Goal: Use online tool/utility: Utilize a website feature to perform a specific function

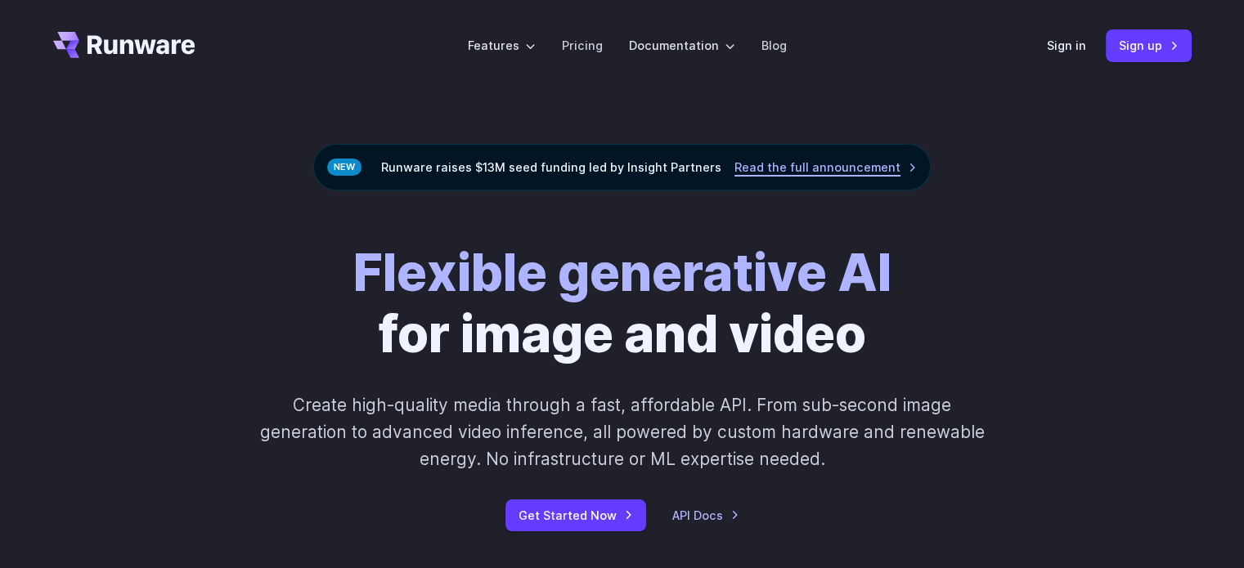
click at [832, 167] on link "Read the full announcement" at bounding box center [825, 167] width 182 height 19
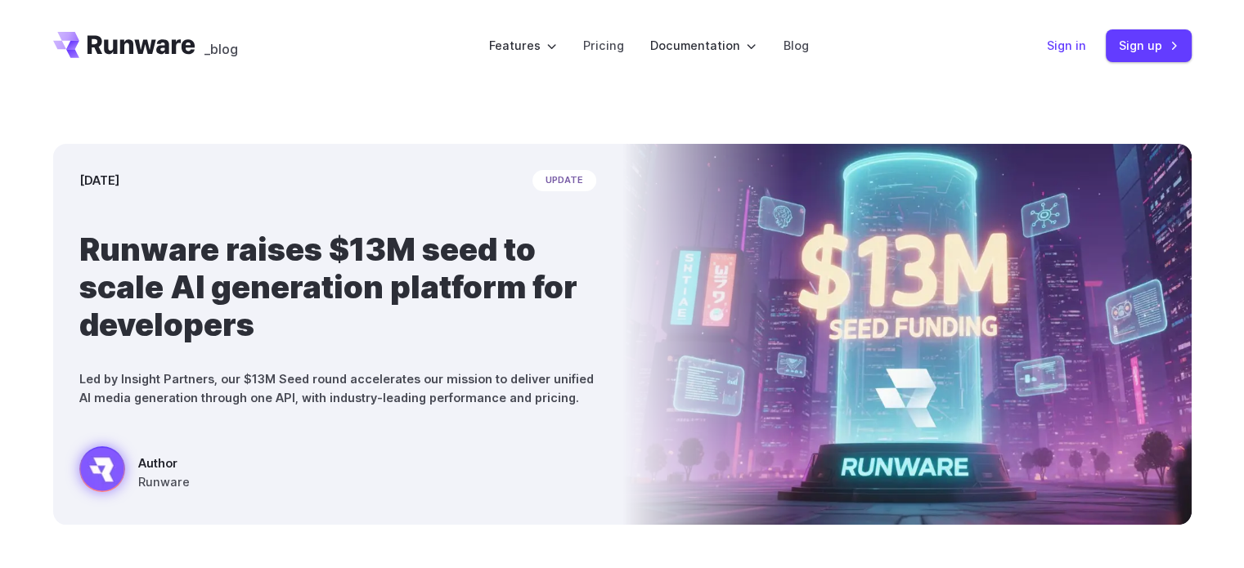
click at [1070, 46] on link "Sign in" at bounding box center [1066, 45] width 39 height 19
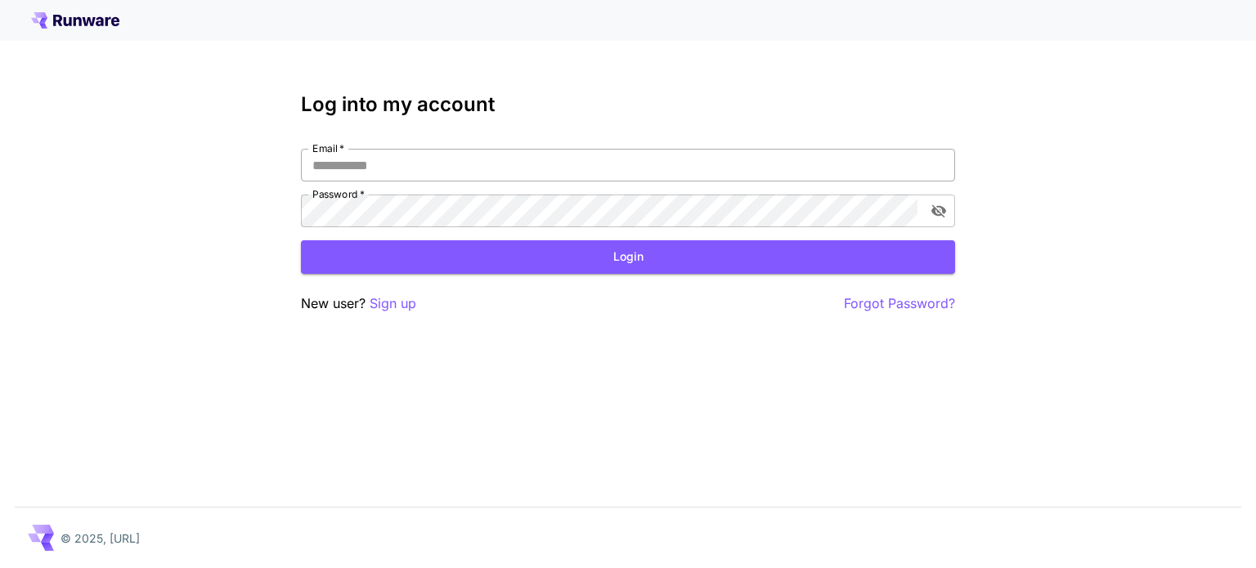
click at [376, 159] on input "Email   *" at bounding box center [628, 165] width 654 height 33
type input "**********"
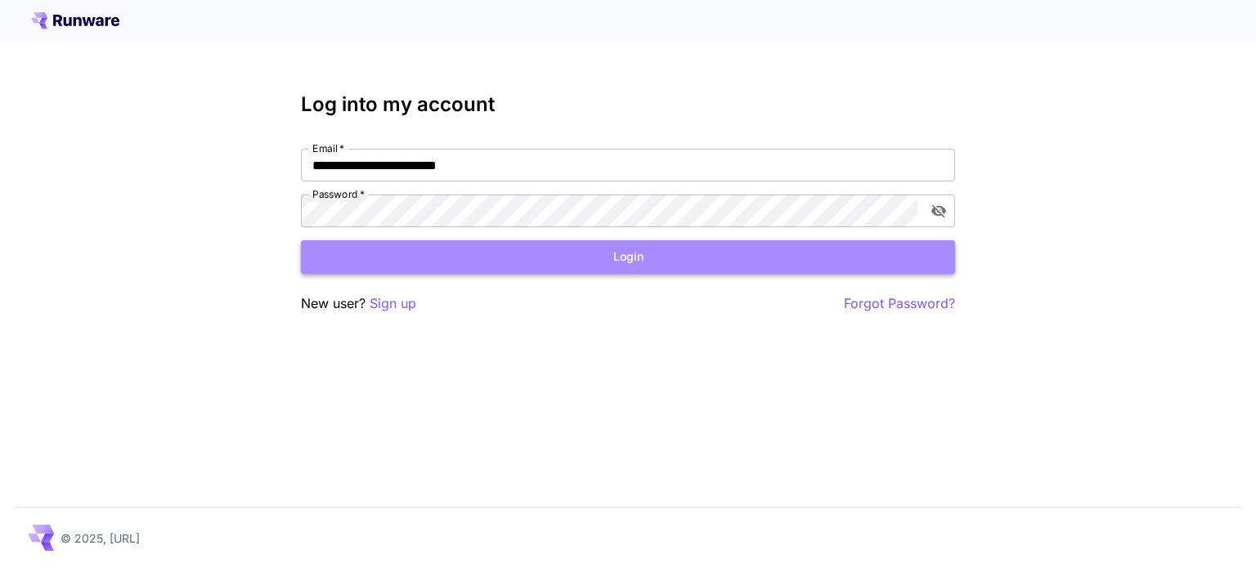
click at [544, 270] on button "Login" at bounding box center [628, 257] width 654 height 34
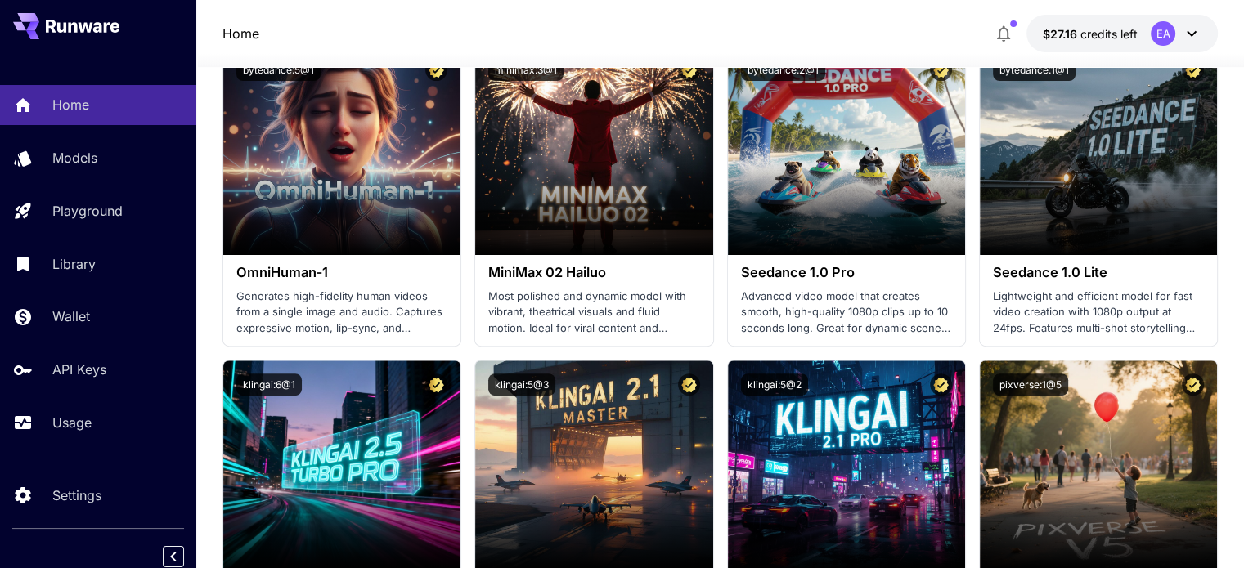
scroll to position [491, 0]
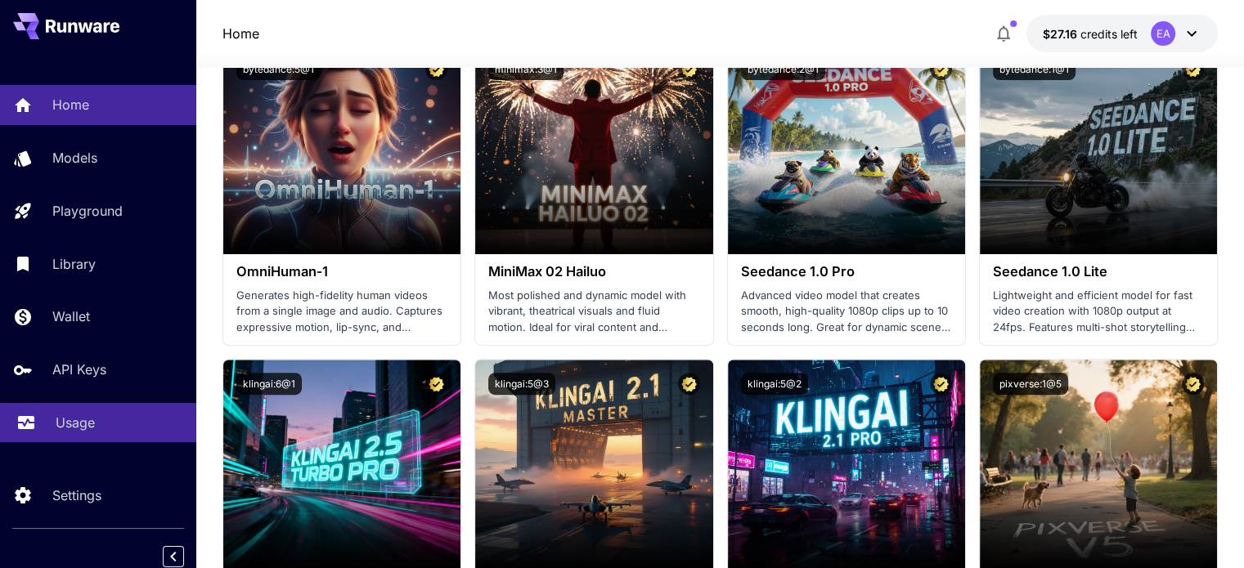
click at [82, 430] on p "Usage" at bounding box center [75, 423] width 39 height 20
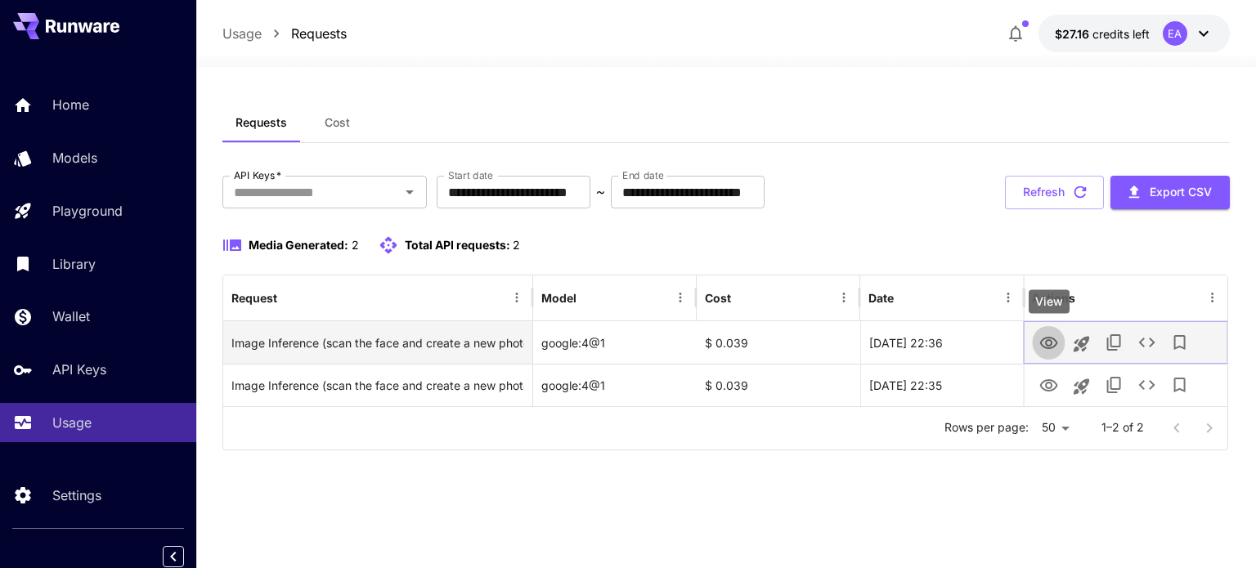
click at [1049, 337] on icon "View" at bounding box center [1048, 343] width 18 height 12
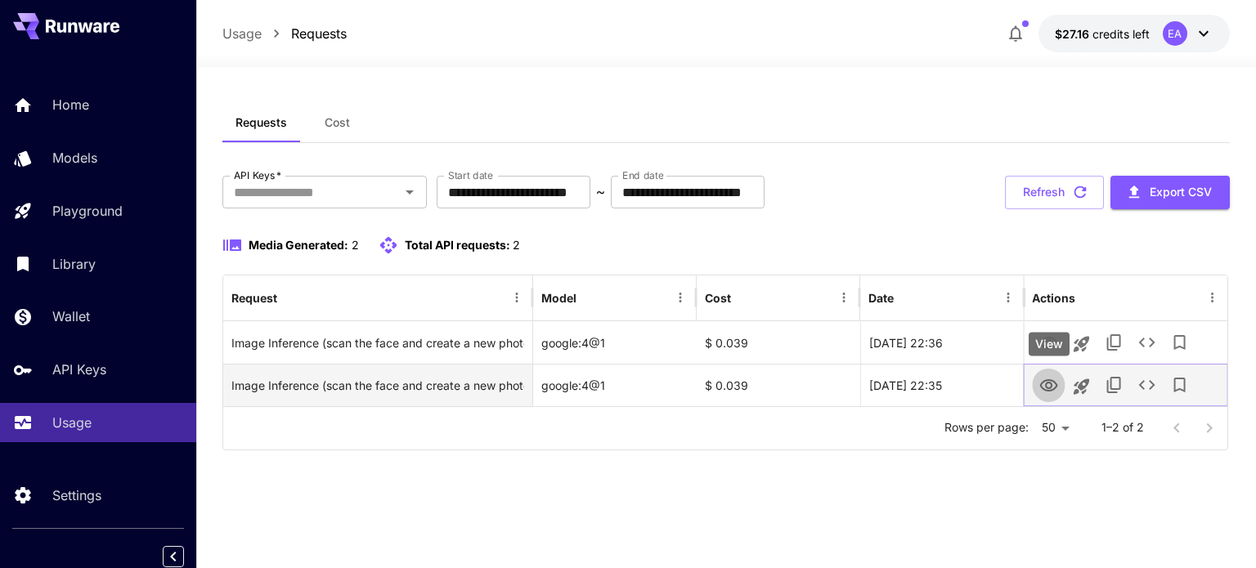
click at [1050, 382] on icon "View" at bounding box center [1048, 386] width 20 height 20
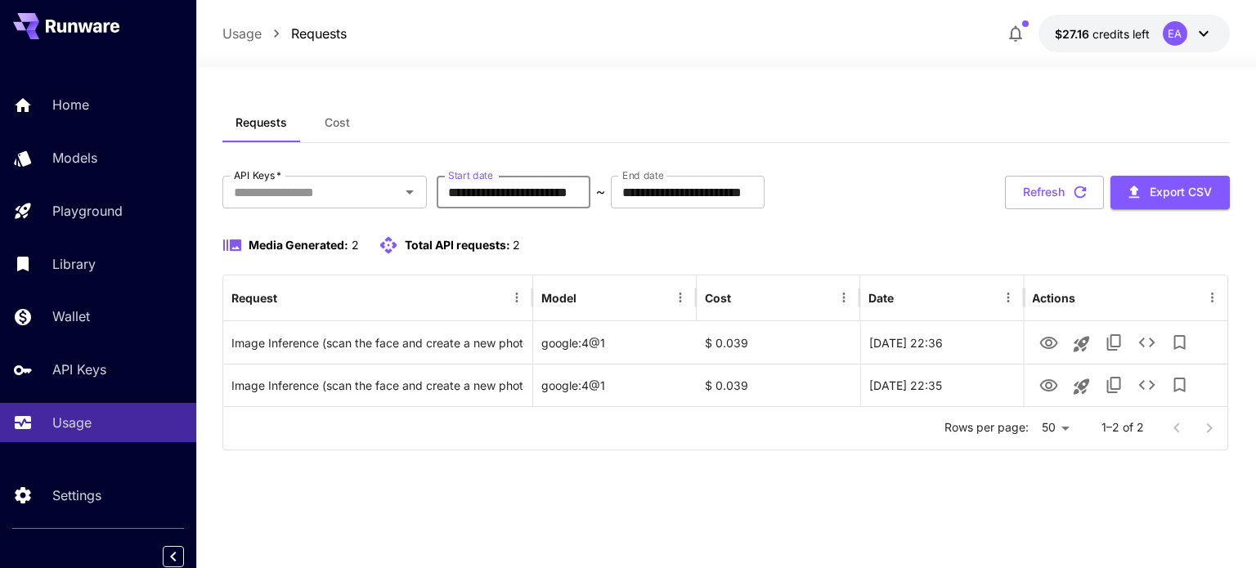
click at [460, 195] on input "**********" at bounding box center [514, 192] width 154 height 33
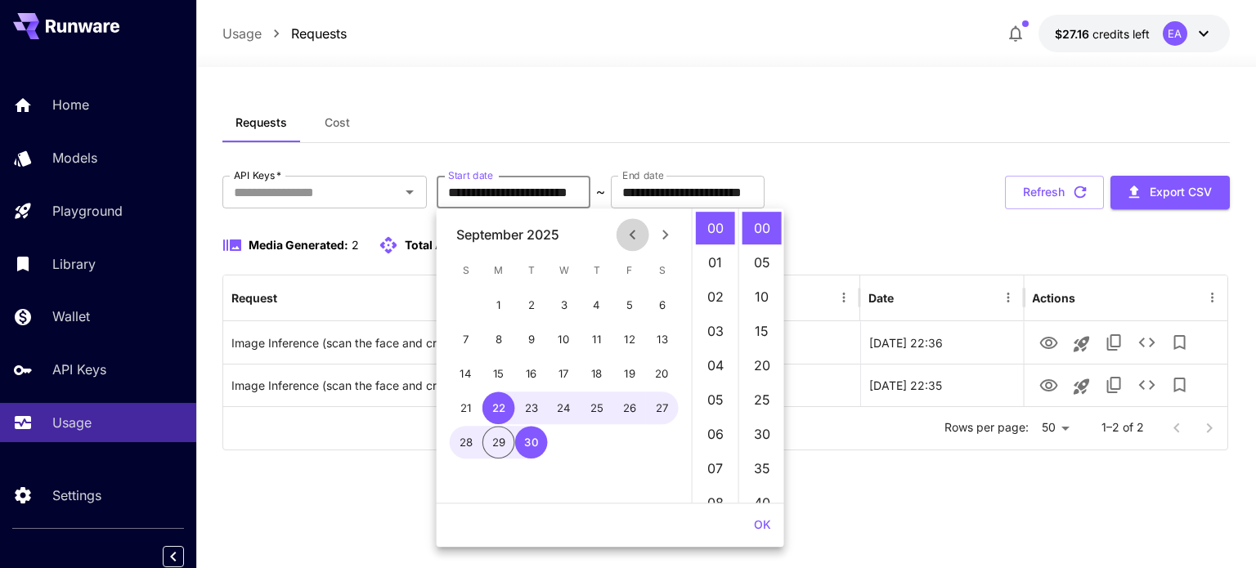
click at [636, 234] on icon "Previous month" at bounding box center [633, 235] width 20 height 20
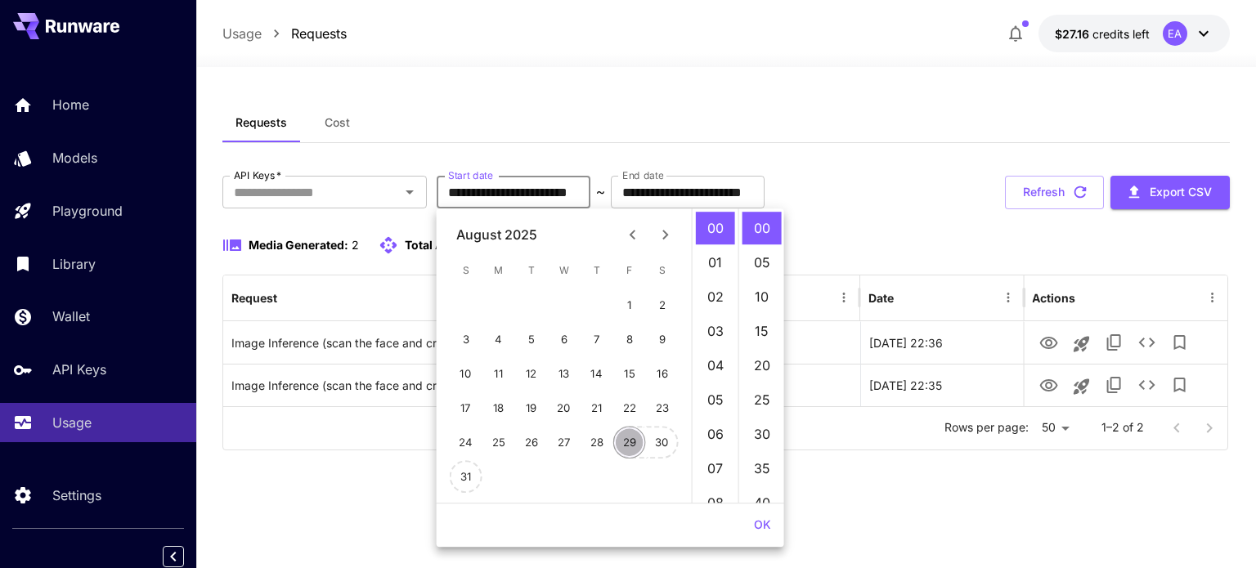
click at [628, 439] on button "29" at bounding box center [629, 442] width 33 height 33
type input "**********"
click at [763, 205] on input "**********" at bounding box center [688, 192] width 154 height 33
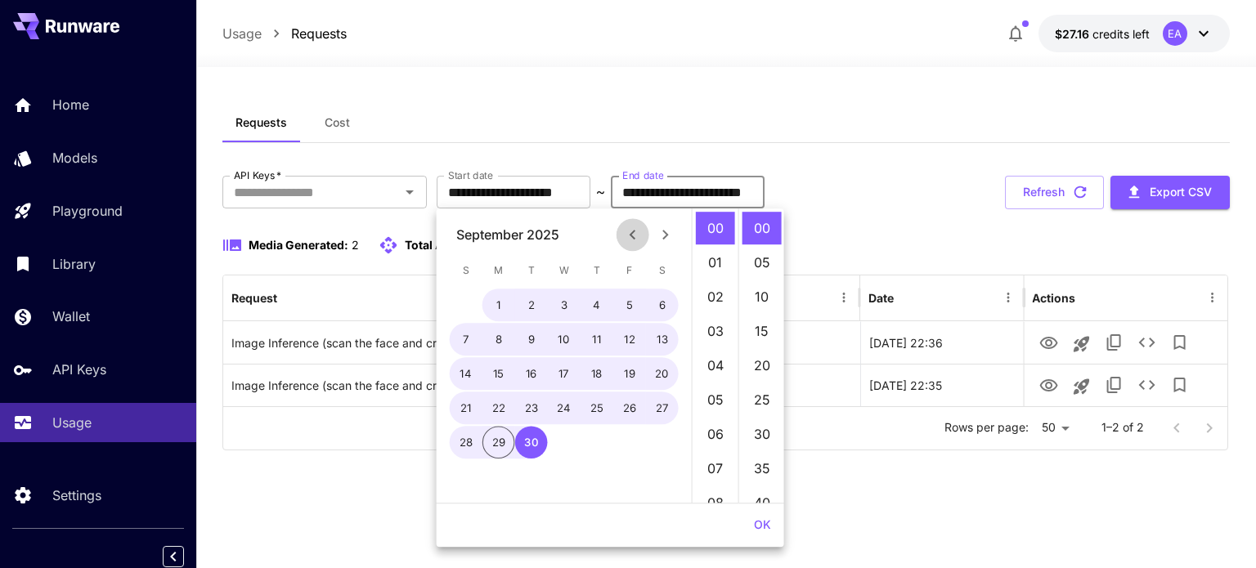
click at [628, 242] on icon "Previous month" at bounding box center [633, 235] width 20 height 20
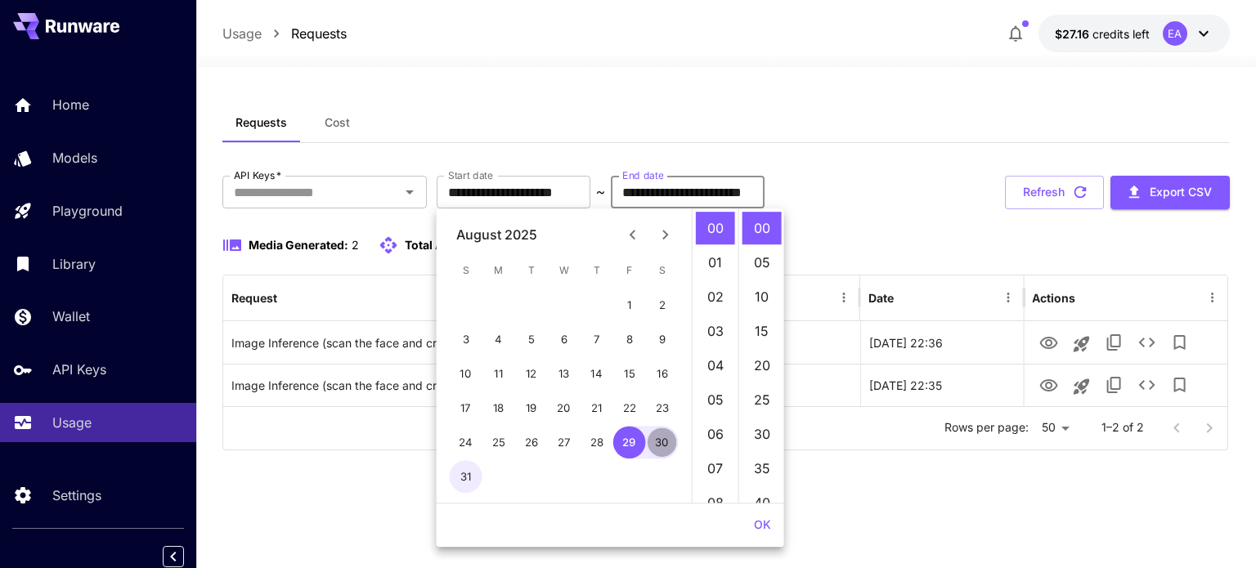
click at [655, 442] on button "30" at bounding box center [662, 442] width 33 height 33
type input "**********"
click at [766, 527] on button "OK" at bounding box center [762, 525] width 30 height 30
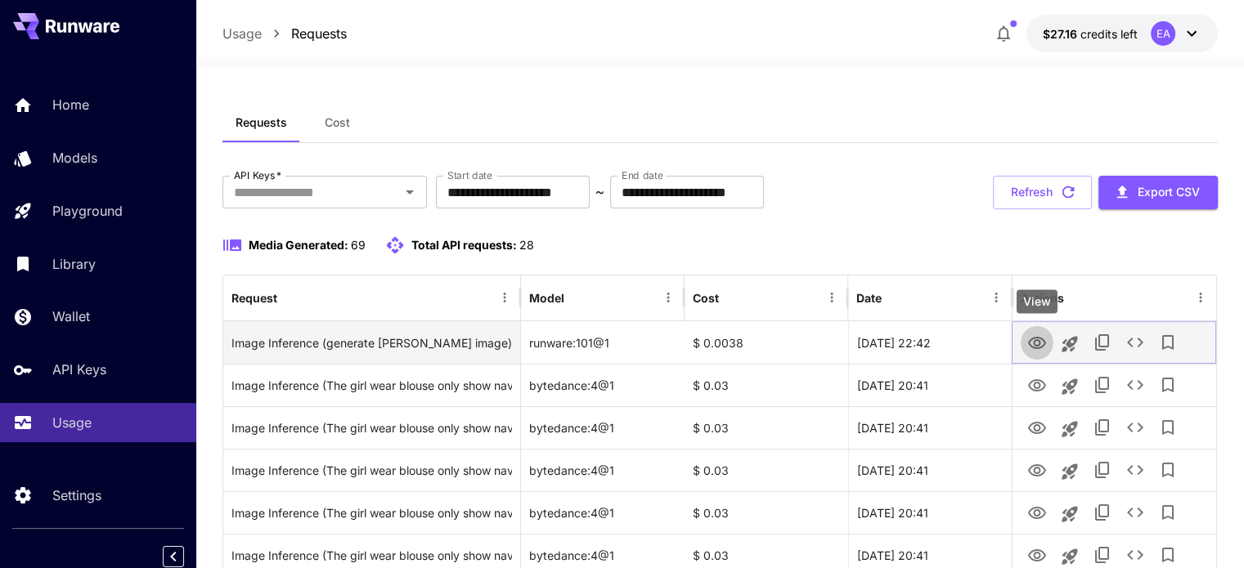
click at [1032, 349] on icon "View" at bounding box center [1037, 344] width 20 height 20
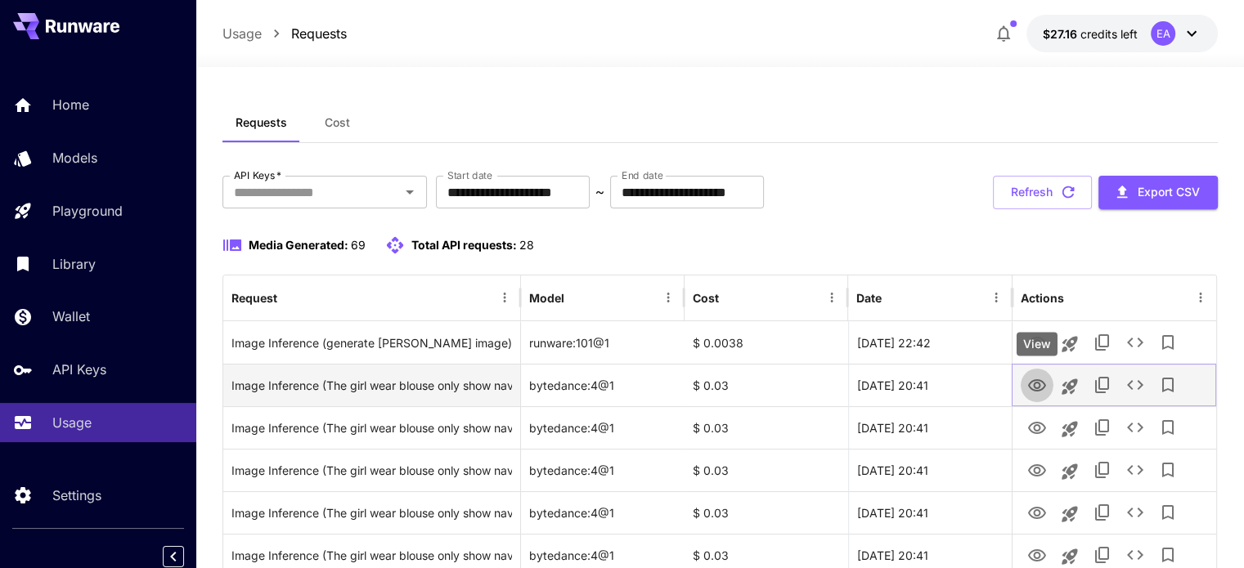
click at [1036, 395] on icon "View" at bounding box center [1037, 386] width 20 height 20
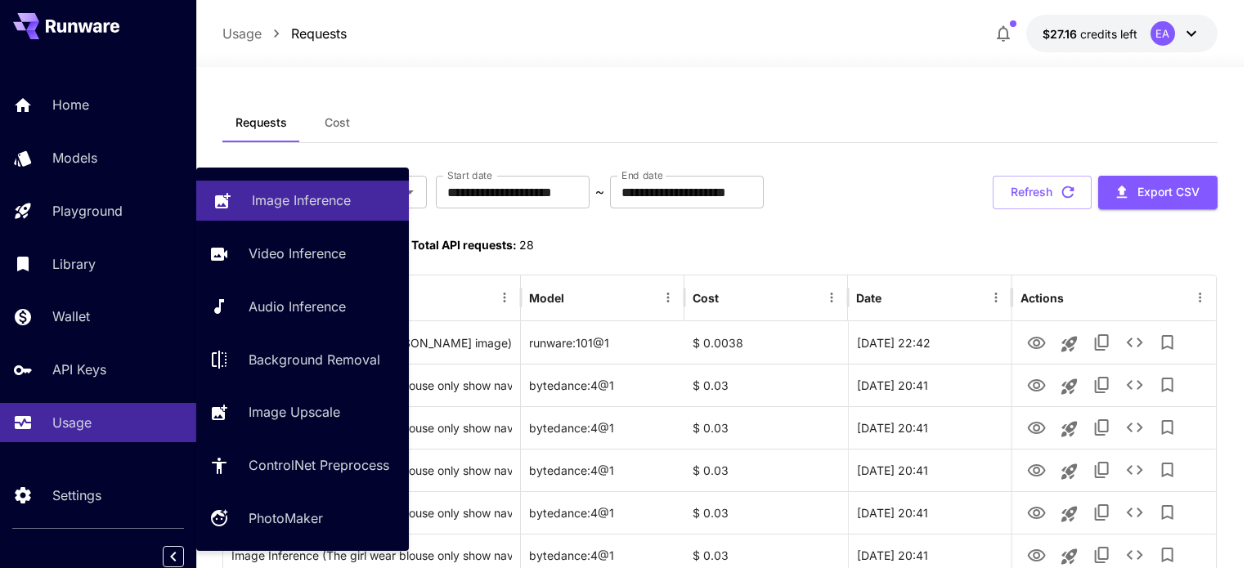
click at [255, 200] on p "Image Inference" at bounding box center [301, 201] width 99 height 20
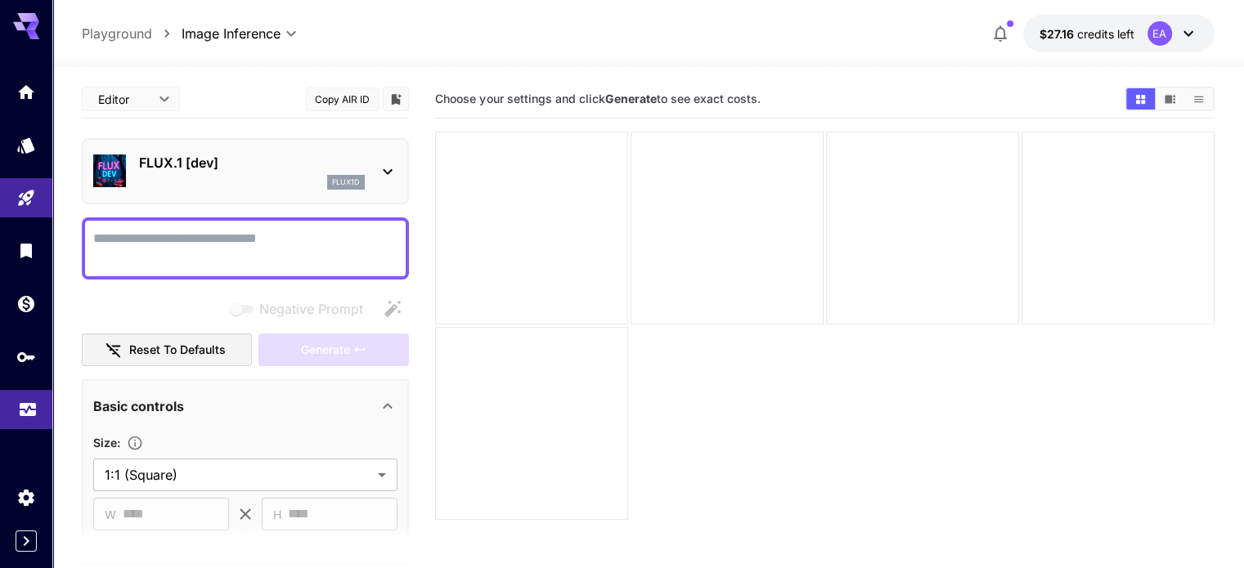
click at [36, 425] on link at bounding box center [26, 410] width 52 height 40
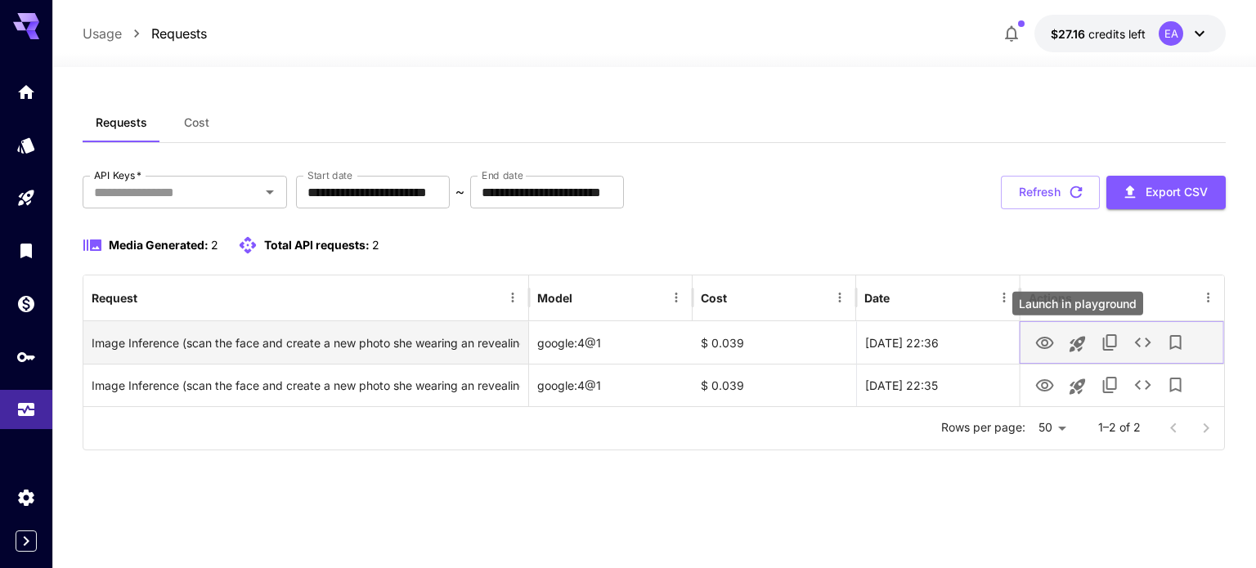
click at [1080, 347] on icon "Launch in playground" at bounding box center [1078, 344] width 16 height 16
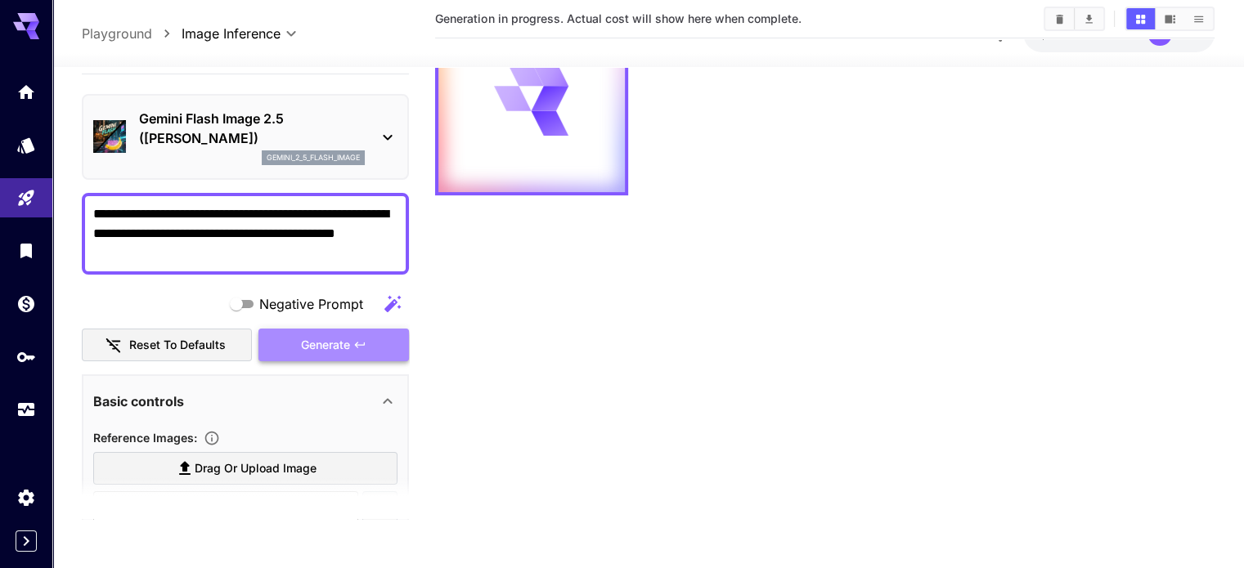
click at [337, 343] on span "Generate" at bounding box center [325, 345] width 49 height 20
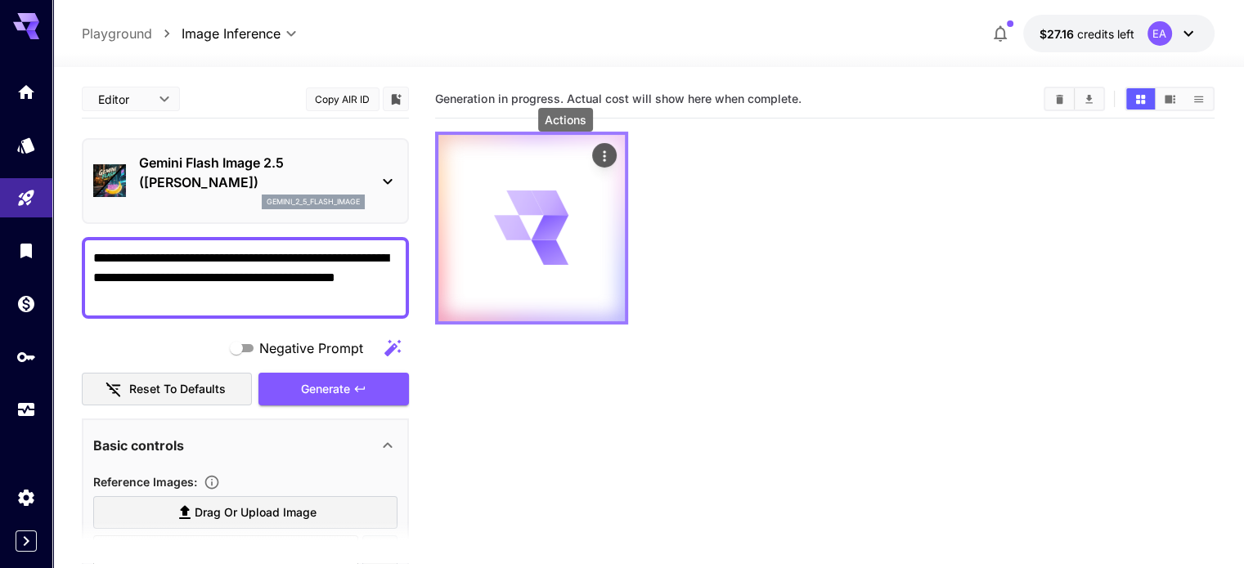
click at [596, 152] on icon "Actions" at bounding box center [604, 156] width 16 height 16
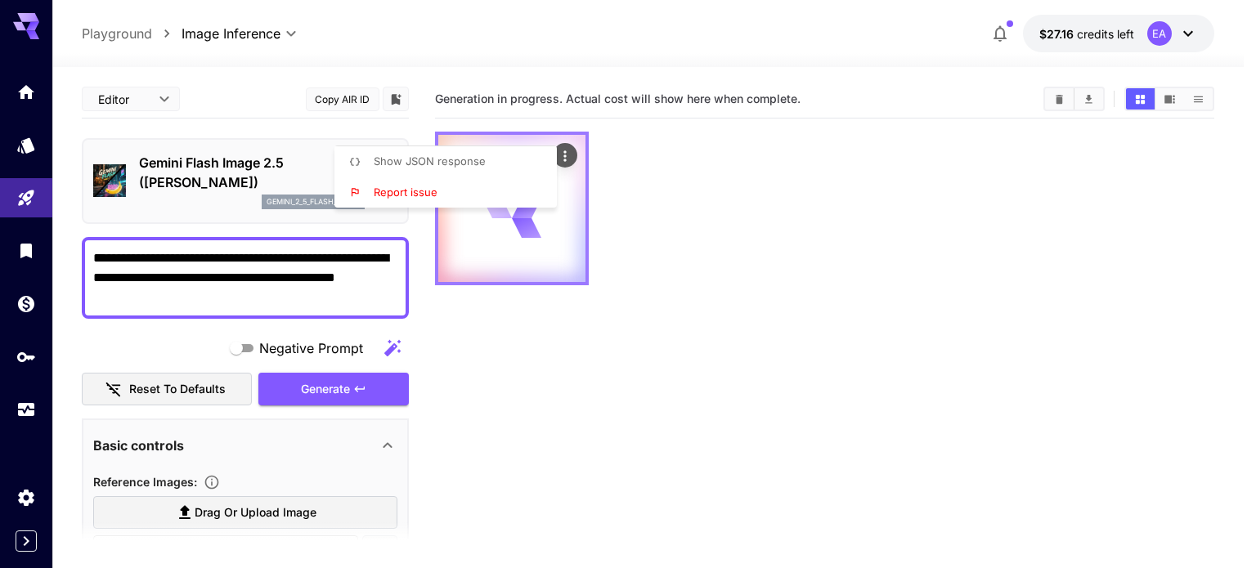
click at [567, 152] on div at bounding box center [628, 284] width 1256 height 568
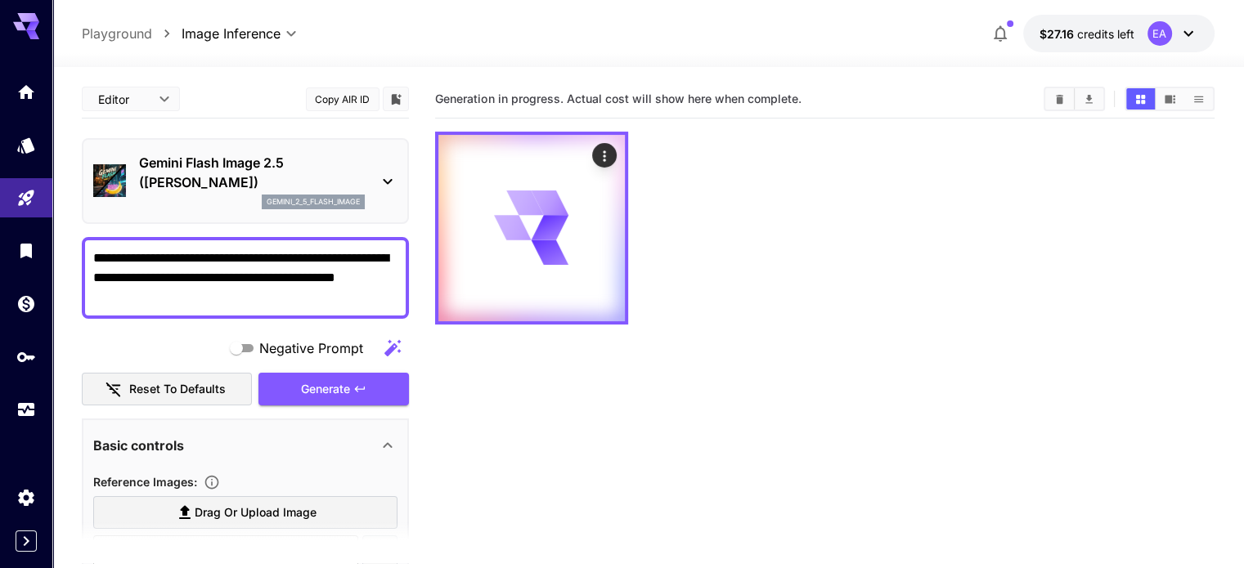
click at [1171, 36] on div "EA" at bounding box center [1172, 33] width 51 height 25
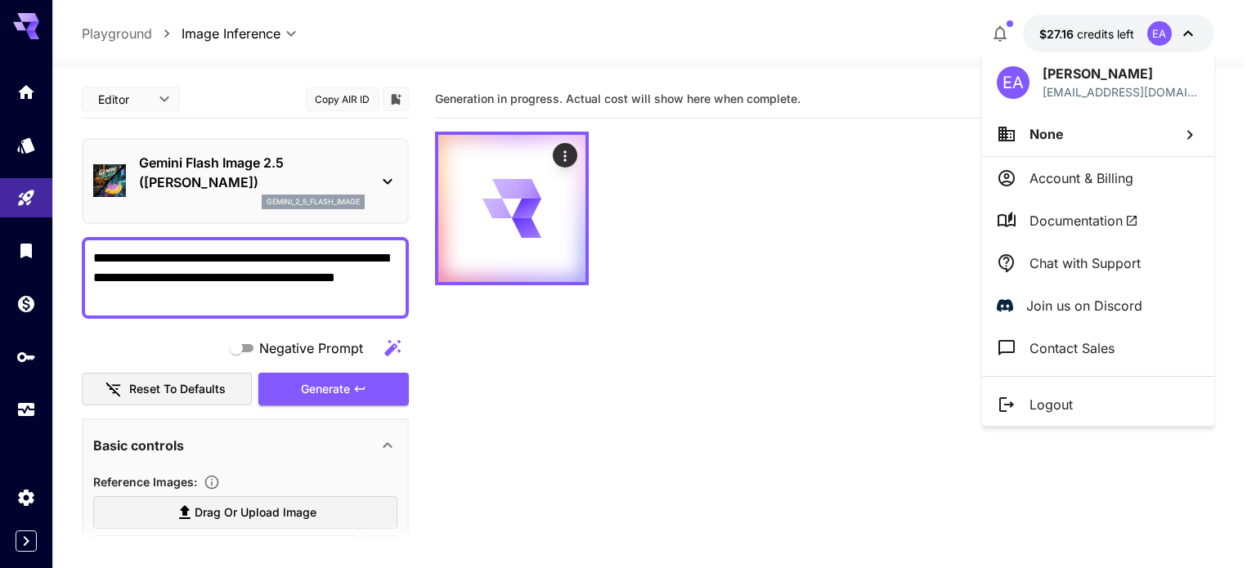
click at [975, 285] on div at bounding box center [628, 284] width 1256 height 568
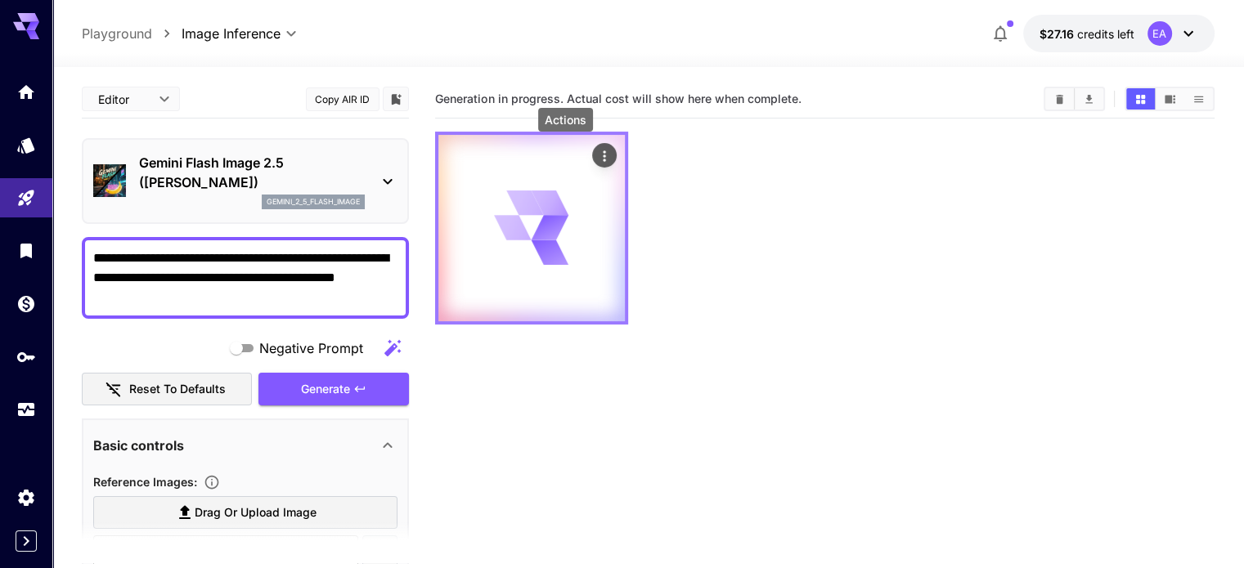
click at [603, 153] on icon "Actions" at bounding box center [604, 155] width 2 height 11
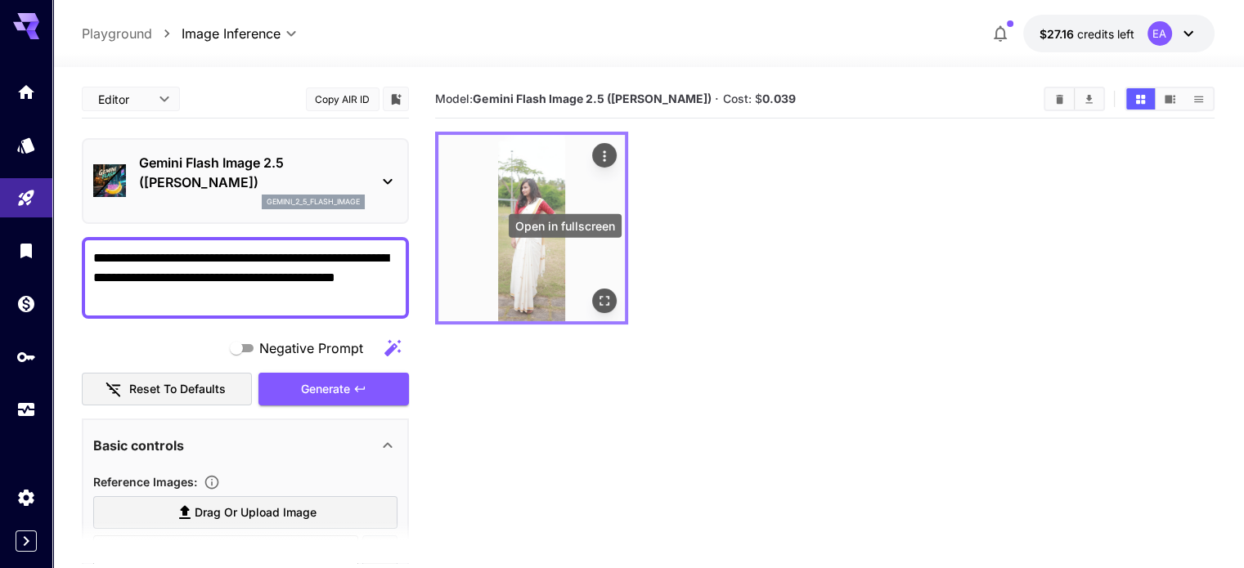
click at [592, 289] on button "Open in fullscreen" at bounding box center [604, 301] width 25 height 25
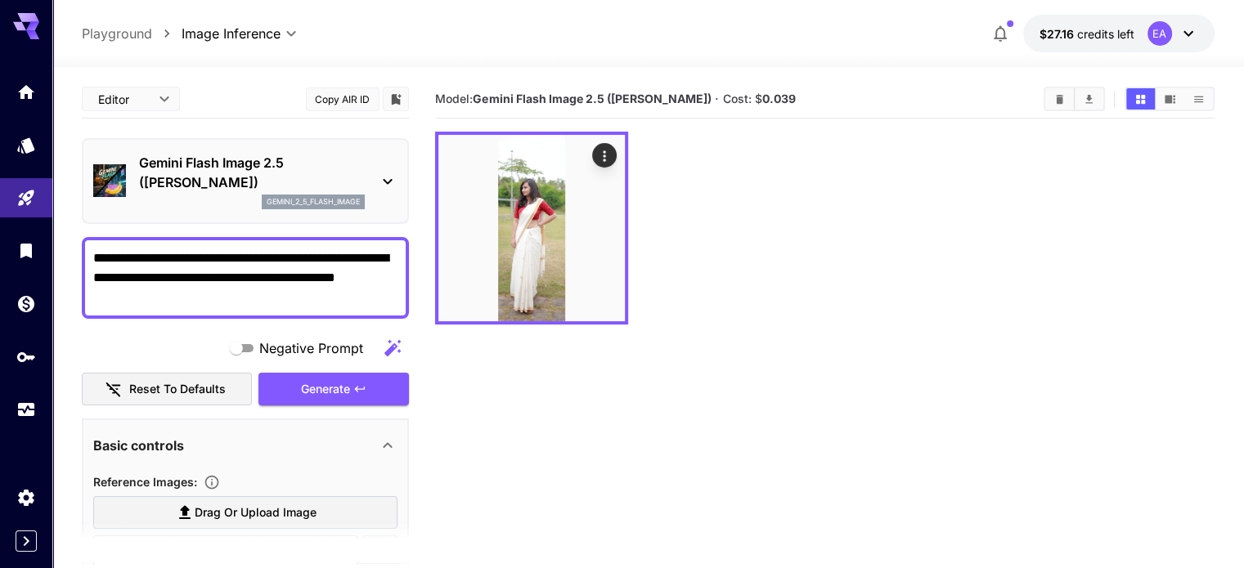
click at [244, 306] on textarea "**********" at bounding box center [245, 278] width 304 height 59
click at [315, 383] on span "Generate" at bounding box center [325, 389] width 49 height 20
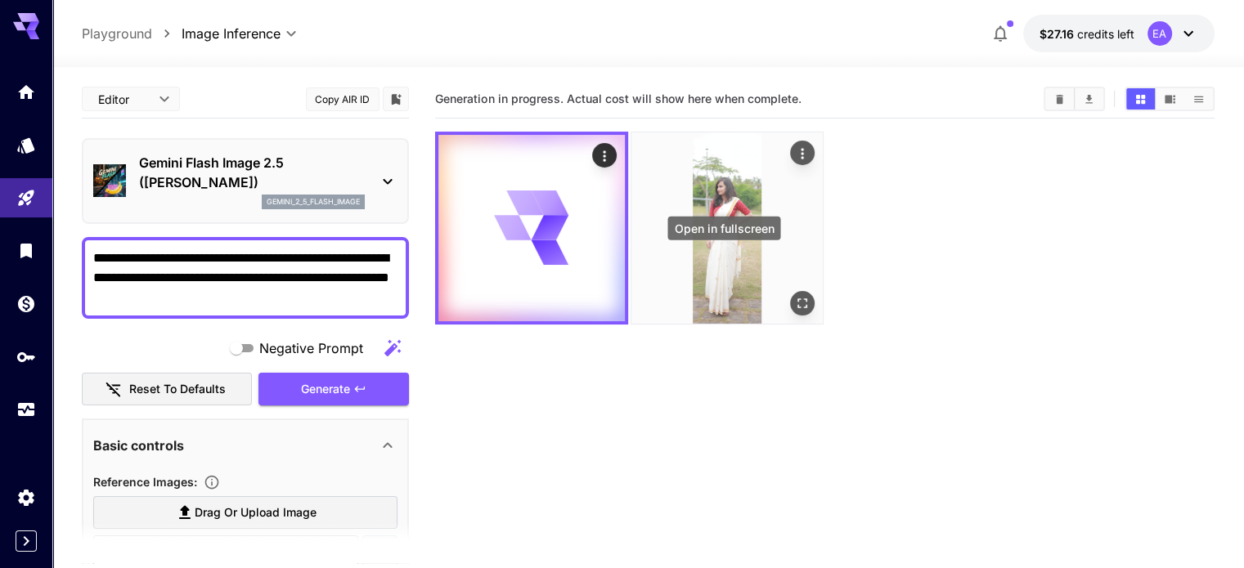
click at [797, 298] on icon "Open in fullscreen" at bounding box center [802, 303] width 10 height 10
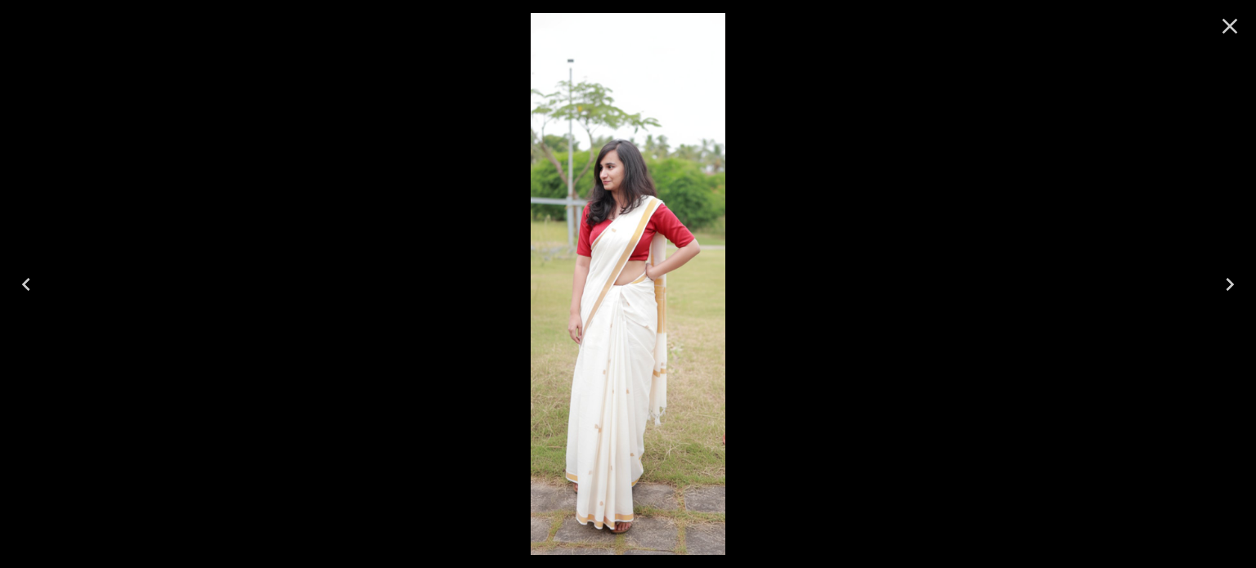
click at [1230, 38] on icon "Close" at bounding box center [1230, 26] width 26 height 26
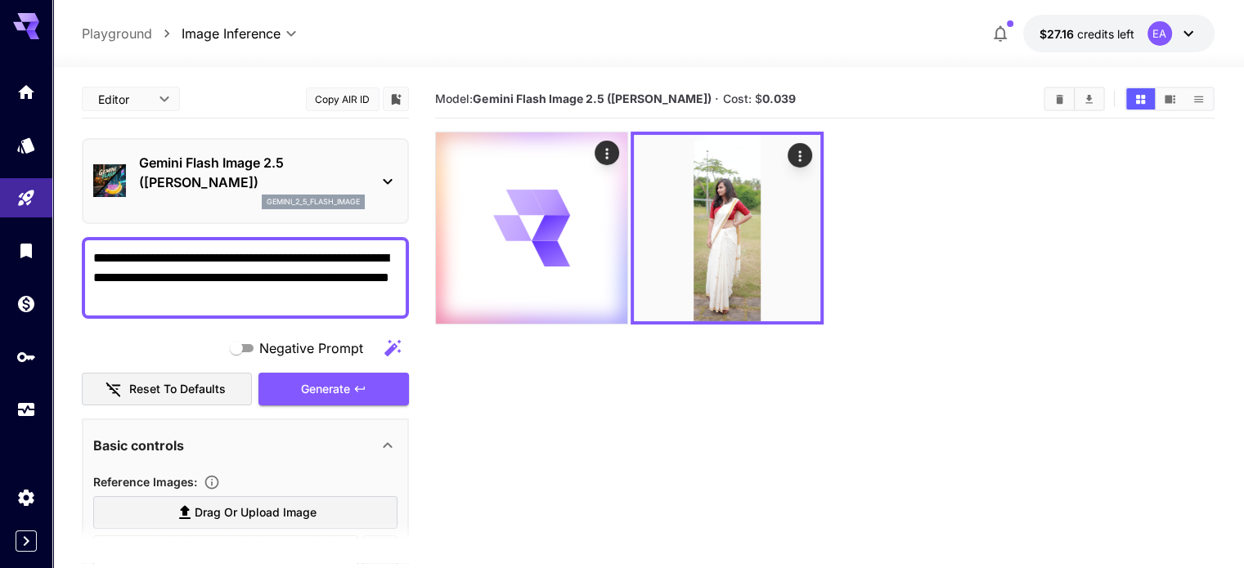
click at [762, 100] on b "0.039" at bounding box center [779, 99] width 34 height 14
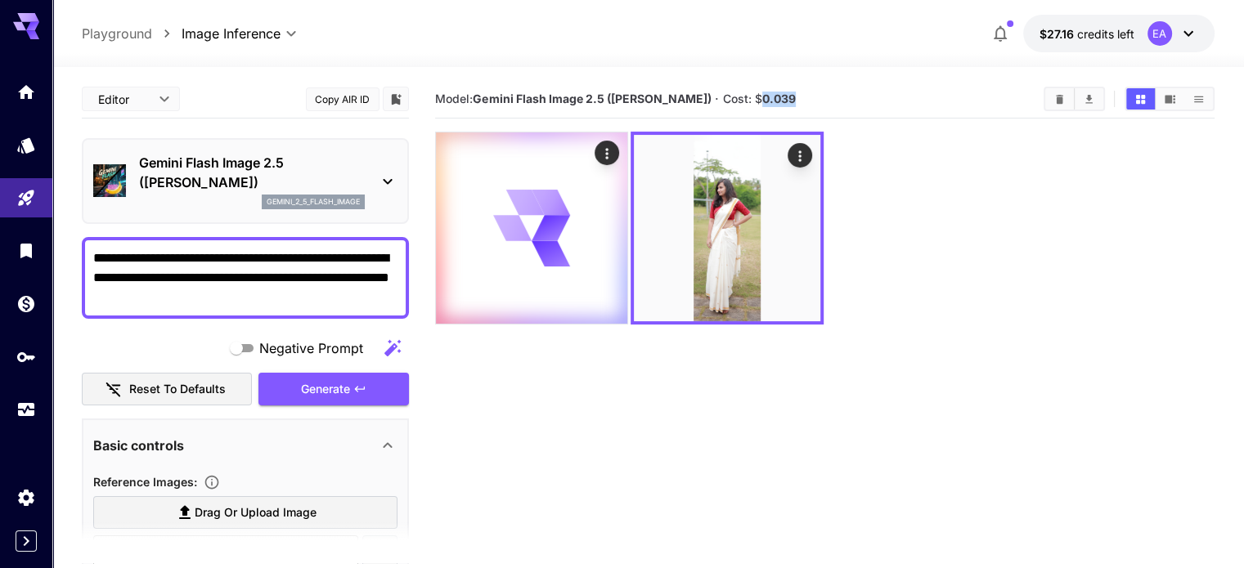
click at [762, 100] on b "0.039" at bounding box center [779, 99] width 34 height 14
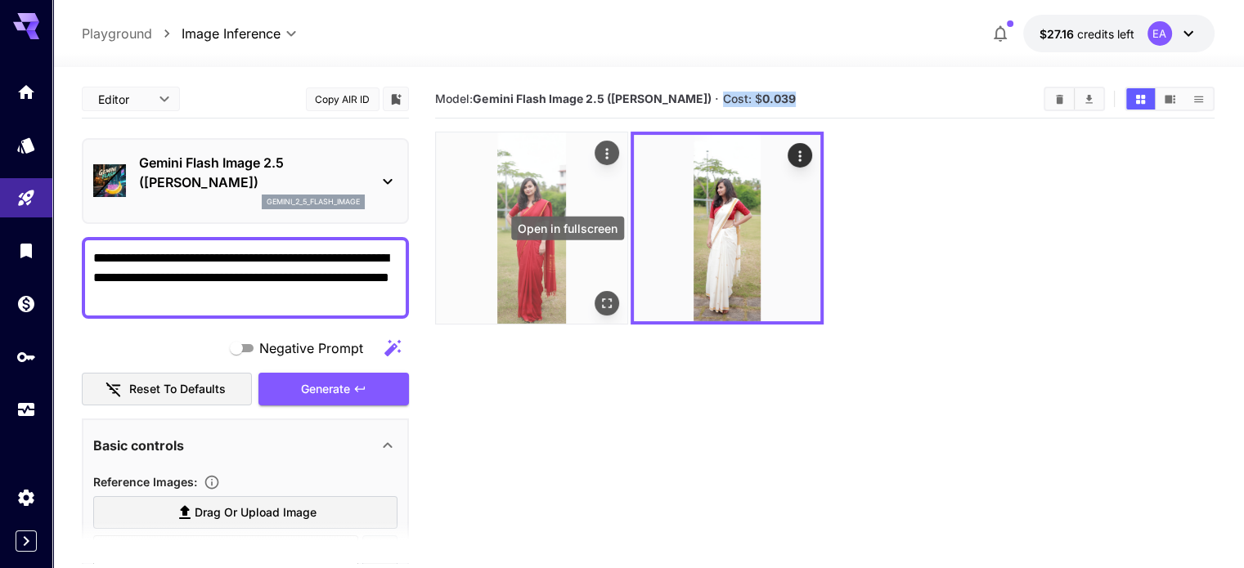
click at [594, 291] on button "Open in fullscreen" at bounding box center [606, 303] width 25 height 25
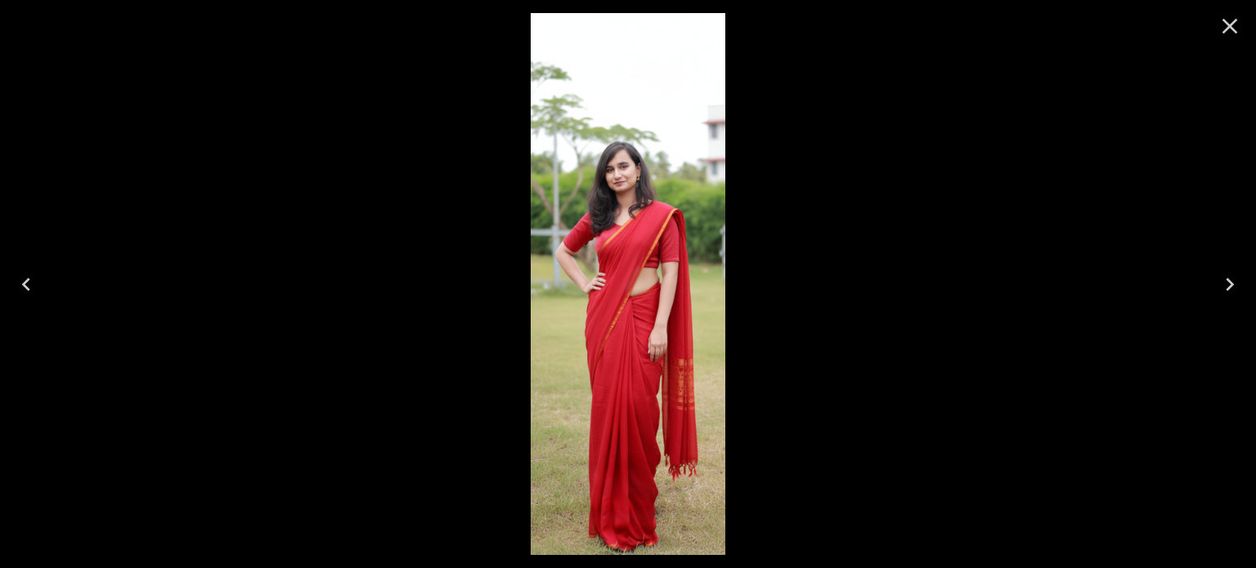
click at [1234, 30] on icon "Close" at bounding box center [1230, 27] width 16 height 16
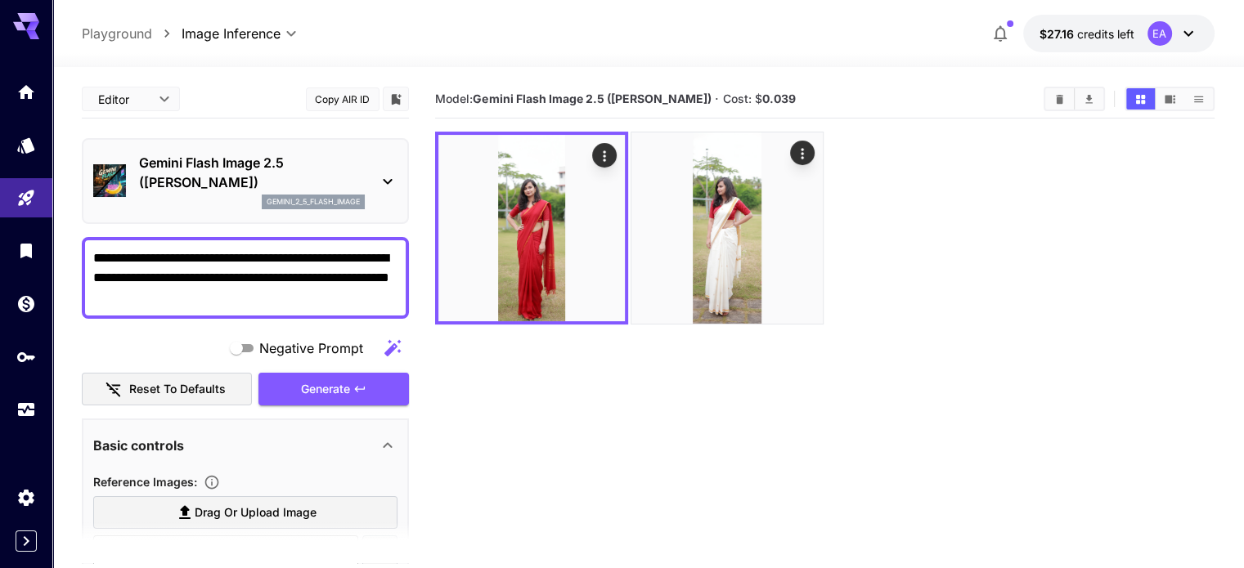
click at [320, 301] on textarea "**********" at bounding box center [245, 278] width 304 height 59
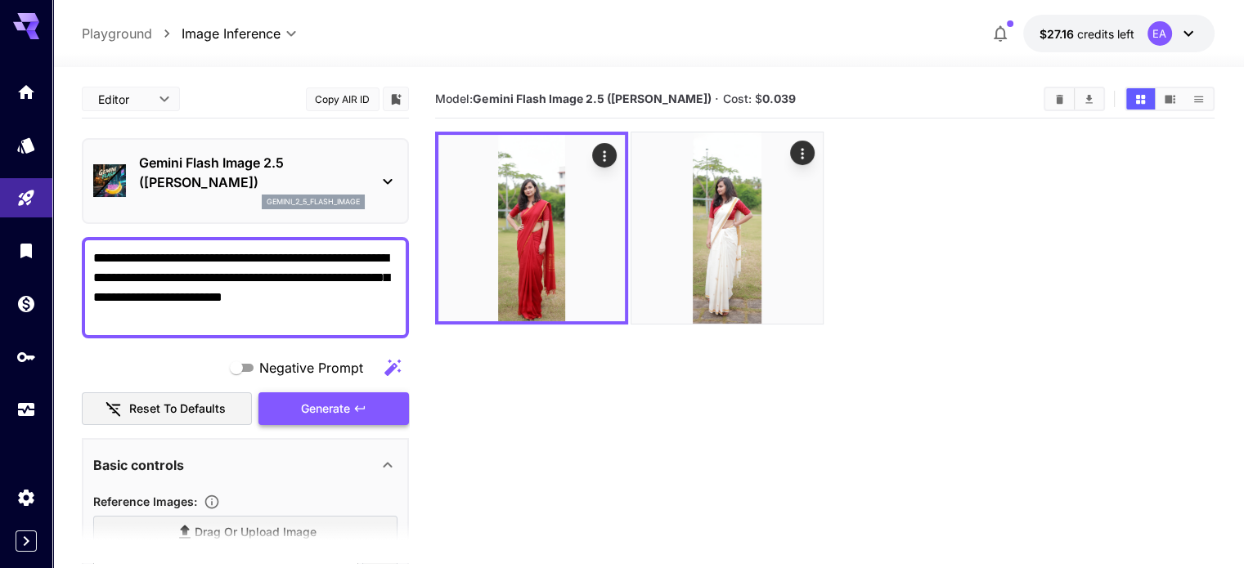
type textarea "**********"
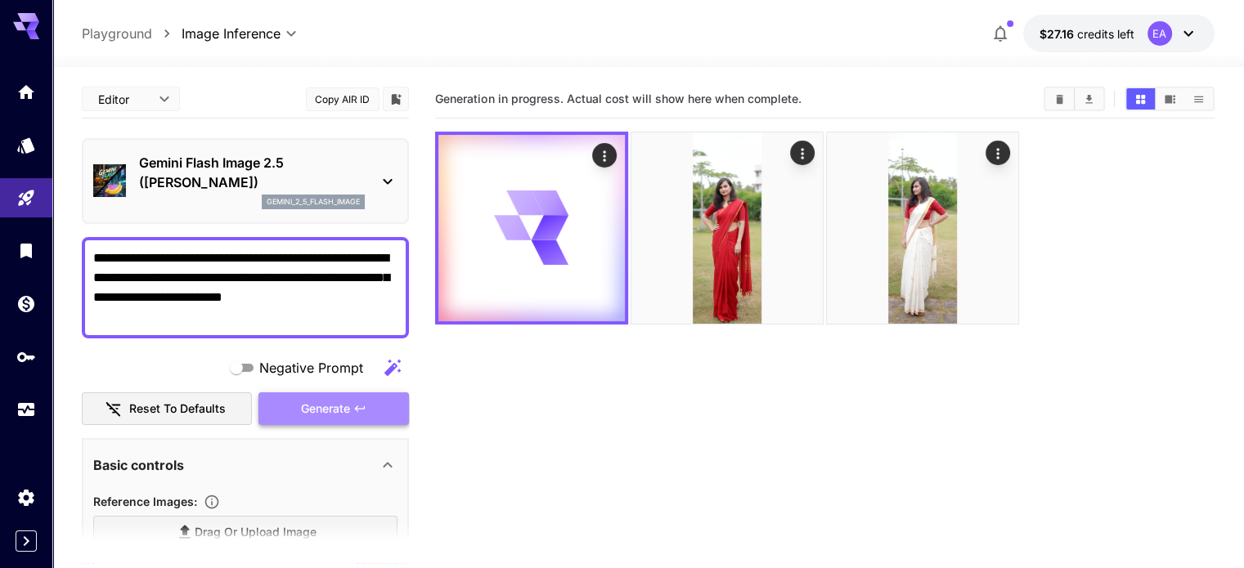
click at [375, 415] on button "Generate" at bounding box center [333, 409] width 150 height 34
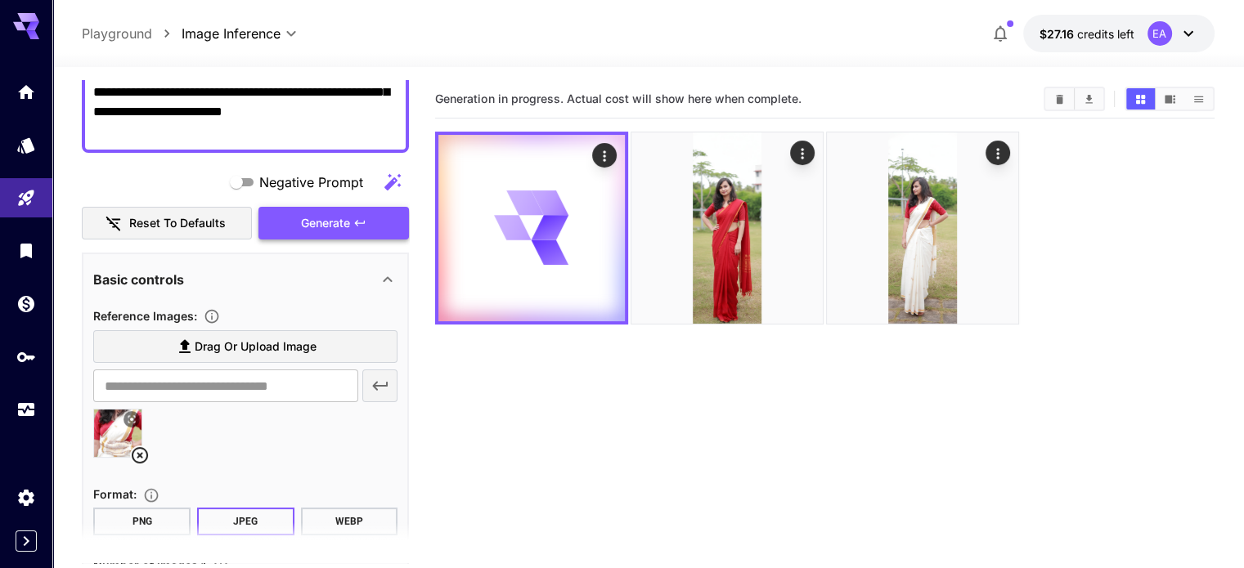
scroll to position [201, 0]
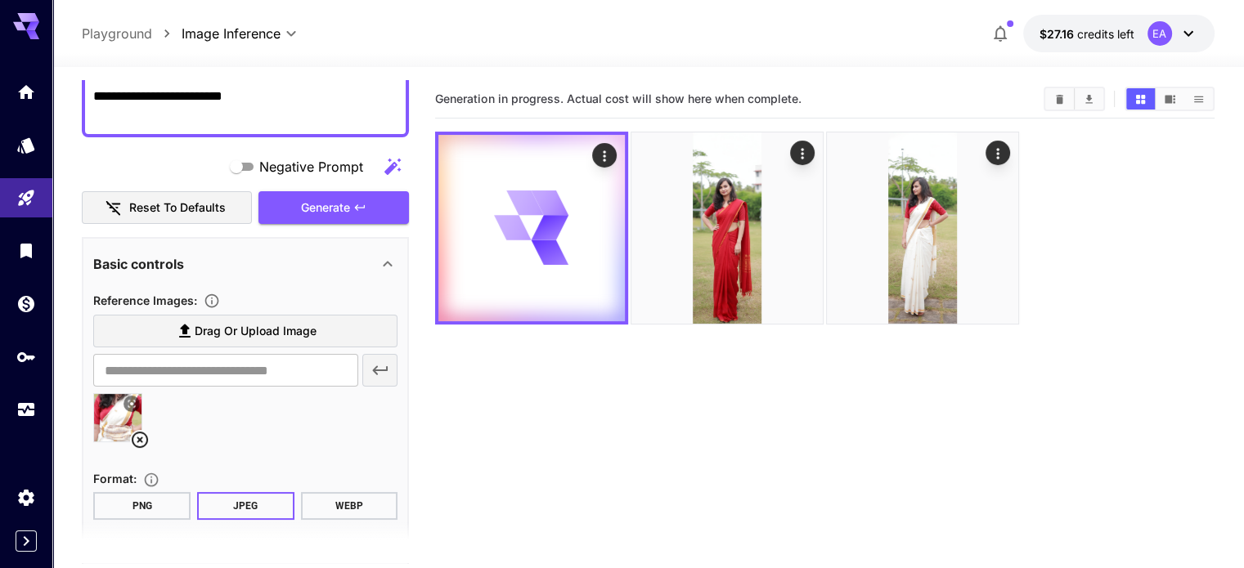
click at [128, 405] on icon at bounding box center [131, 404] width 7 height 7
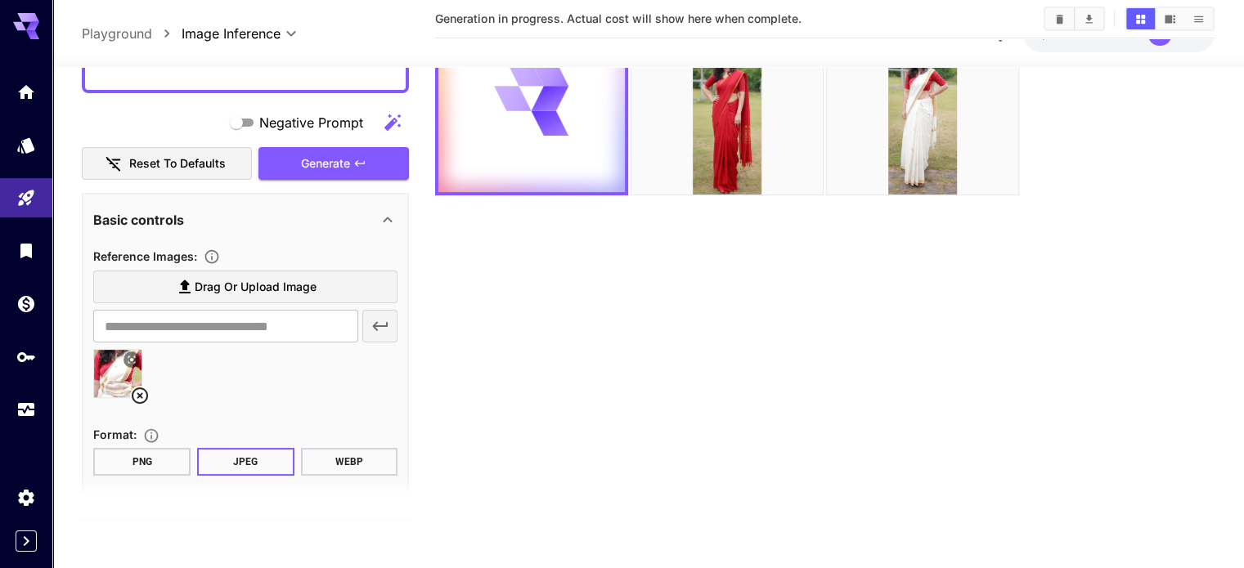
scroll to position [0, 0]
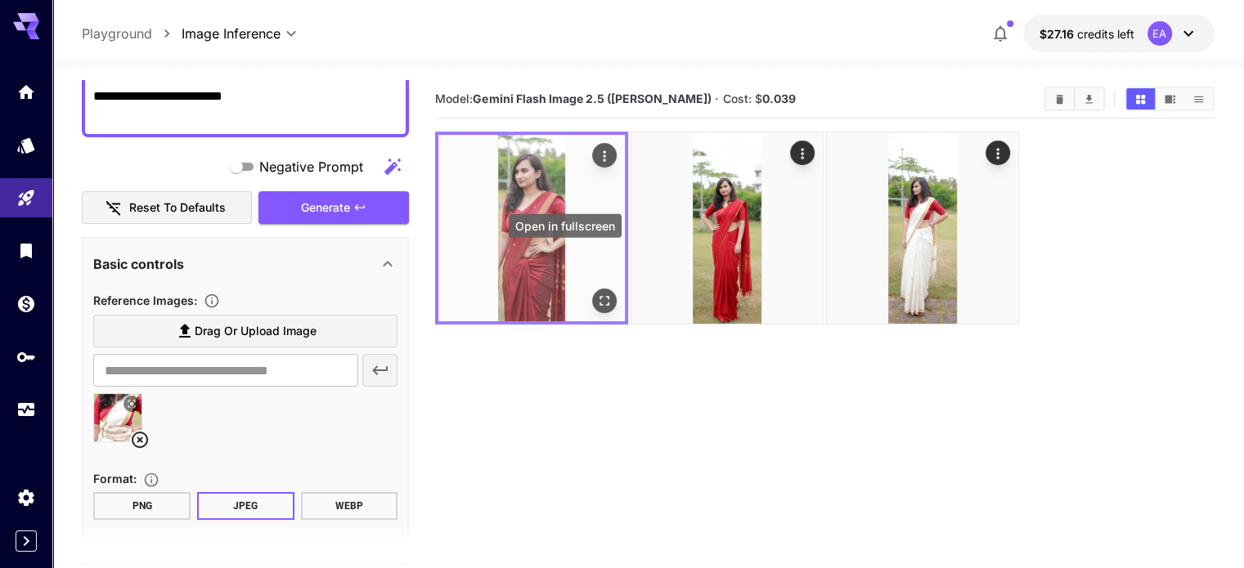
click at [596, 293] on icon "Open in fullscreen" at bounding box center [604, 301] width 16 height 16
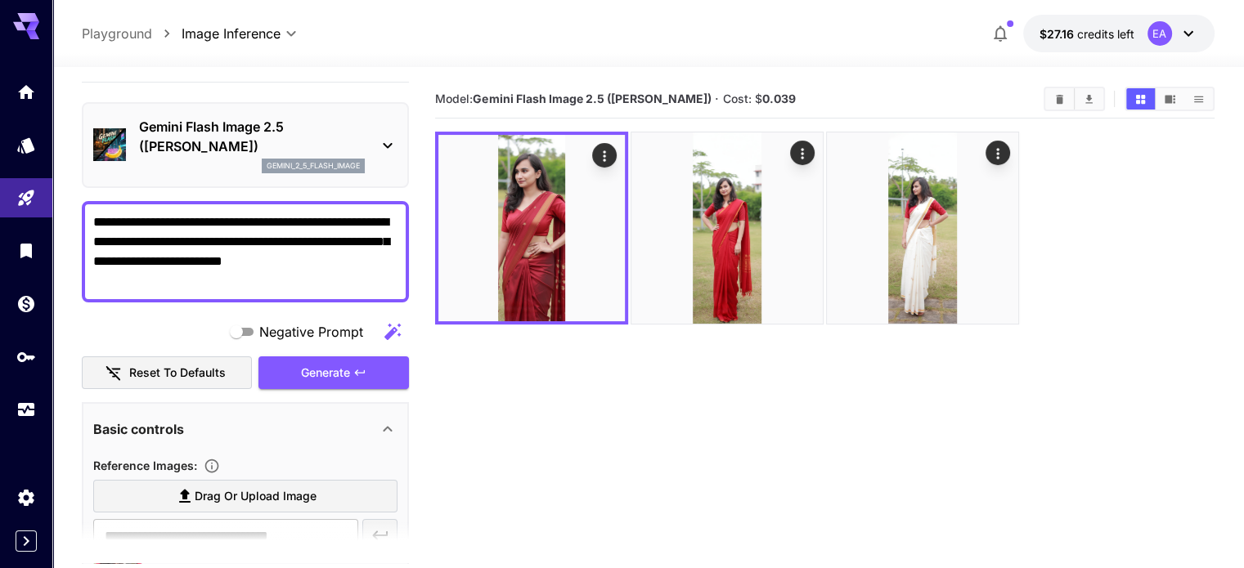
scroll to position [36, 0]
click at [218, 279] on textarea "**********" at bounding box center [245, 252] width 304 height 78
type textarea "**********"
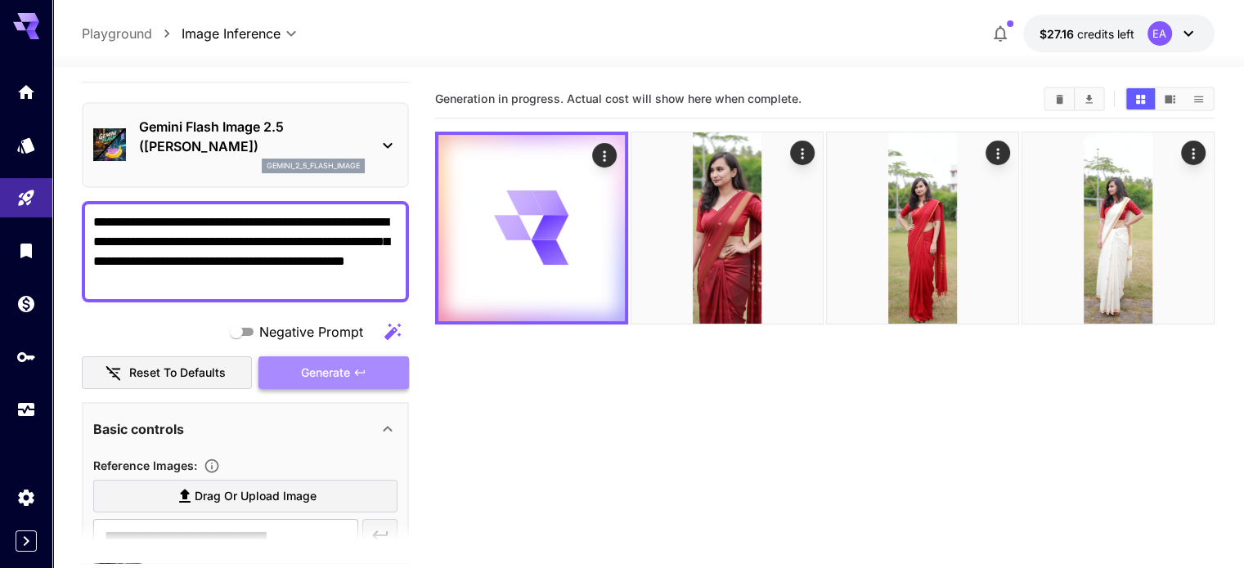
click at [330, 360] on button "Generate" at bounding box center [333, 374] width 150 height 34
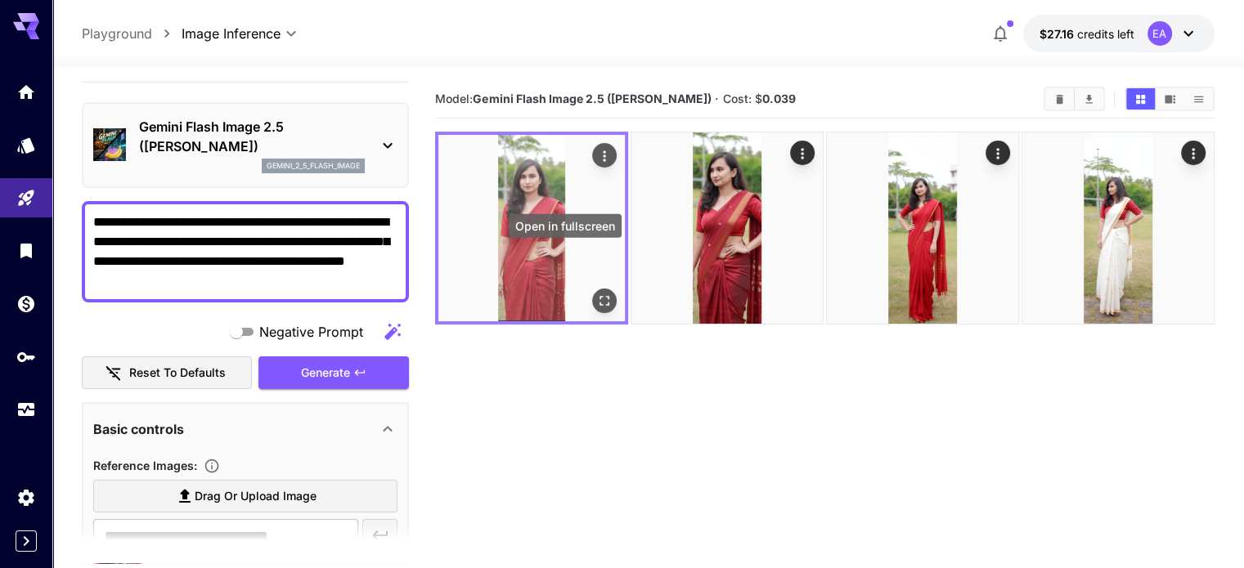
click at [596, 293] on icon "Open in fullscreen" at bounding box center [604, 301] width 16 height 16
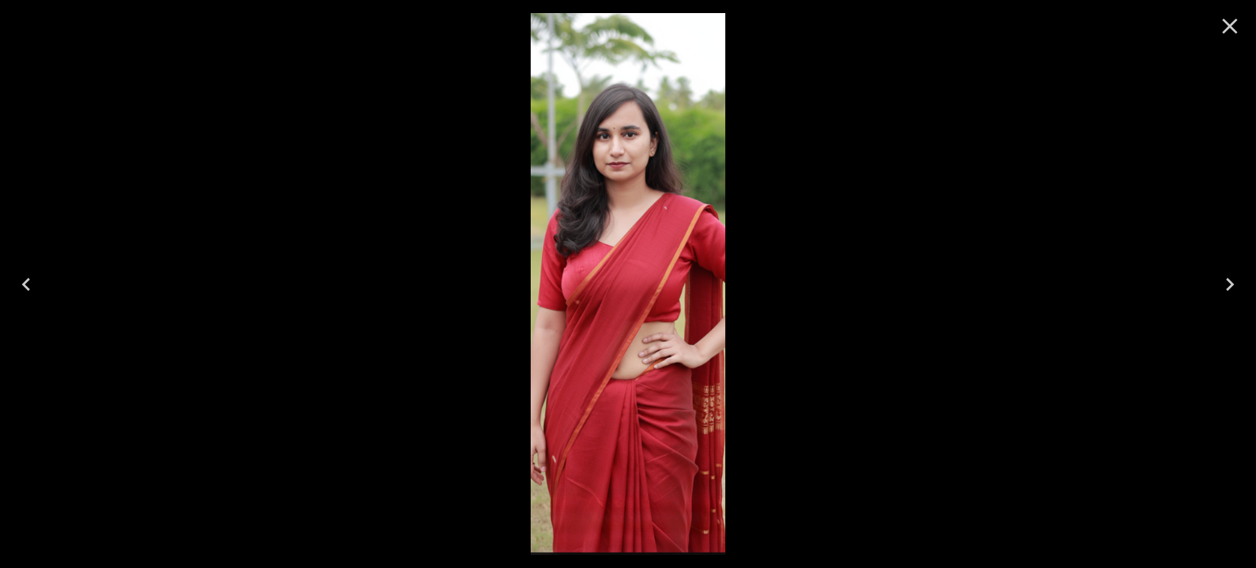
click at [1225, 25] on icon "Close" at bounding box center [1230, 26] width 26 height 26
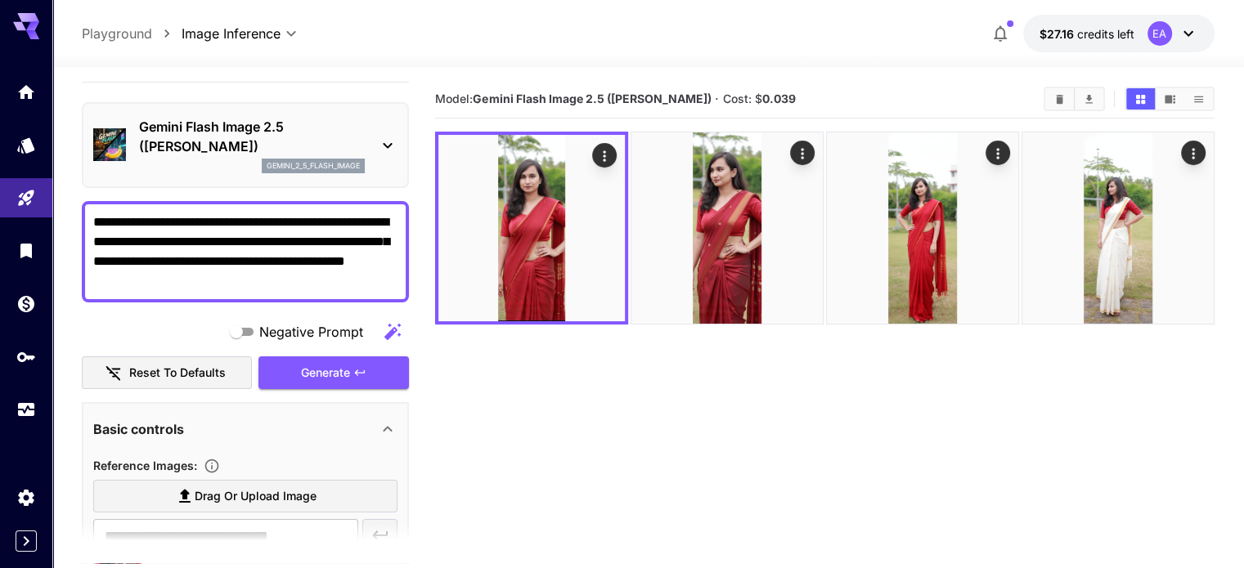
click at [350, 280] on textarea "**********" at bounding box center [245, 252] width 304 height 78
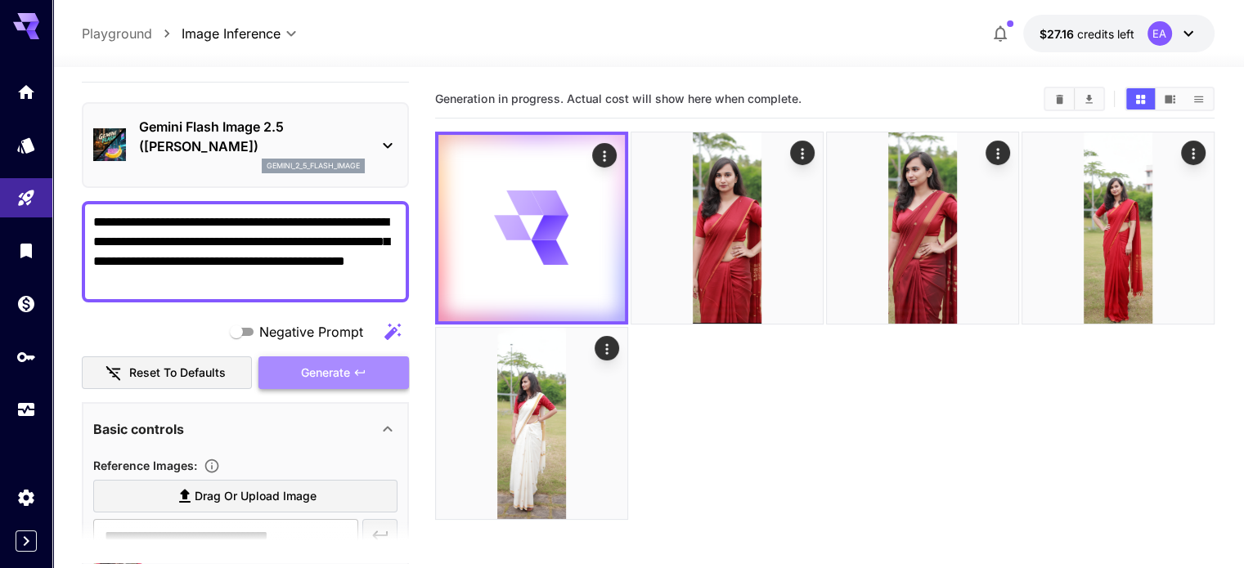
click at [354, 366] on icon "button" at bounding box center [359, 372] width 13 height 13
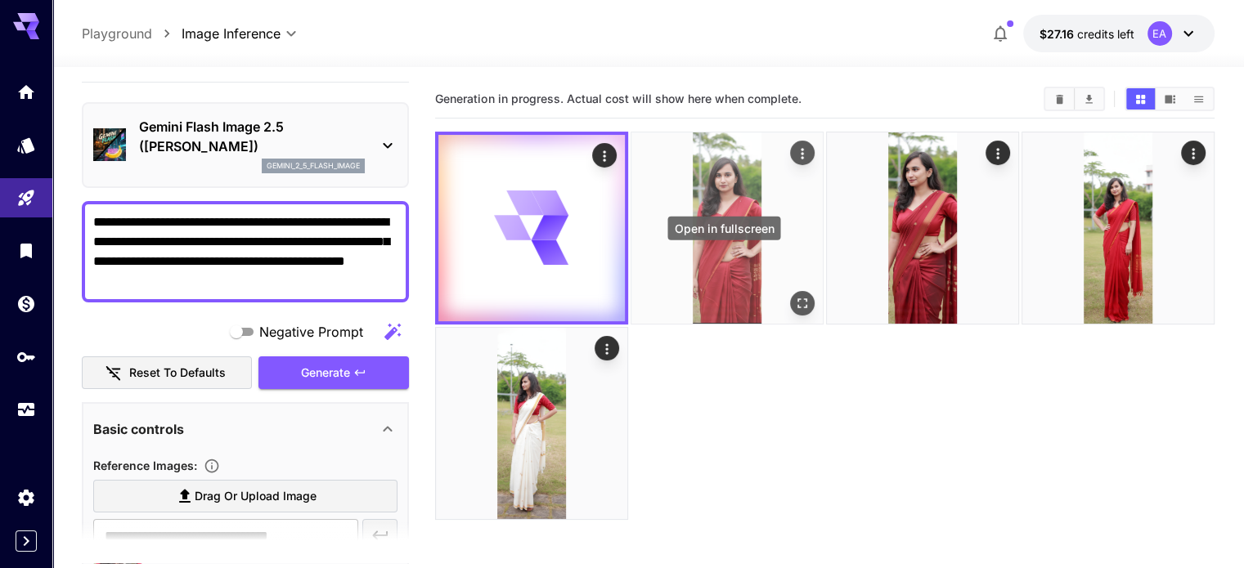
click at [794, 295] on icon "Open in fullscreen" at bounding box center [802, 303] width 16 height 16
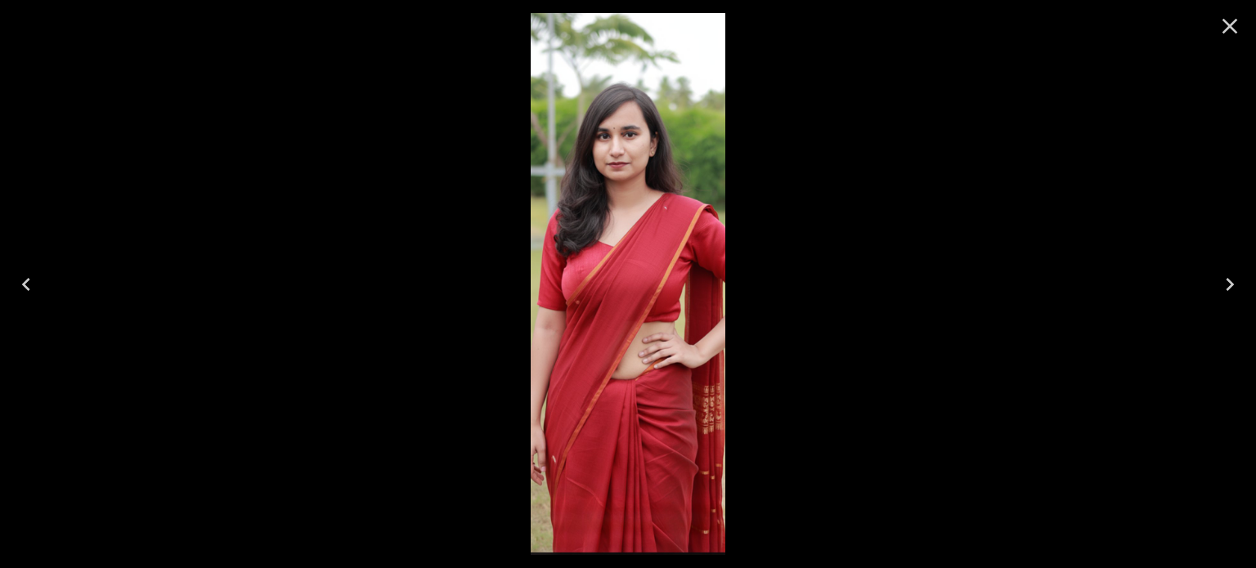
click at [1240, 27] on icon "Close" at bounding box center [1230, 26] width 26 height 26
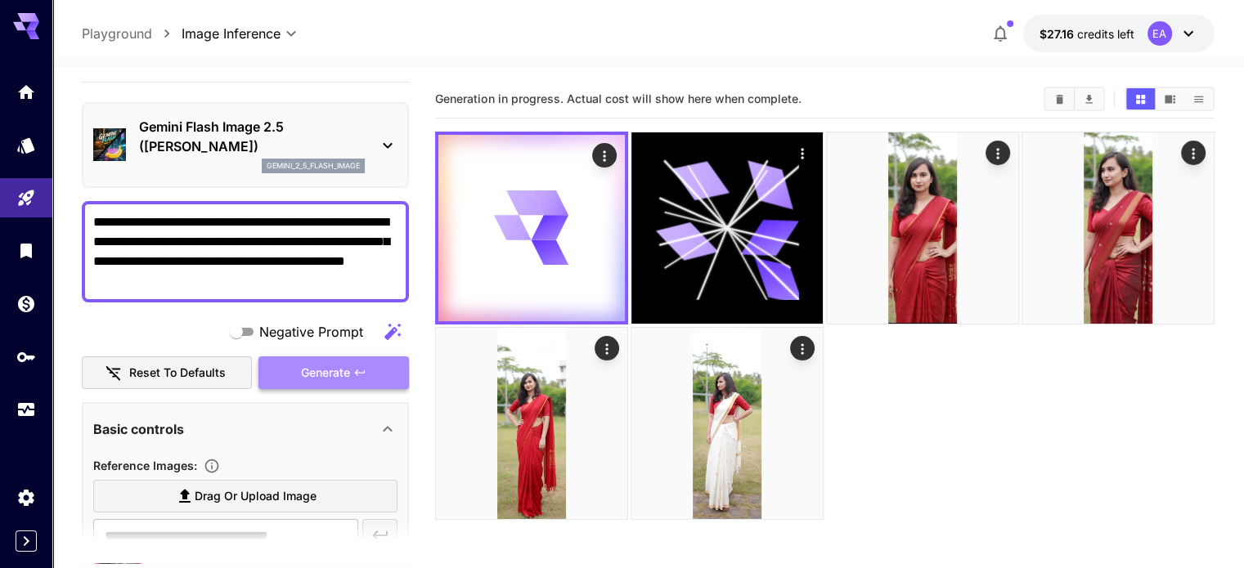
click at [341, 374] on span "Generate" at bounding box center [325, 373] width 49 height 20
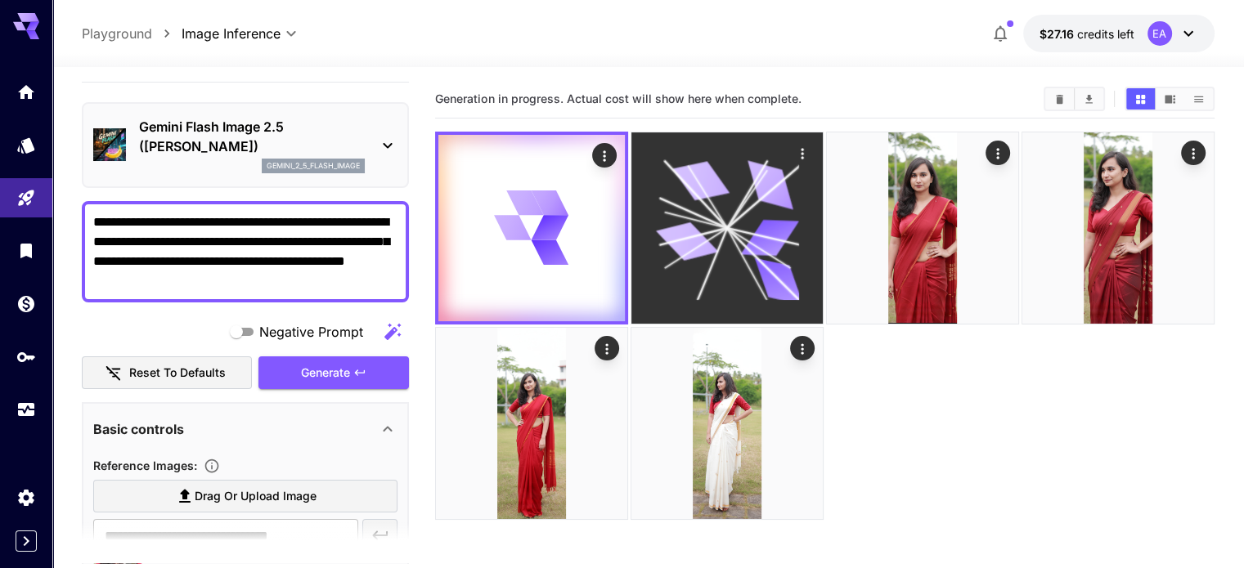
click at [655, 182] on icon at bounding box center [726, 227] width 143 height 143
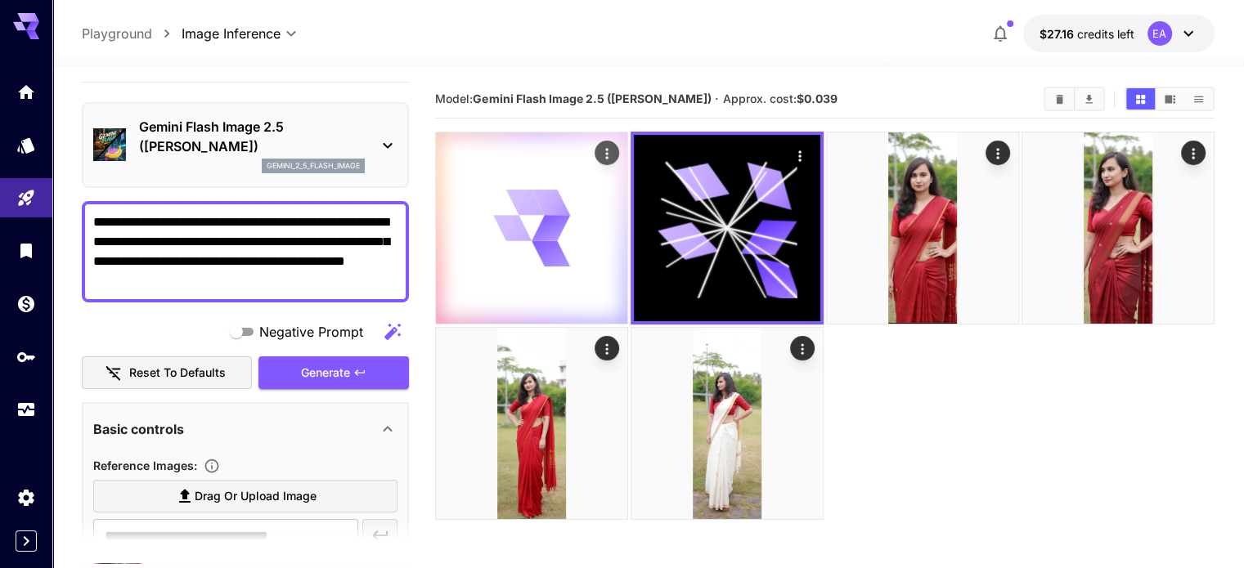
click at [531, 215] on icon at bounding box center [550, 228] width 38 height 26
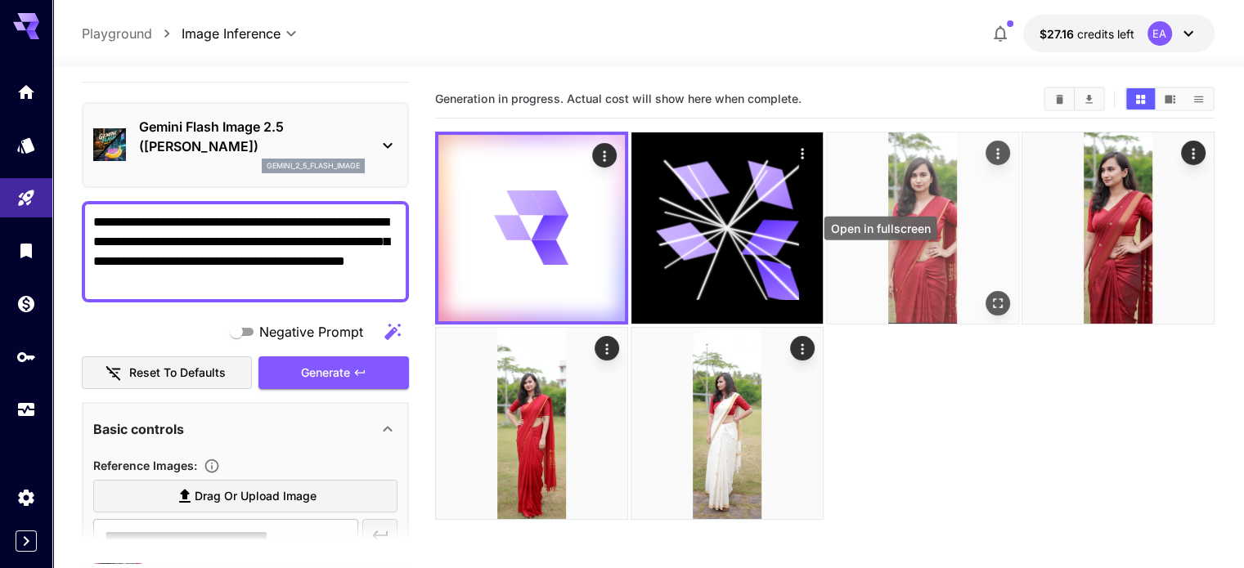
click at [989, 295] on icon "Open in fullscreen" at bounding box center [997, 303] width 16 height 16
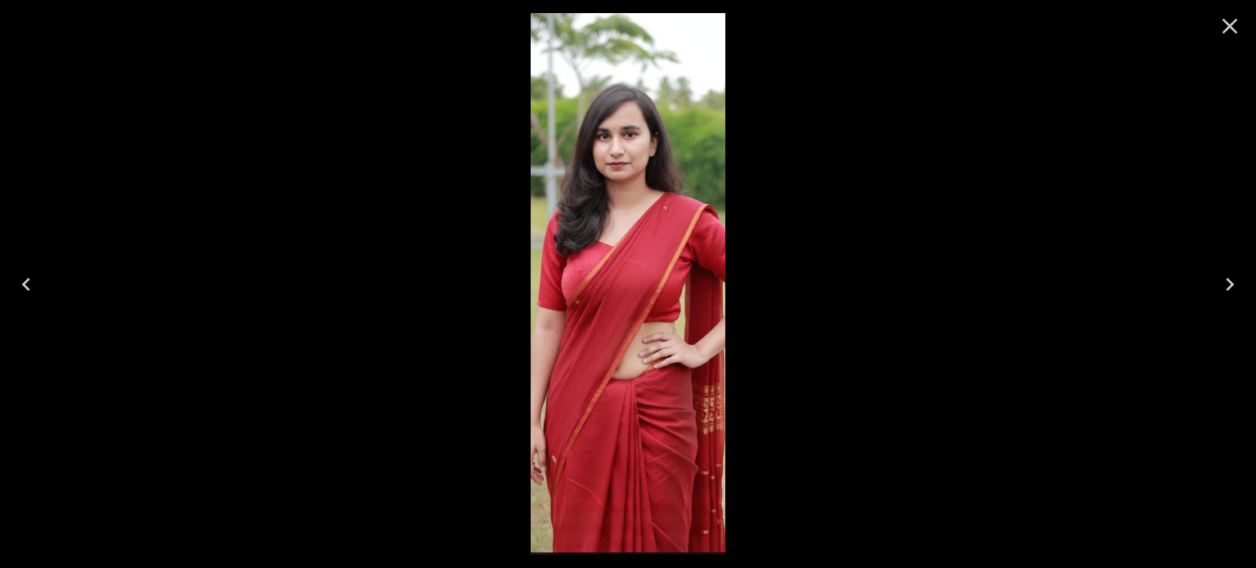
click at [1227, 27] on icon "Close" at bounding box center [1230, 26] width 26 height 26
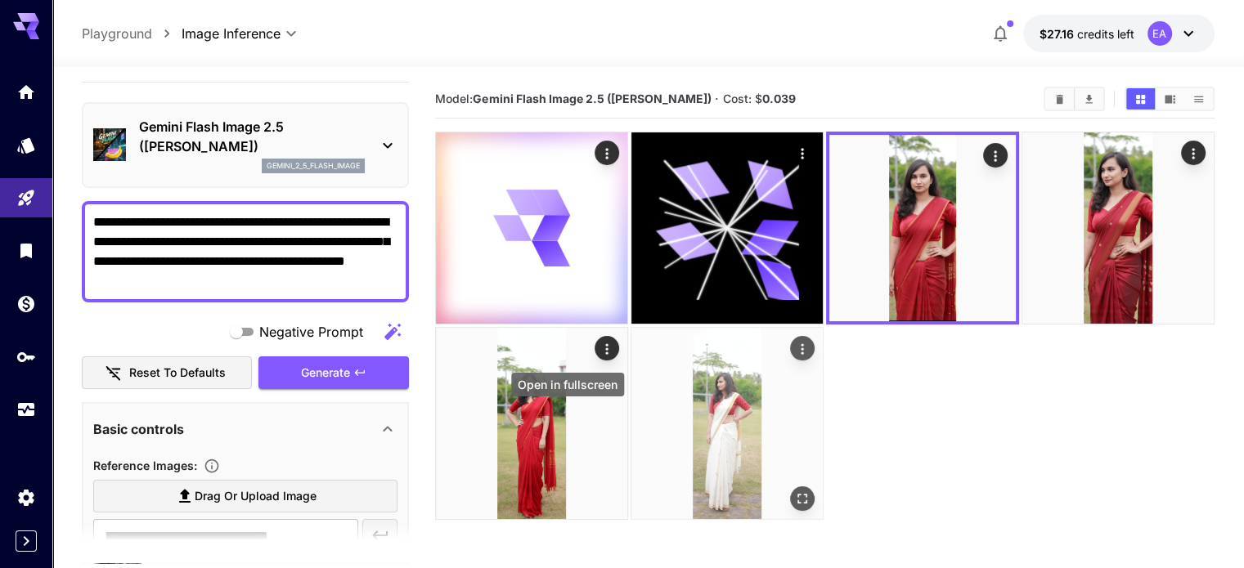
click at [794, 490] on icon "Open in fullscreen" at bounding box center [802, 498] width 16 height 16
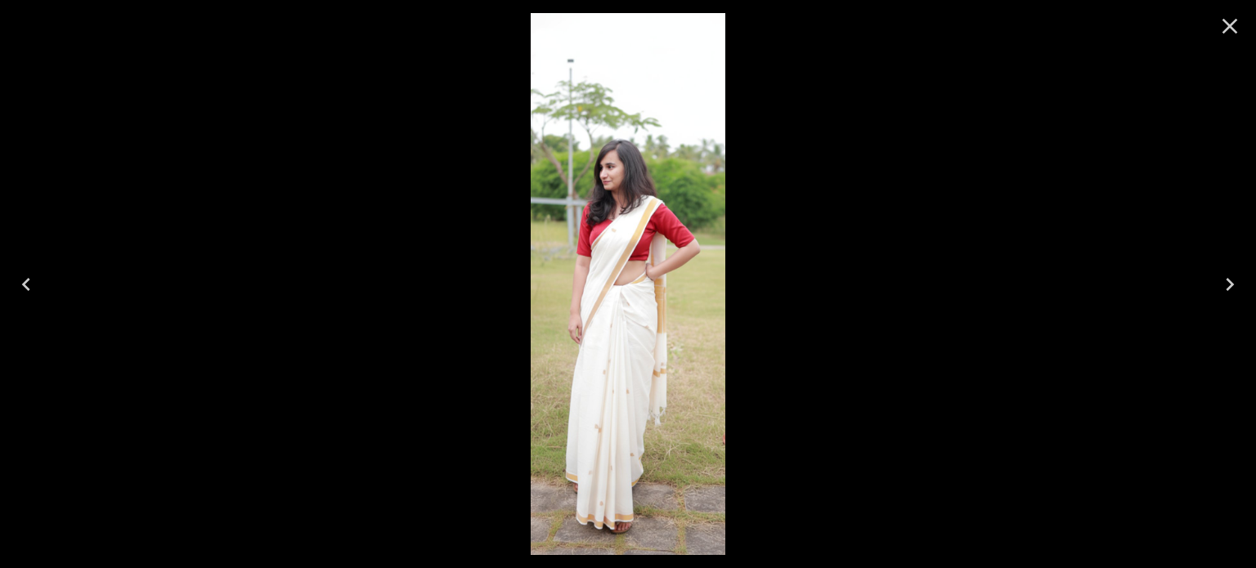
click at [1233, 39] on button "Close" at bounding box center [1229, 26] width 39 height 39
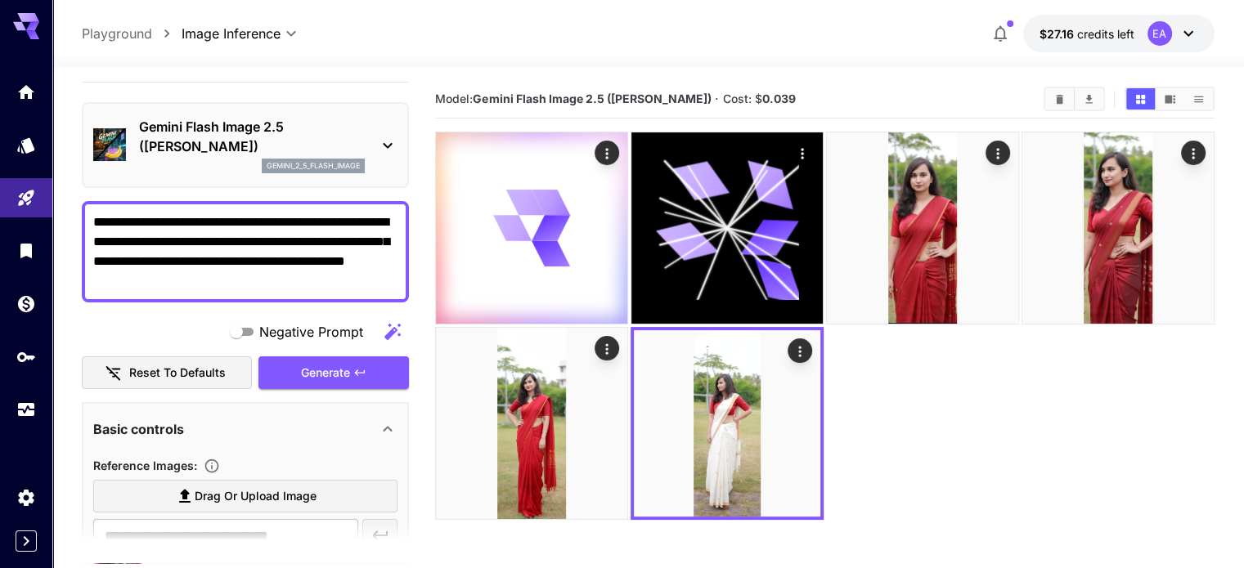
click at [1178, 25] on icon at bounding box center [1188, 34] width 20 height 20
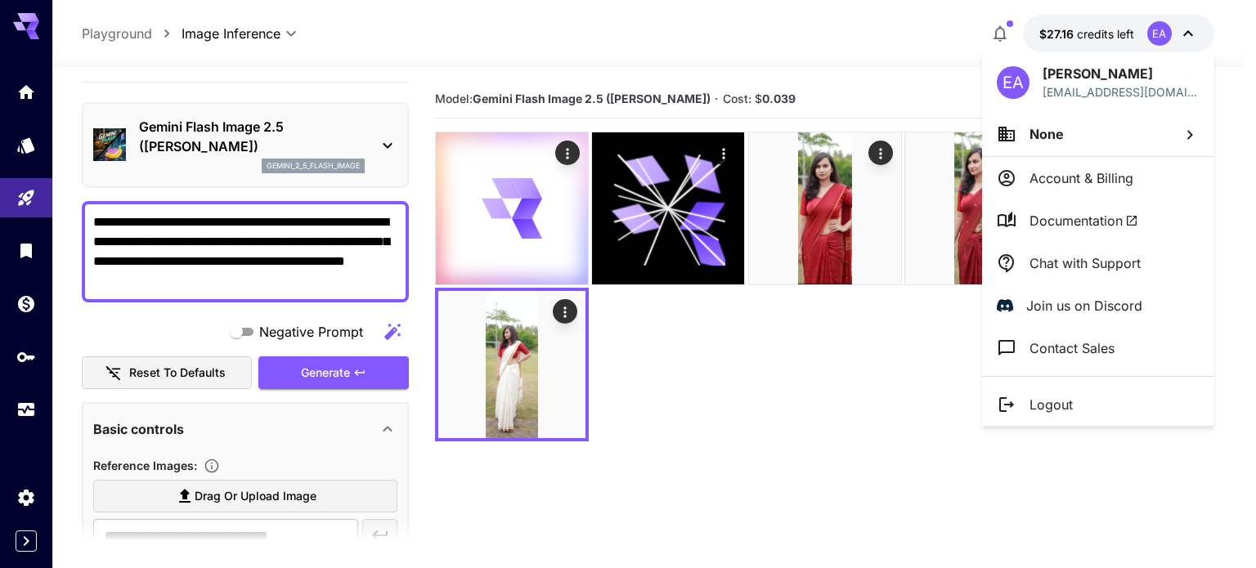
click at [292, 152] on div at bounding box center [628, 284] width 1256 height 568
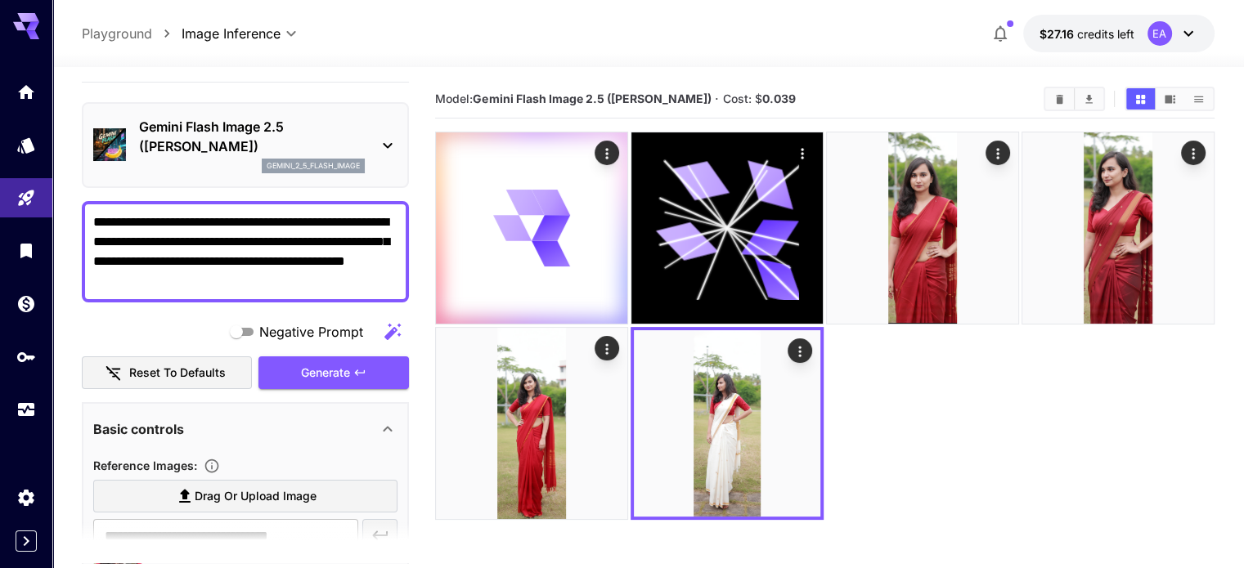
click at [1200, 22] on button "$27.16 credits left EA" at bounding box center [1118, 34] width 191 height 38
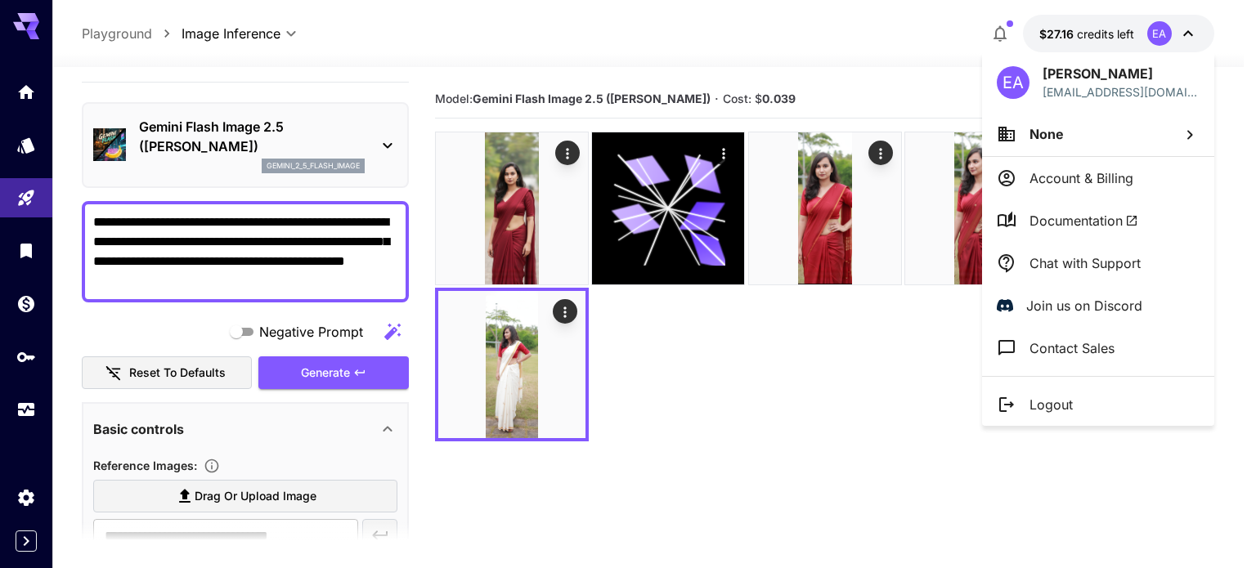
click at [540, 238] on div at bounding box center [628, 284] width 1256 height 568
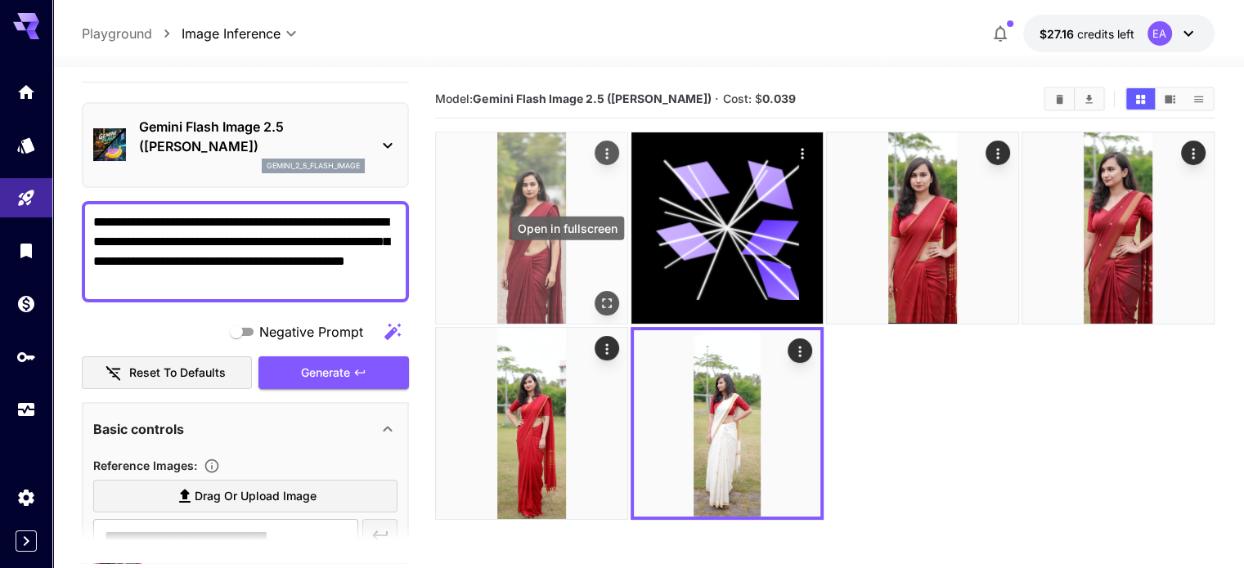
click at [599, 295] on icon "Open in fullscreen" at bounding box center [607, 303] width 16 height 16
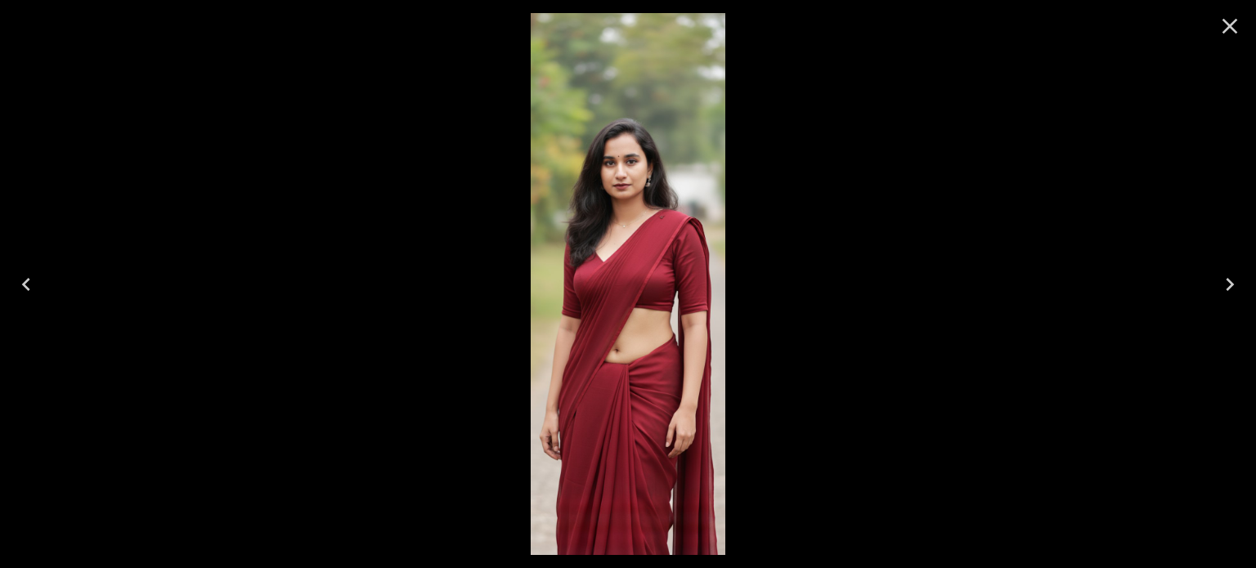
click at [1234, 25] on icon "Close" at bounding box center [1230, 26] width 26 height 26
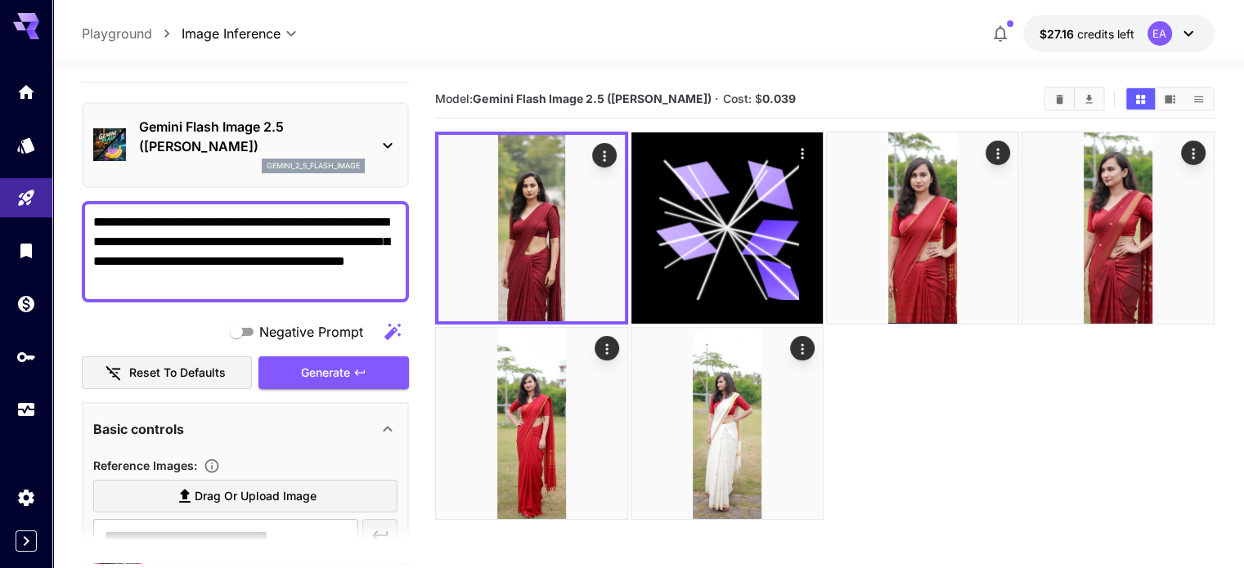
click at [324, 278] on textarea "**********" at bounding box center [245, 252] width 304 height 78
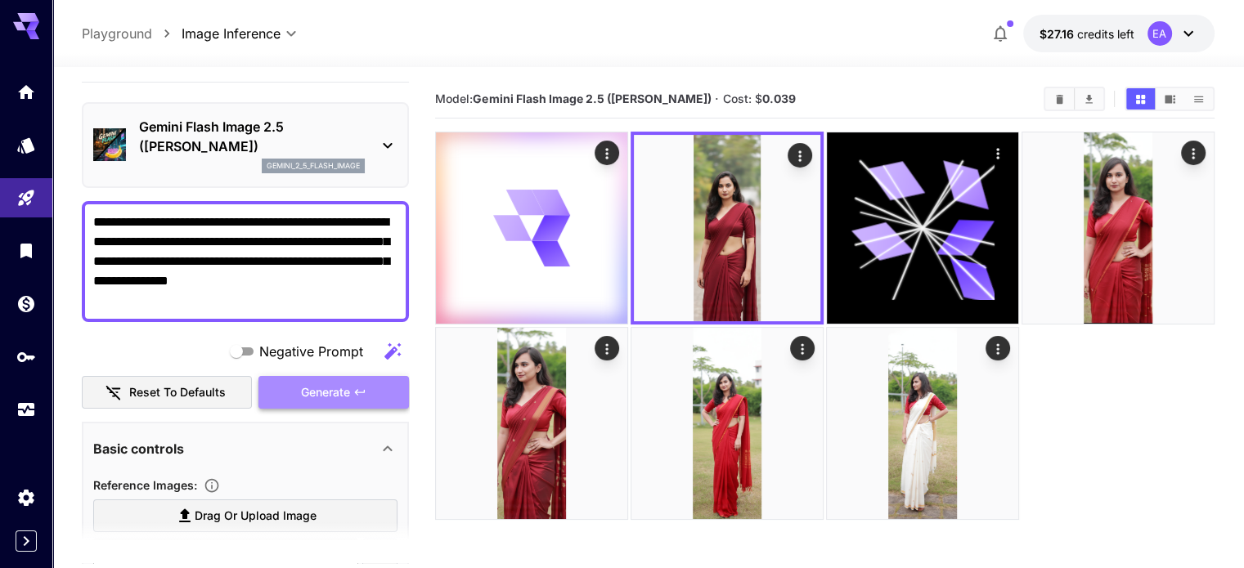
click at [366, 392] on icon "button" at bounding box center [359, 392] width 13 height 13
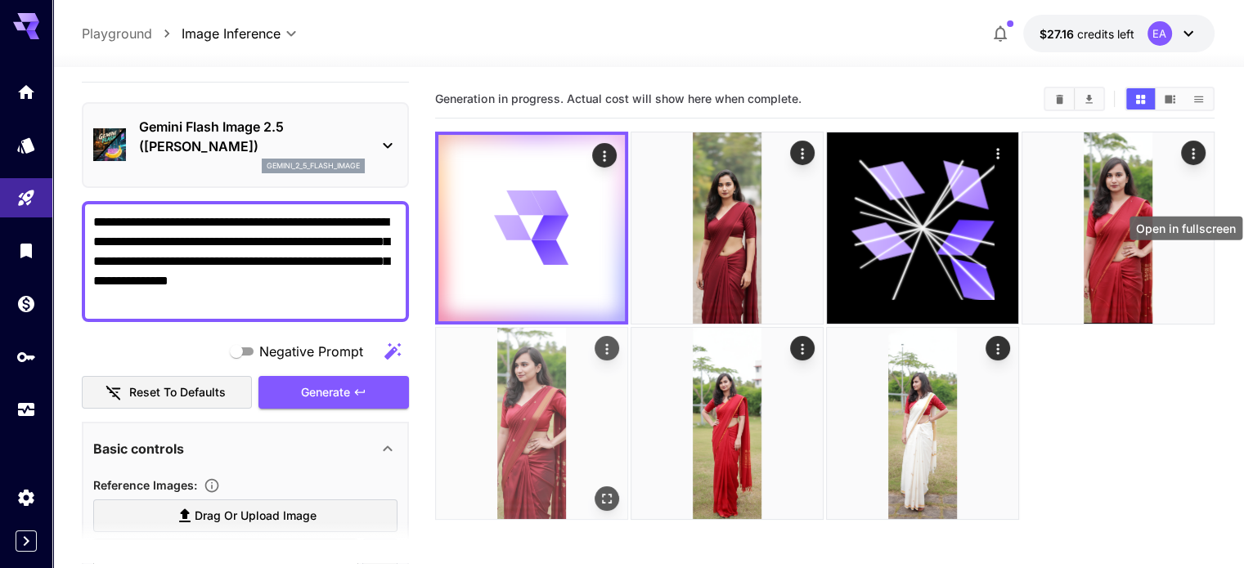
click at [619, 486] on div "Open in fullscreen" at bounding box center [606, 498] width 25 height 25
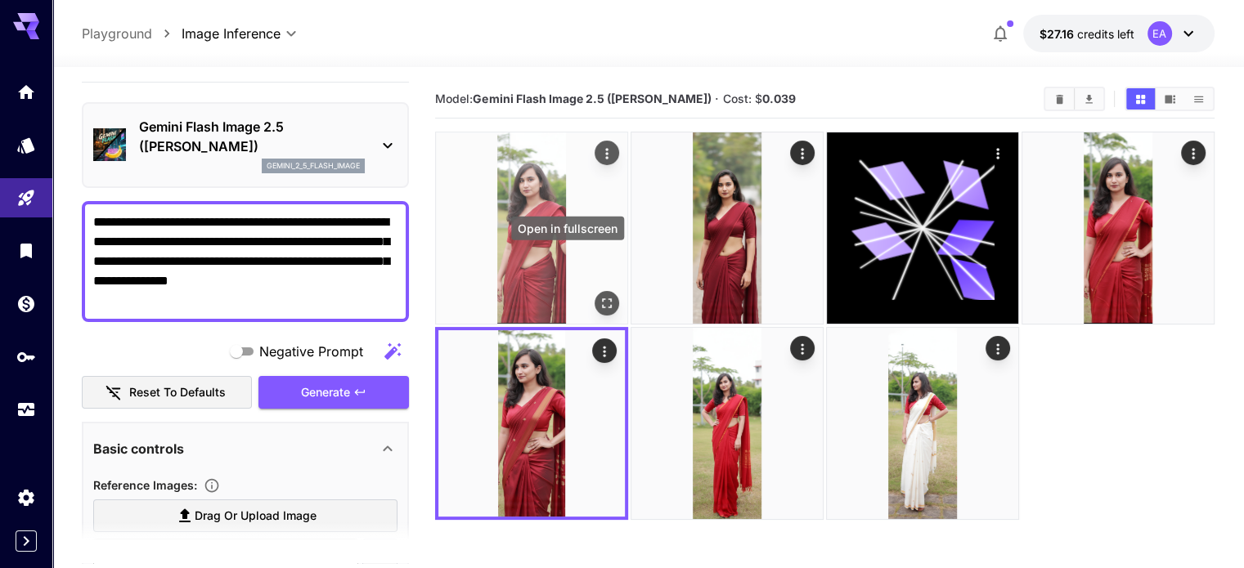
click at [599, 295] on icon "Open in fullscreen" at bounding box center [607, 303] width 16 height 16
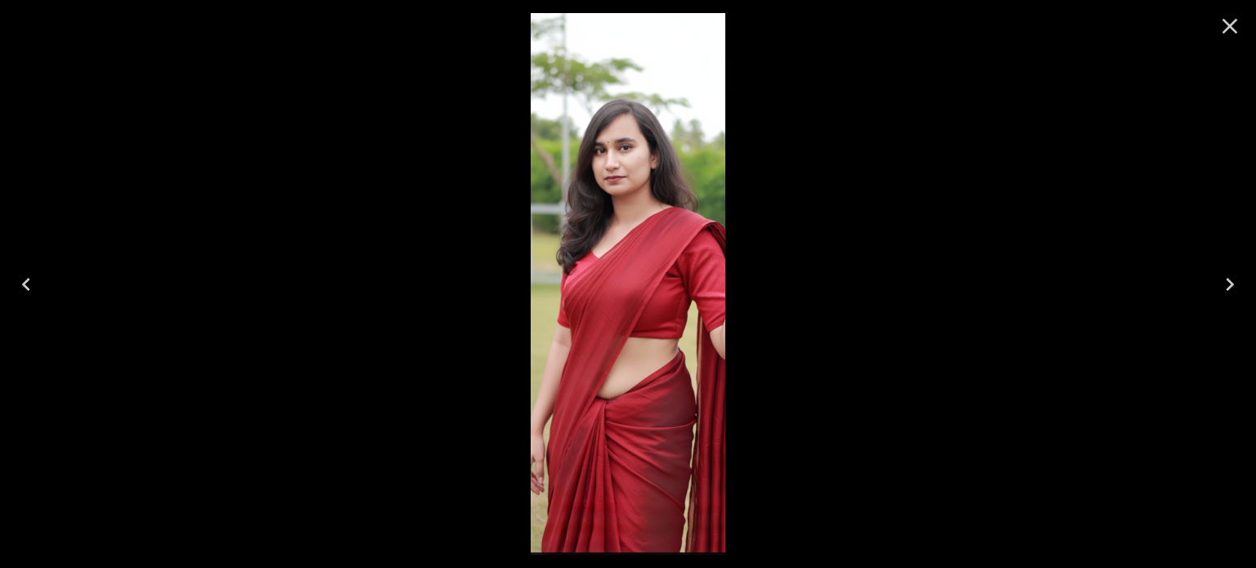
click at [1231, 32] on icon "Close" at bounding box center [1230, 26] width 26 height 26
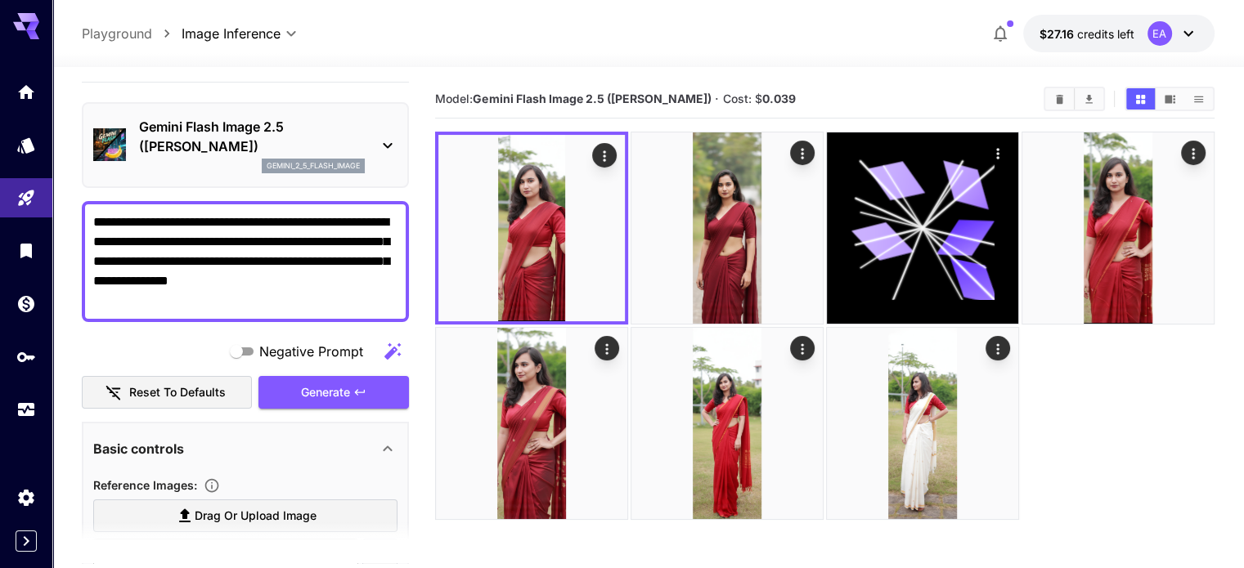
click at [271, 297] on textarea "**********" at bounding box center [245, 262] width 304 height 98
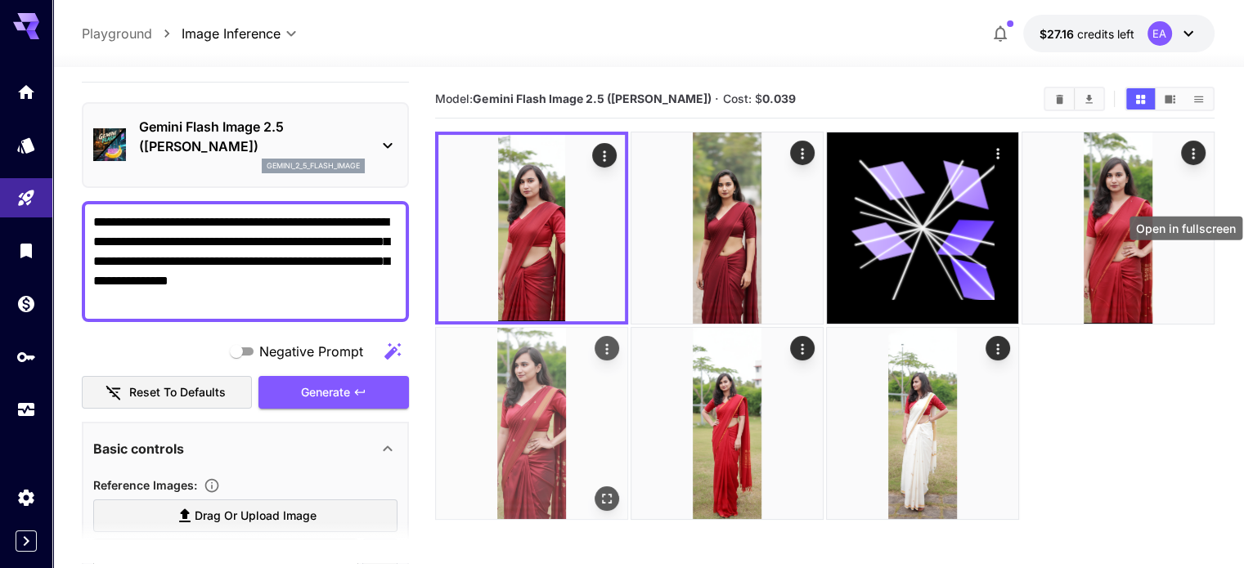
click at [619, 486] on button "Open in fullscreen" at bounding box center [606, 498] width 25 height 25
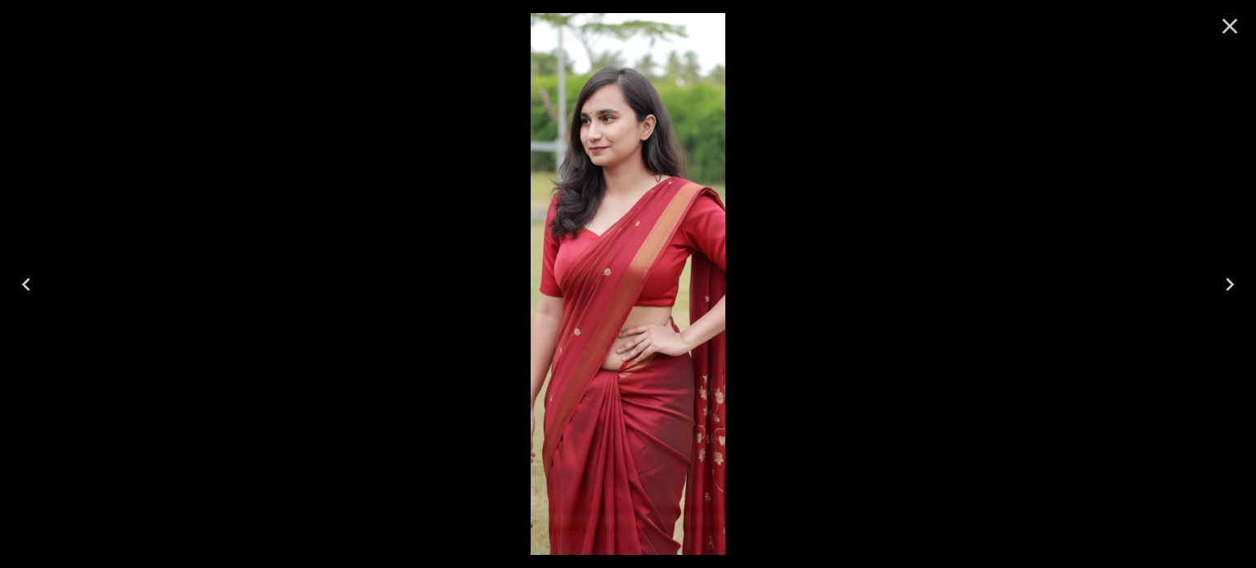
click at [1233, 19] on icon "Close" at bounding box center [1230, 26] width 26 height 26
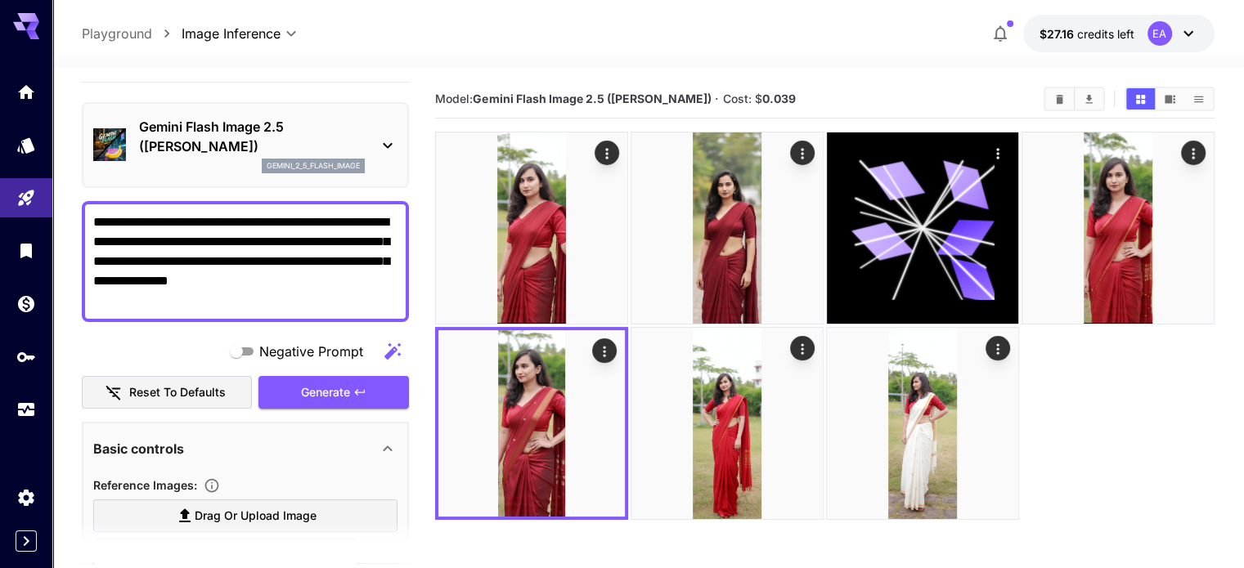
click at [342, 294] on textarea "**********" at bounding box center [245, 262] width 304 height 98
type textarea "**********"
click at [336, 405] on button "Generate" at bounding box center [333, 393] width 150 height 34
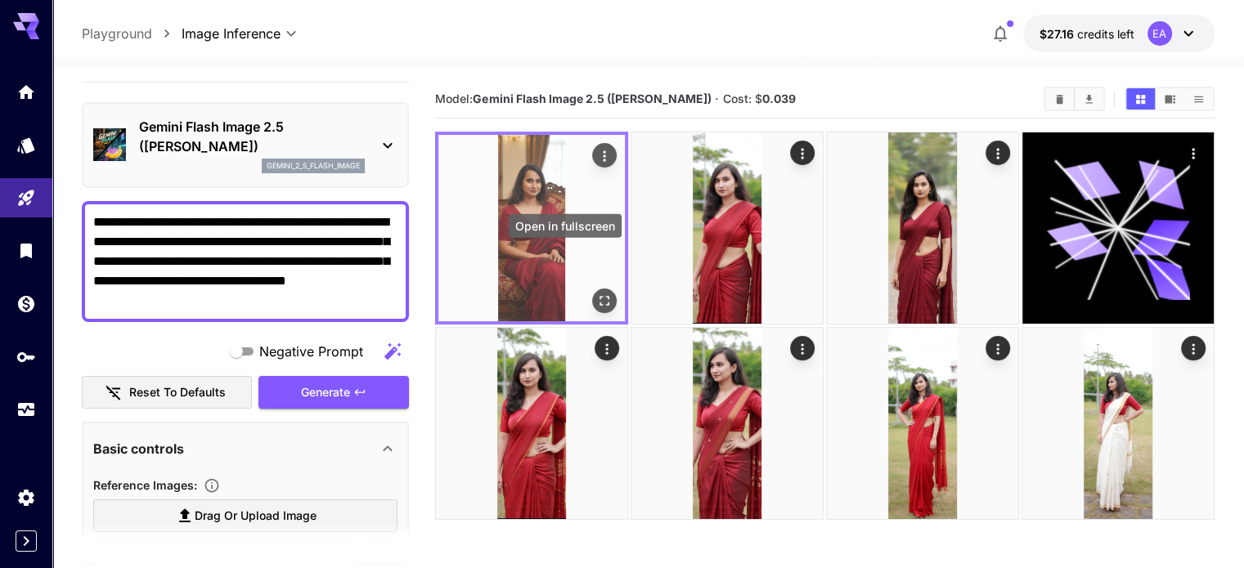
click at [596, 293] on icon "Open in fullscreen" at bounding box center [604, 301] width 16 height 16
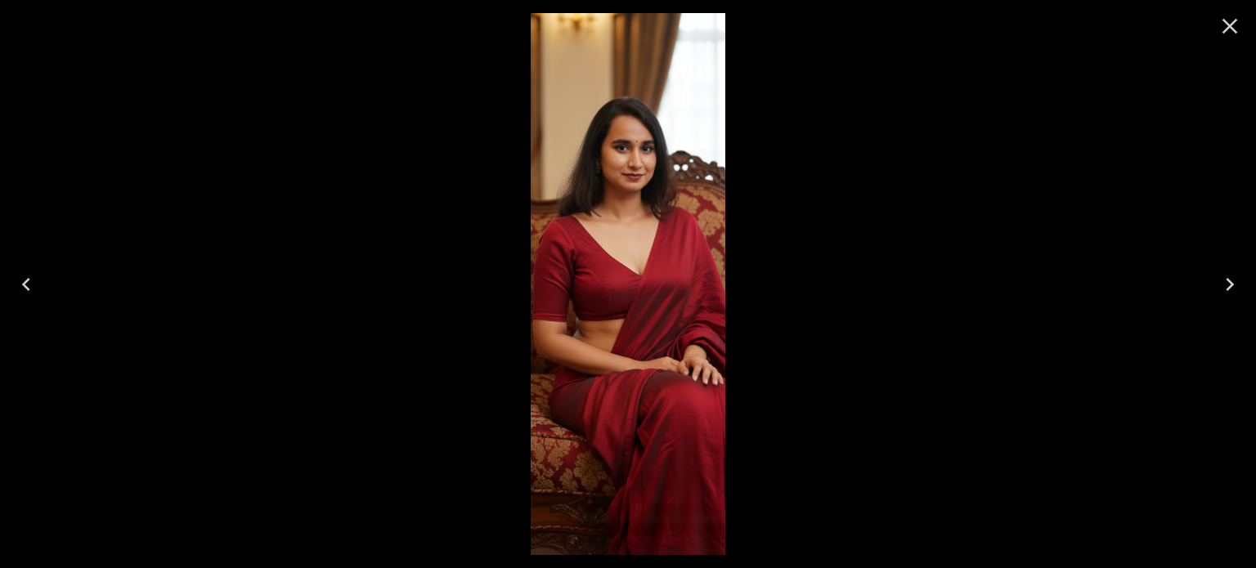
click at [1240, 29] on icon "Close" at bounding box center [1230, 26] width 26 height 26
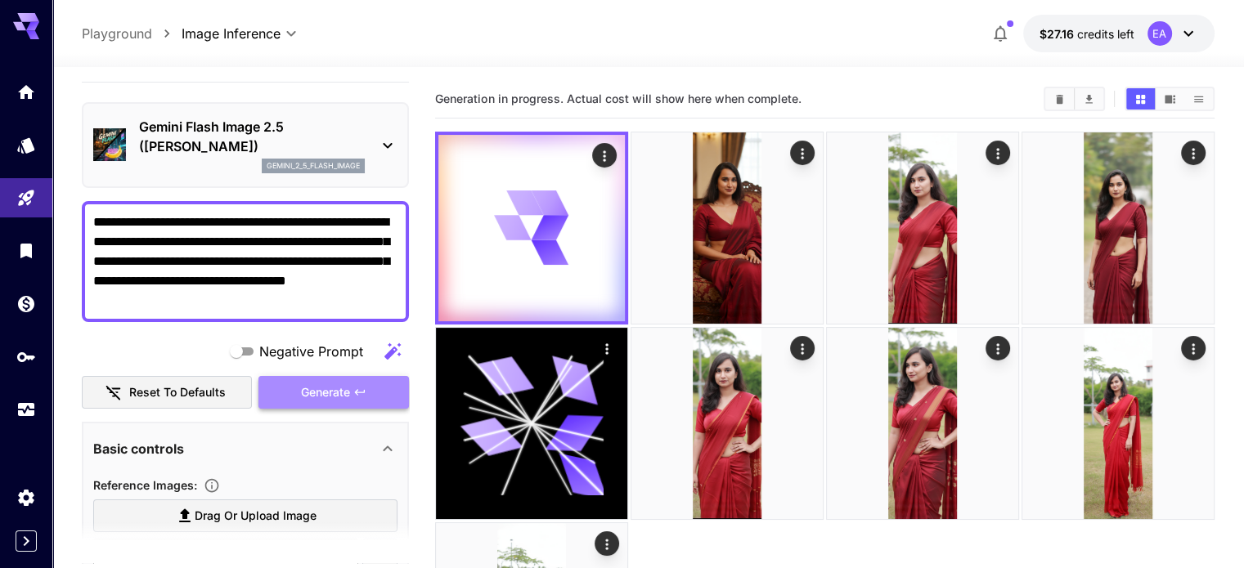
click at [294, 389] on button "Generate" at bounding box center [333, 393] width 150 height 34
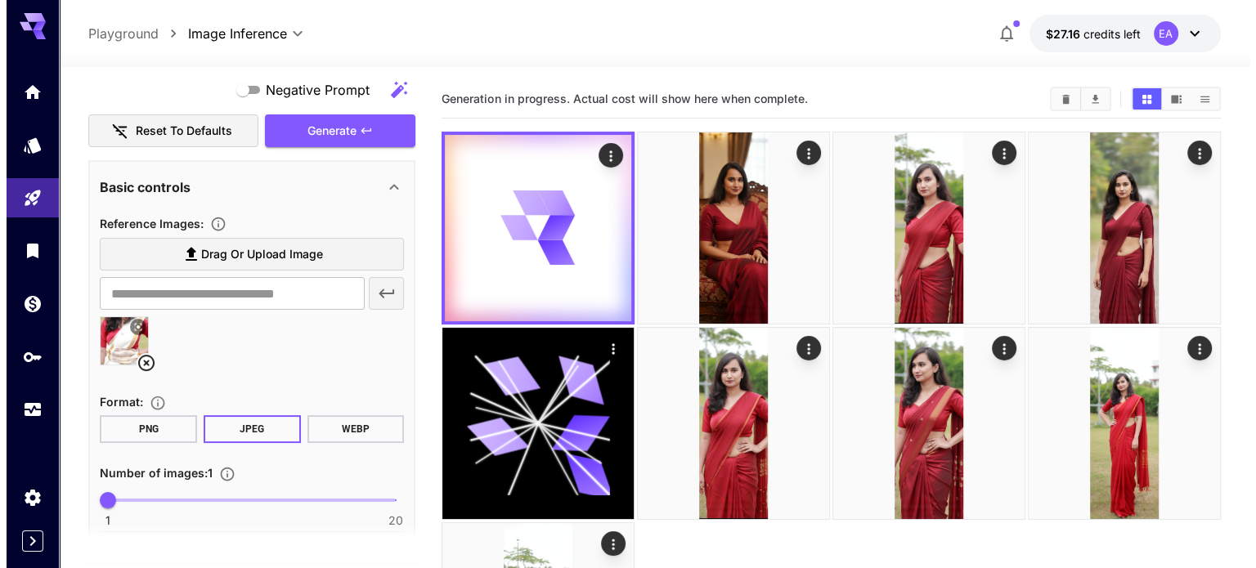
scroll to position [298, 0]
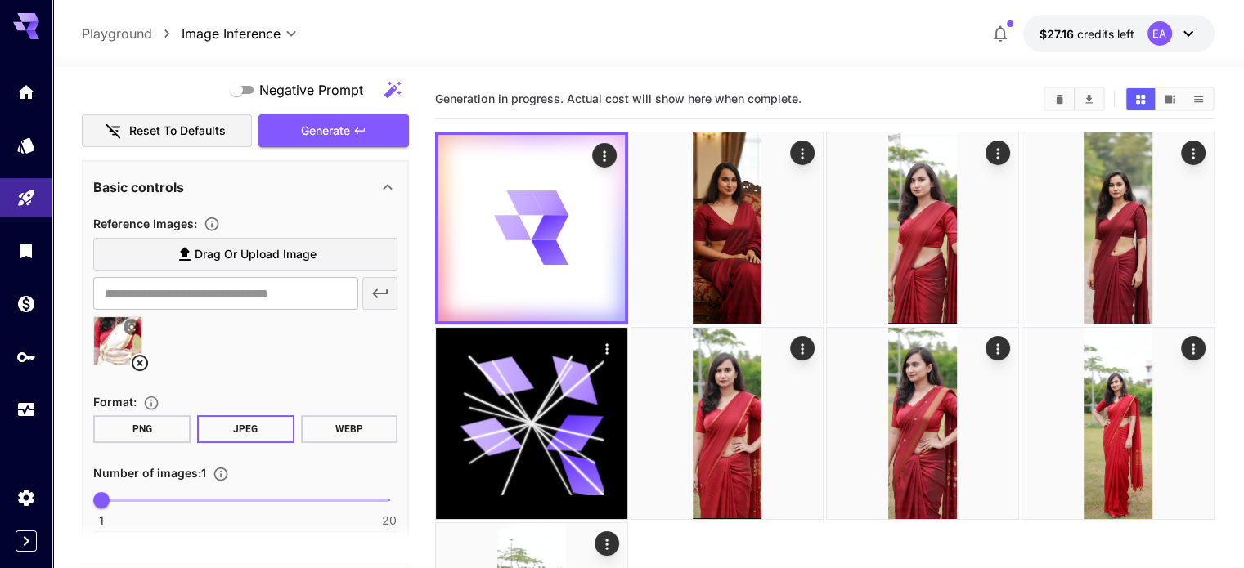
click at [137, 323] on button at bounding box center [131, 327] width 16 height 16
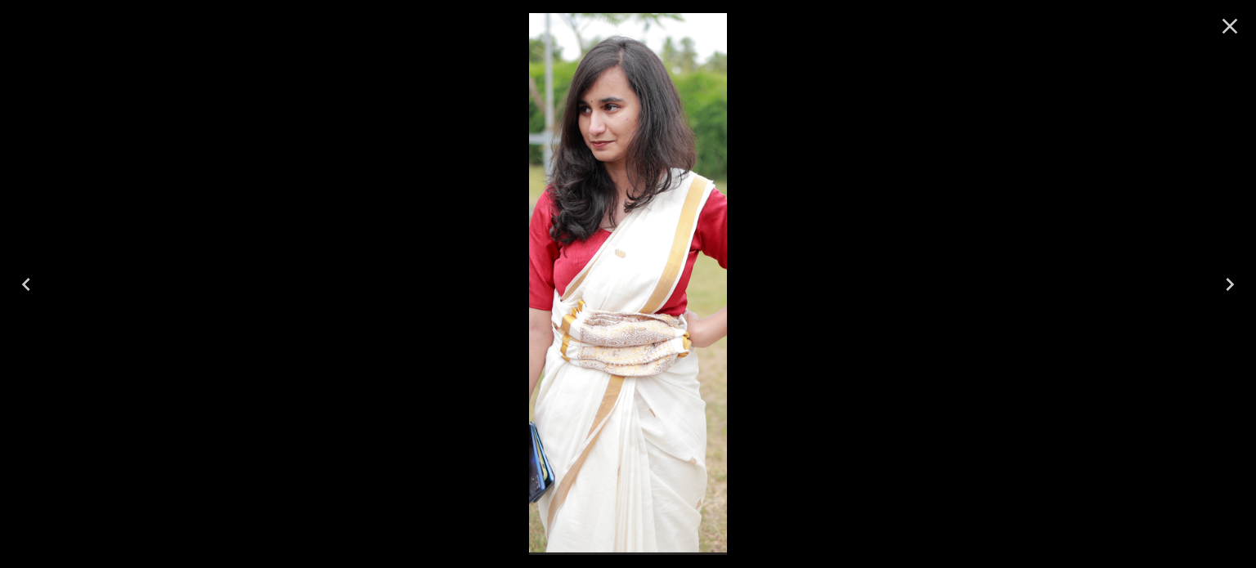
click at [137, 323] on div at bounding box center [628, 284] width 1256 height 568
click at [1236, 28] on icon "Close" at bounding box center [1230, 26] width 26 height 26
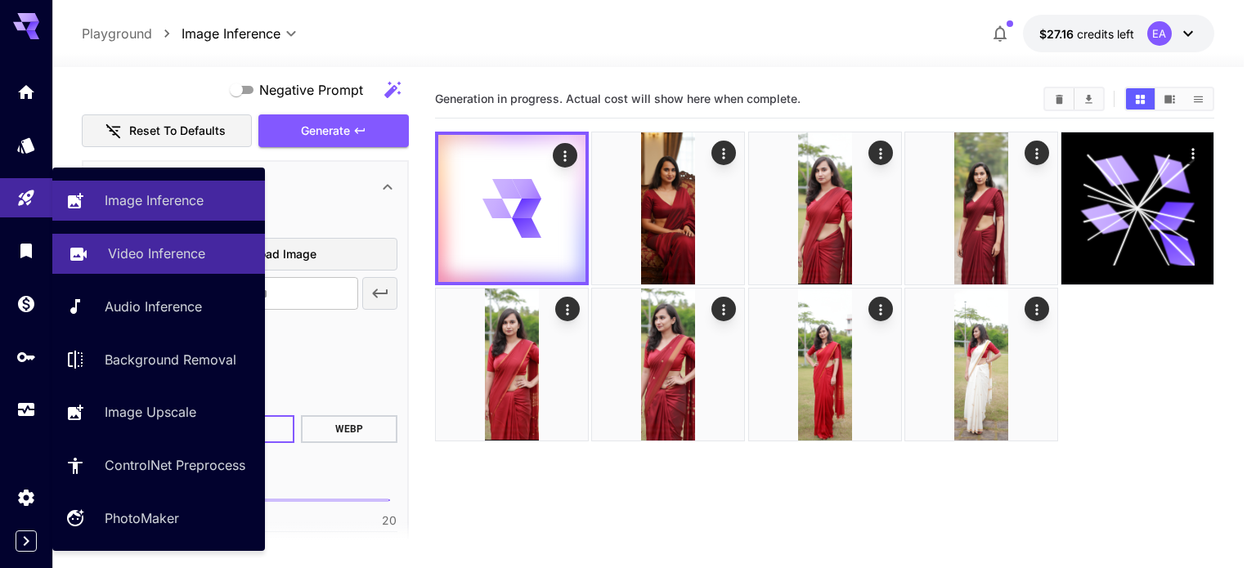
click at [132, 250] on p "Video Inference" at bounding box center [156, 254] width 97 height 20
type input "**********"
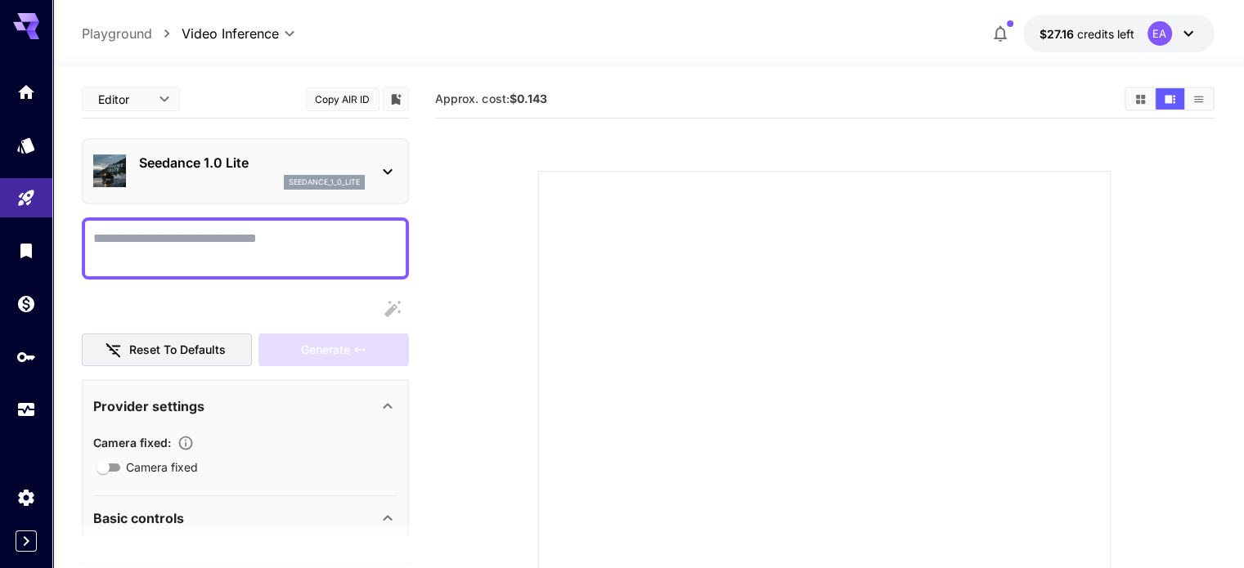
click at [191, 168] on p "Seedance 1.0 Lite" at bounding box center [252, 163] width 226 height 20
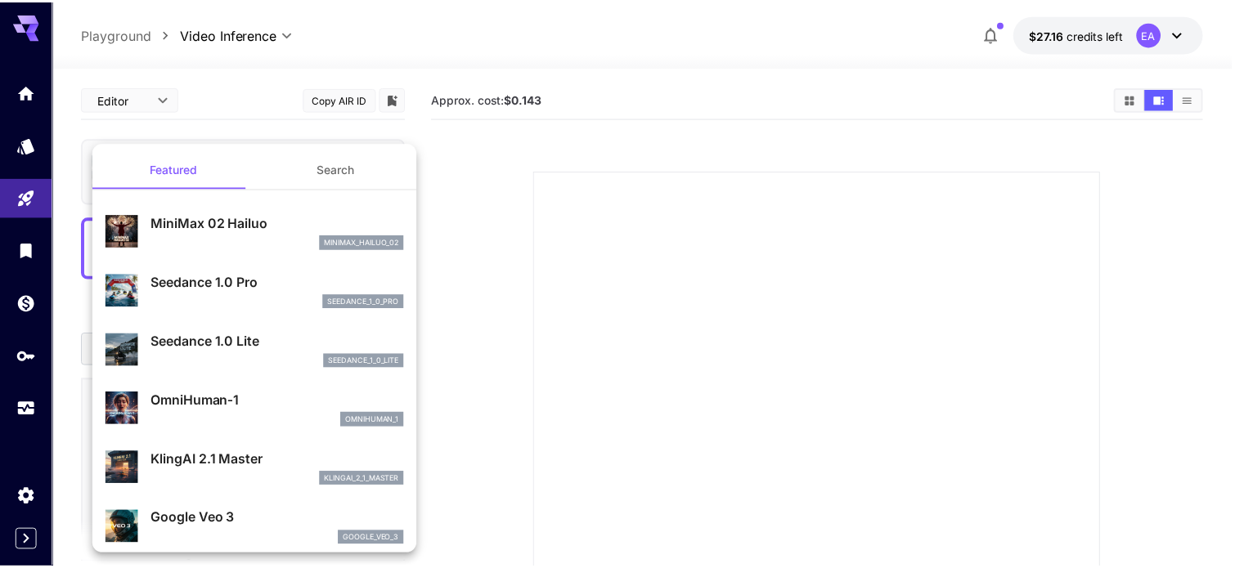
scroll to position [88, 0]
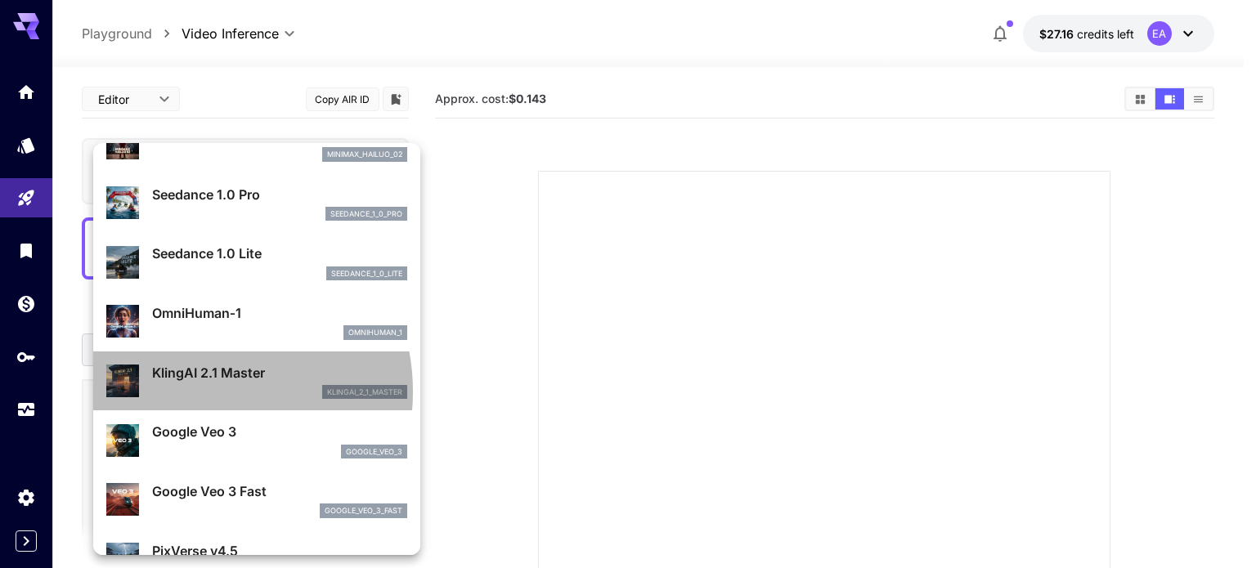
click at [196, 392] on div "klingai_2_1_master" at bounding box center [279, 392] width 255 height 15
type input "**********"
type input "****"
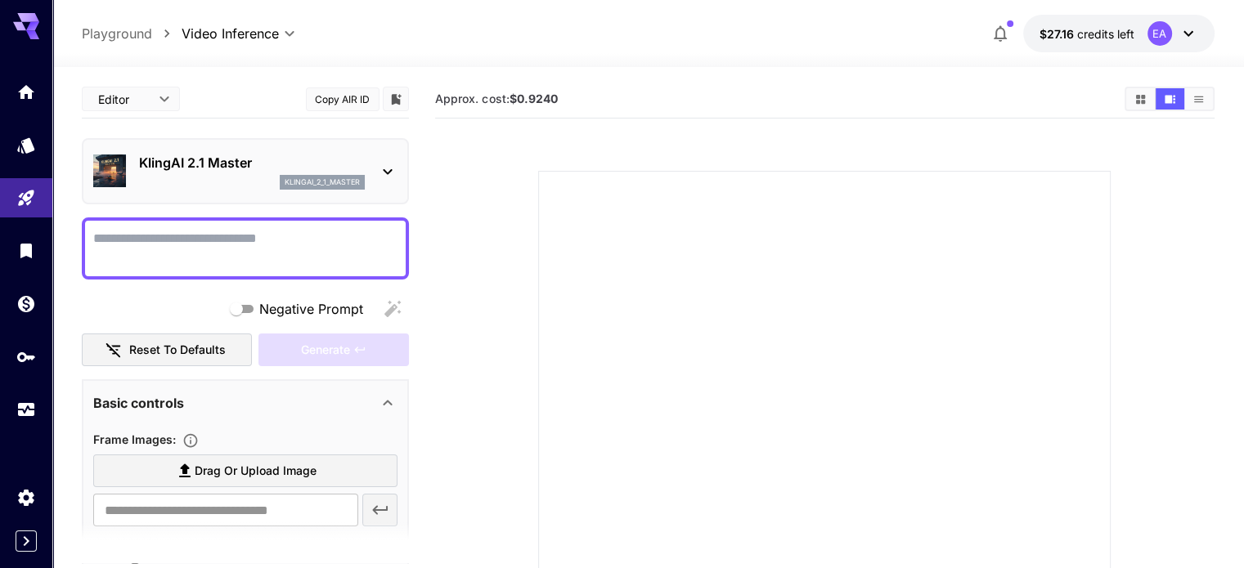
scroll to position [142, 0]
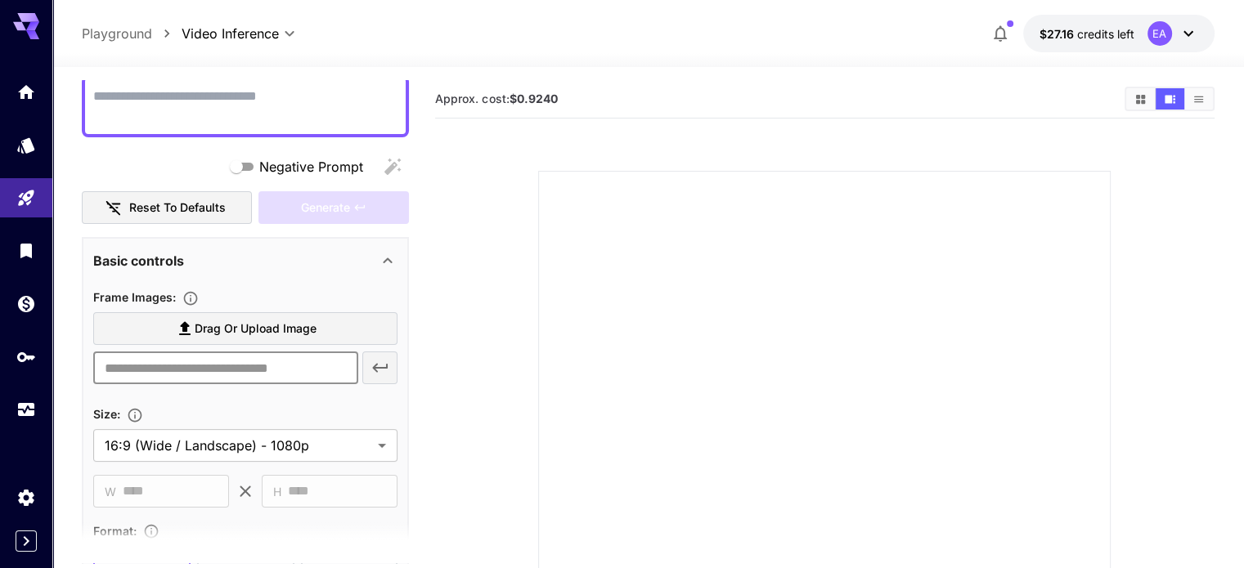
click at [196, 369] on input "text" at bounding box center [225, 368] width 264 height 33
paste input "**********"
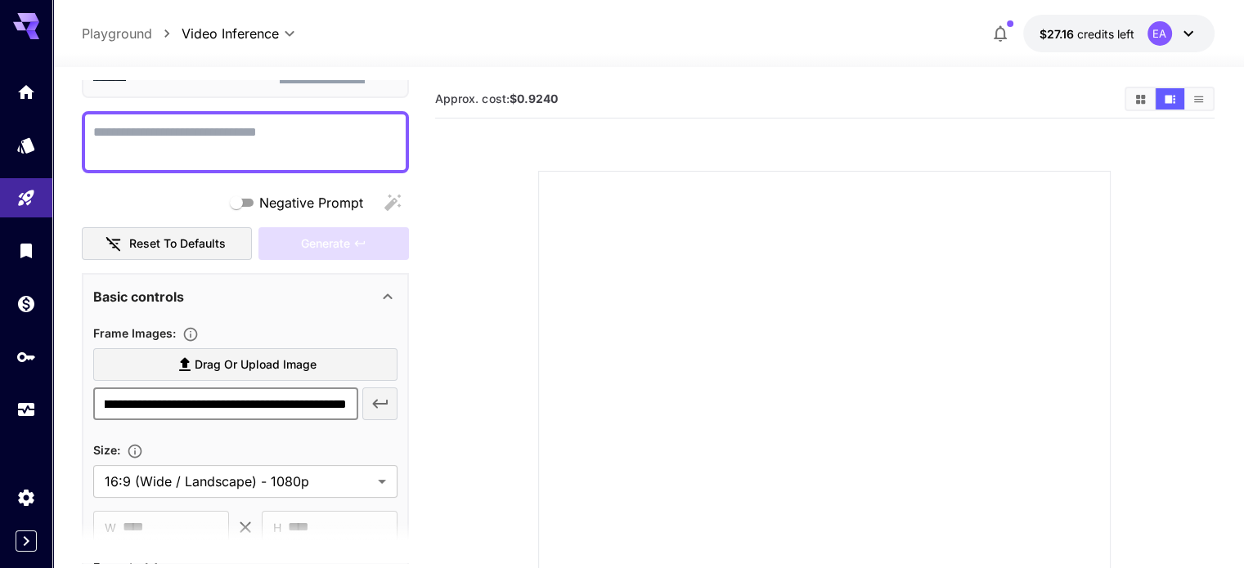
type input "**********"
click at [380, 406] on icon "button" at bounding box center [380, 404] width 20 height 20
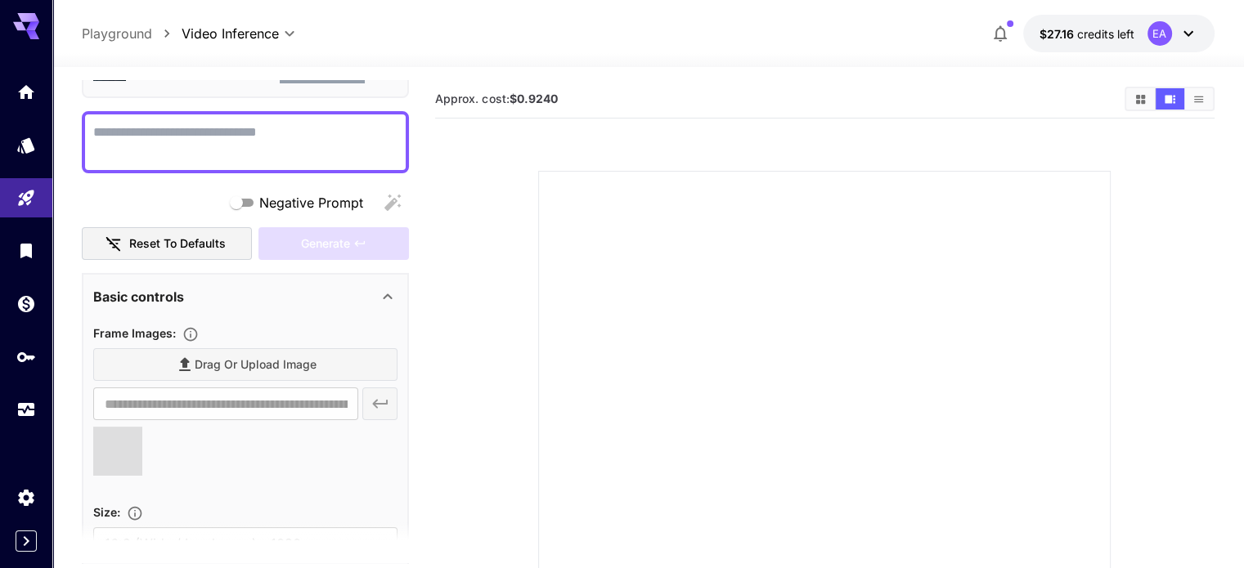
scroll to position [36, 0]
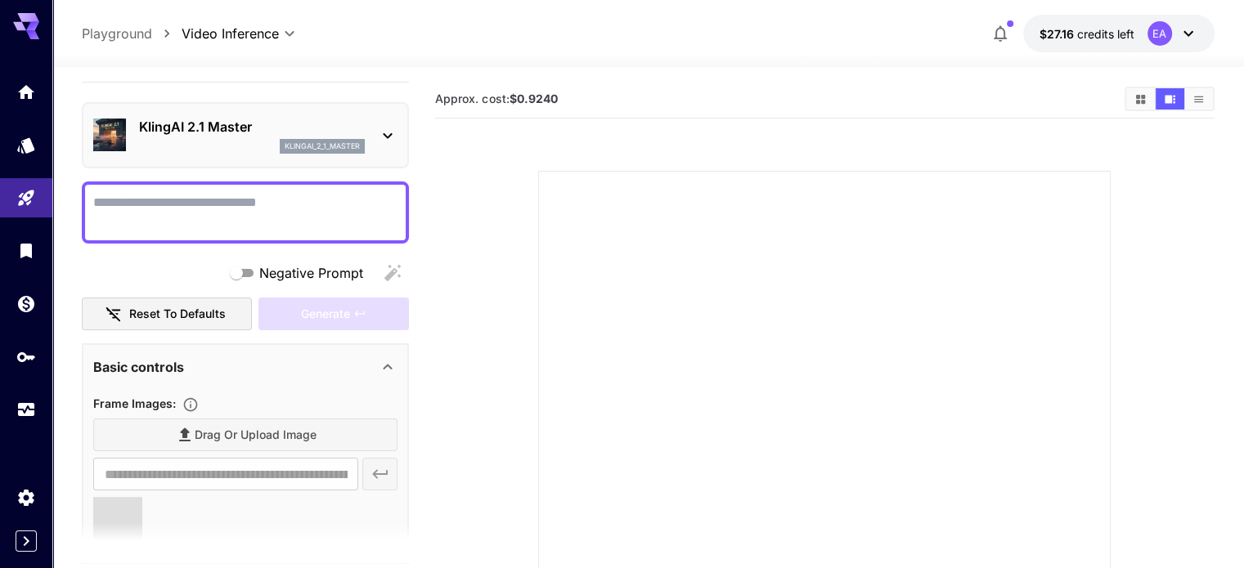
click at [202, 213] on textarea "Negative Prompt" at bounding box center [245, 212] width 304 height 39
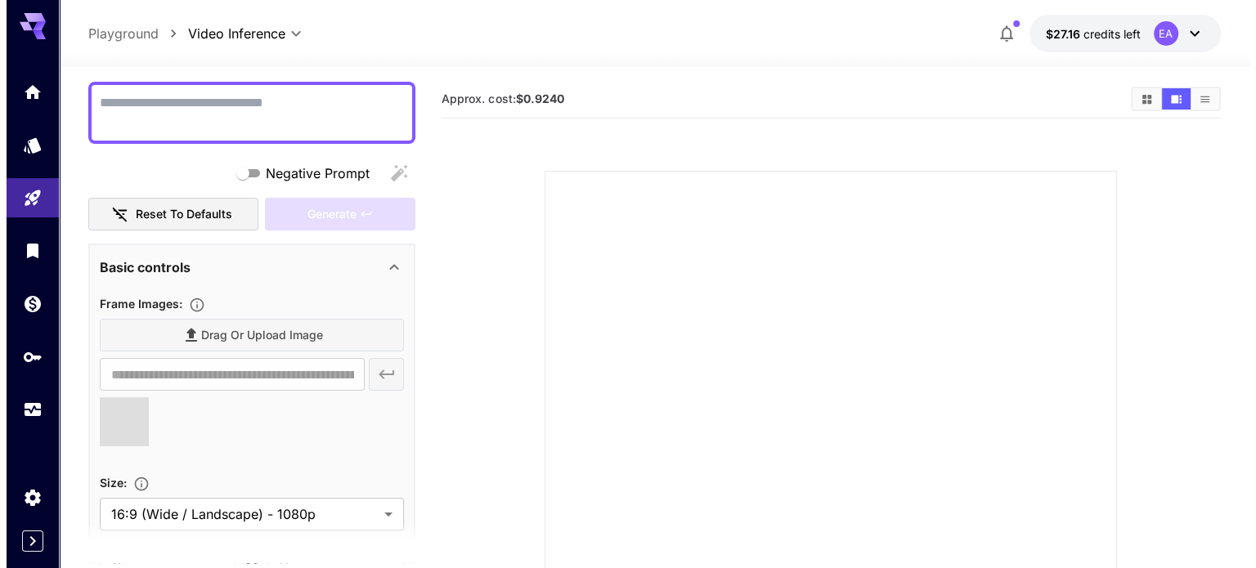
scroll to position [137, 0]
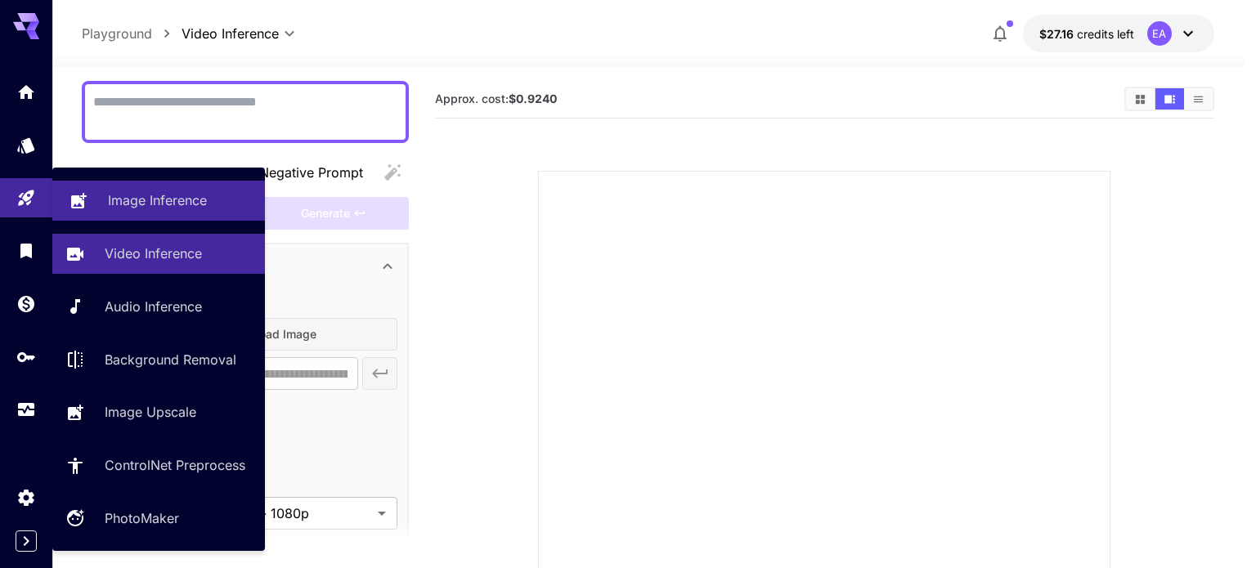
click at [137, 200] on p "Image Inference" at bounding box center [157, 201] width 99 height 20
type input "**********"
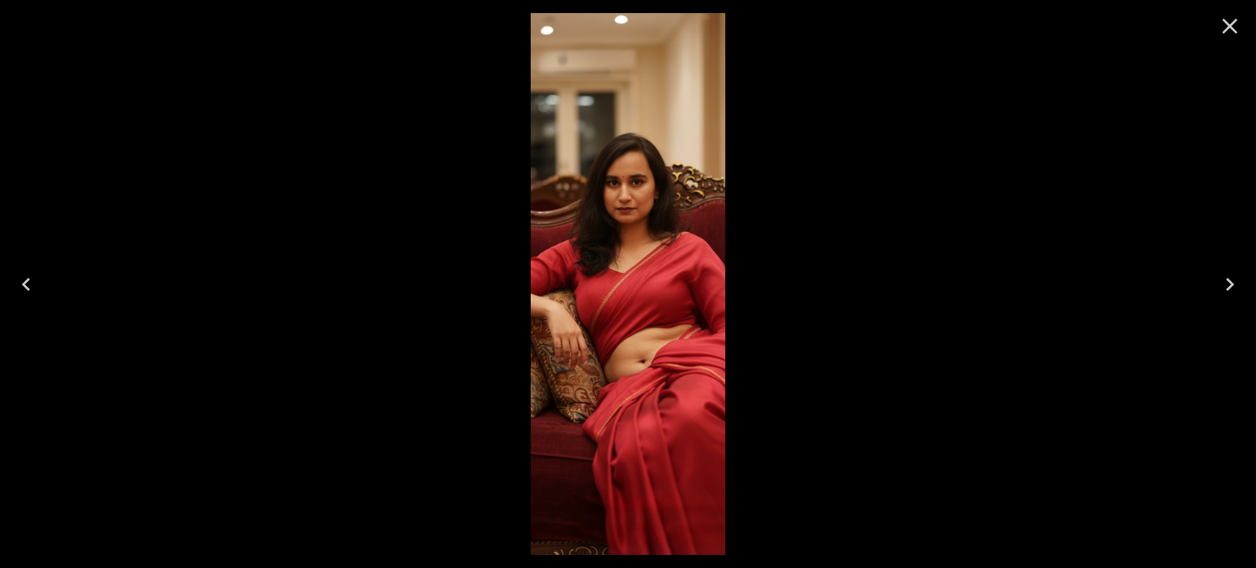
click at [585, 237] on img at bounding box center [628, 284] width 195 height 542
click at [1249, 34] on div at bounding box center [1230, 26] width 52 height 52
click at [1231, 29] on icon "Close" at bounding box center [1230, 27] width 16 height 16
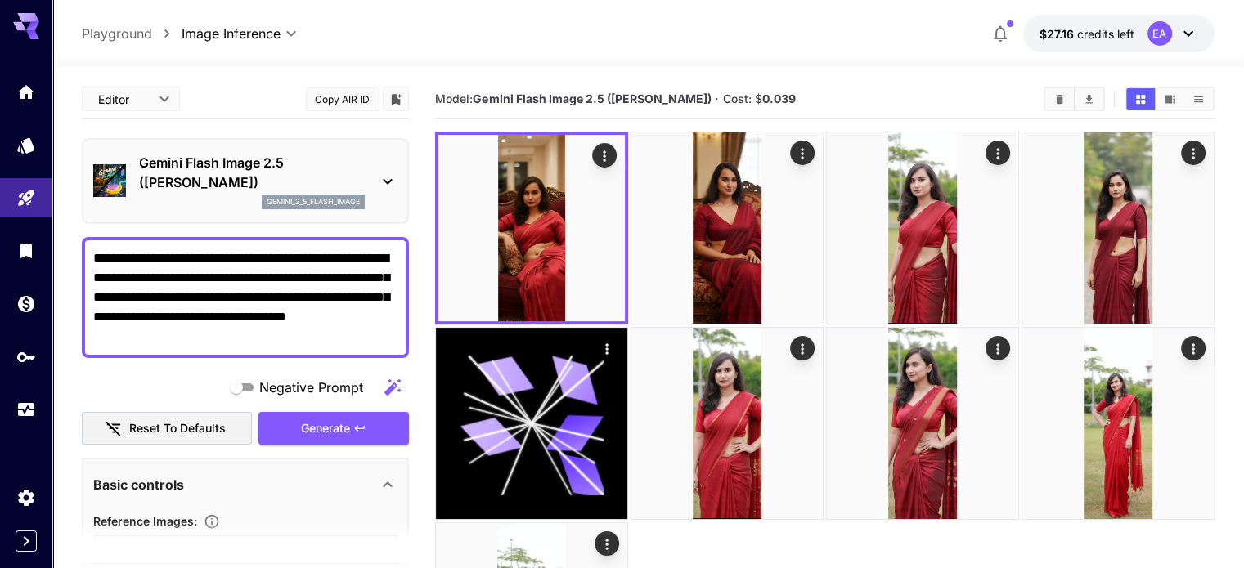
click at [266, 337] on textarea "**********" at bounding box center [245, 298] width 304 height 98
type textarea "**********"
click at [312, 419] on span "Generate" at bounding box center [325, 429] width 49 height 20
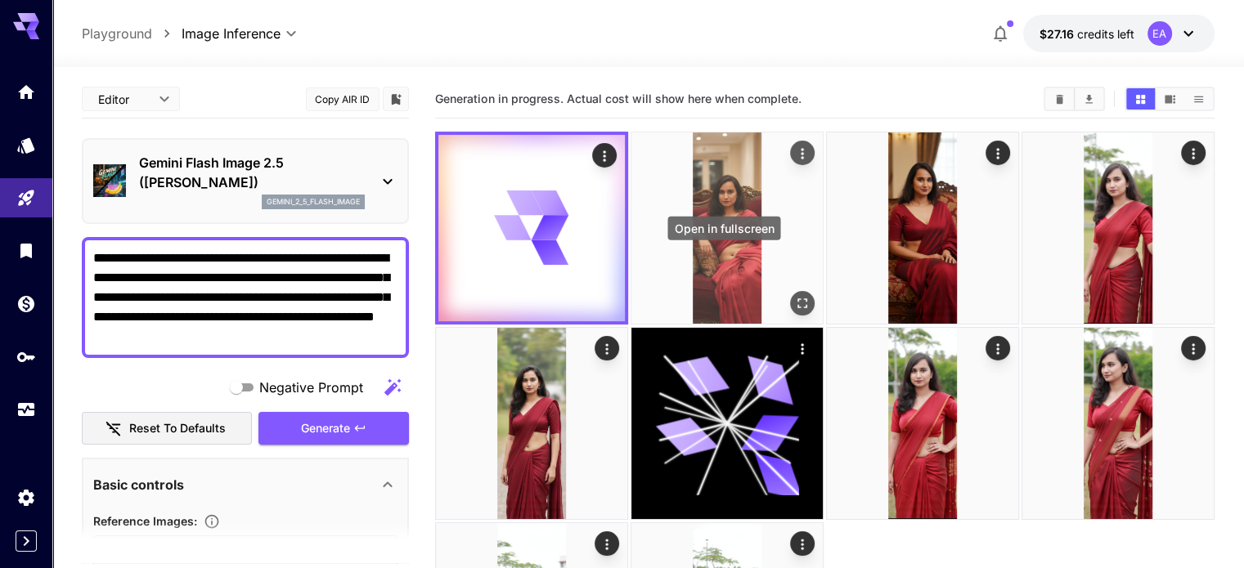
click at [790, 291] on button "Open in fullscreen" at bounding box center [802, 303] width 25 height 25
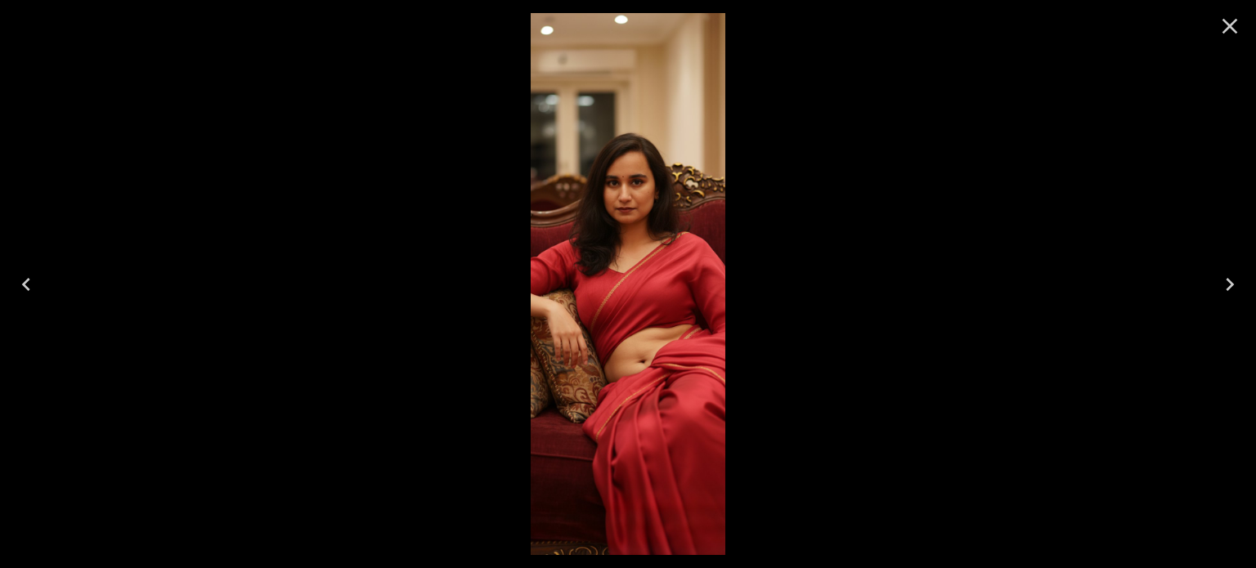
click at [1227, 35] on icon "Close" at bounding box center [1230, 26] width 26 height 26
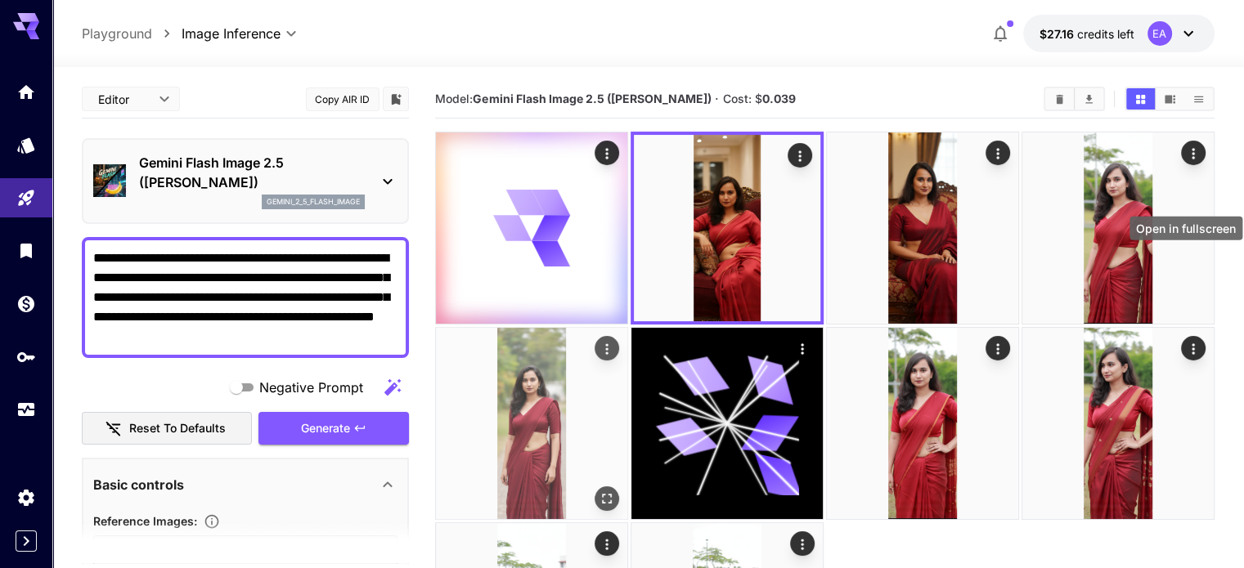
click at [615, 490] on icon "Open in fullscreen" at bounding box center [607, 498] width 16 height 16
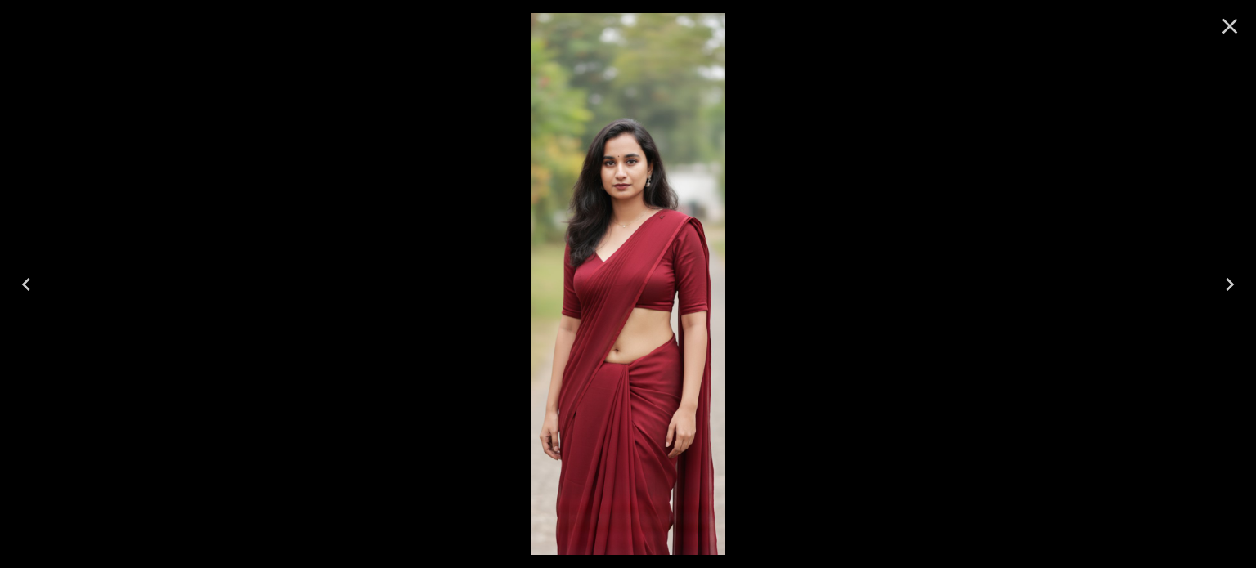
click at [1236, 22] on icon "Close" at bounding box center [1230, 26] width 26 height 26
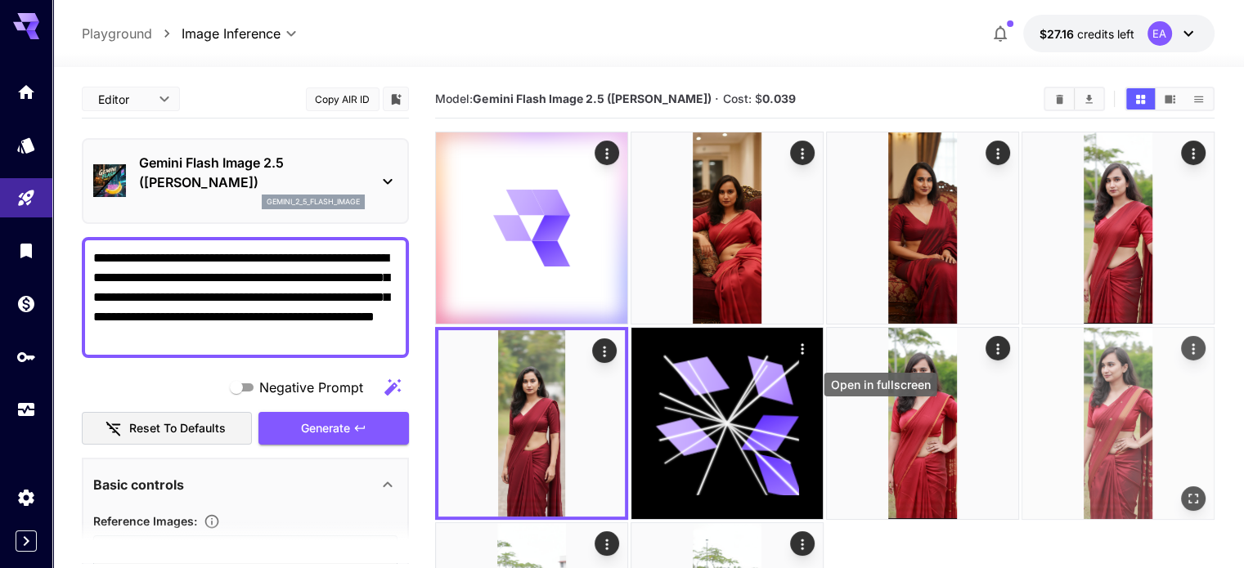
click at [1185, 491] on icon "Open in fullscreen" at bounding box center [1193, 499] width 16 height 16
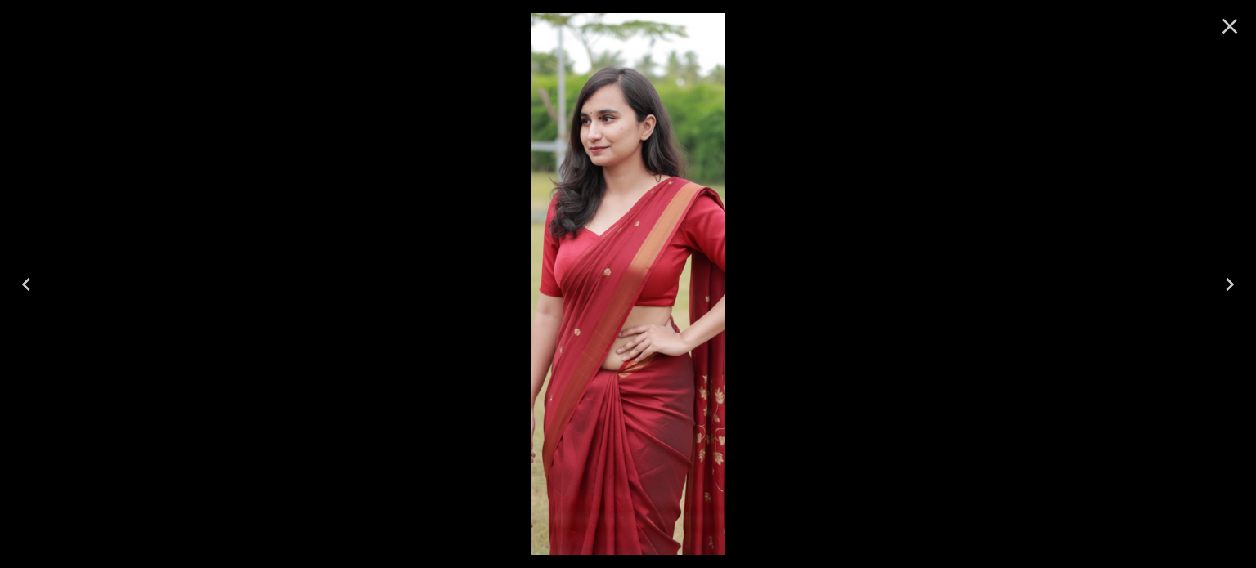
click at [1238, 25] on icon "Close" at bounding box center [1230, 26] width 26 height 26
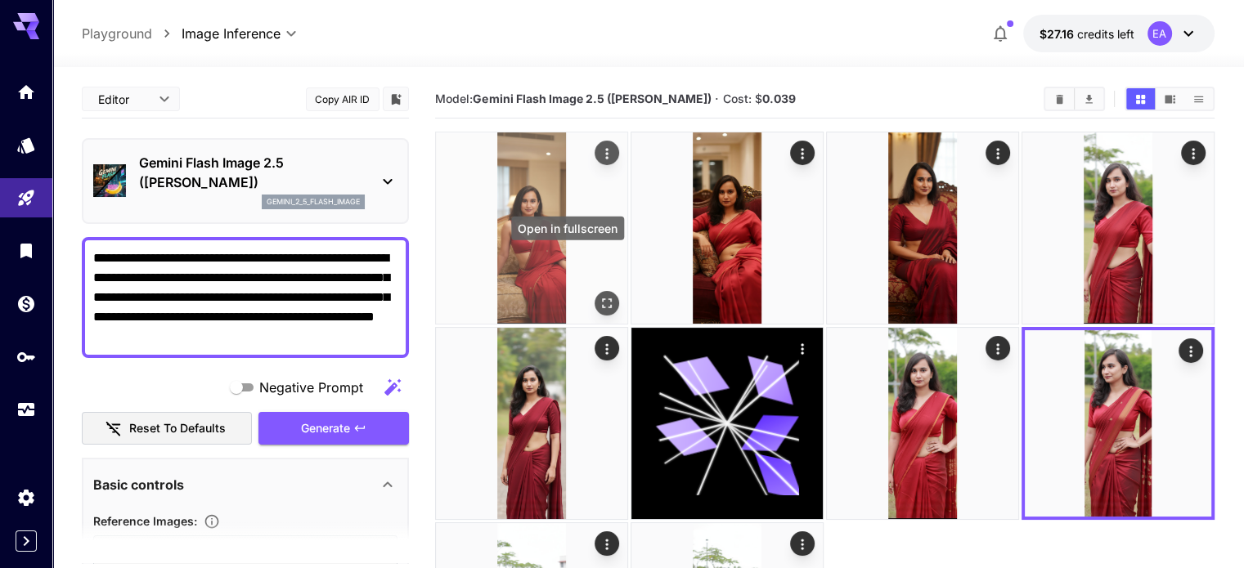
click at [599, 295] on icon "Open in fullscreen" at bounding box center [607, 303] width 16 height 16
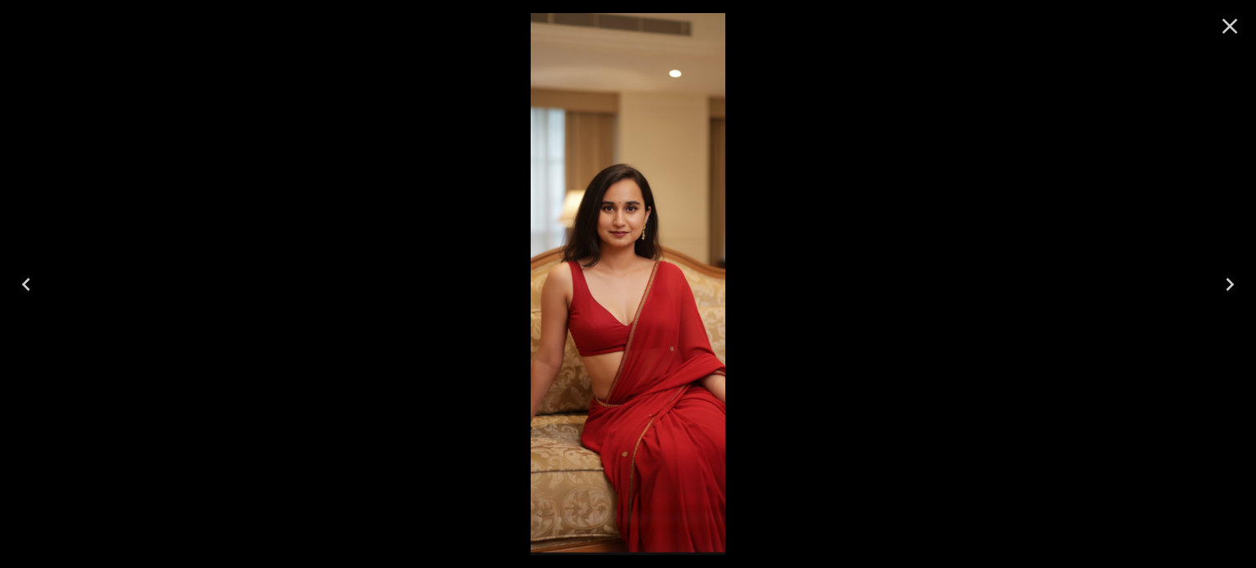
click at [1241, 32] on icon "Close" at bounding box center [1230, 26] width 26 height 26
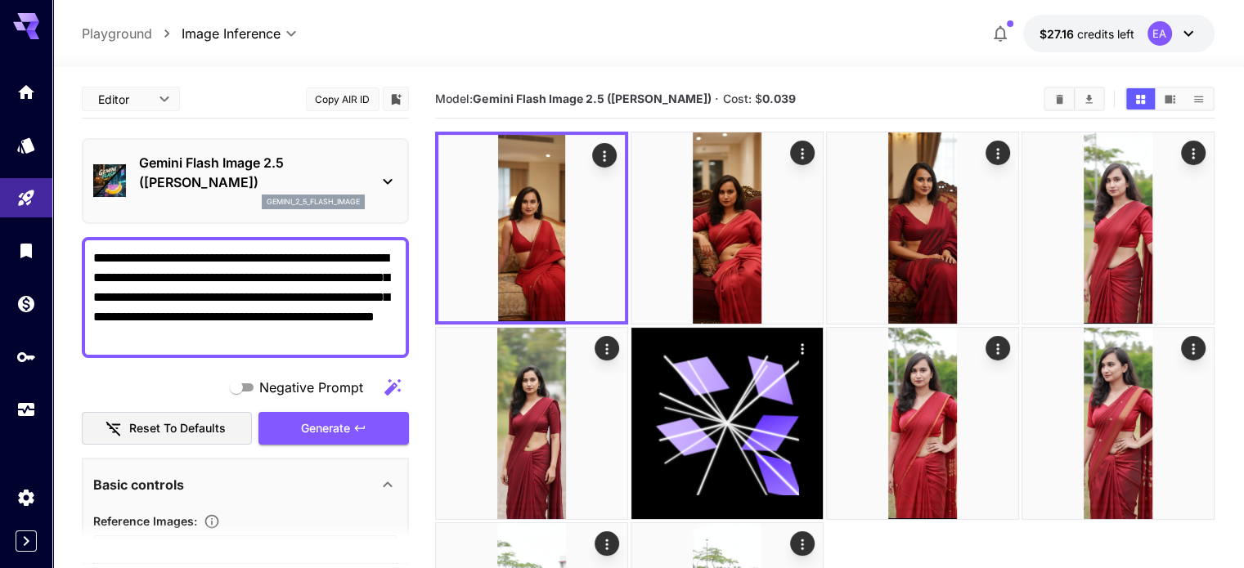
click at [235, 278] on textarea "**********" at bounding box center [245, 298] width 304 height 98
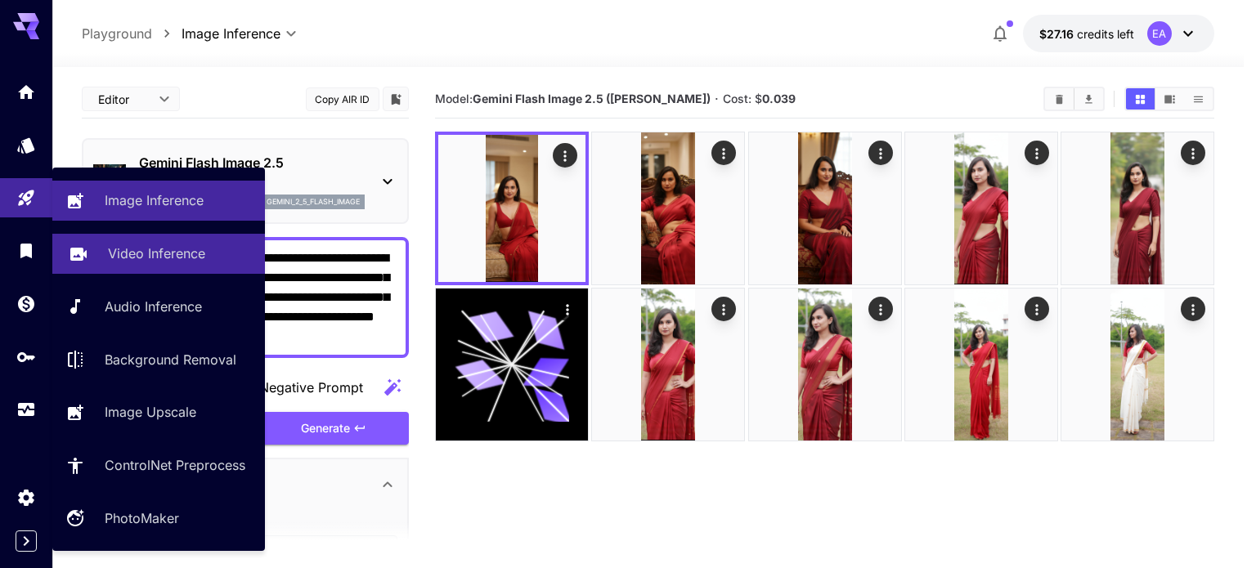
click at [138, 252] on p "Video Inference" at bounding box center [156, 254] width 97 height 20
type input "**********"
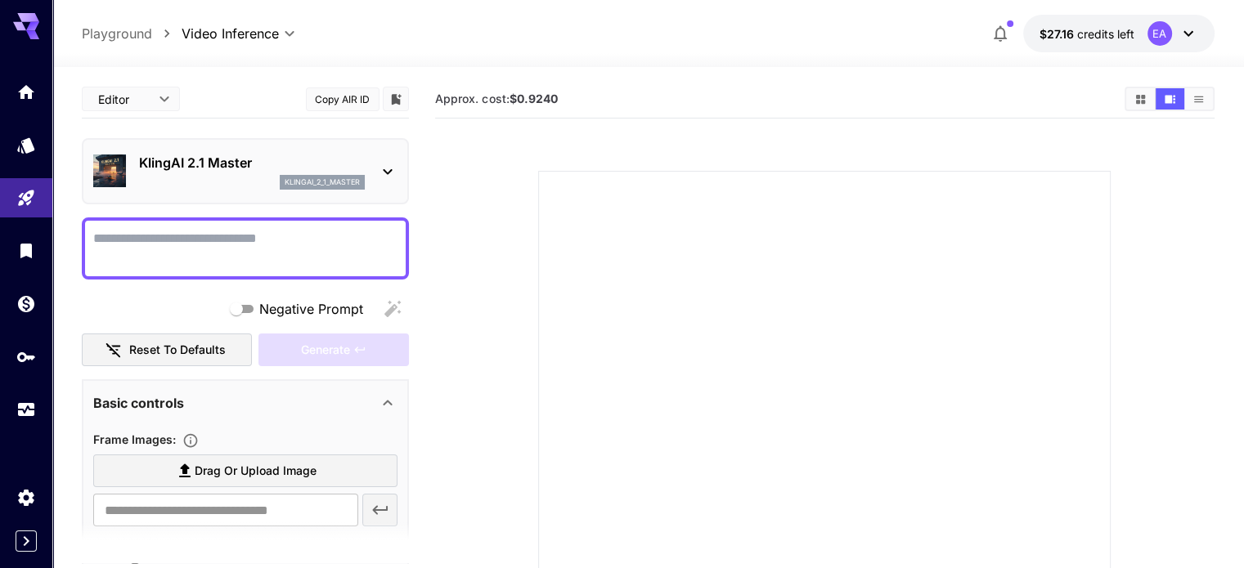
click at [182, 254] on textarea "Negative Prompt" at bounding box center [245, 248] width 304 height 39
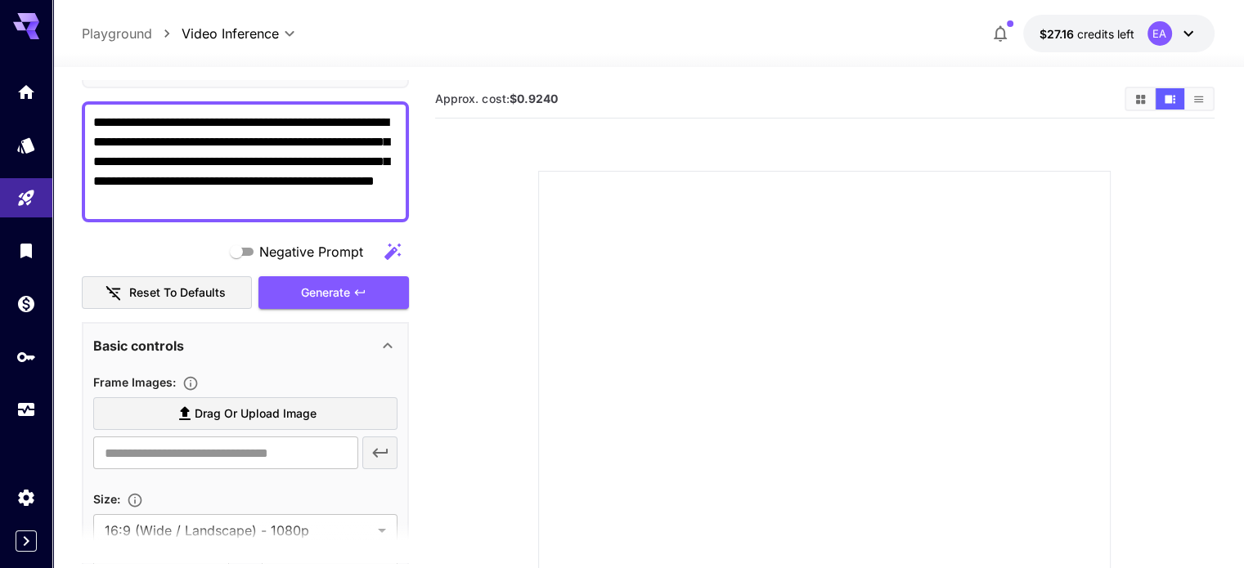
scroll to position [168, 0]
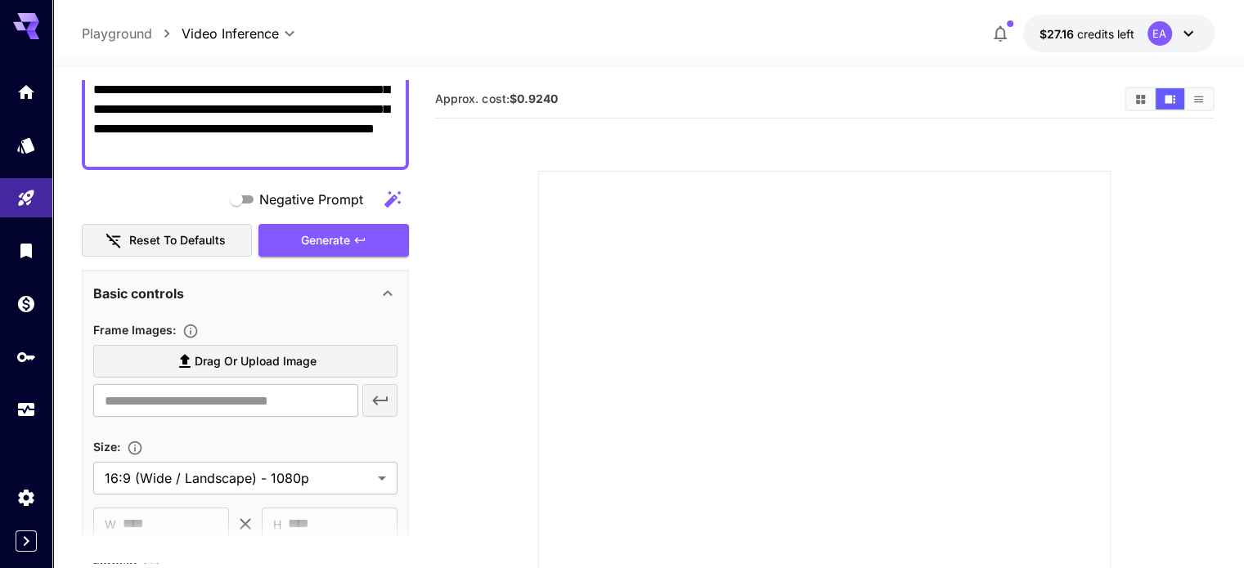
type textarea "**********"
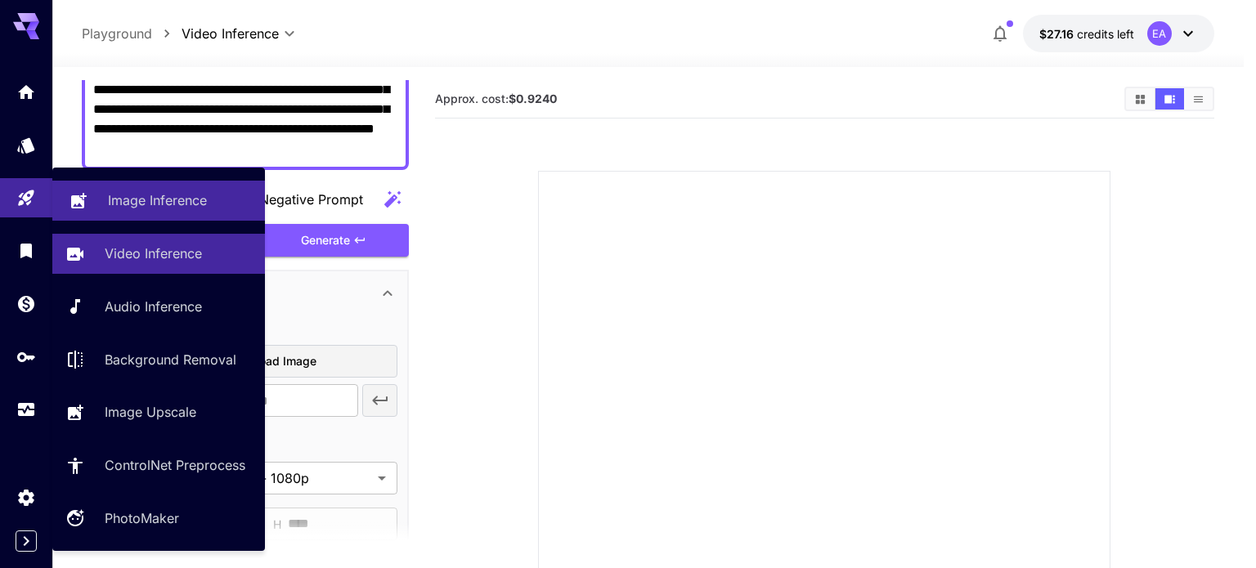
click at [131, 204] on p "Image Inference" at bounding box center [157, 201] width 99 height 20
type input "**********"
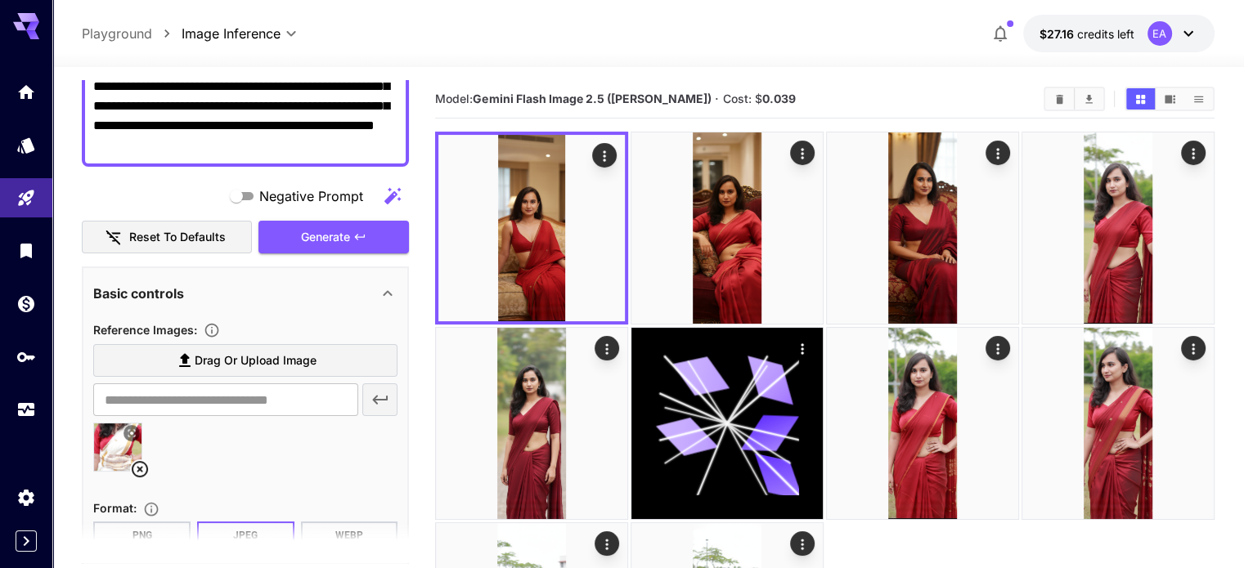
scroll to position [192, 0]
click at [128, 433] on icon at bounding box center [131, 432] width 7 height 7
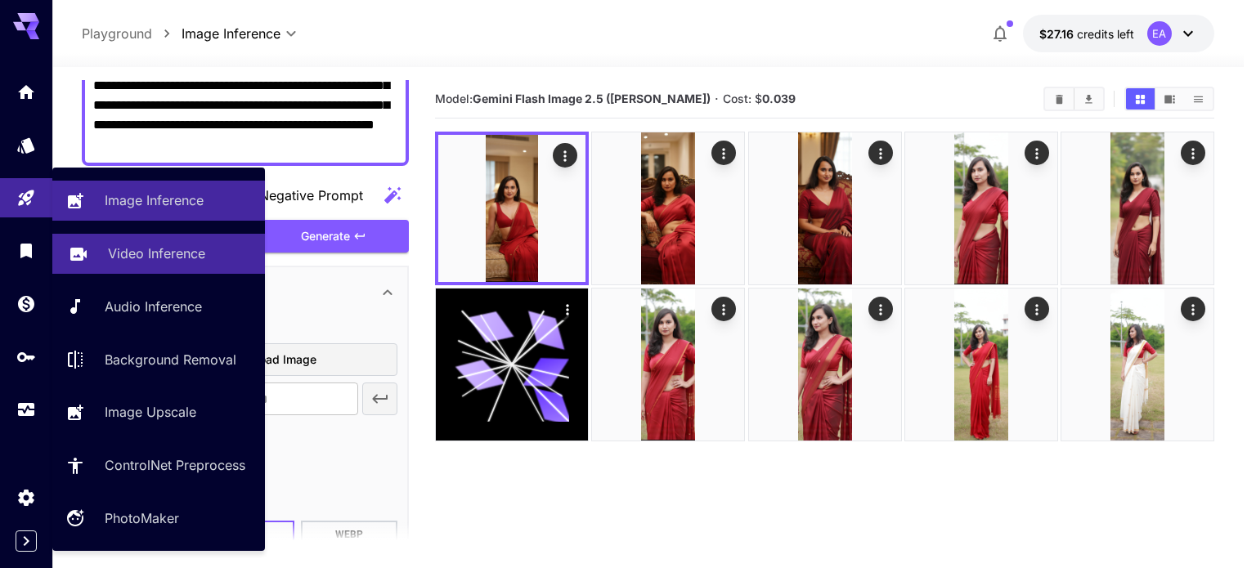
click at [107, 246] on link "Video Inference" at bounding box center [158, 254] width 213 height 40
type input "**********"
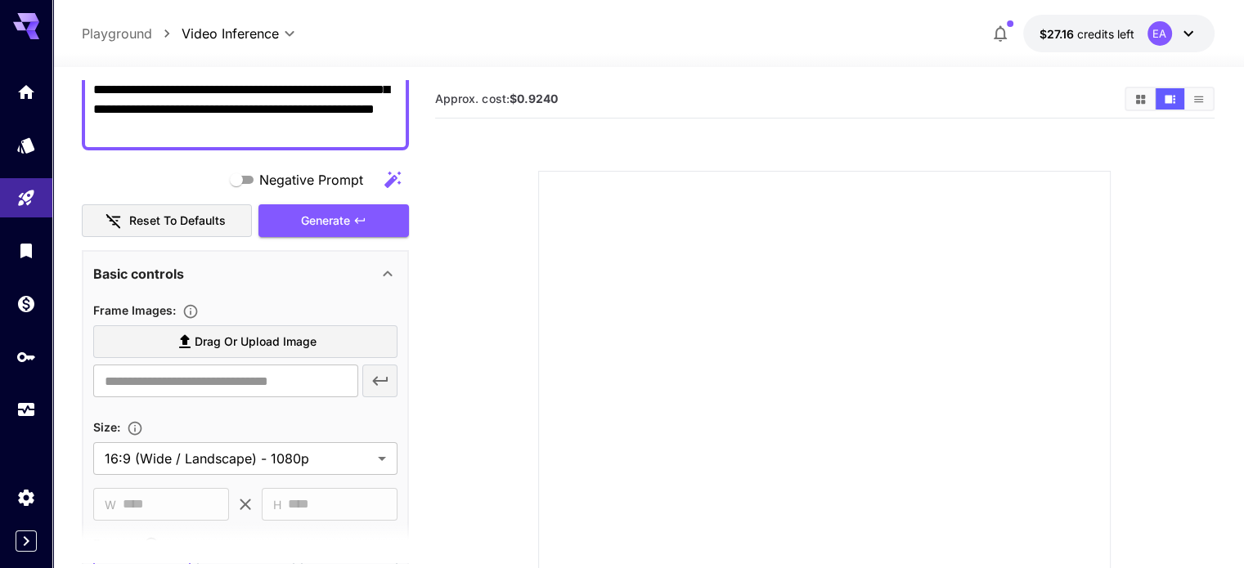
scroll to position [190, 0]
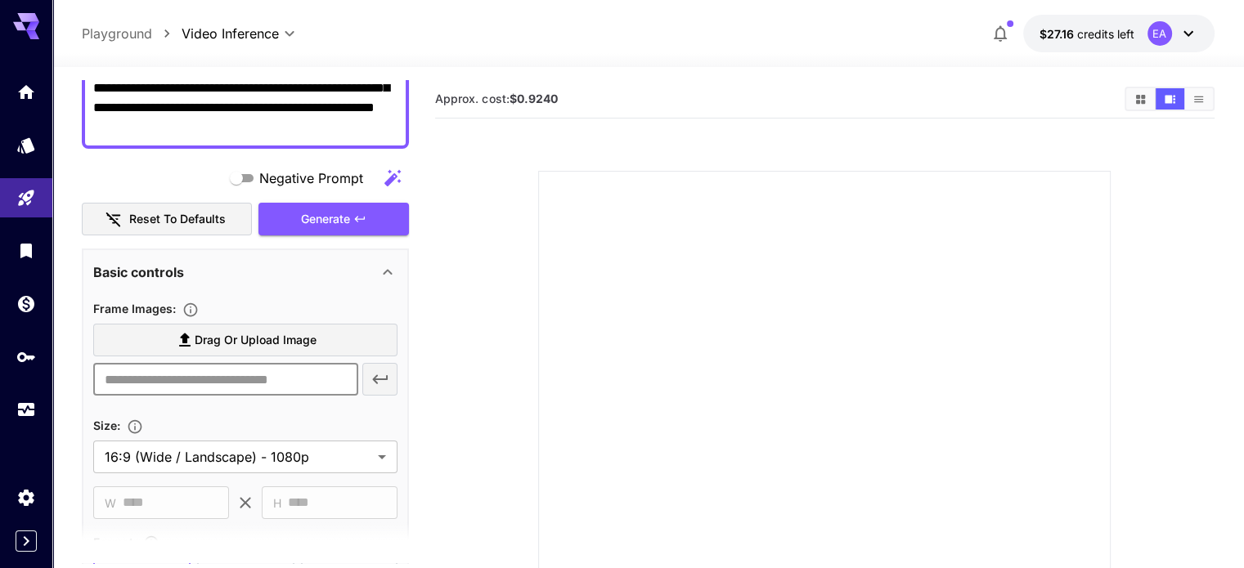
click at [177, 383] on input "text" at bounding box center [225, 379] width 264 height 33
paste input "**********"
type input "**********"
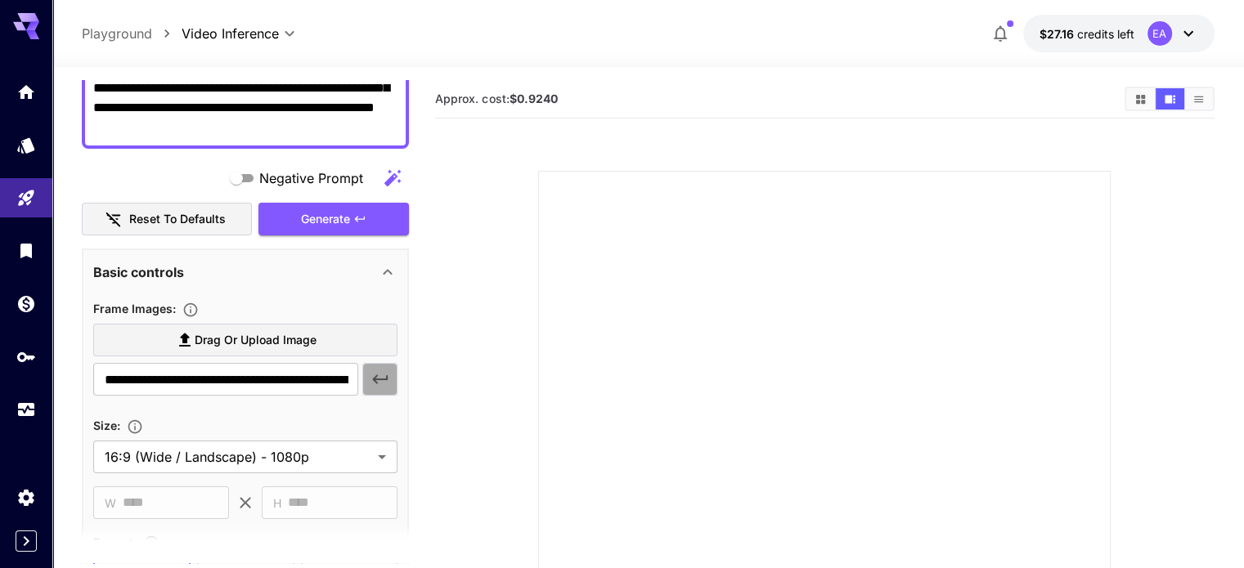
click at [379, 376] on icon "button" at bounding box center [380, 380] width 20 height 20
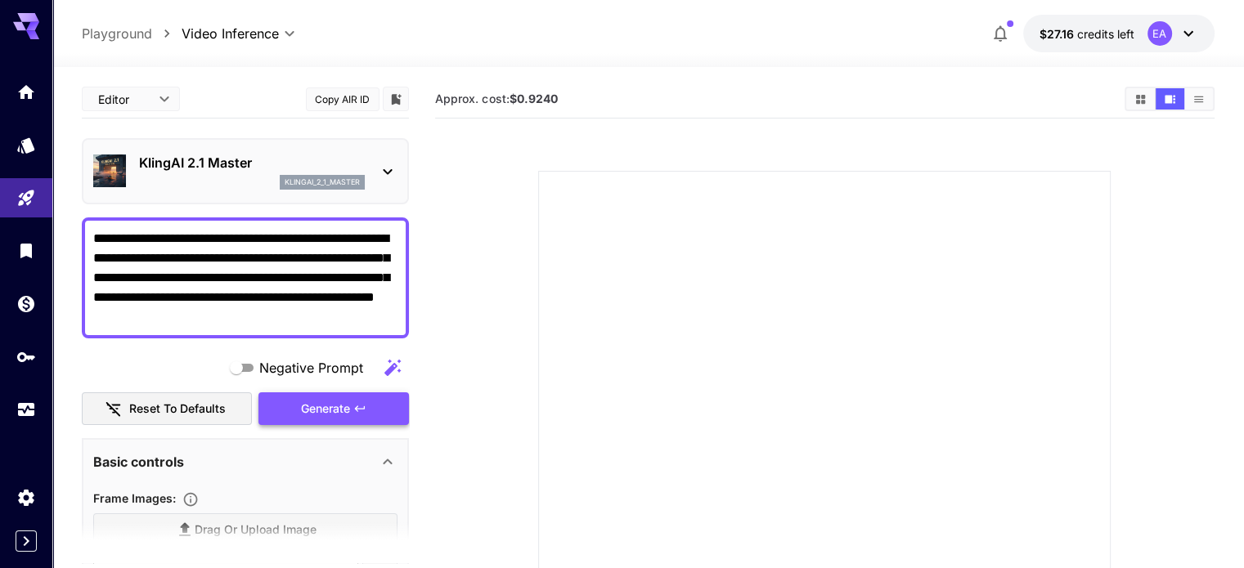
scroll to position [65, 0]
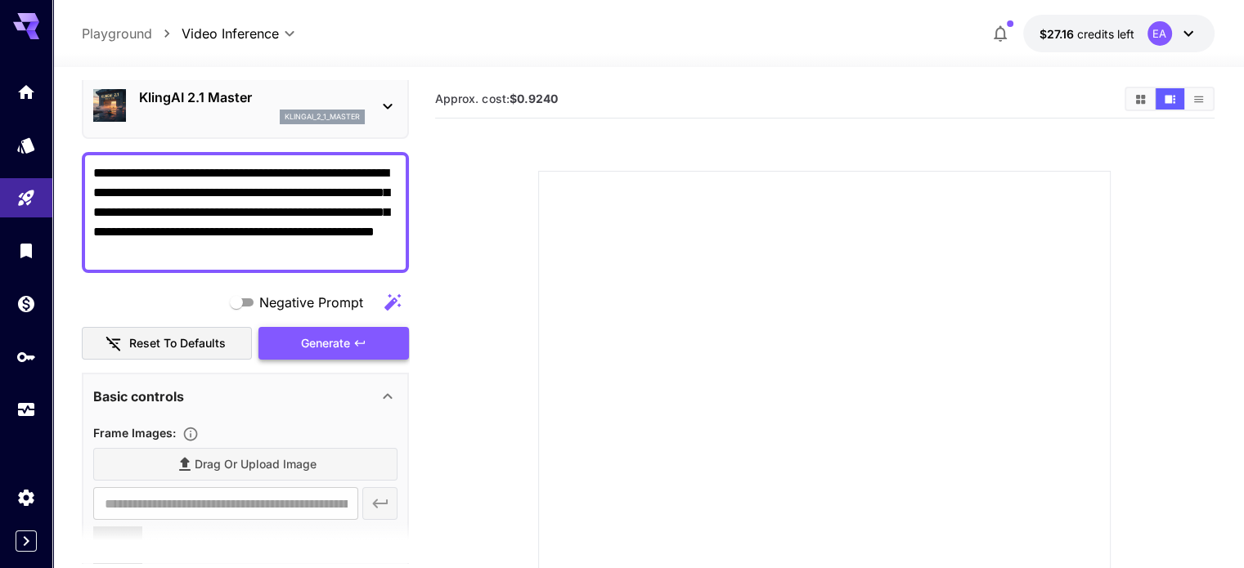
click at [322, 351] on div "Generate" at bounding box center [333, 344] width 150 height 34
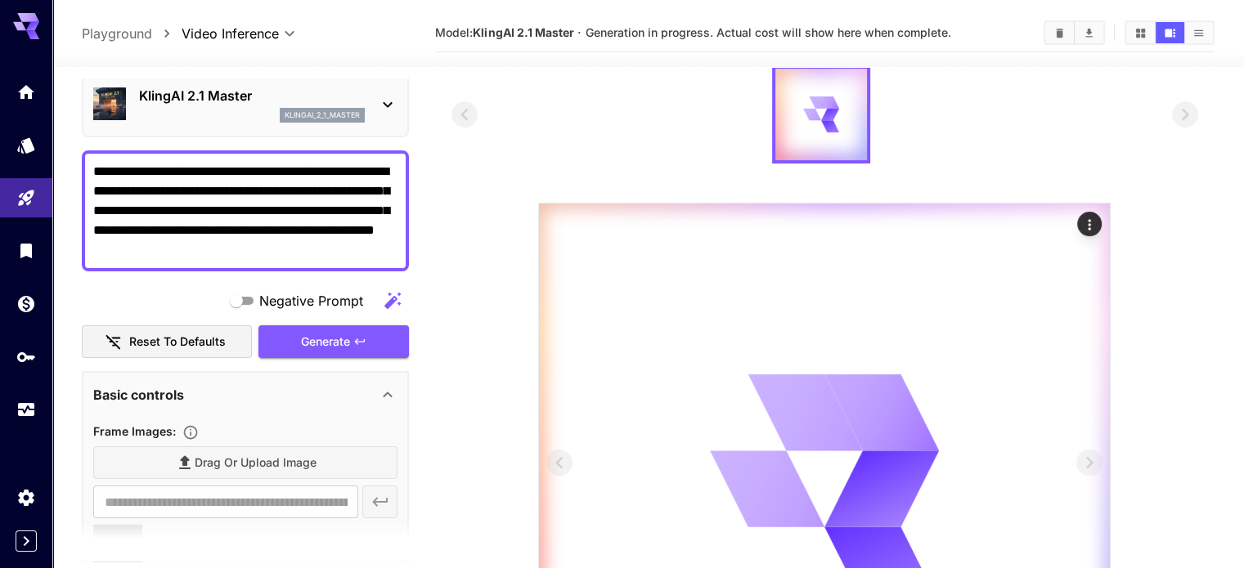
scroll to position [0, 0]
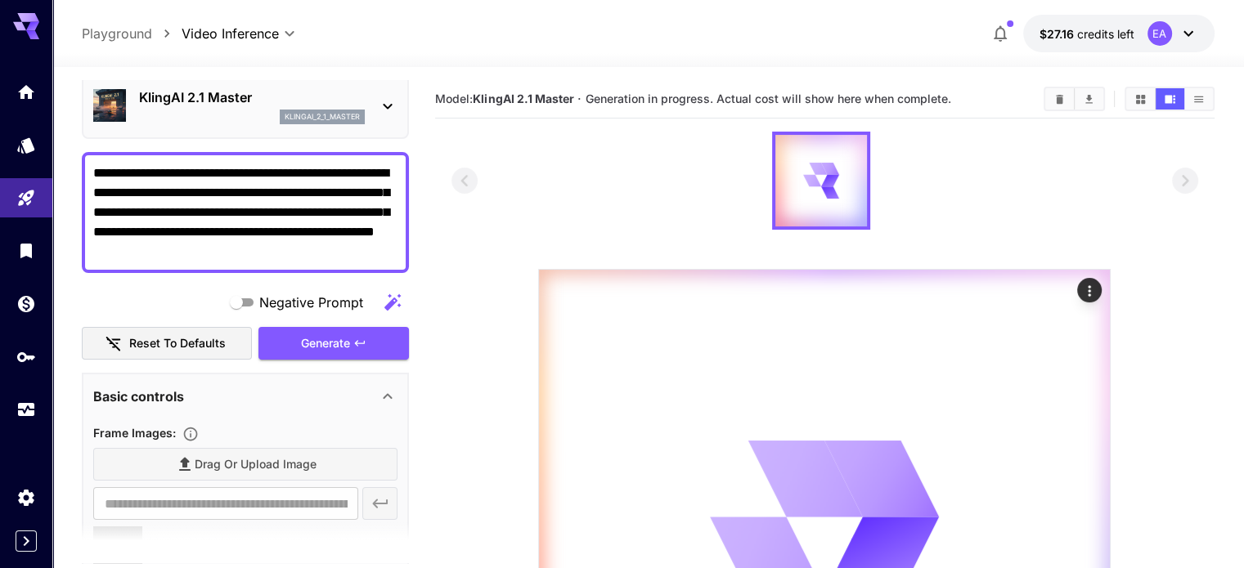
click at [836, 103] on span "Generation in progress. Actual cost will show here when complete." at bounding box center [768, 99] width 366 height 14
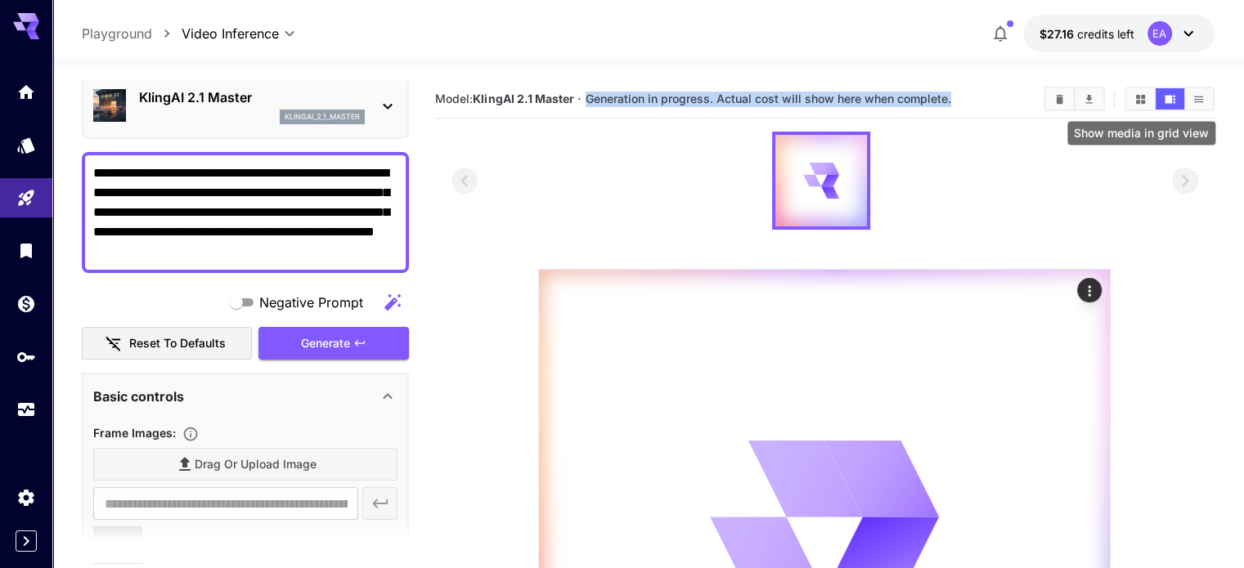
click at [1141, 105] on button "Show media in grid view" at bounding box center [1140, 98] width 29 height 21
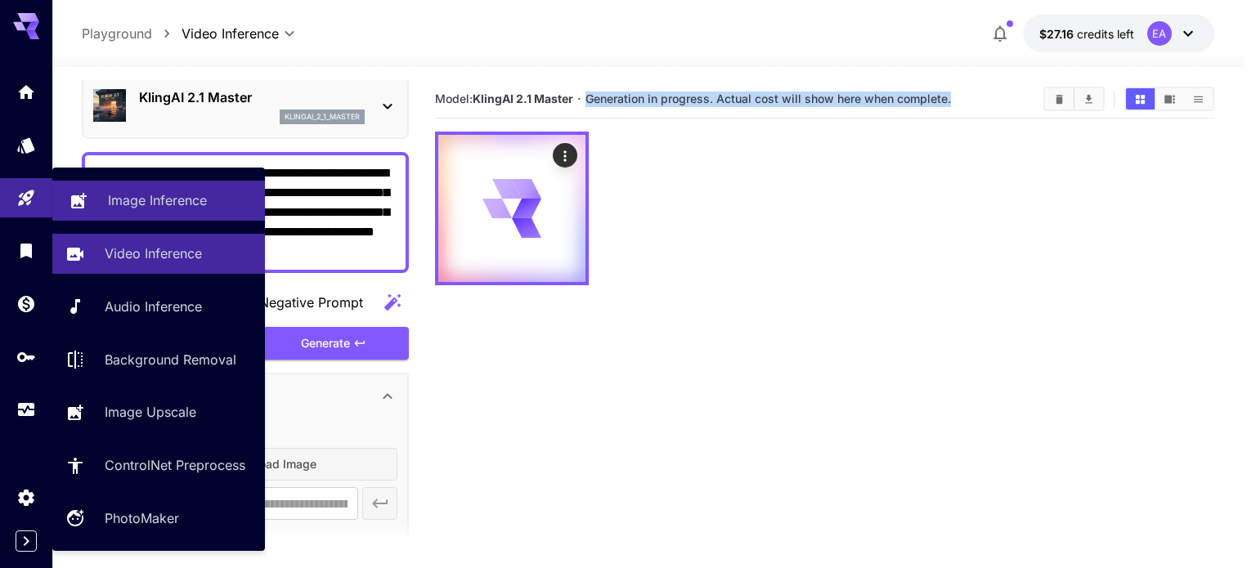
click at [108, 213] on link "Image Inference" at bounding box center [158, 201] width 213 height 40
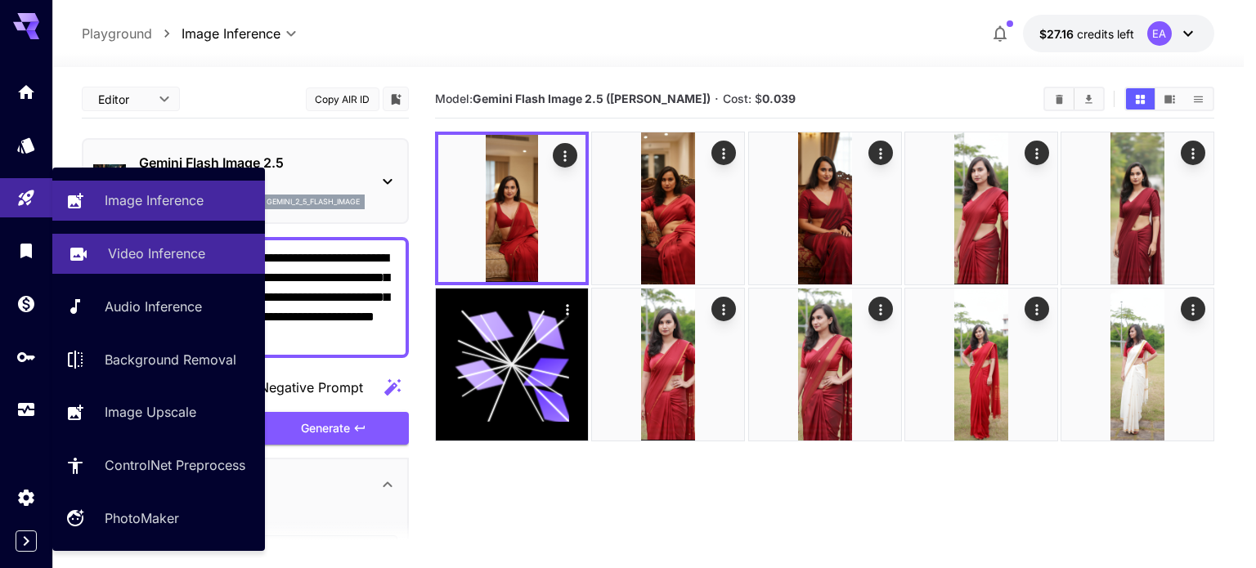
click at [107, 248] on link "Video Inference" at bounding box center [158, 254] width 213 height 40
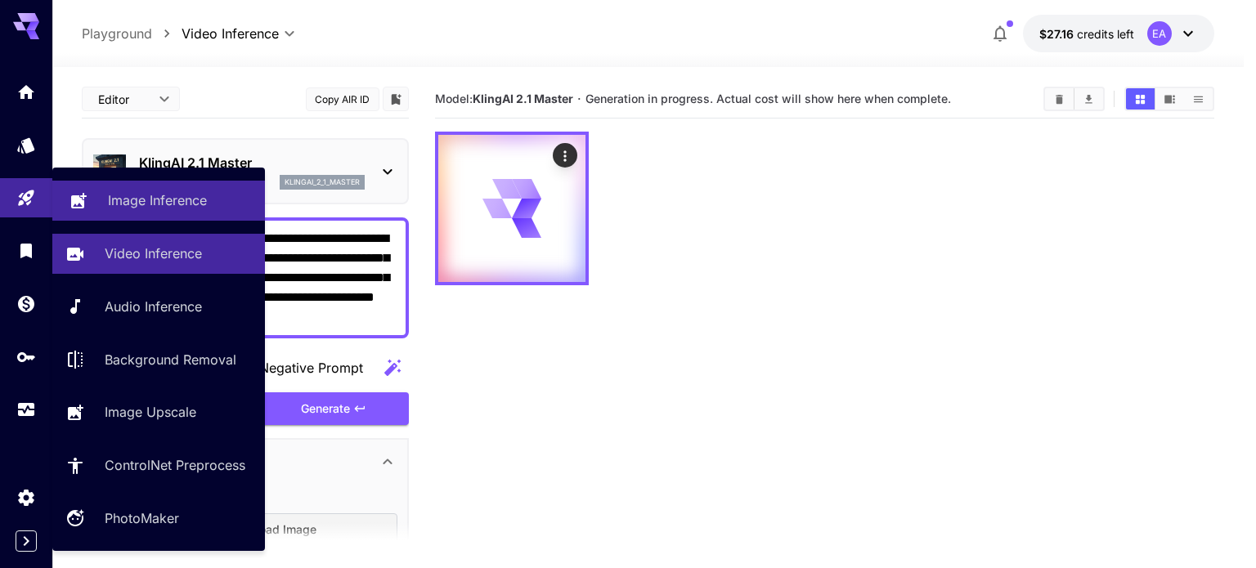
click at [131, 215] on link "Image Inference" at bounding box center [158, 201] width 213 height 40
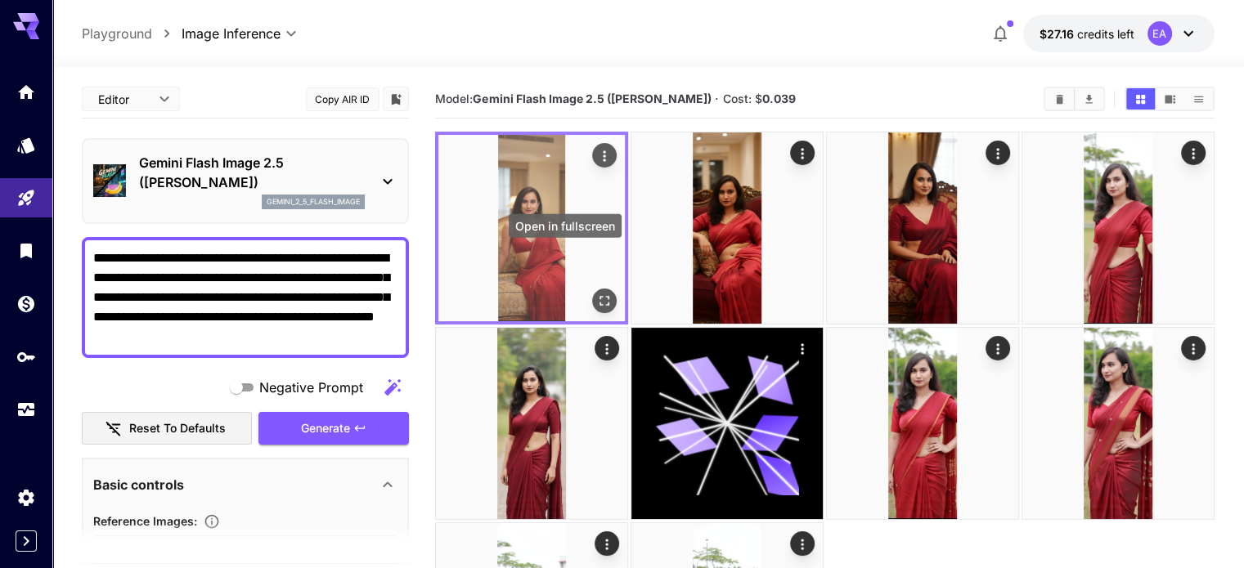
click at [596, 293] on icon "Open in fullscreen" at bounding box center [604, 301] width 16 height 16
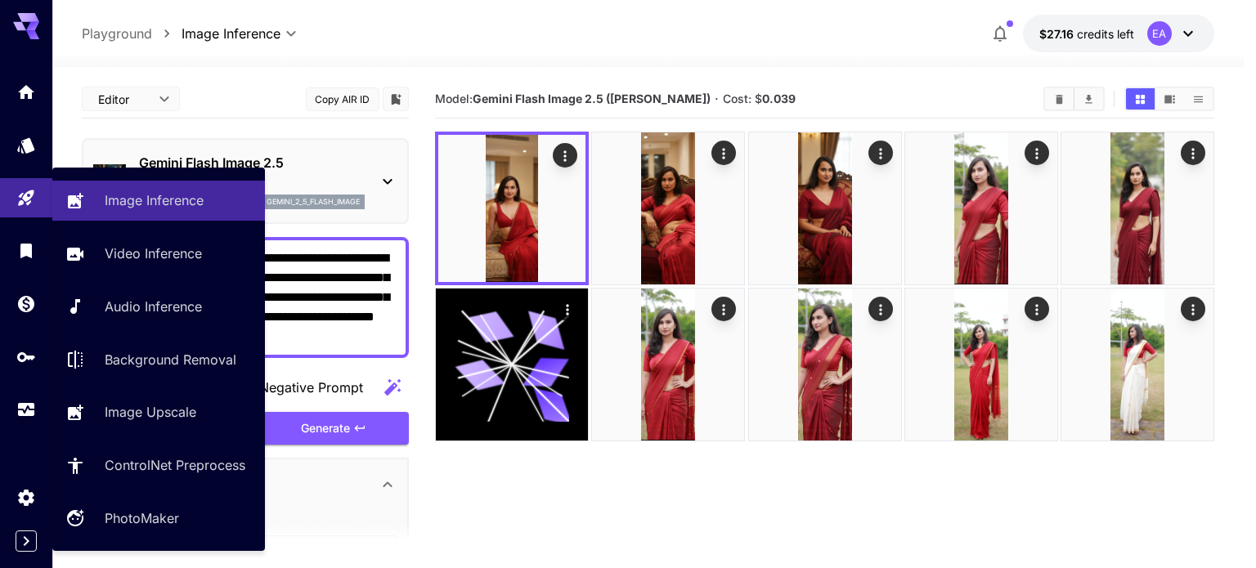
click at [117, 276] on div "Image Inference Video Inference Audio Inference Background Removal Image Upscal…" at bounding box center [158, 359] width 213 height 357
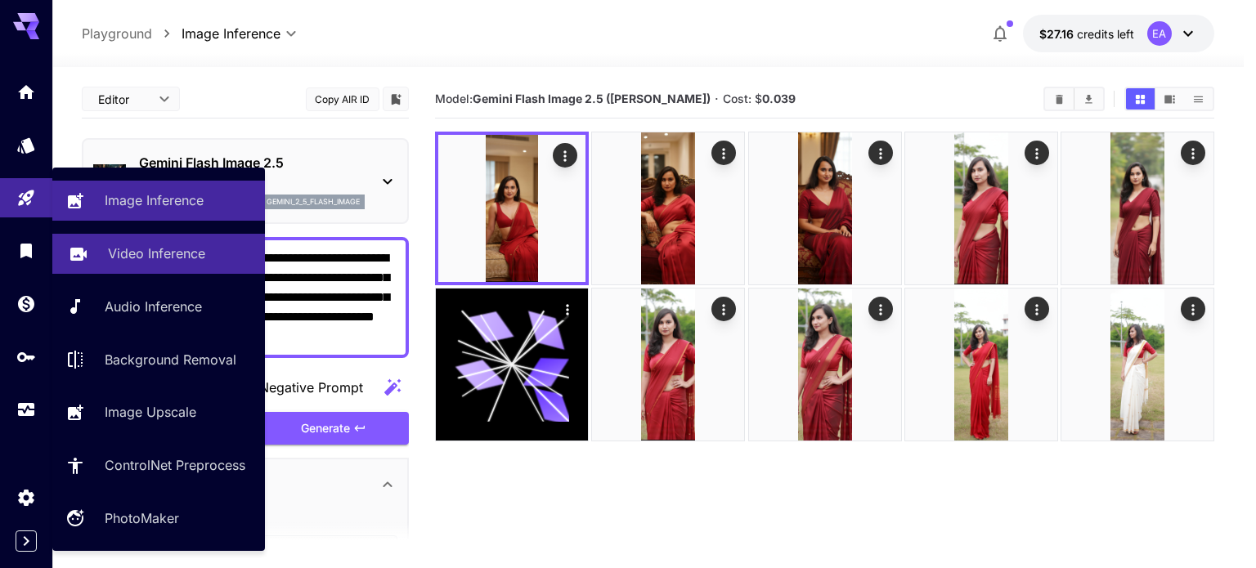
click at [118, 256] on p "Video Inference" at bounding box center [156, 254] width 97 height 20
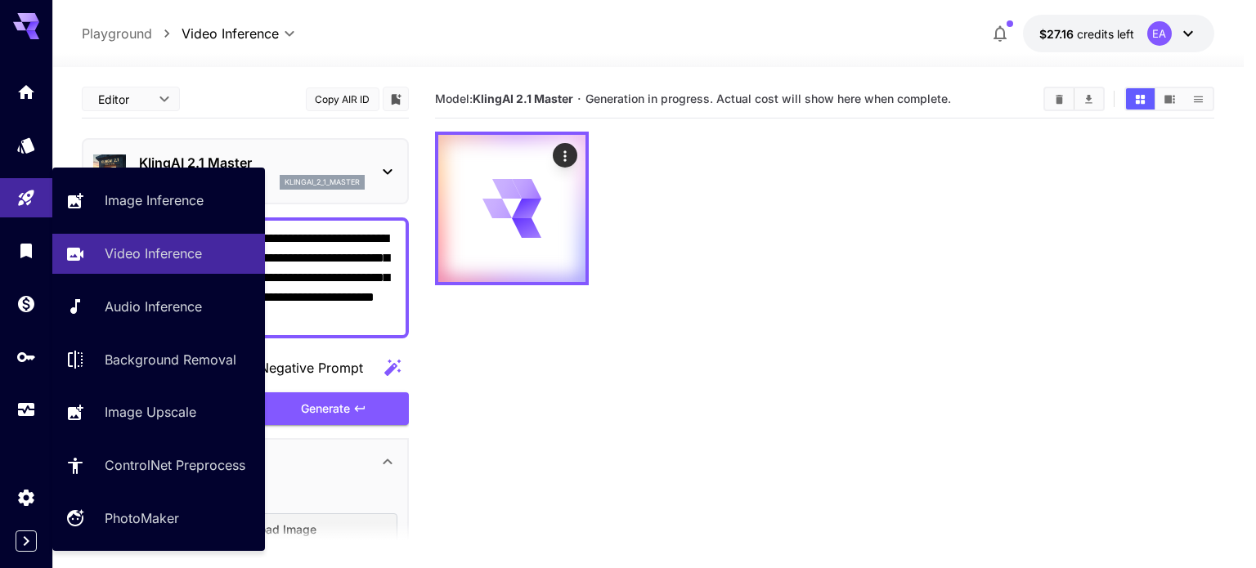
click at [134, 222] on div "Image Inference Video Inference Audio Inference Background Removal Image Upscal…" at bounding box center [158, 359] width 213 height 357
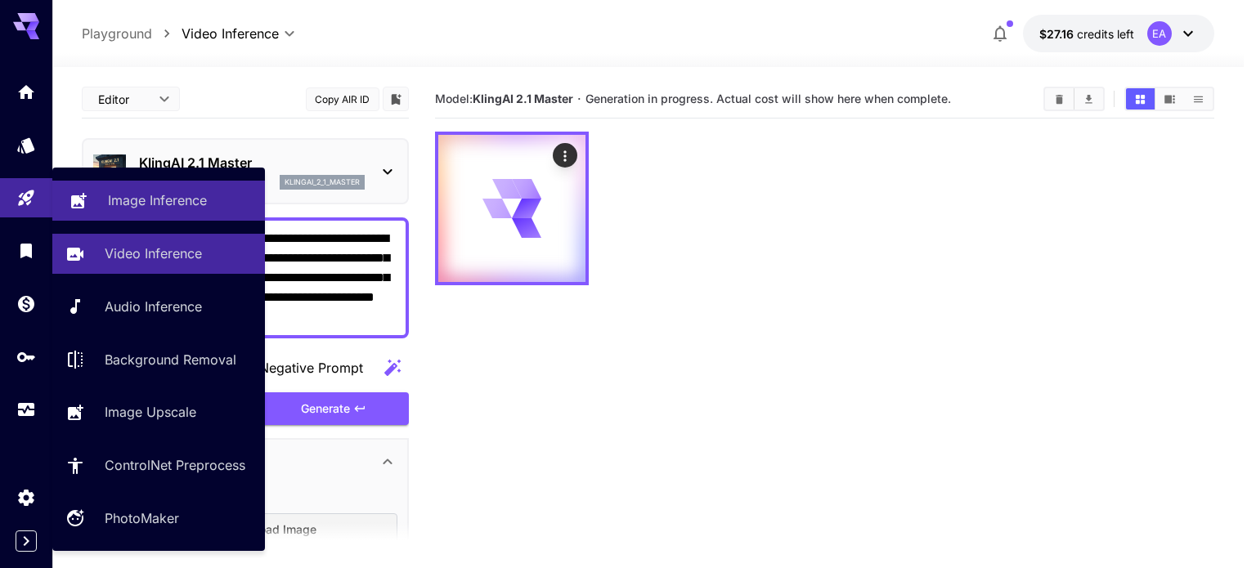
click at [167, 201] on p "Image Inference" at bounding box center [157, 201] width 99 height 20
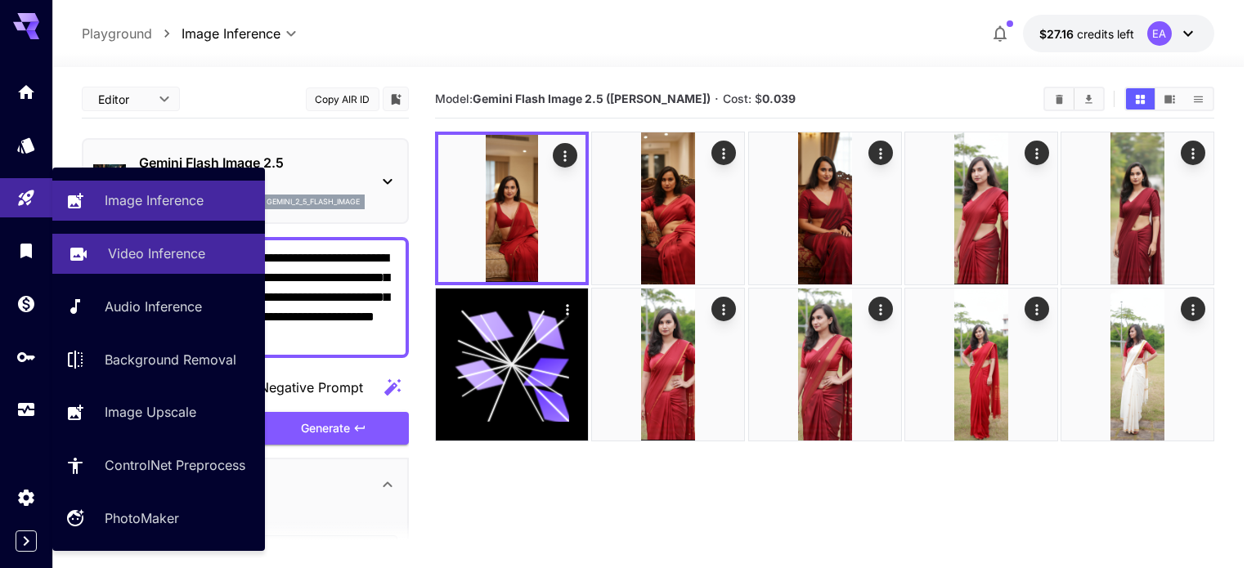
click at [139, 256] on p "Video Inference" at bounding box center [156, 254] width 97 height 20
type input "**********"
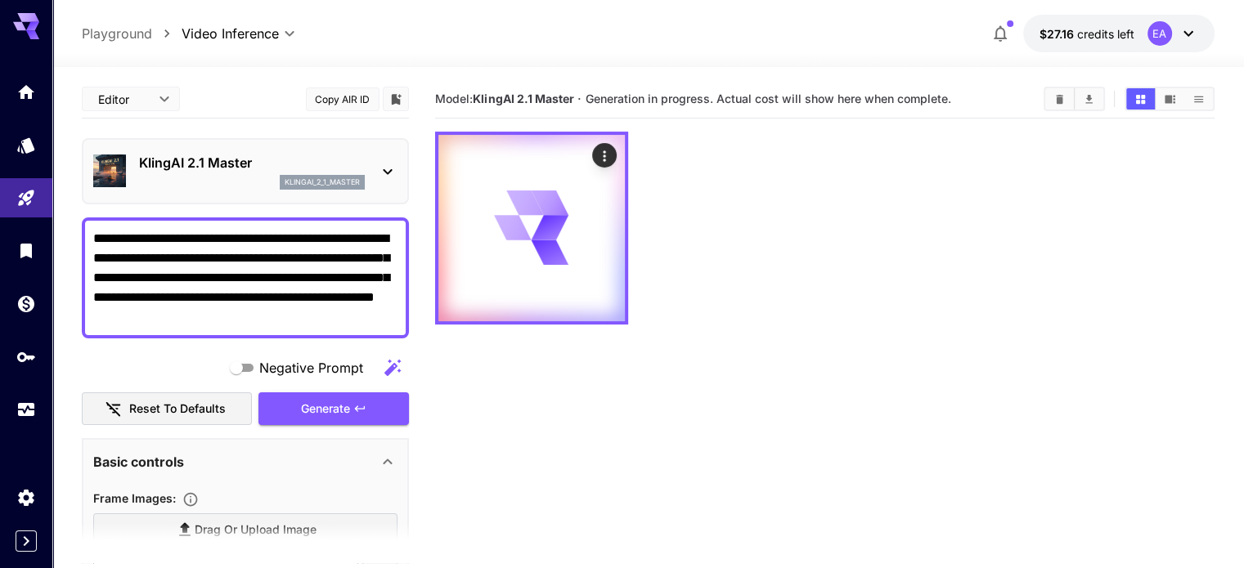
click at [1198, 30] on button "$27.16 credits left EA" at bounding box center [1118, 34] width 191 height 38
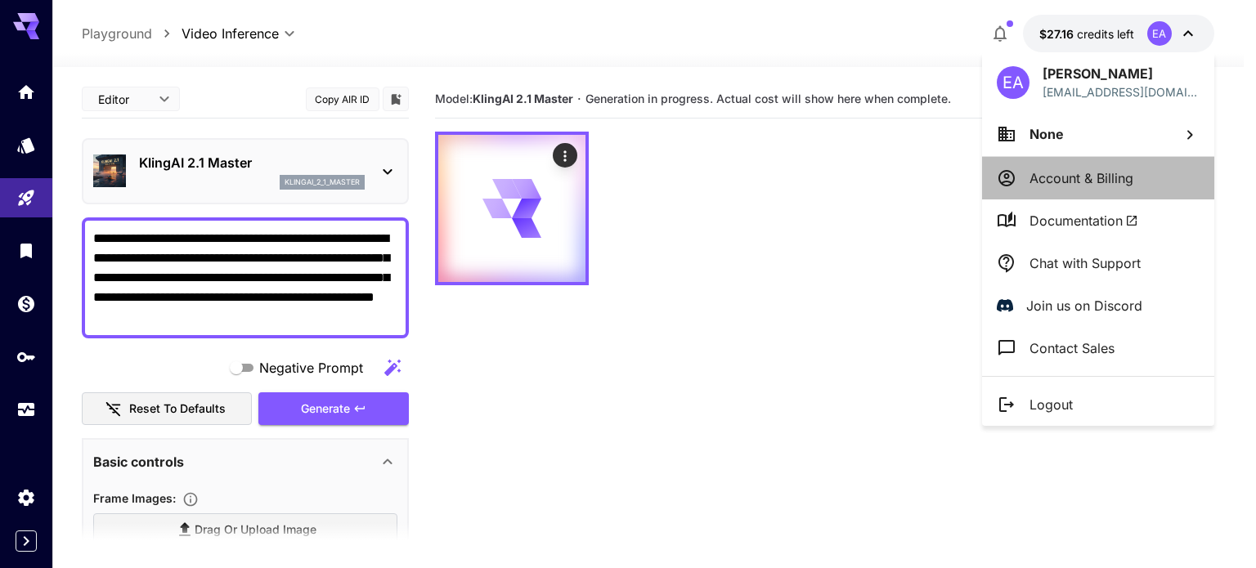
click at [1060, 163] on li "Account & Billing" at bounding box center [1098, 178] width 232 height 43
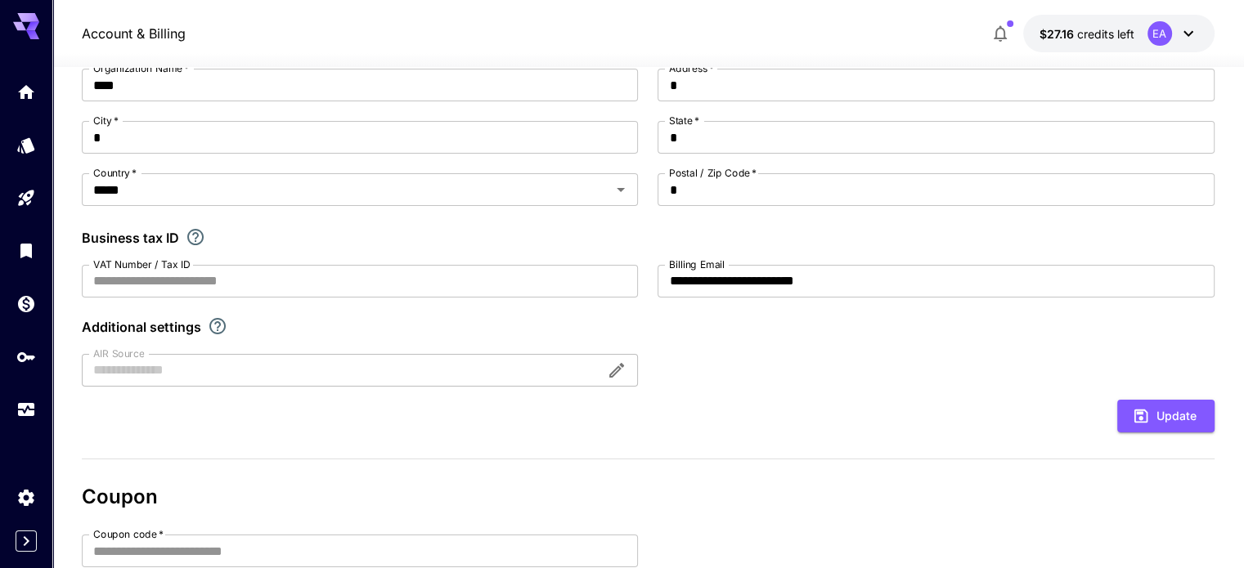
scroll to position [182, 0]
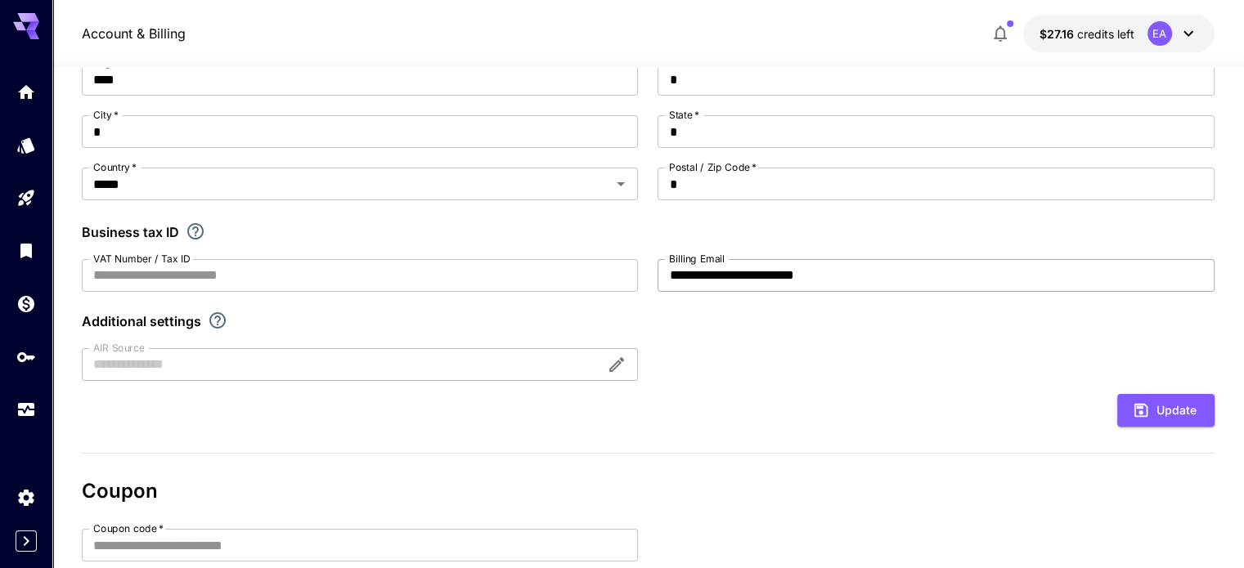
click at [785, 285] on input "**********" at bounding box center [935, 275] width 556 height 33
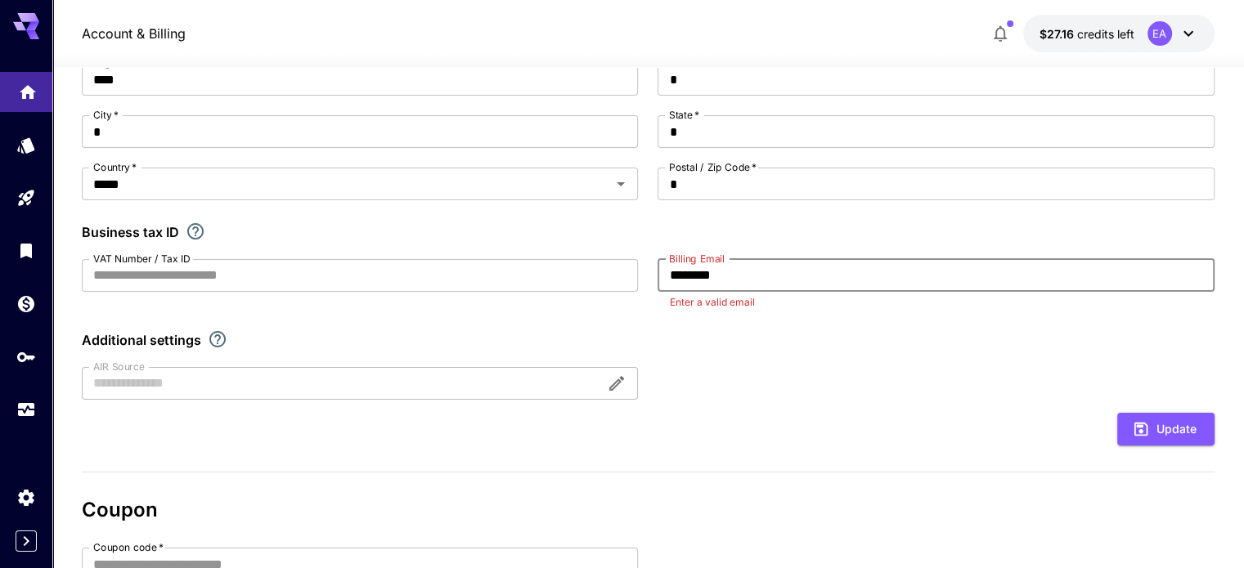
type input "********"
click at [28, 103] on link at bounding box center [26, 92] width 52 height 40
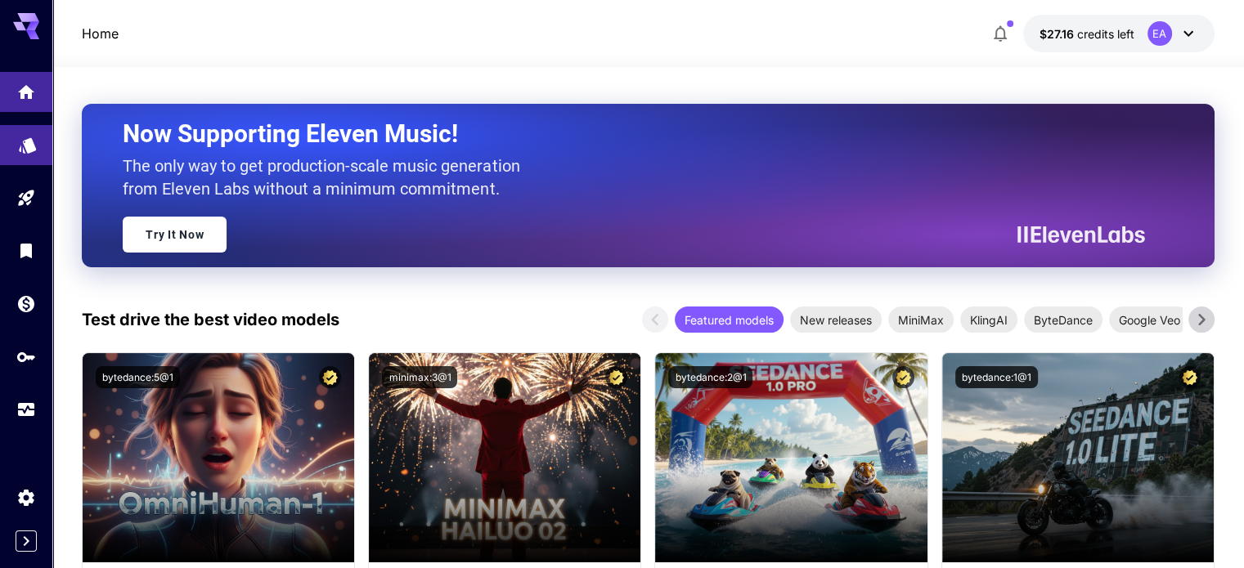
click at [31, 161] on link at bounding box center [26, 145] width 52 height 40
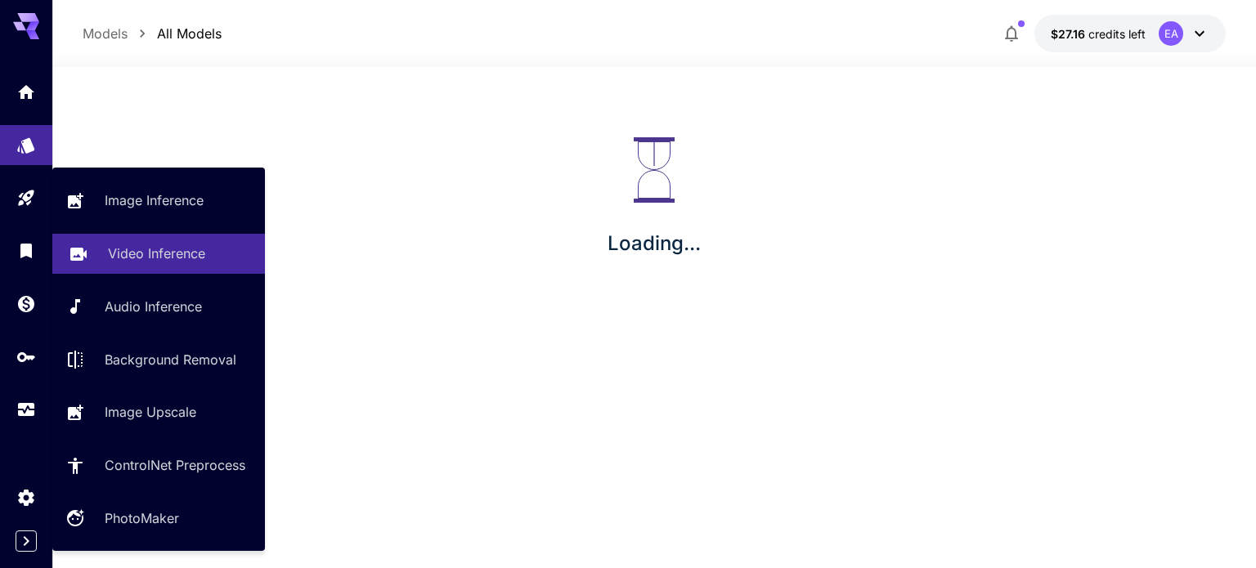
click at [109, 261] on p "Video Inference" at bounding box center [156, 254] width 97 height 20
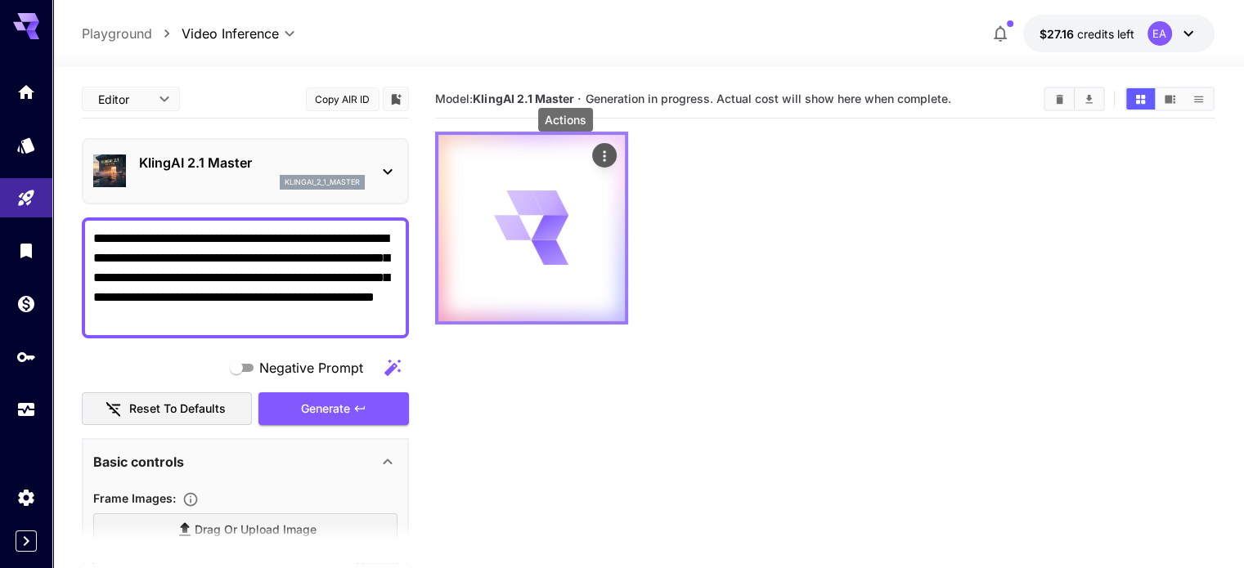
click at [596, 157] on icon "Actions" at bounding box center [604, 156] width 16 height 16
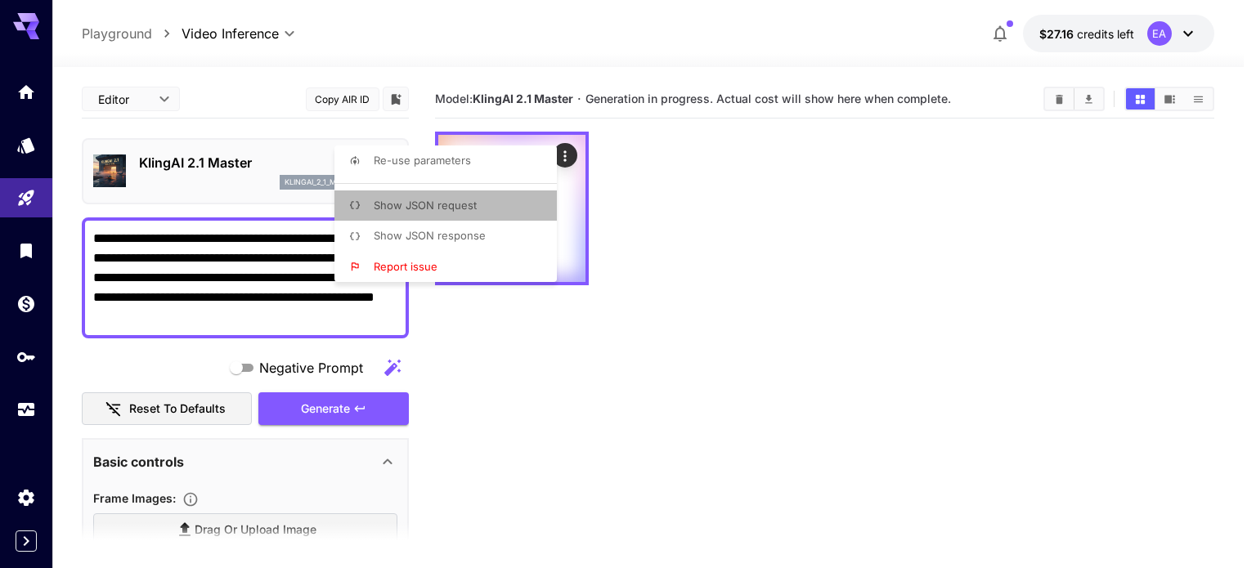
click at [474, 207] on span "Show JSON request" at bounding box center [425, 205] width 103 height 13
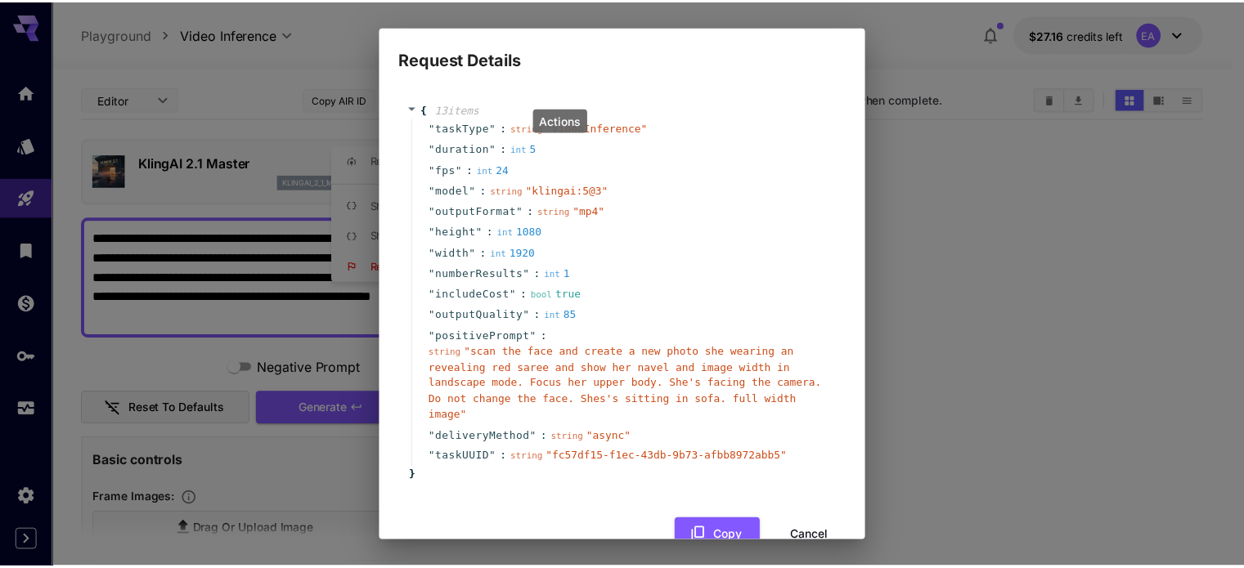
scroll to position [24, 0]
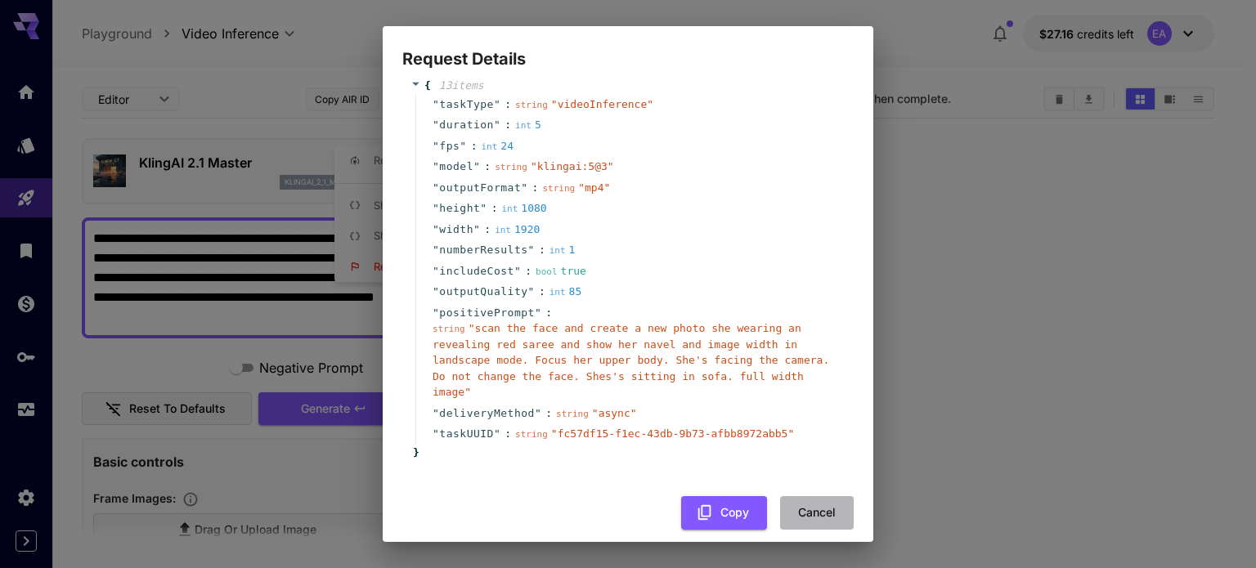
click at [805, 496] on button "Cancel" at bounding box center [817, 513] width 74 height 34
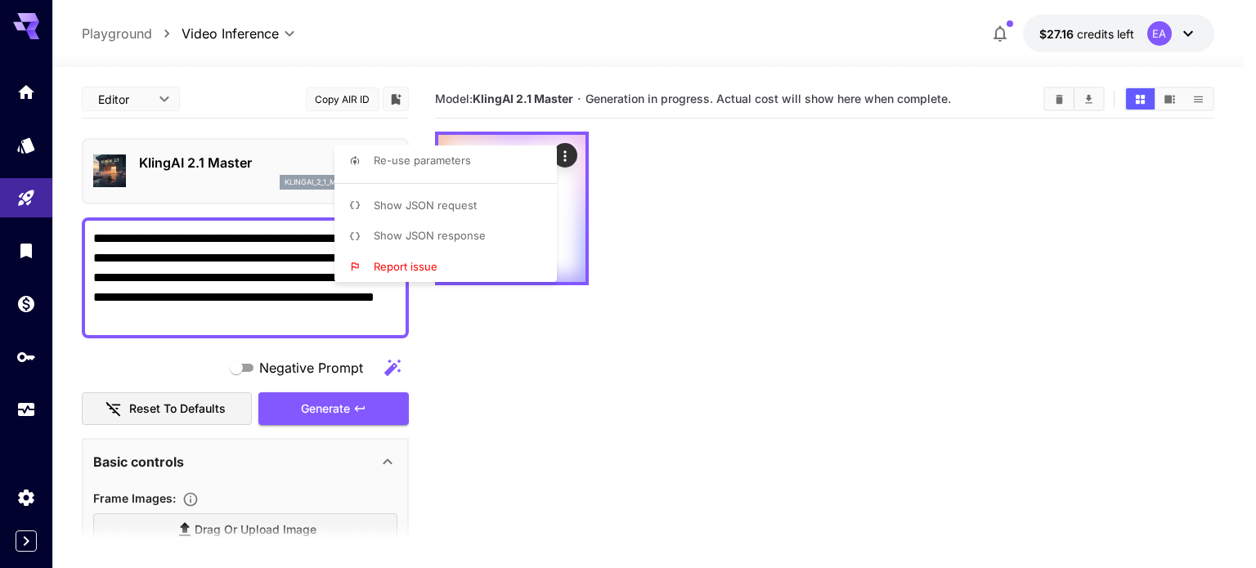
click at [673, 279] on div at bounding box center [628, 284] width 1256 height 568
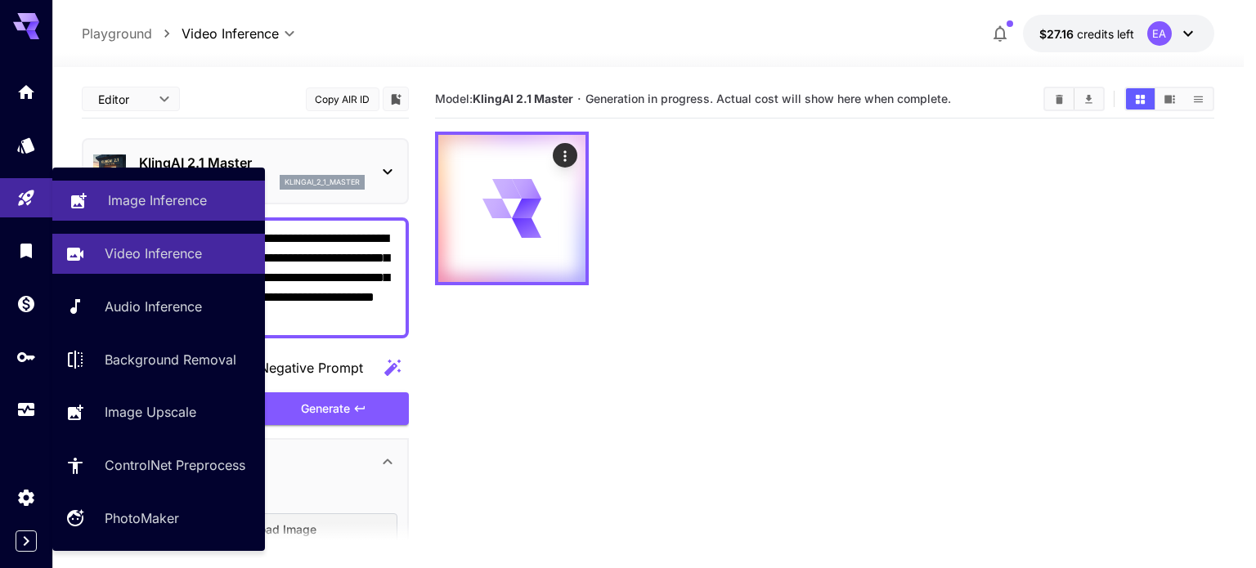
click at [129, 209] on p "Image Inference" at bounding box center [157, 201] width 99 height 20
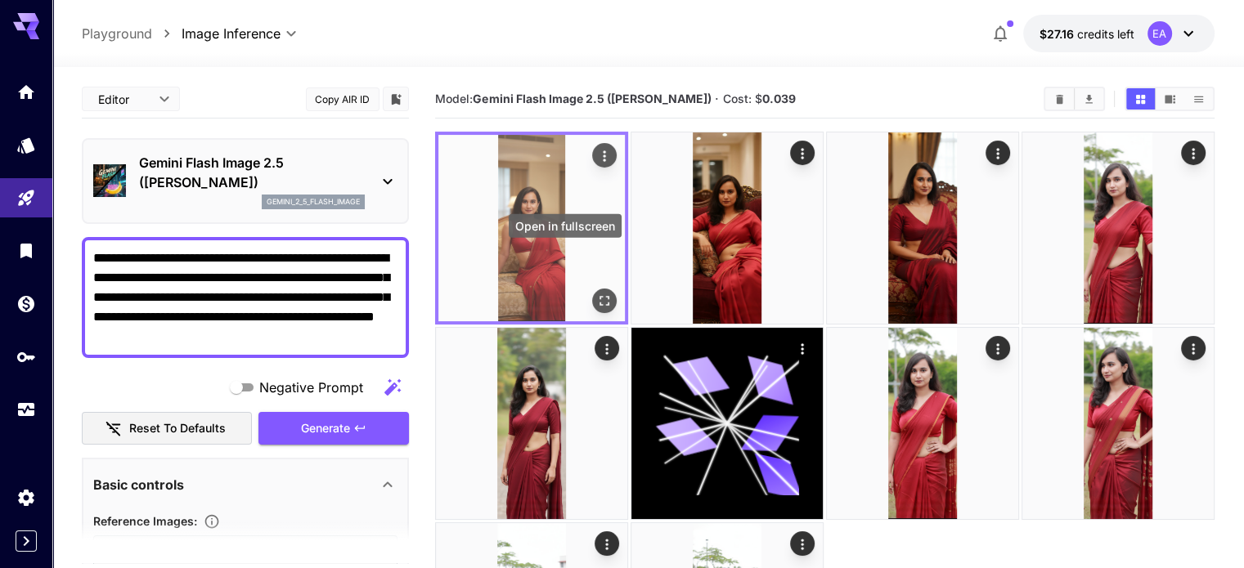
click at [592, 289] on button "Open in fullscreen" at bounding box center [604, 301] width 25 height 25
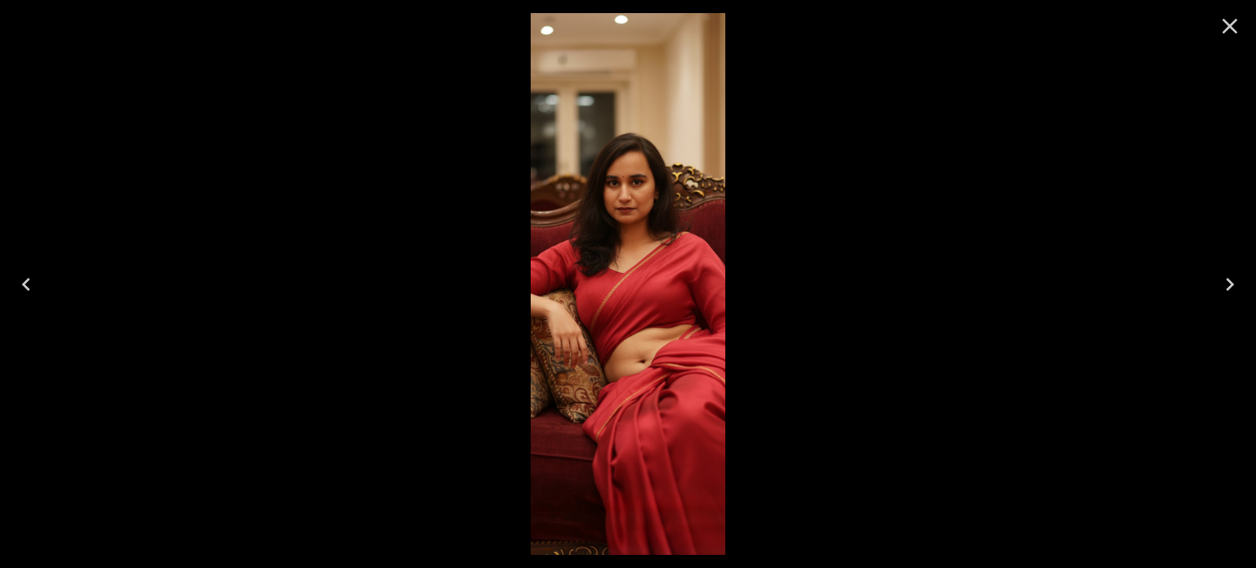
click at [1225, 35] on icon "Close" at bounding box center [1230, 26] width 26 height 26
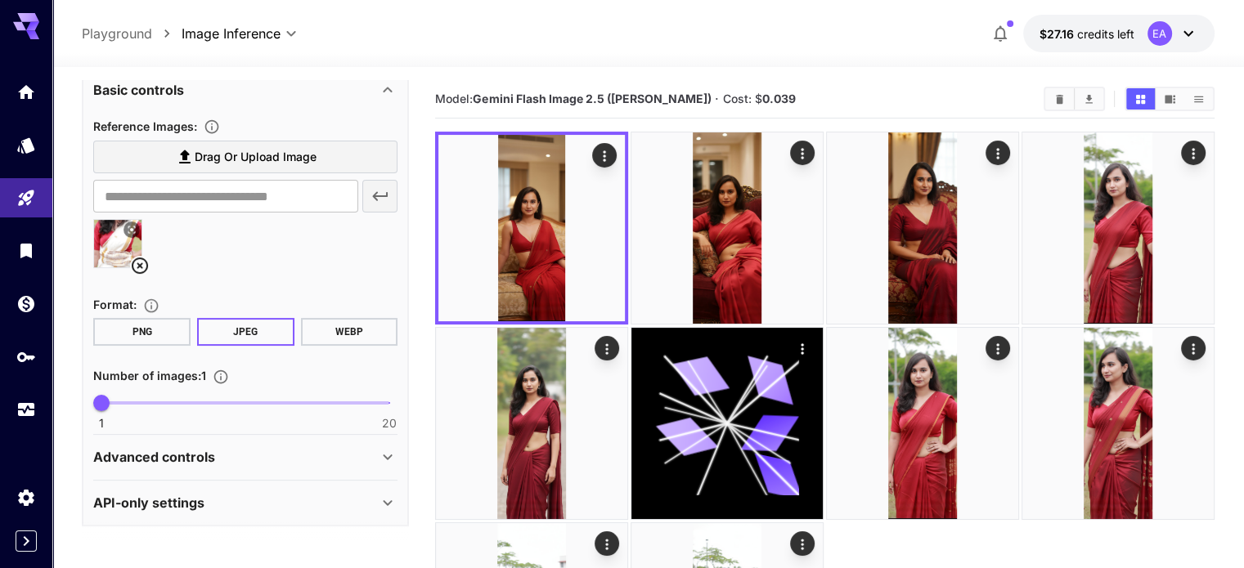
scroll to position [396, 0]
click at [240, 446] on div "Advanced controls" at bounding box center [235, 456] width 285 height 20
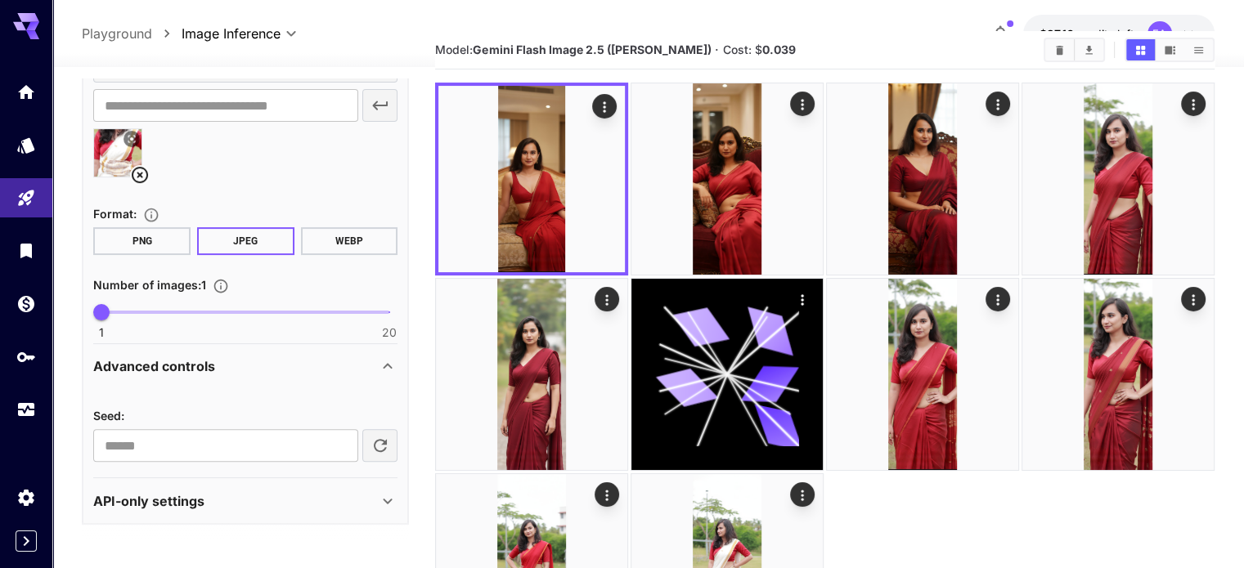
scroll to position [52, 0]
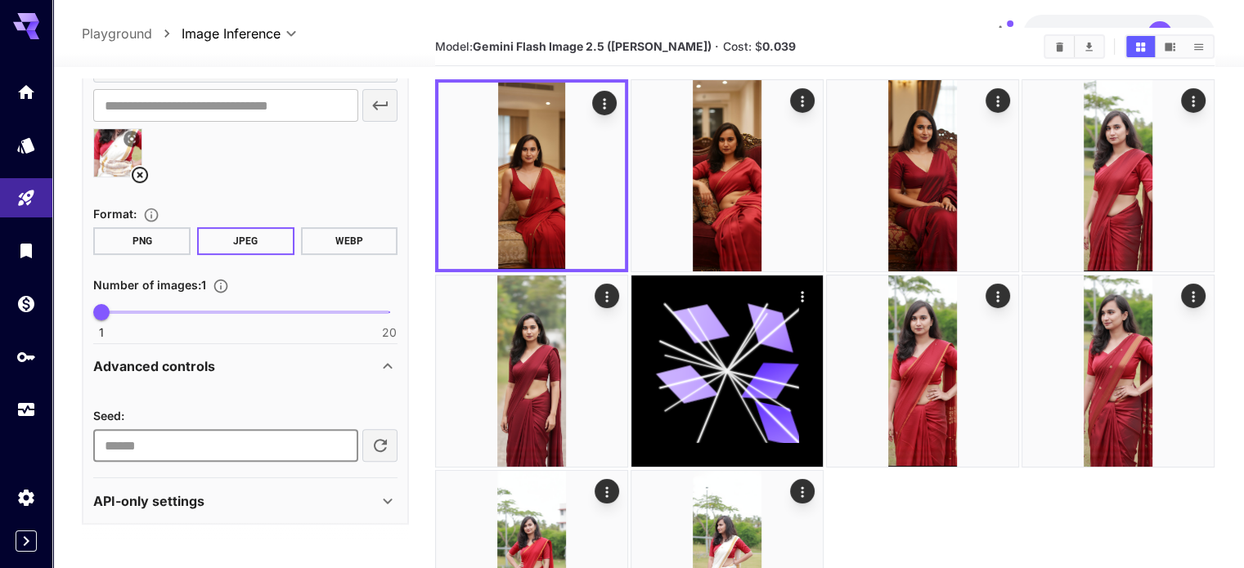
click at [270, 446] on input "**********" at bounding box center [225, 445] width 264 height 33
click at [301, 491] on div "API-only settings" at bounding box center [235, 501] width 285 height 20
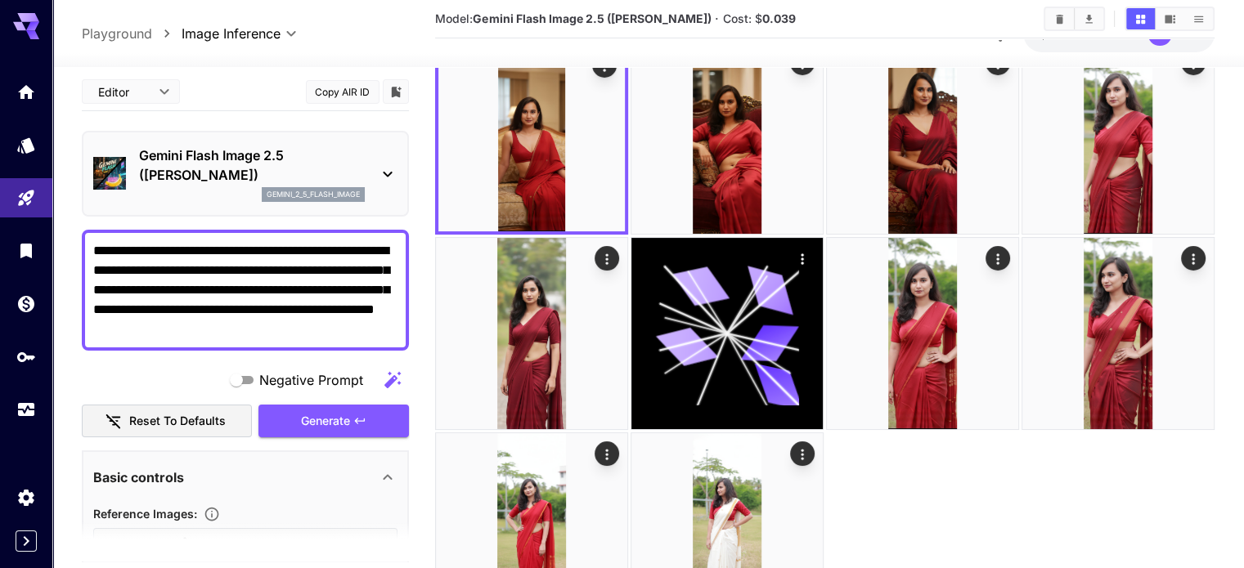
scroll to position [0, 0]
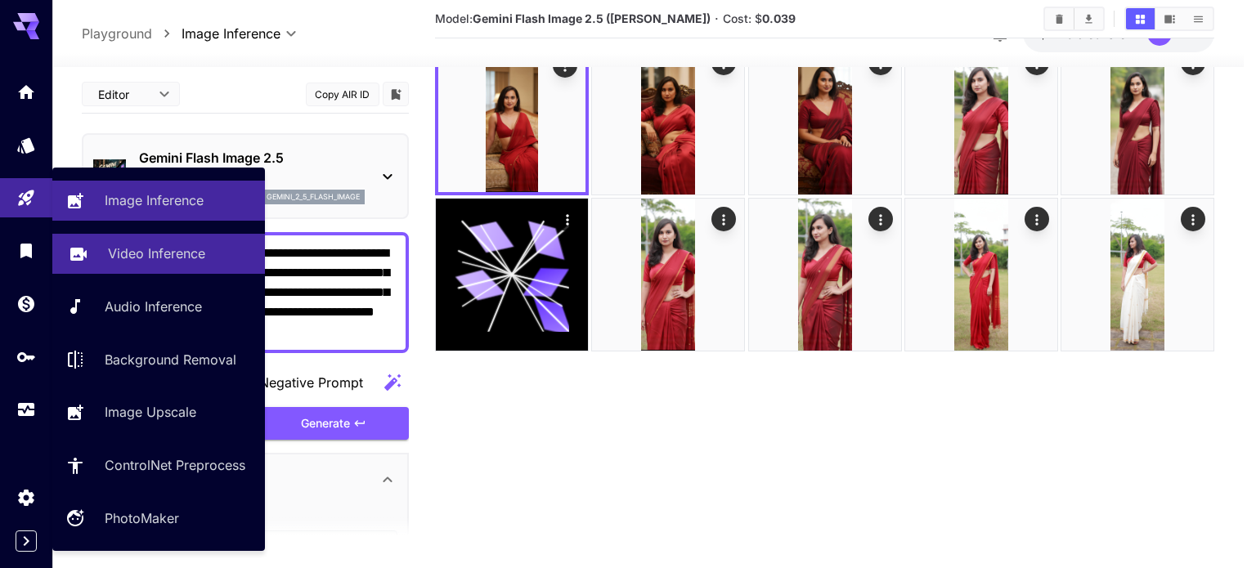
click at [129, 259] on p "Video Inference" at bounding box center [156, 254] width 97 height 20
type input "**********"
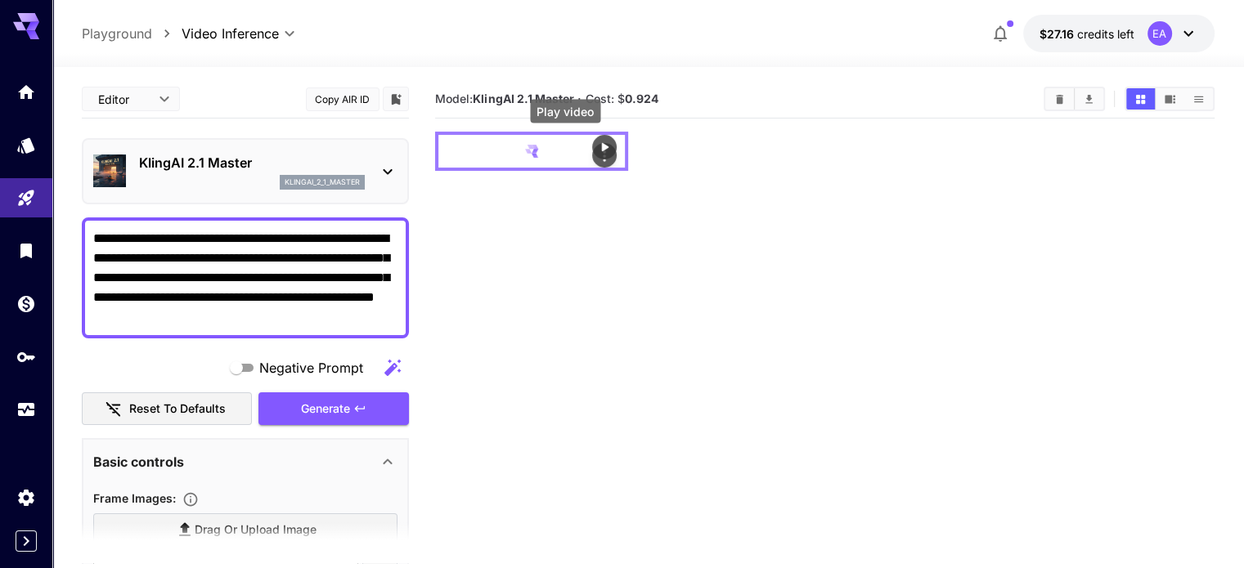
click at [596, 155] on icon "Play video" at bounding box center [604, 147] width 16 height 16
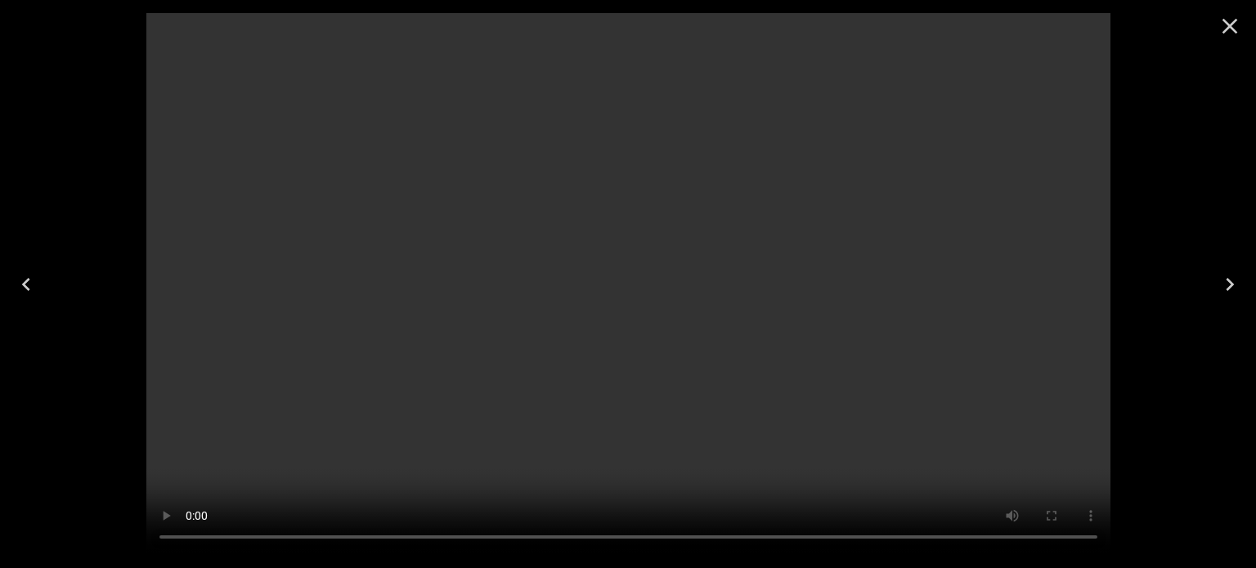
click at [1225, 42] on button "Close" at bounding box center [1229, 26] width 39 height 39
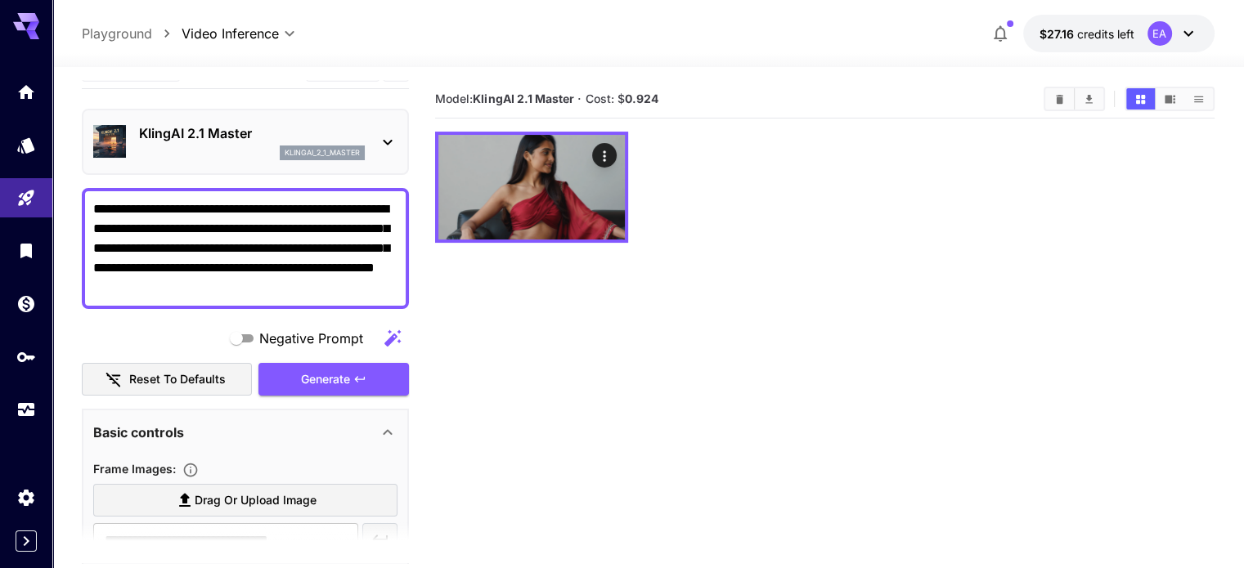
scroll to position [32, 0]
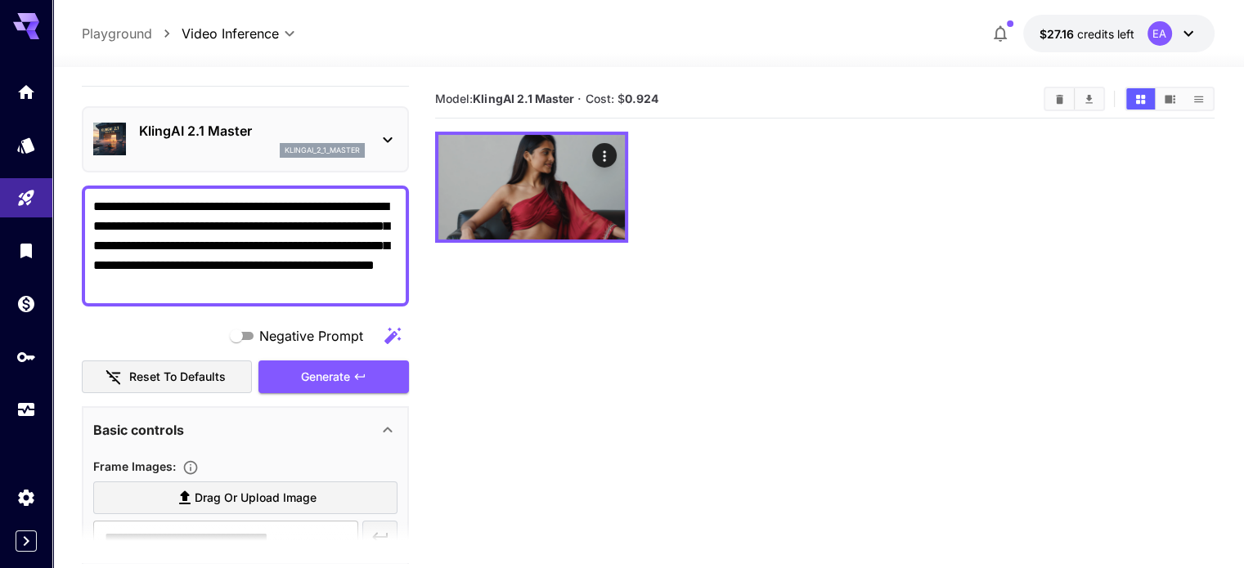
drag, startPoint x: 365, startPoint y: 288, endPoint x: 267, endPoint y: 264, distance: 100.2
click at [267, 264] on textarea "**********" at bounding box center [245, 246] width 304 height 98
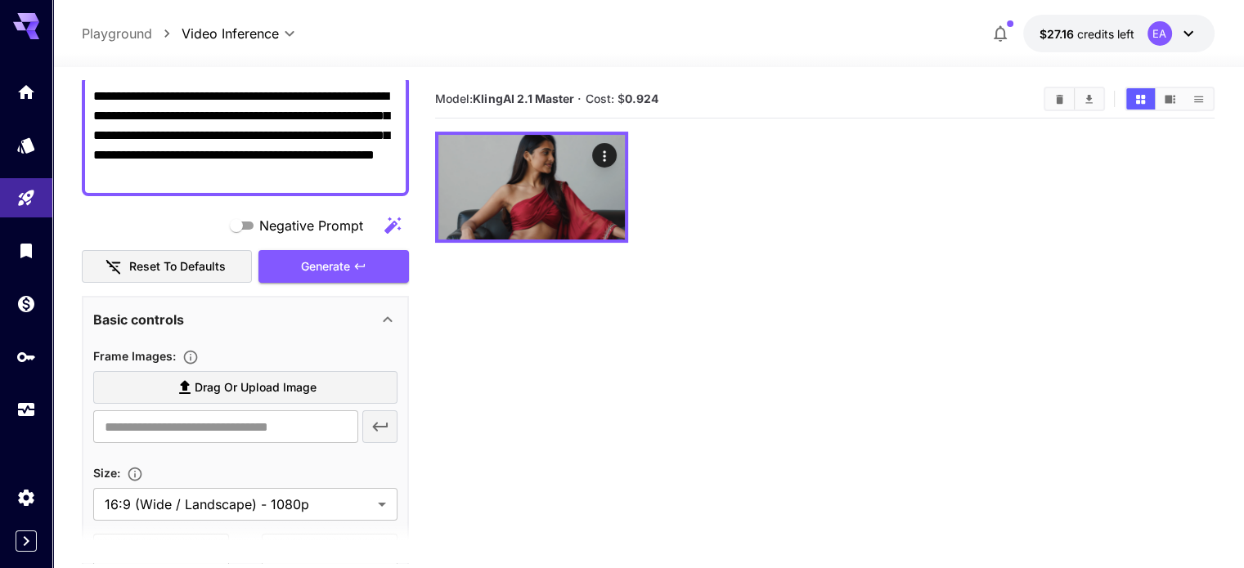
scroll to position [0, 0]
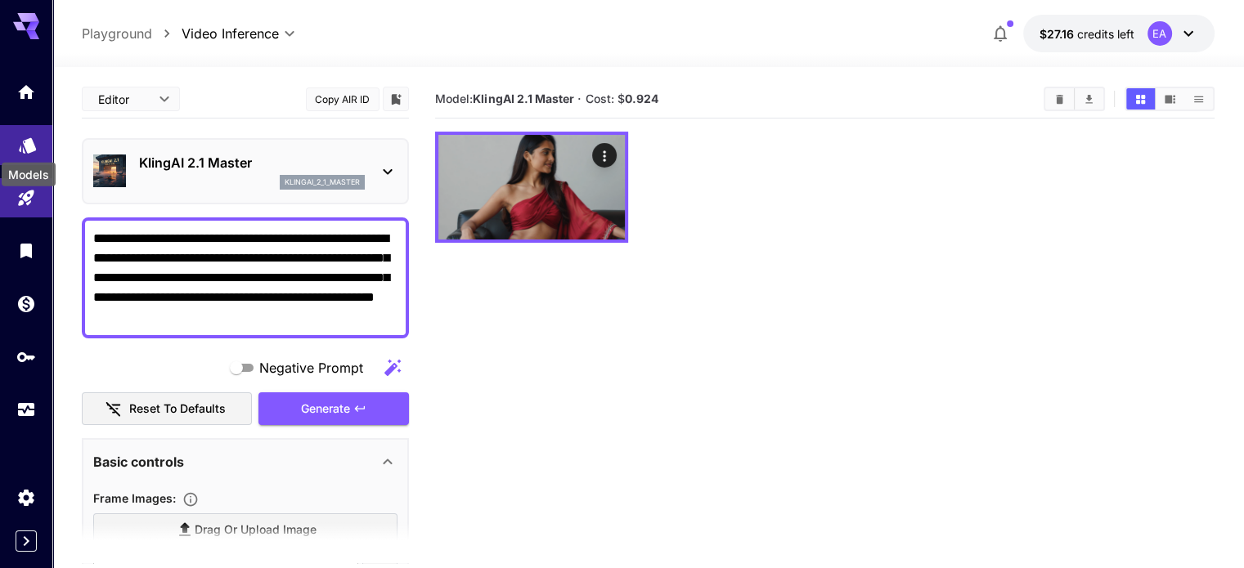
click at [31, 143] on icon "Models" at bounding box center [27, 140] width 17 height 16
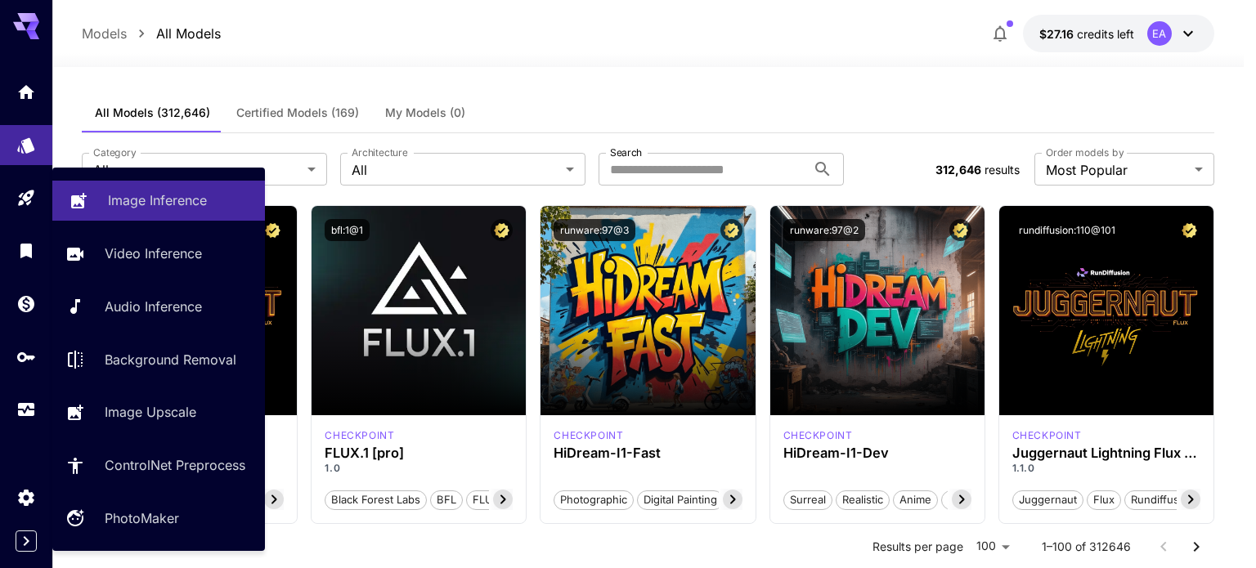
click at [133, 215] on link "Image Inference" at bounding box center [158, 201] width 213 height 40
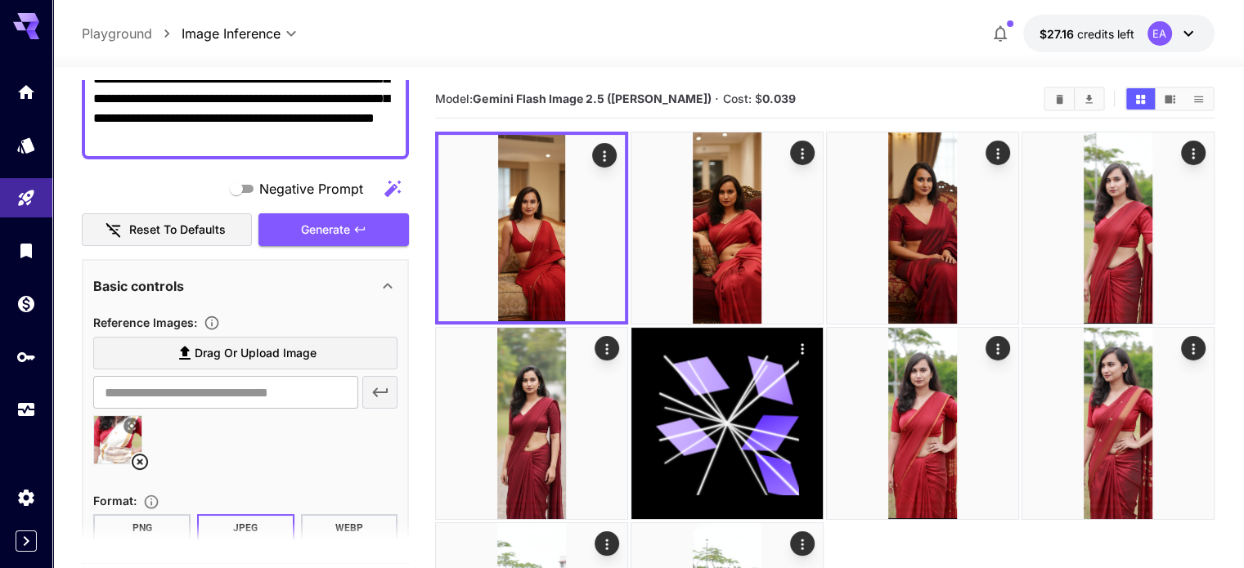
scroll to position [202, 0]
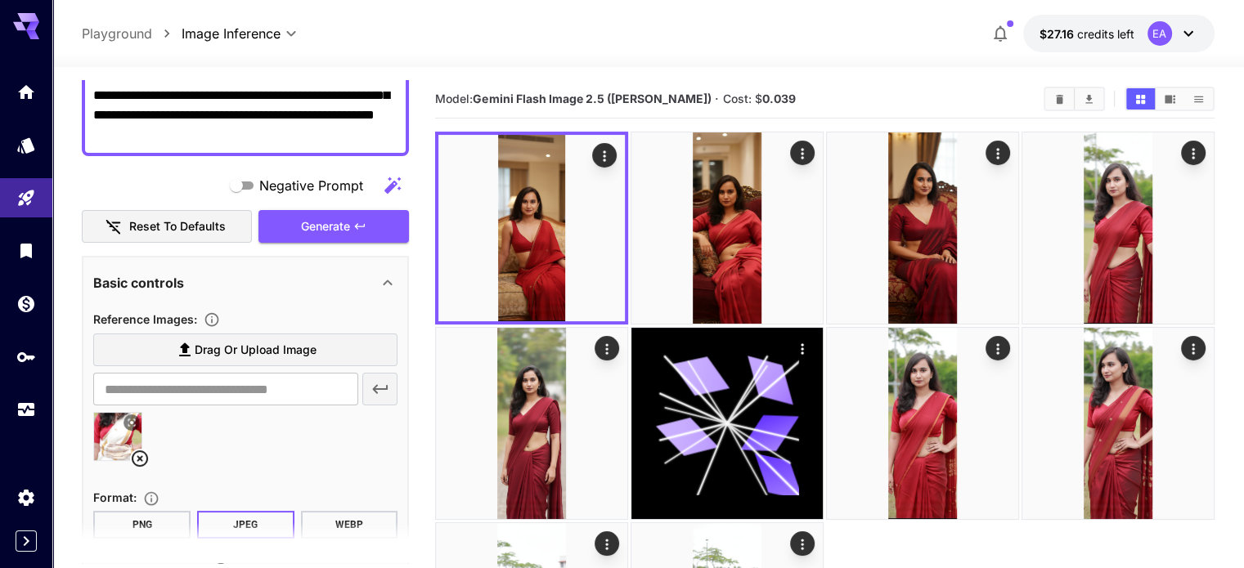
click at [134, 427] on button at bounding box center [131, 423] width 16 height 16
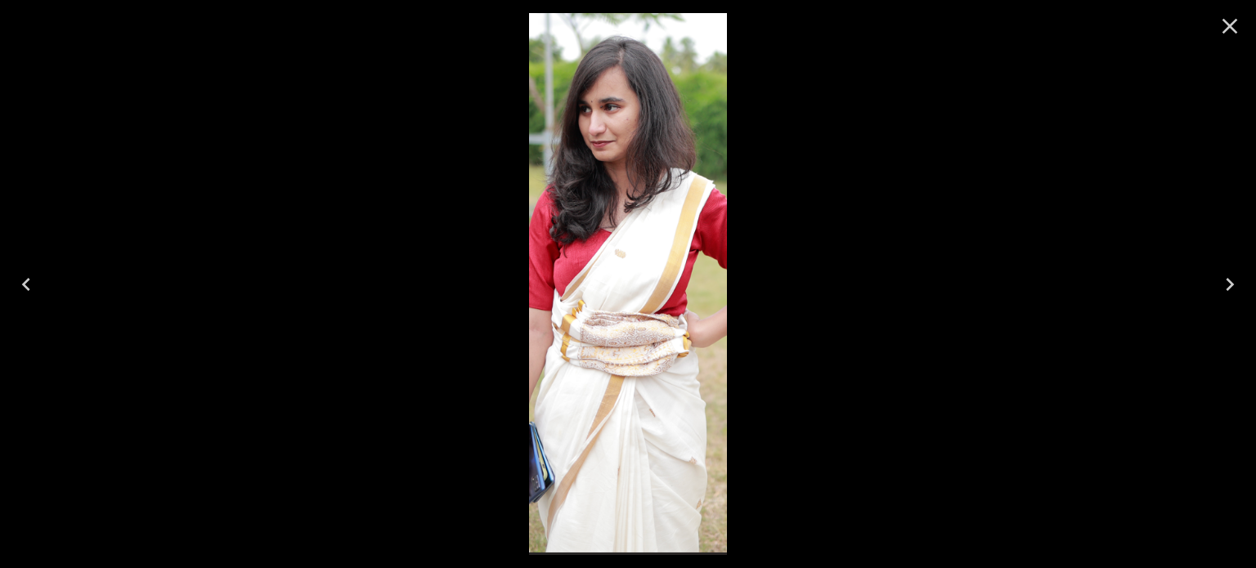
click at [1227, 34] on icon "Close" at bounding box center [1230, 26] width 26 height 26
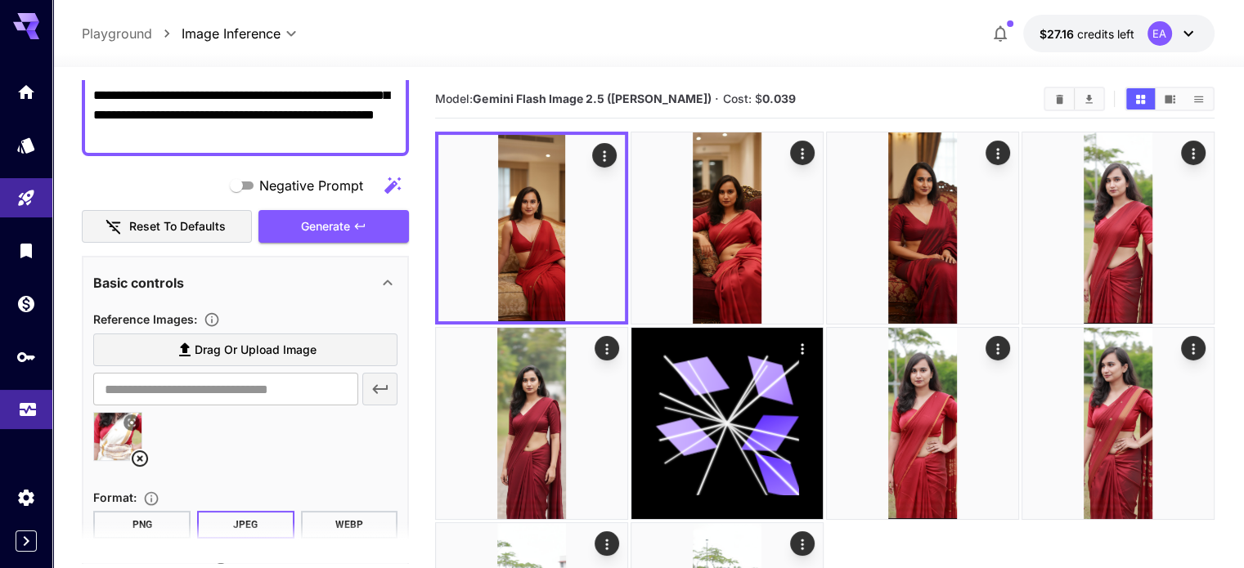
click at [43, 411] on link at bounding box center [26, 410] width 52 height 40
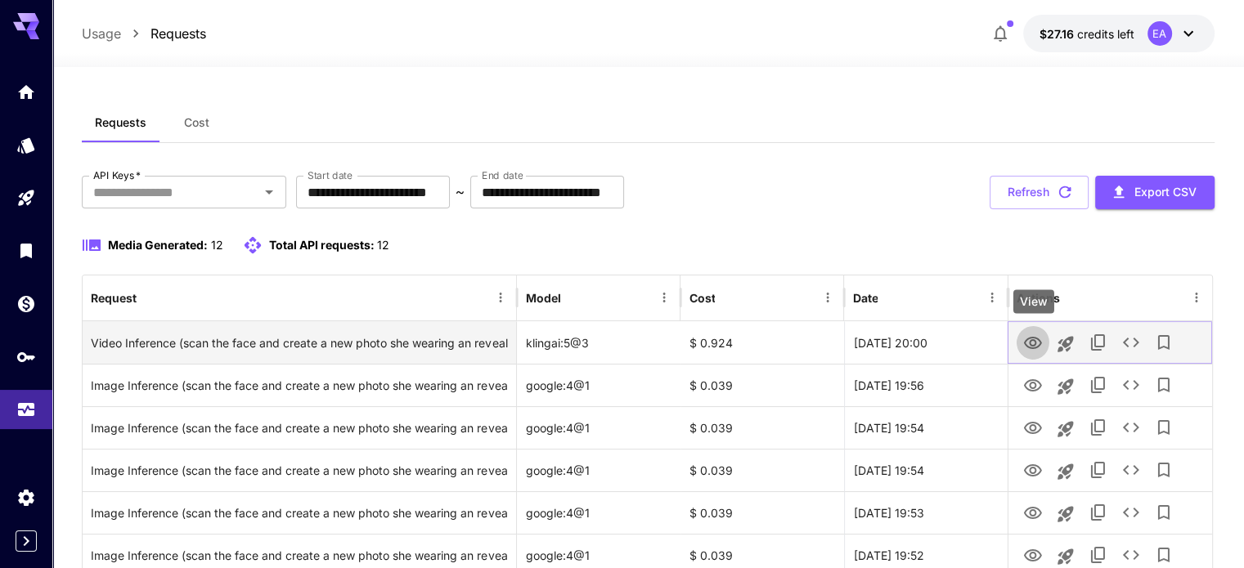
click at [1020, 343] on button "View" at bounding box center [1032, 342] width 33 height 34
click at [1023, 343] on icon "View" at bounding box center [1033, 344] width 20 height 20
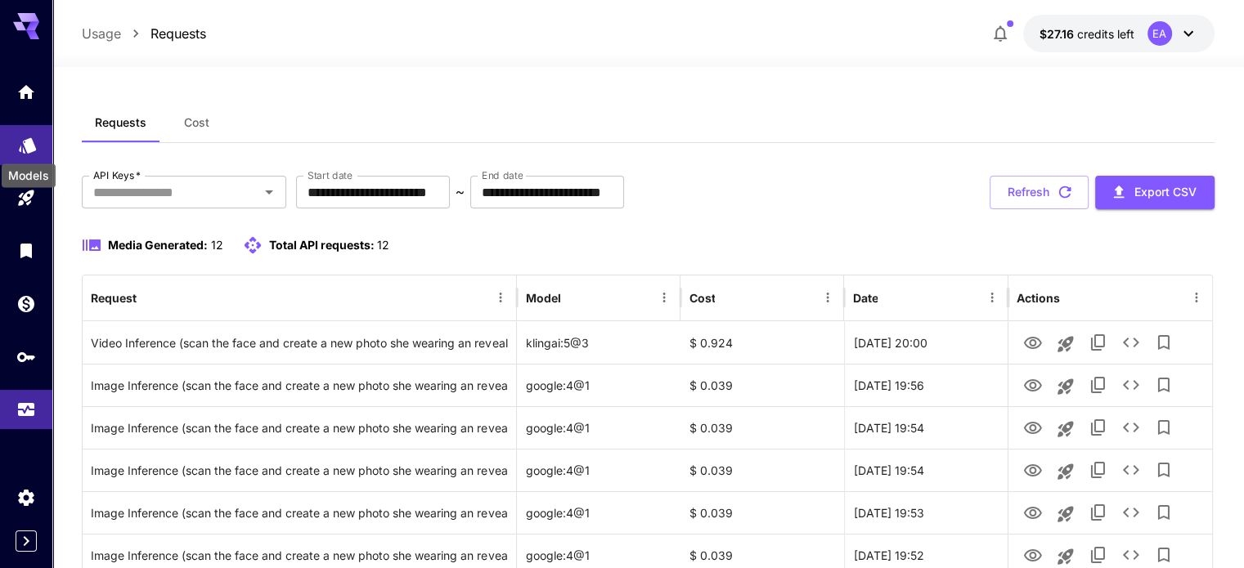
click at [35, 146] on icon "Models" at bounding box center [28, 140] width 20 height 20
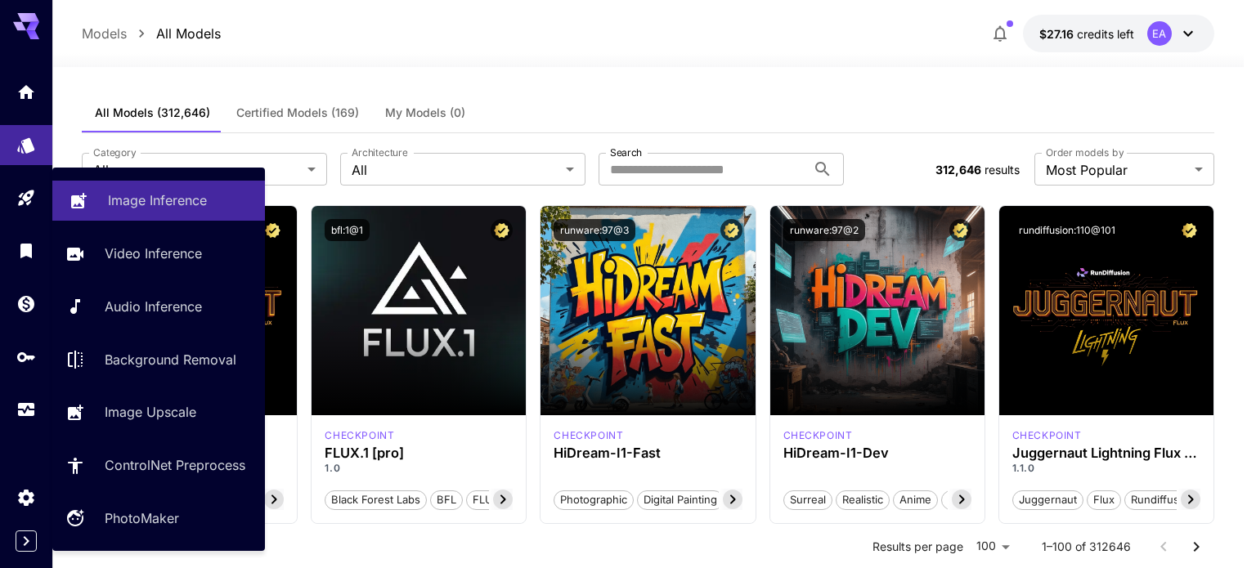
click at [120, 218] on link "Image Inference" at bounding box center [158, 201] width 213 height 40
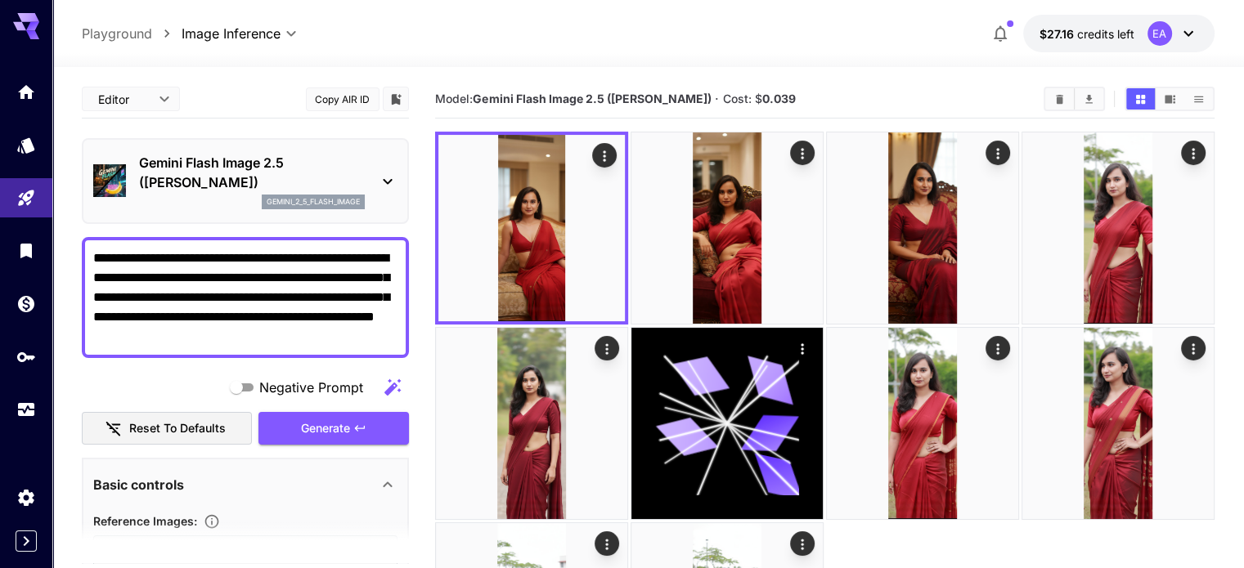
click at [308, 274] on textarea "**********" at bounding box center [245, 298] width 304 height 98
click at [366, 279] on textarea "**********" at bounding box center [245, 298] width 304 height 98
click at [317, 427] on span "Generate" at bounding box center [325, 429] width 49 height 20
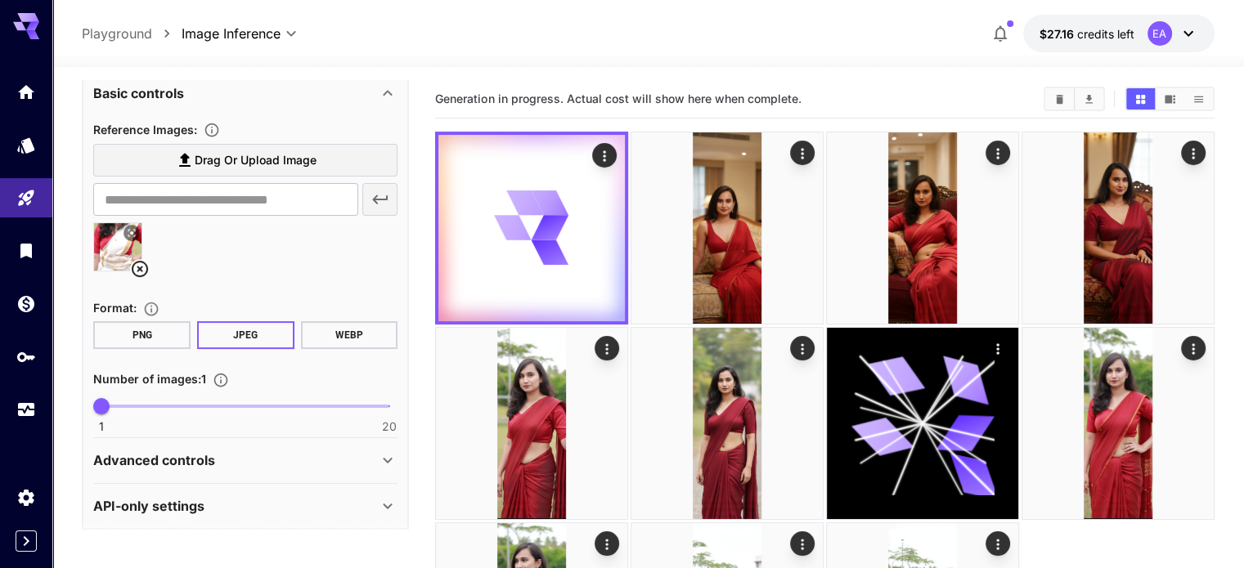
scroll to position [396, 0]
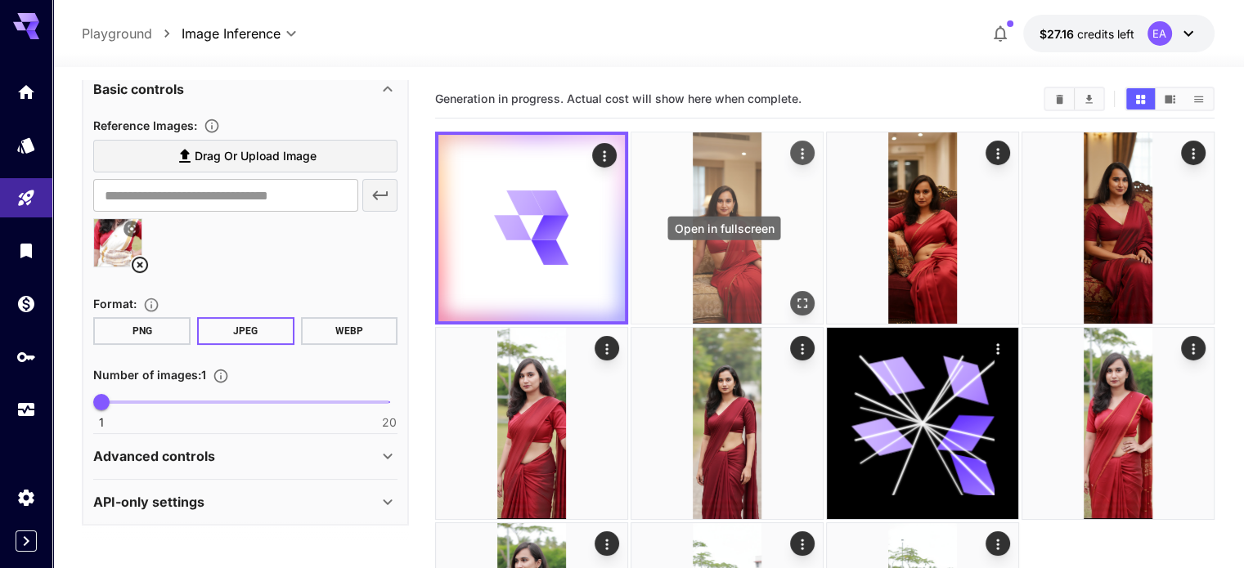
click at [794, 295] on icon "Open in fullscreen" at bounding box center [802, 303] width 16 height 16
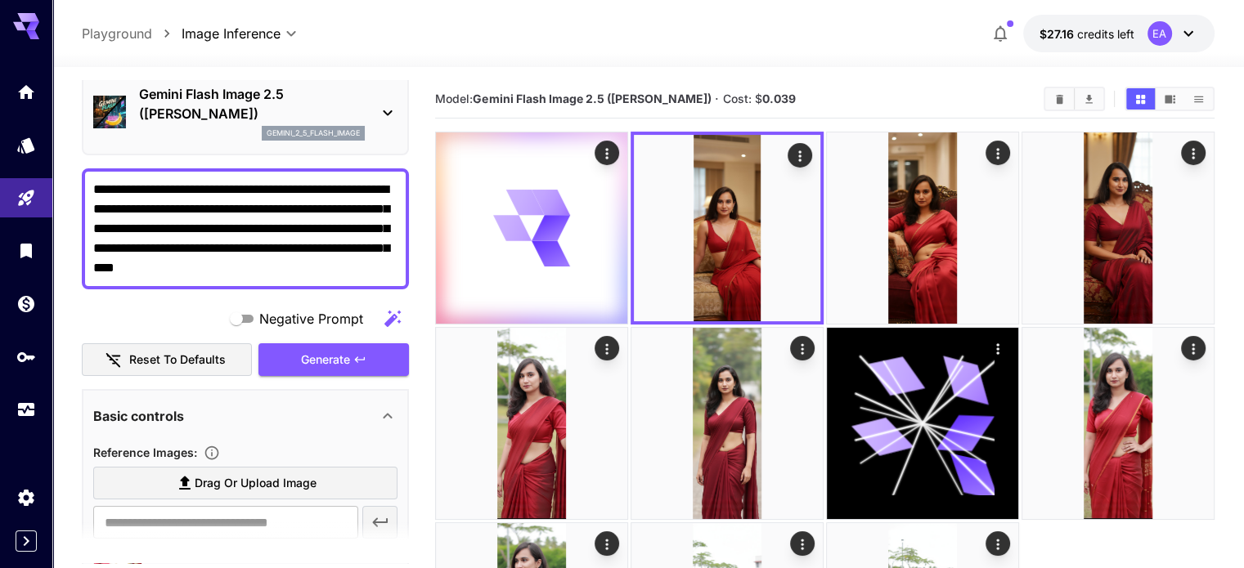
scroll to position [78, 0]
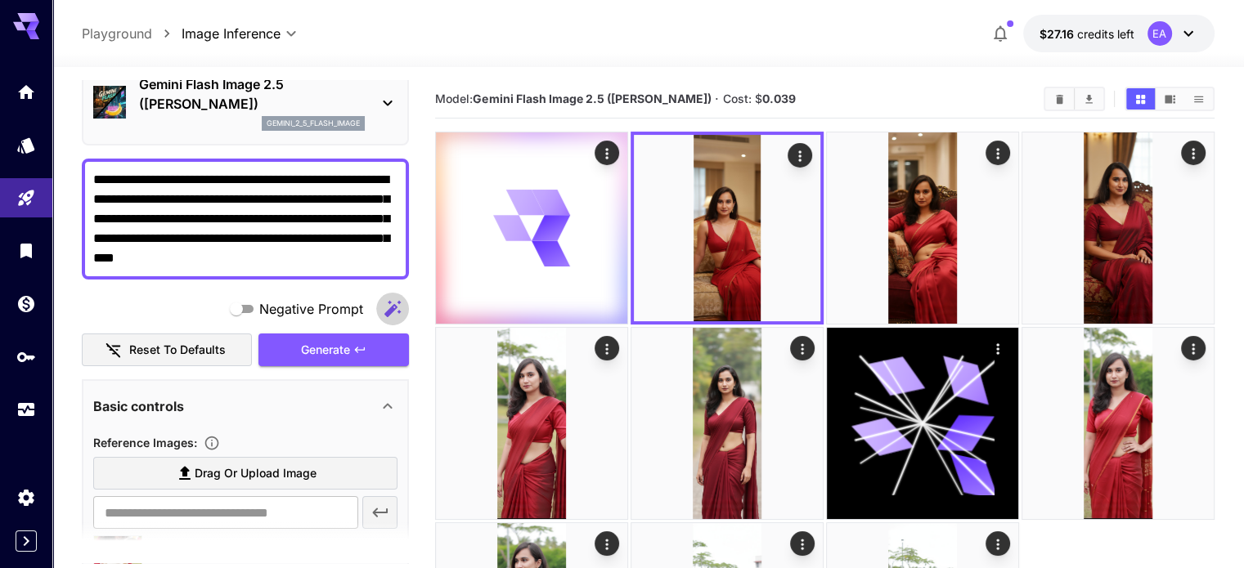
click at [402, 303] on button "button" at bounding box center [392, 309] width 33 height 33
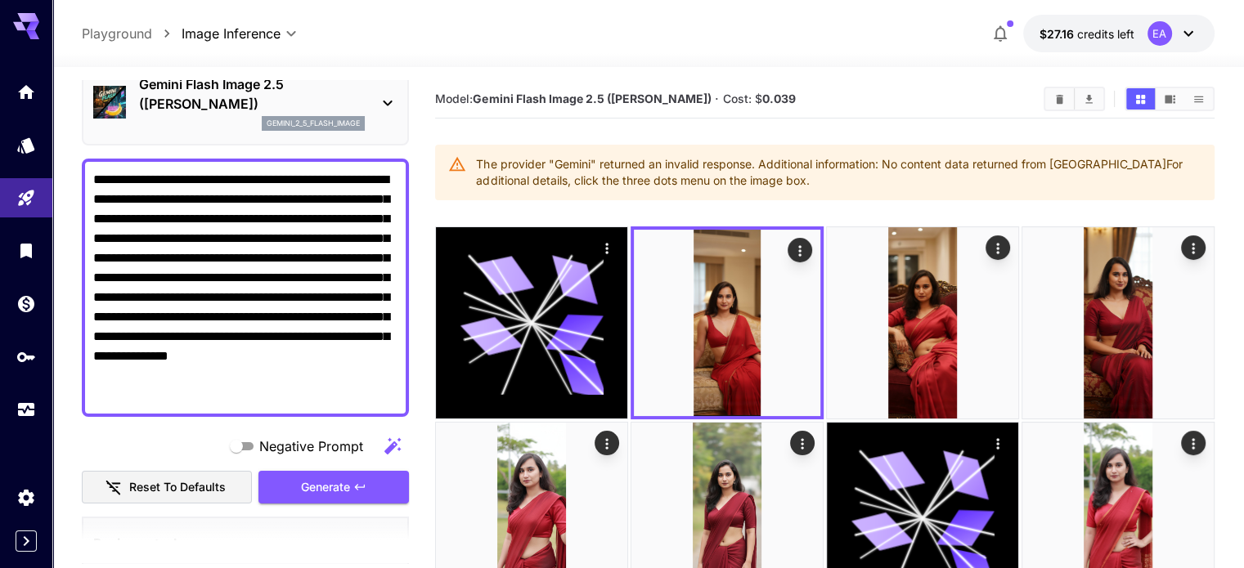
drag, startPoint x: 312, startPoint y: 249, endPoint x: 357, endPoint y: 334, distance: 95.9
click at [357, 334] on textarea "**********" at bounding box center [245, 287] width 304 height 235
click at [340, 493] on span "Generate" at bounding box center [325, 488] width 49 height 20
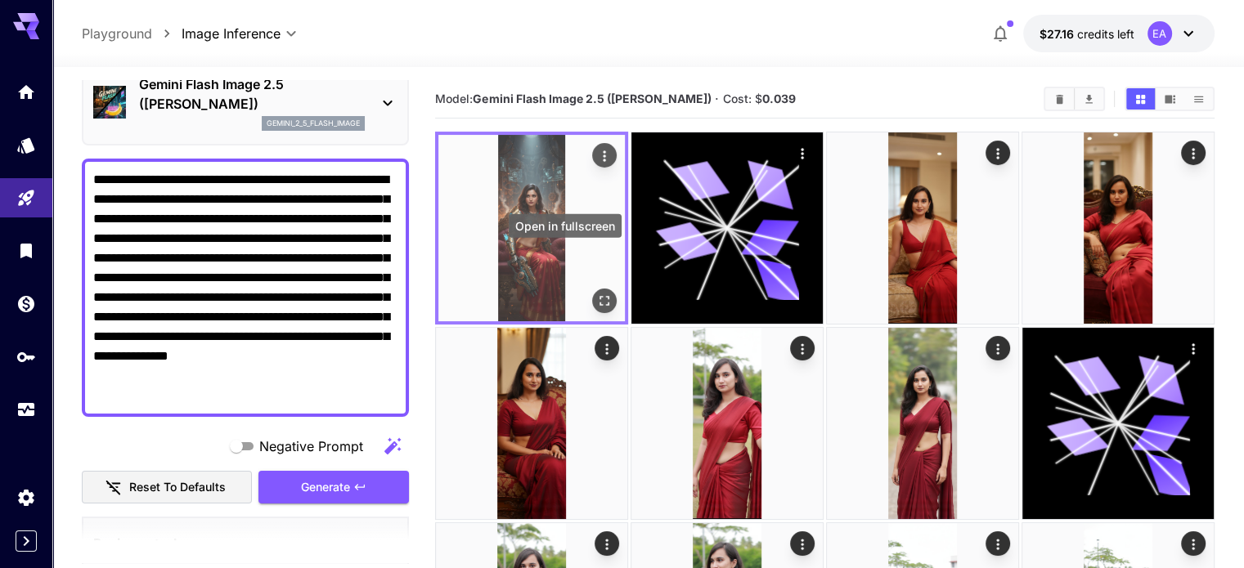
click at [592, 289] on button "Open in fullscreen" at bounding box center [604, 301] width 25 height 25
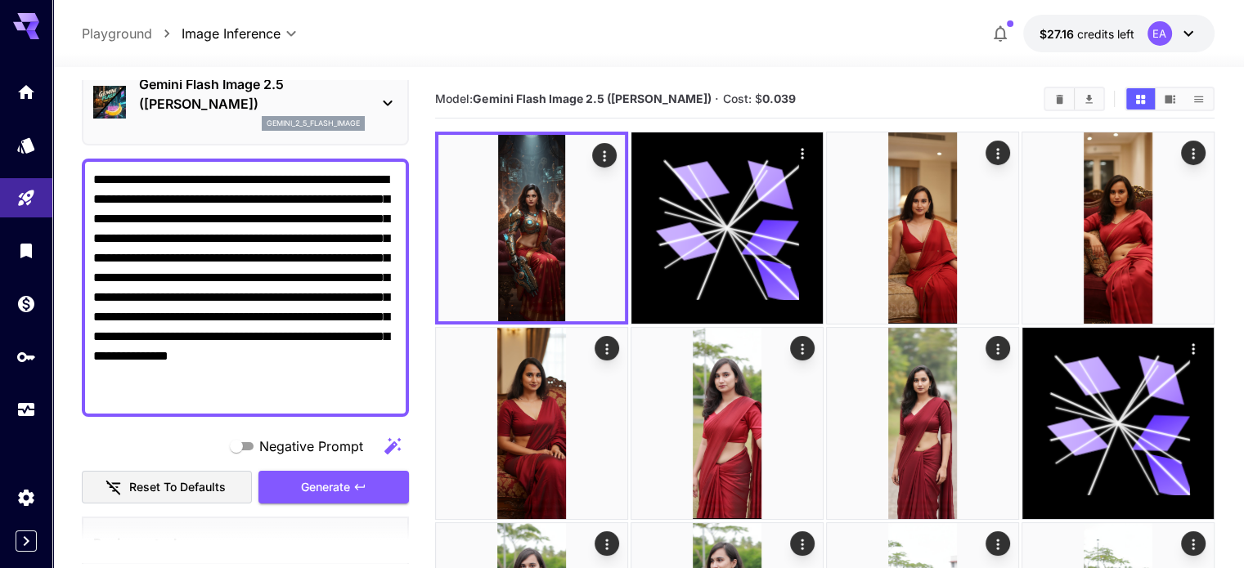
drag, startPoint x: 103, startPoint y: 280, endPoint x: 249, endPoint y: 411, distance: 196.3
click at [249, 411] on div "**********" at bounding box center [245, 288] width 327 height 258
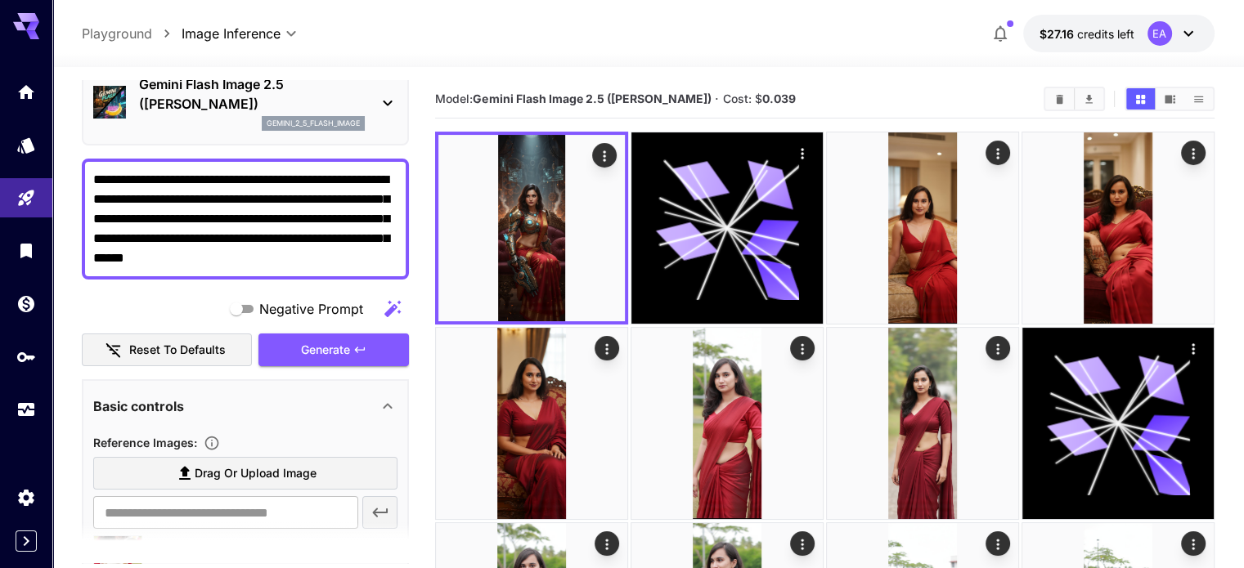
click at [377, 260] on textarea "**********" at bounding box center [245, 219] width 304 height 98
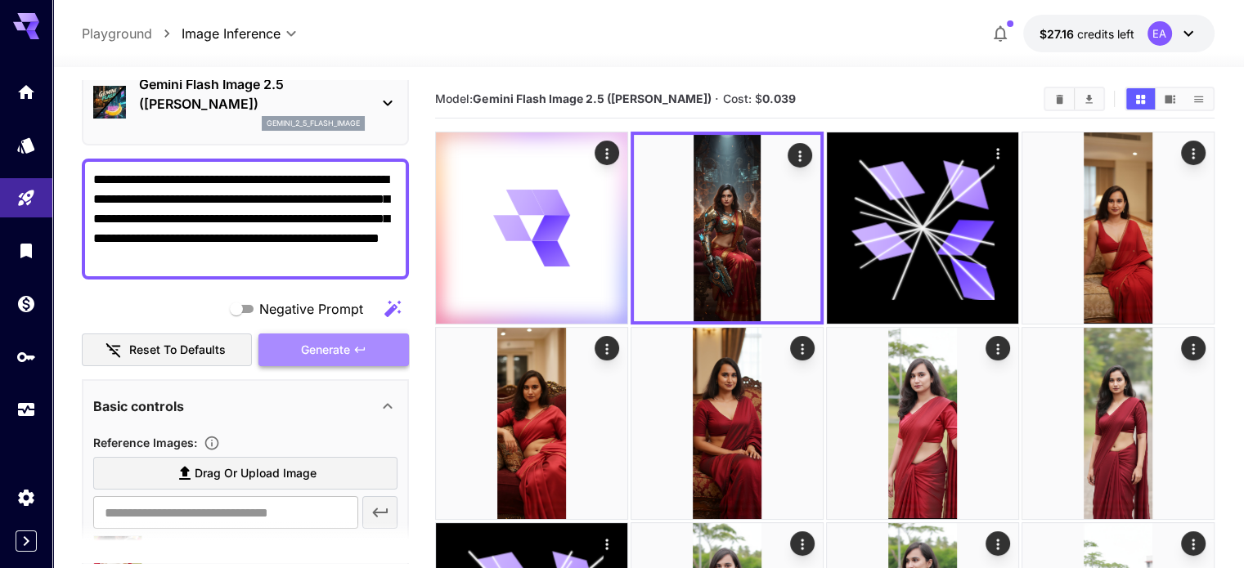
click at [330, 345] on span "Generate" at bounding box center [325, 350] width 49 height 20
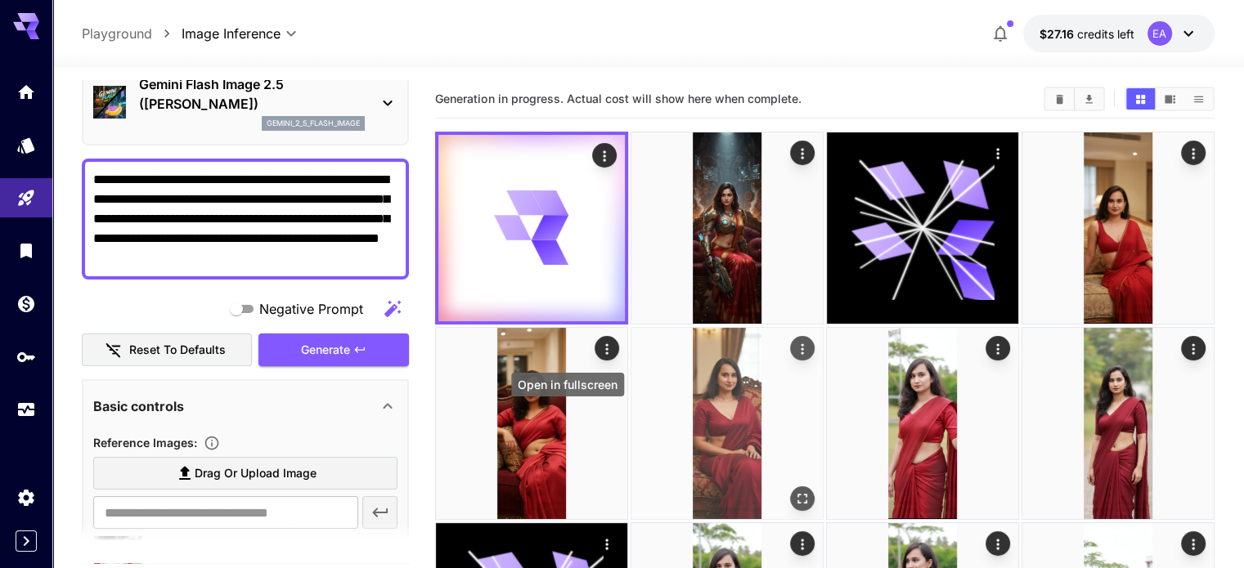
click at [794, 490] on icon "Open in fullscreen" at bounding box center [802, 498] width 16 height 16
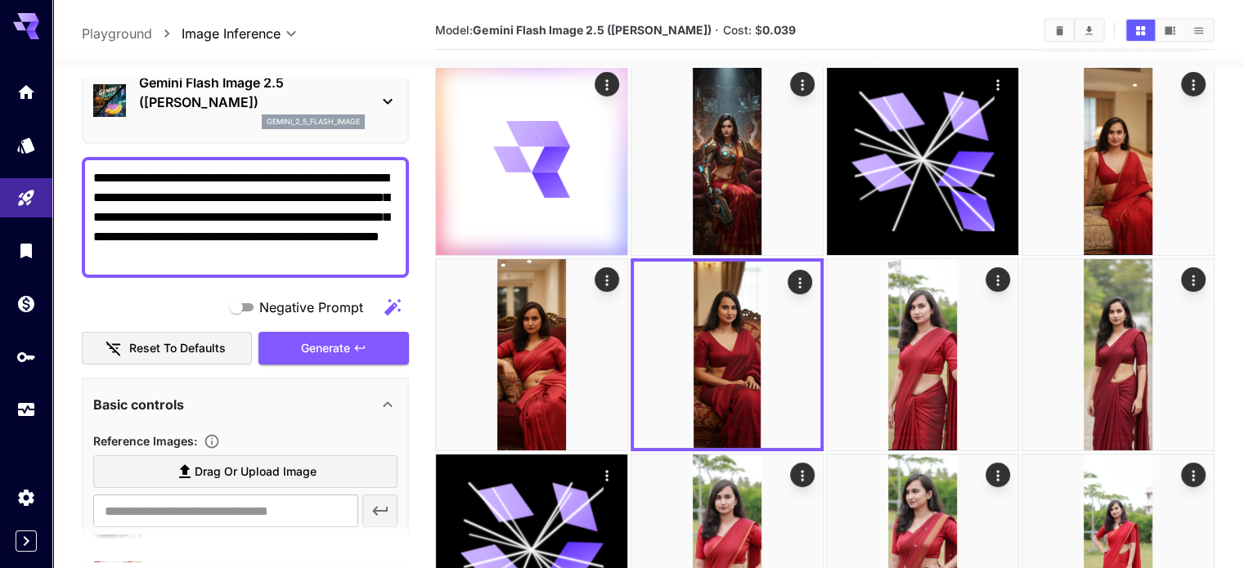
scroll to position [72, 0]
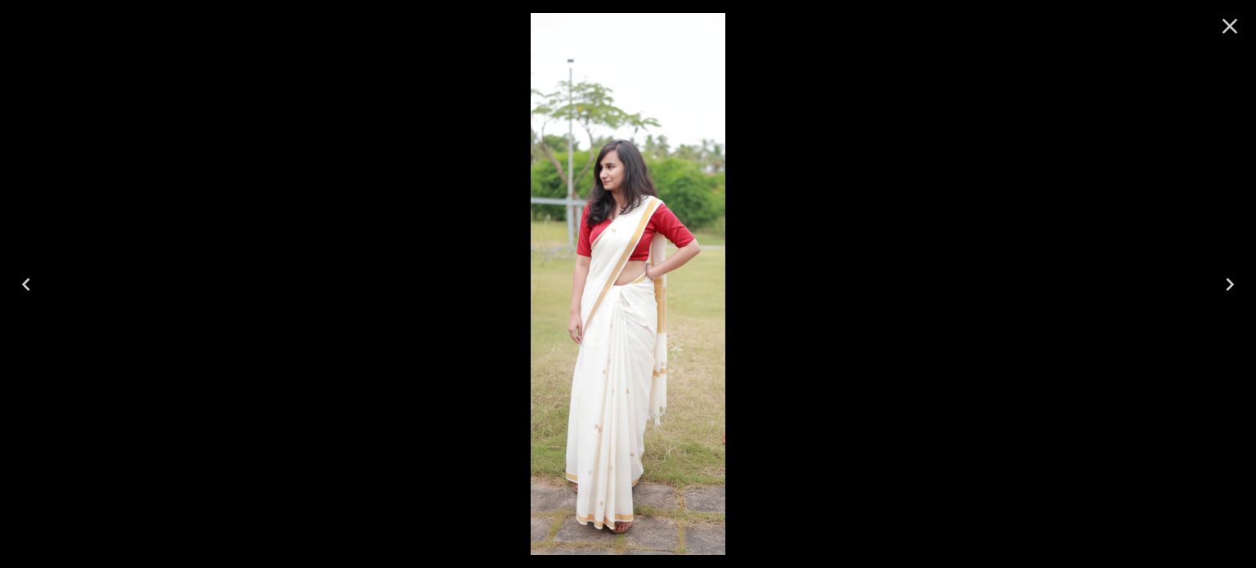
click at [1231, 27] on icon "Close" at bounding box center [1230, 27] width 16 height 16
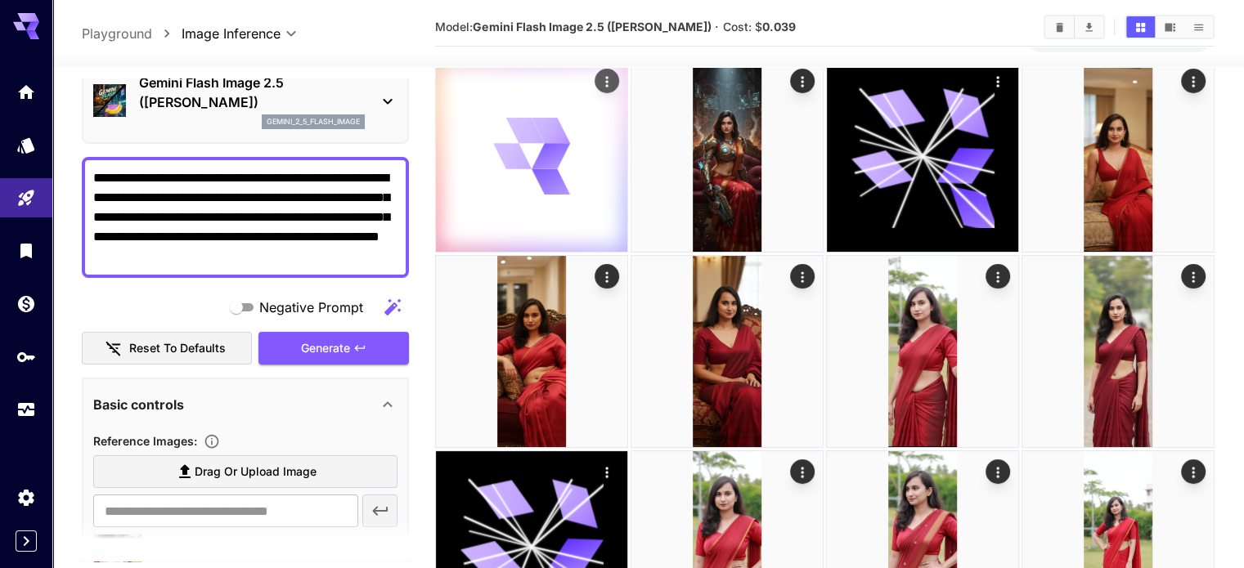
scroll to position [0, 0]
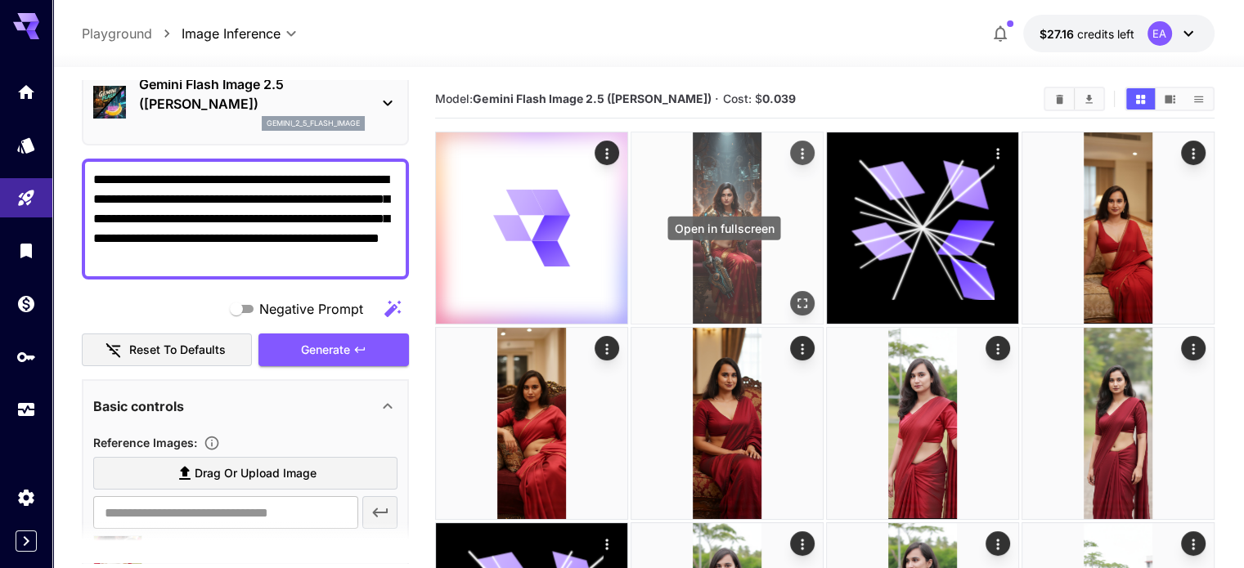
click at [794, 295] on icon "Open in fullscreen" at bounding box center [802, 303] width 16 height 16
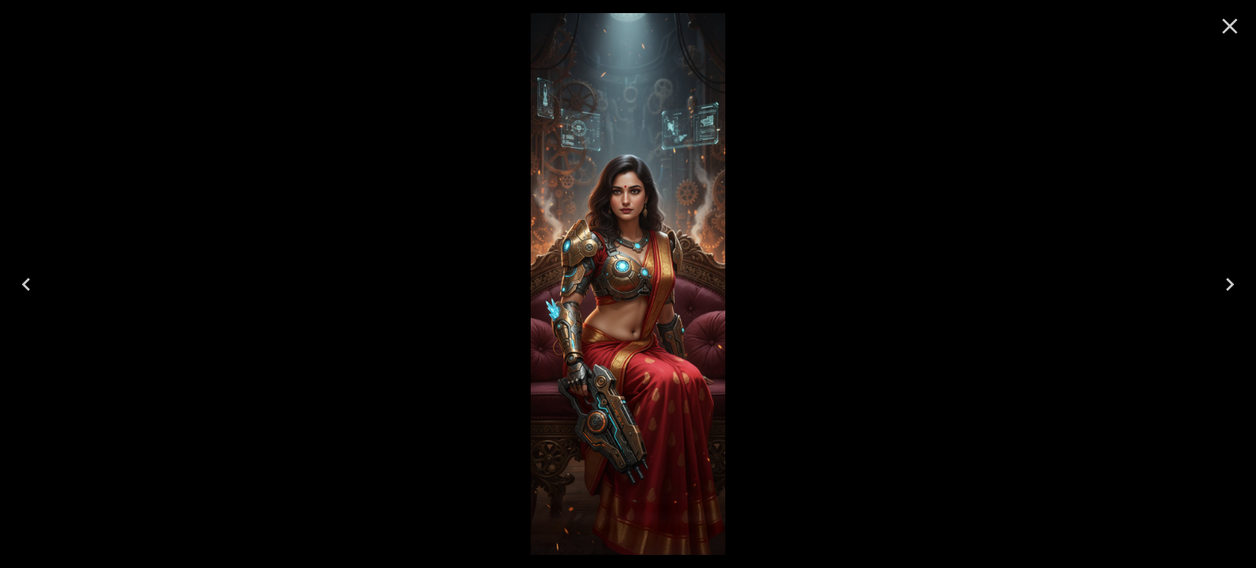
click at [1246, 30] on button "Close" at bounding box center [1229, 26] width 39 height 39
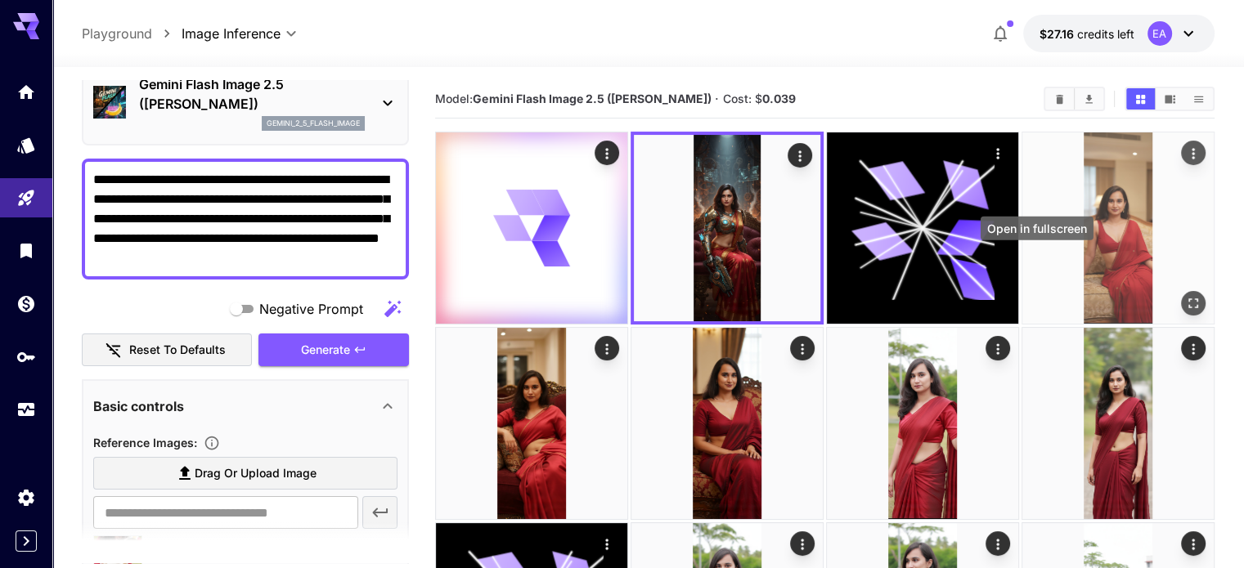
click at [1185, 295] on icon "Open in fullscreen" at bounding box center [1193, 303] width 16 height 16
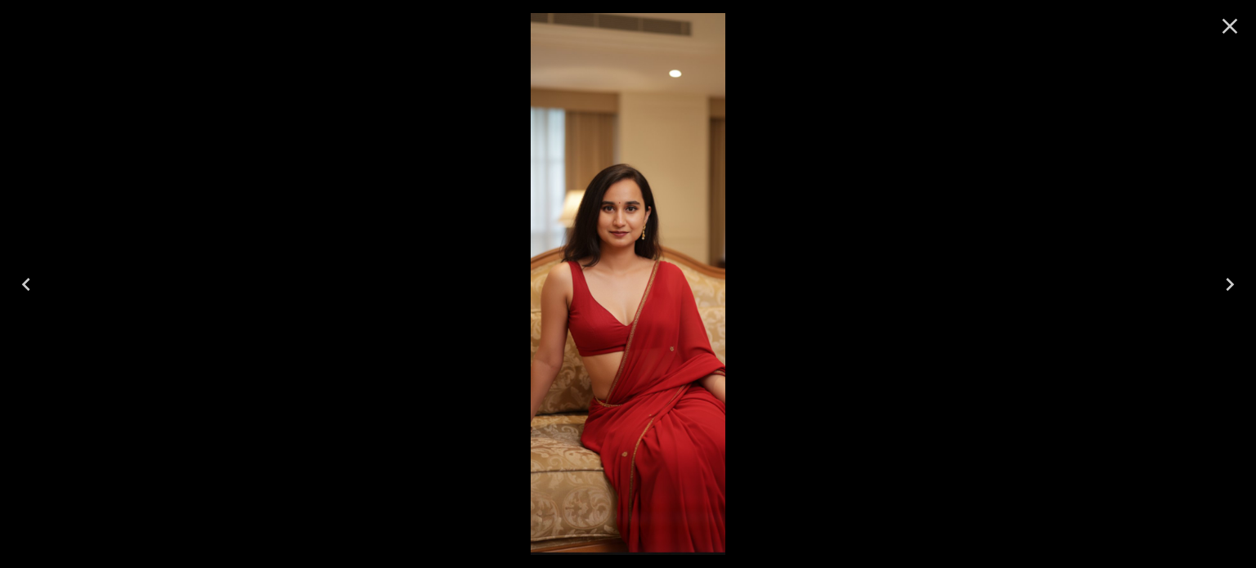
click at [1233, 41] on button "Close" at bounding box center [1229, 26] width 39 height 39
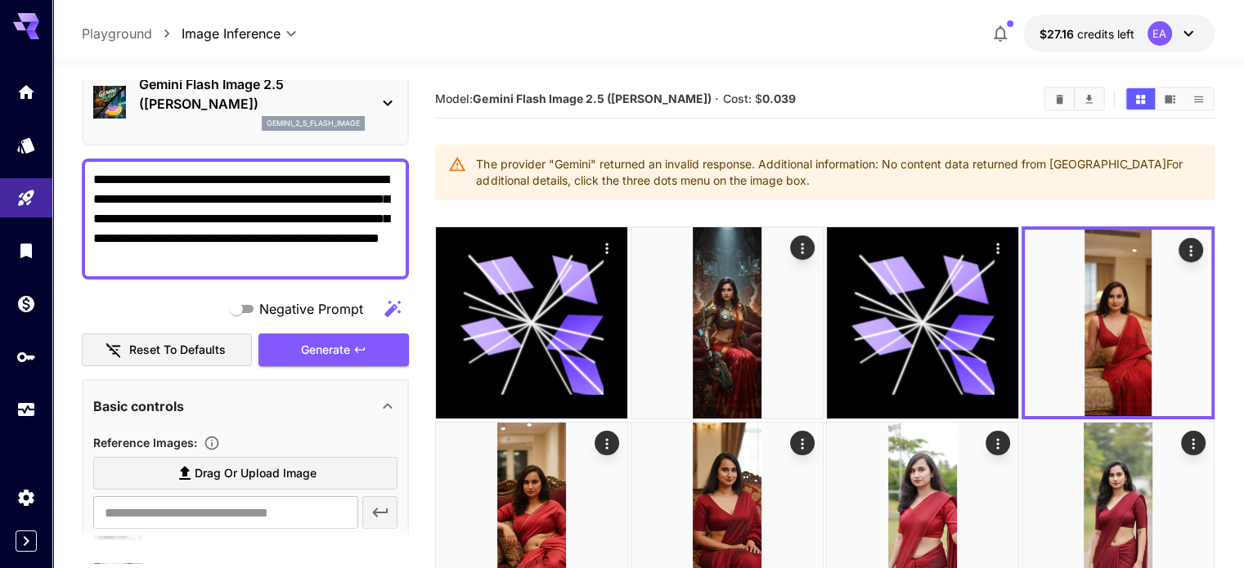
click at [131, 221] on textarea "**********" at bounding box center [245, 219] width 304 height 98
type textarea "**********"
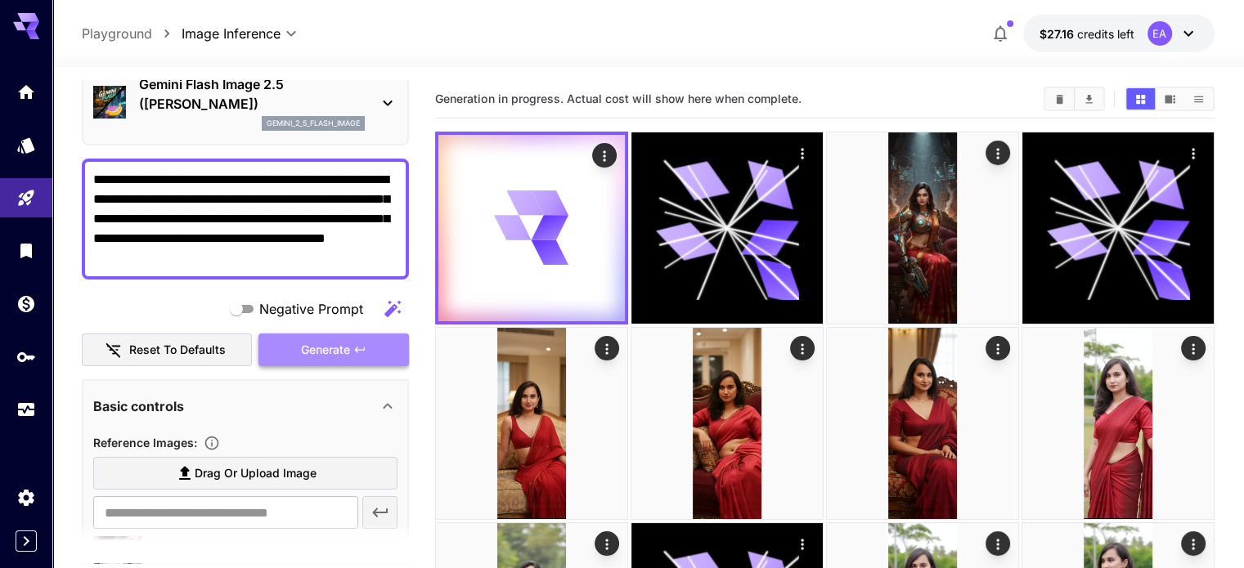
click at [307, 345] on span "Generate" at bounding box center [325, 350] width 49 height 20
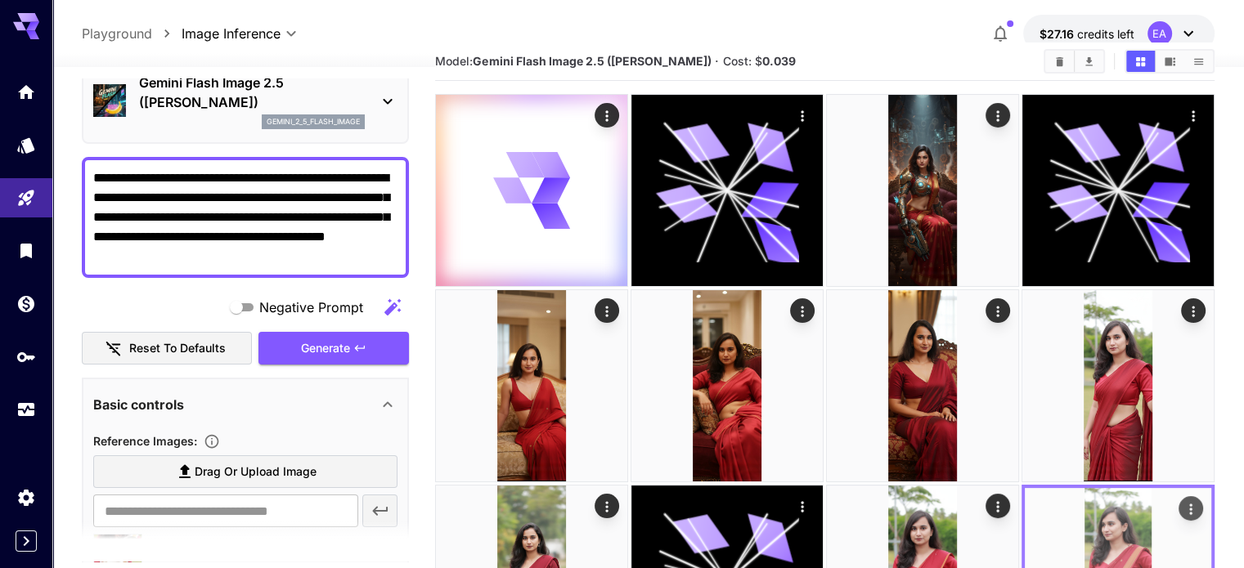
scroll to position [46, 0]
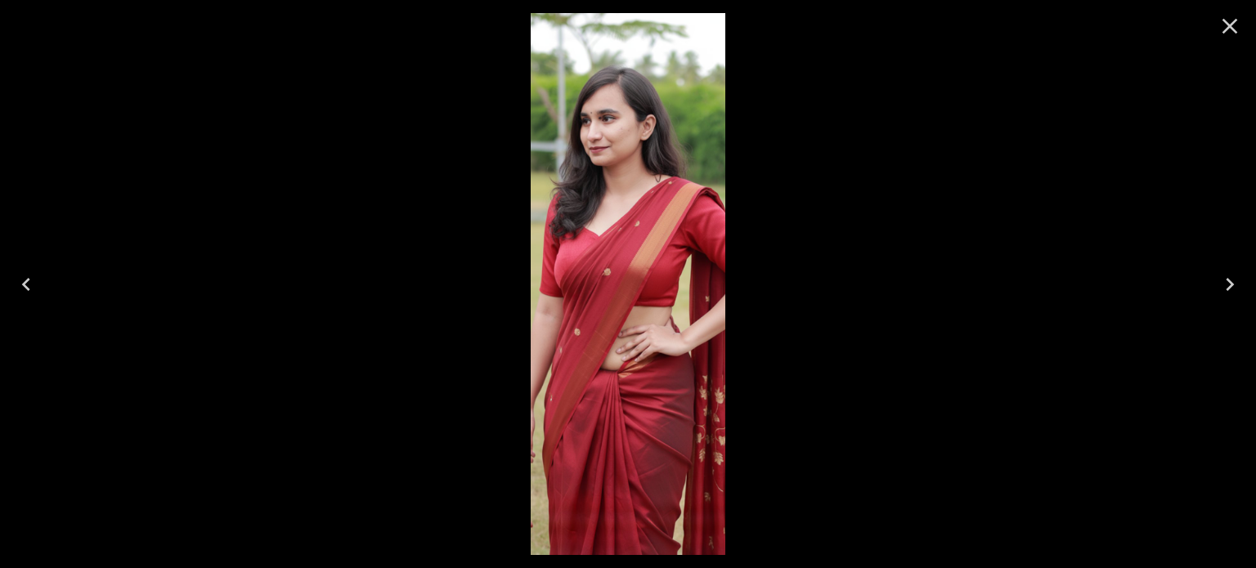
click at [1233, 34] on icon "Close" at bounding box center [1230, 26] width 26 height 26
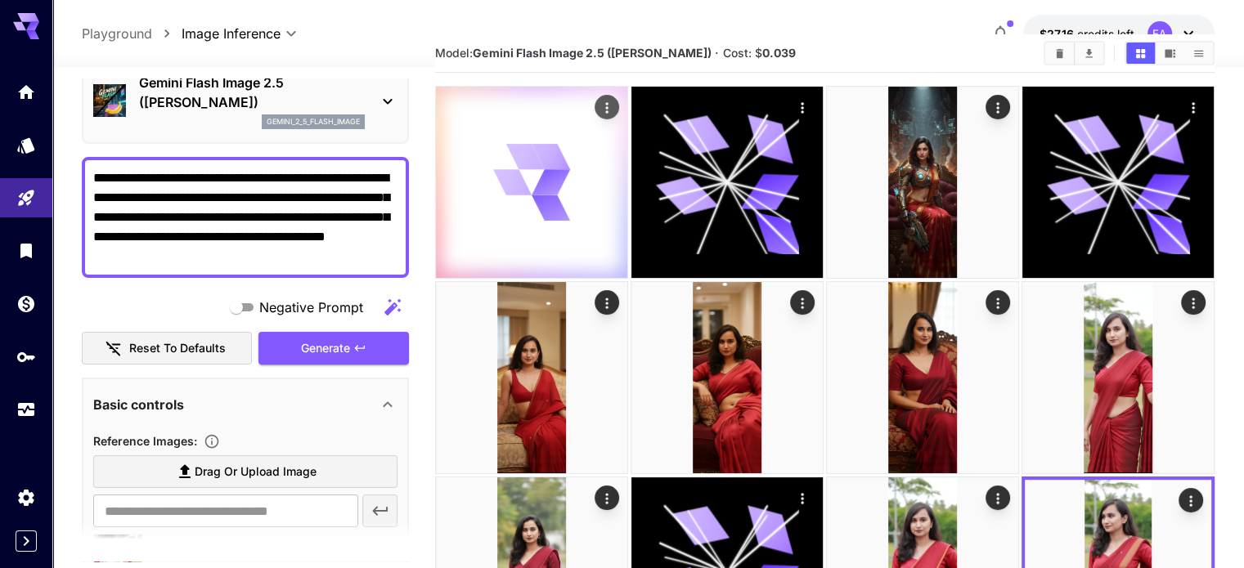
click at [536, 192] on icon at bounding box center [532, 182] width 76 height 76
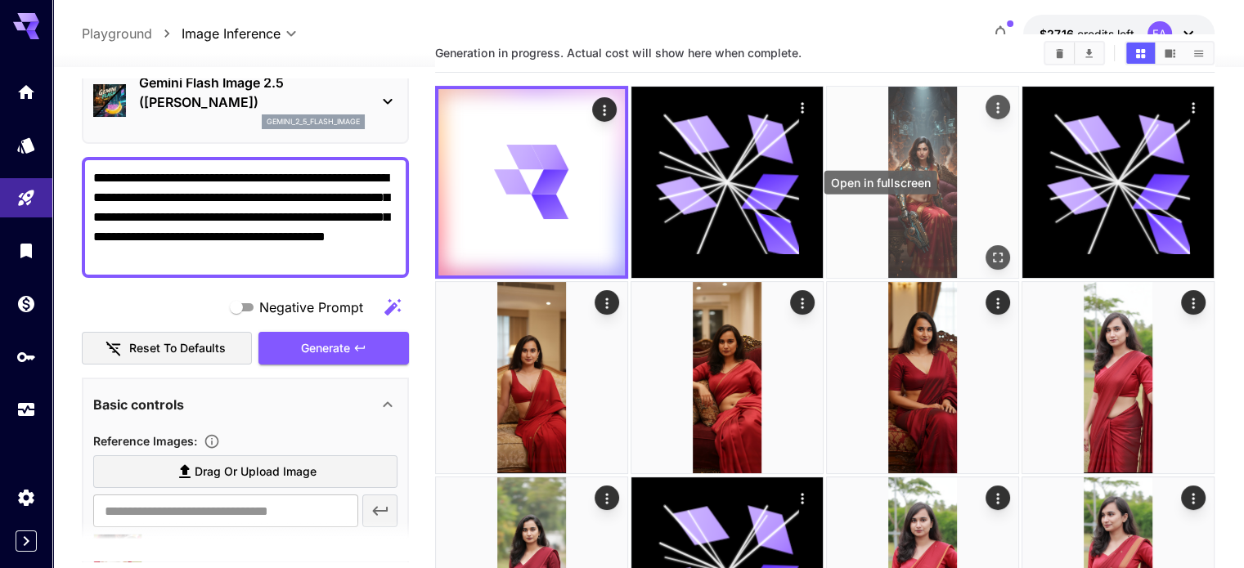
click at [985, 245] on button "Open in fullscreen" at bounding box center [997, 257] width 25 height 25
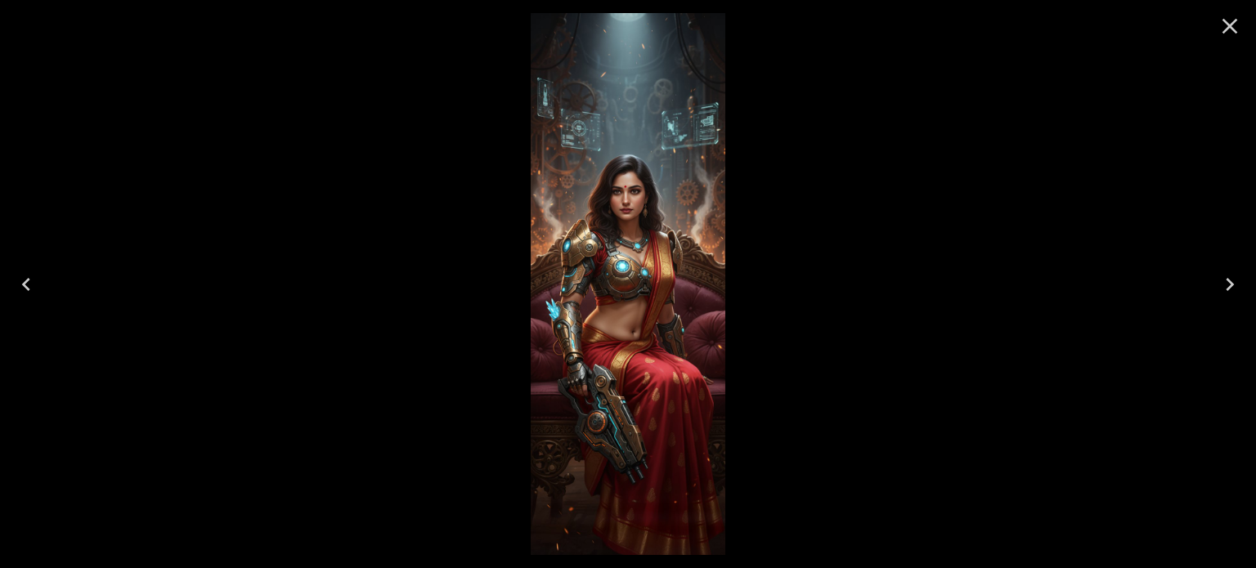
click at [1219, 42] on button "Close" at bounding box center [1229, 26] width 39 height 39
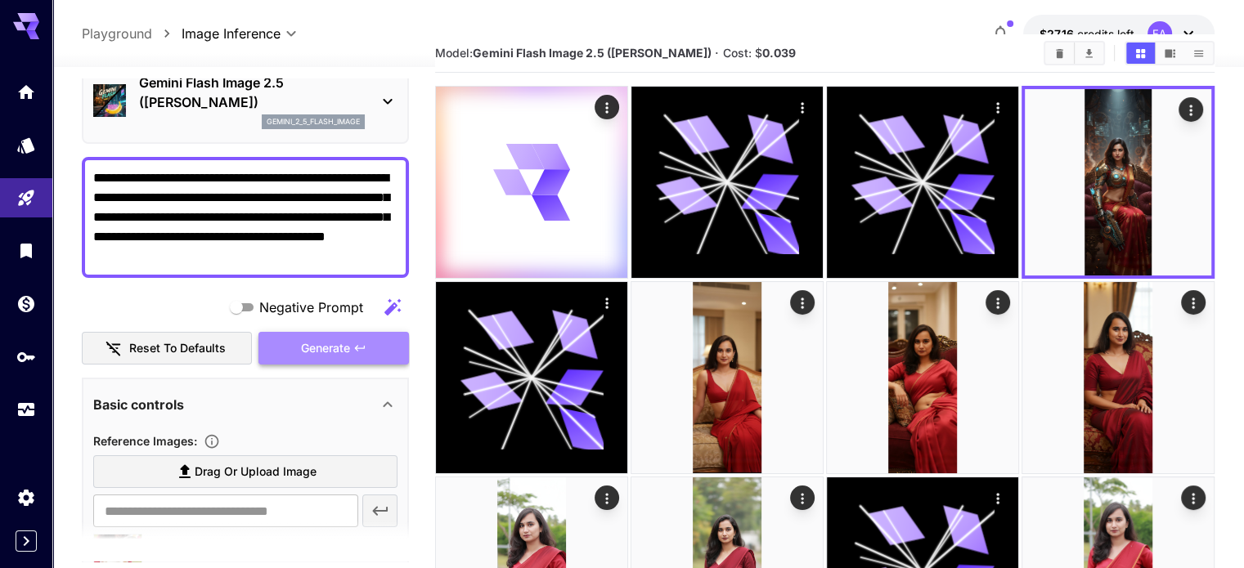
click at [322, 336] on button "Generate" at bounding box center [333, 349] width 150 height 34
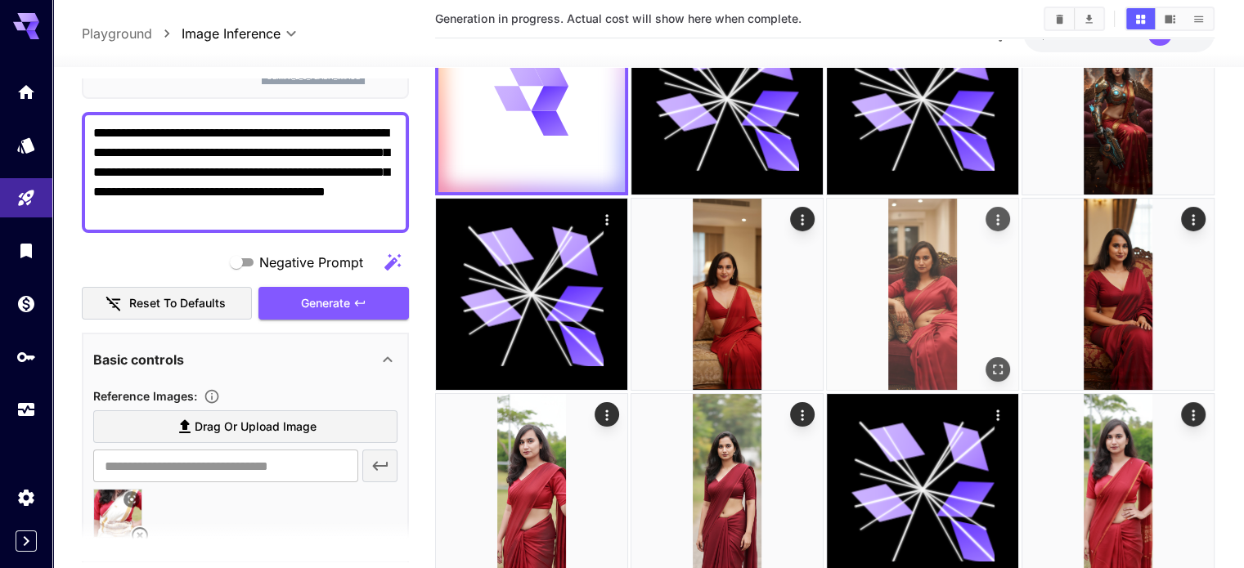
scroll to position [0, 0]
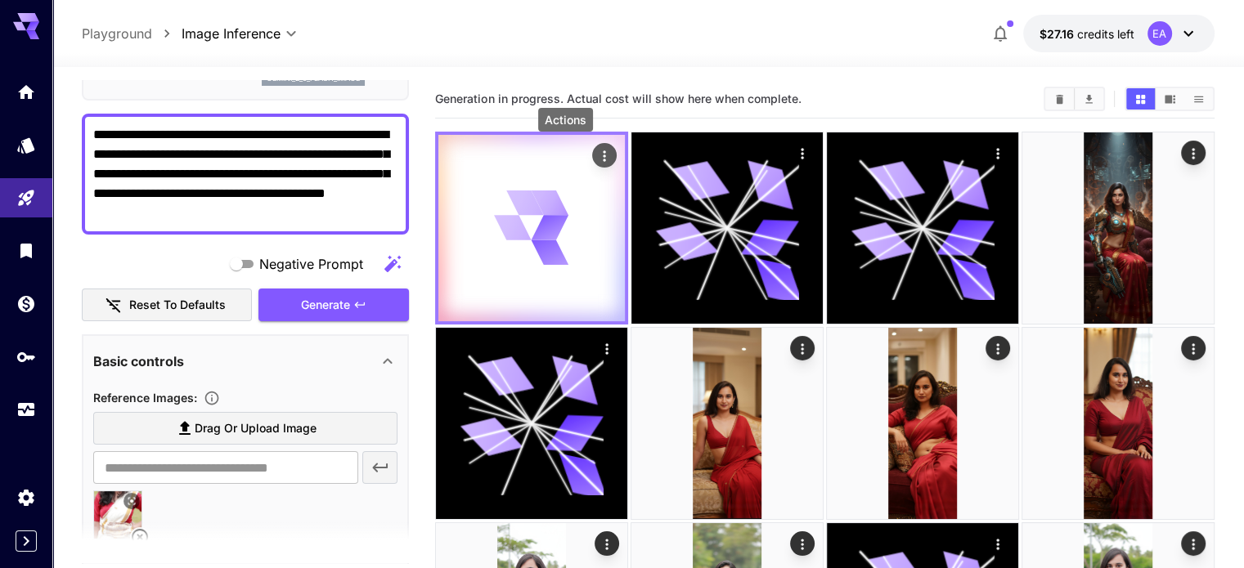
click at [603, 156] on icon "Actions" at bounding box center [604, 155] width 2 height 11
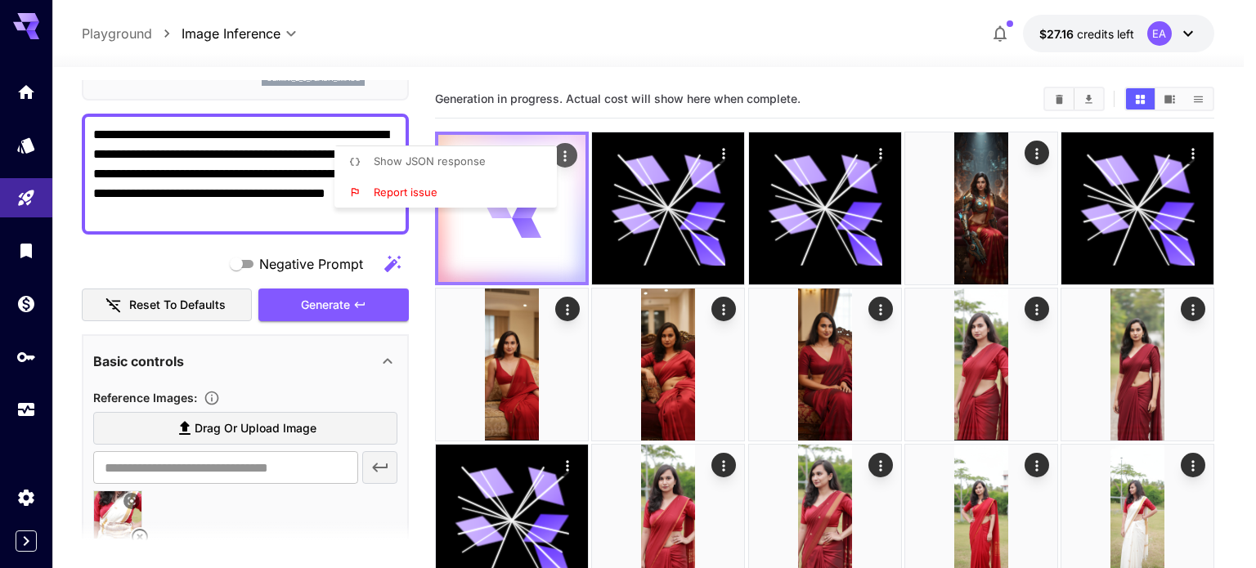
click at [564, 156] on div at bounding box center [628, 284] width 1256 height 568
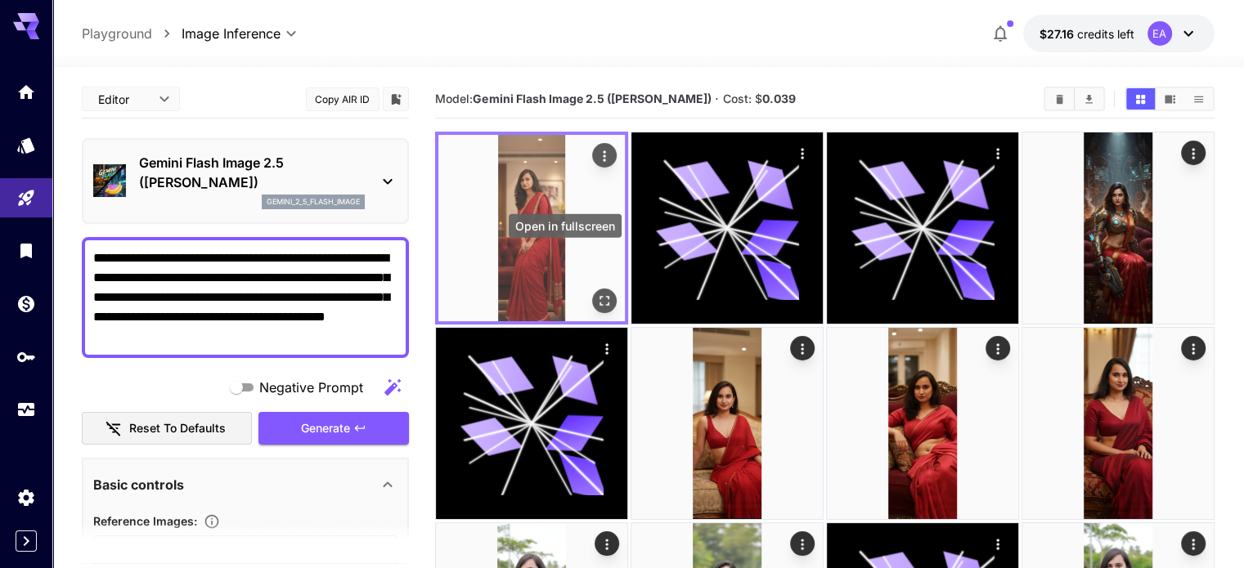
click at [592, 289] on button "Open in fullscreen" at bounding box center [604, 301] width 25 height 25
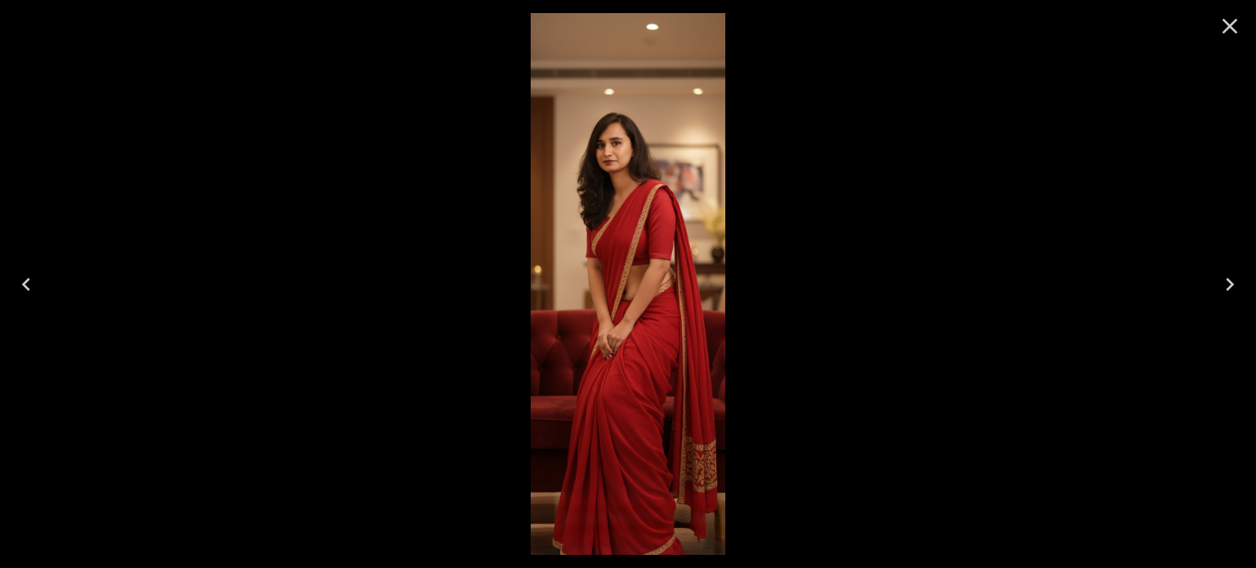
click at [625, 244] on img at bounding box center [628, 284] width 195 height 542
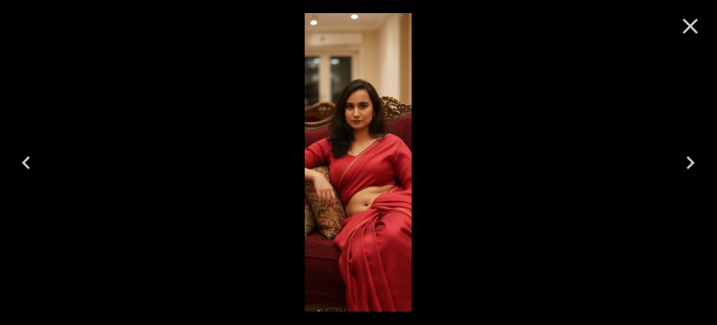
click at [412, 142] on img at bounding box center [358, 162] width 107 height 298
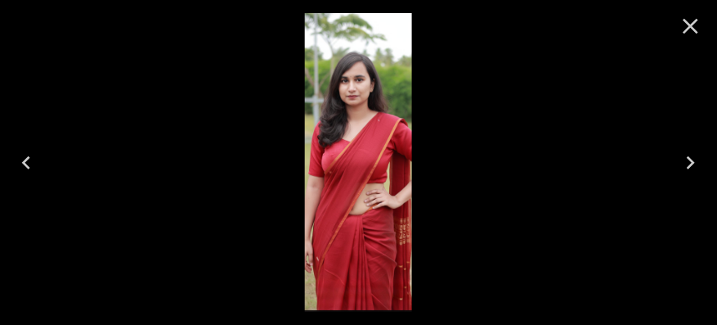
click at [695, 34] on icon "Close" at bounding box center [691, 26] width 26 height 26
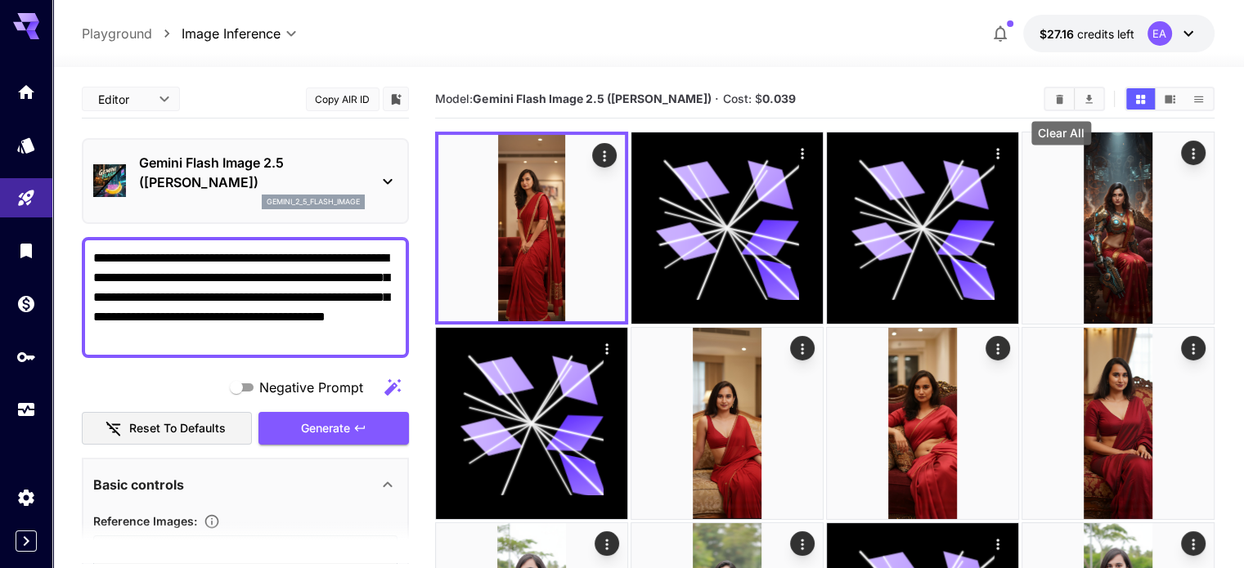
click at [716, 93] on icon "Clear All" at bounding box center [1059, 99] width 12 height 12
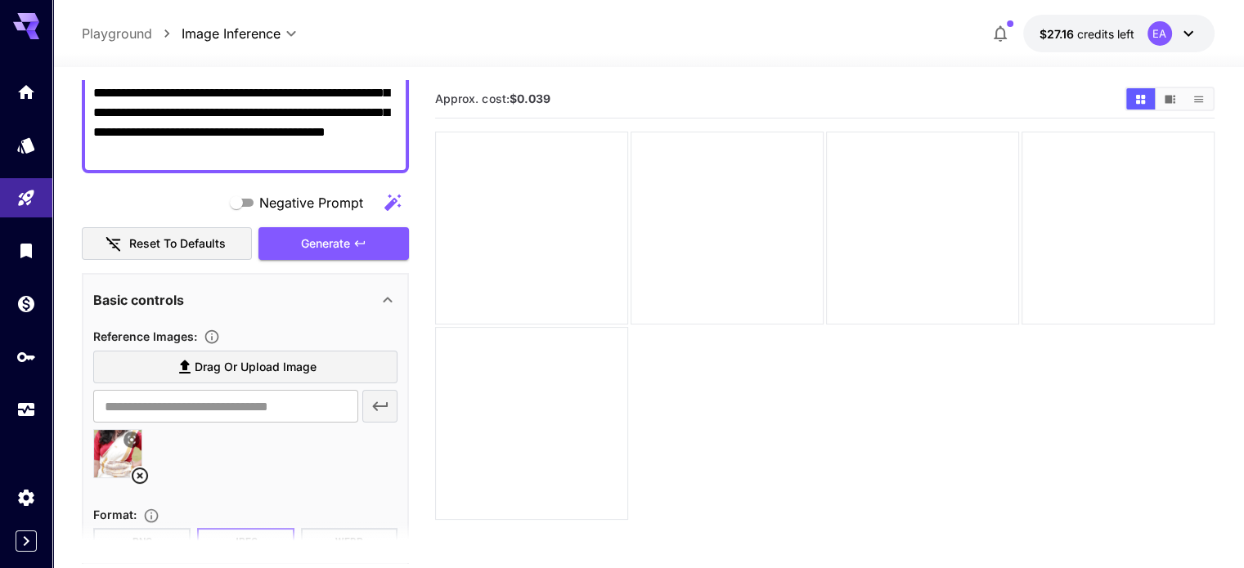
scroll to position [186, 0]
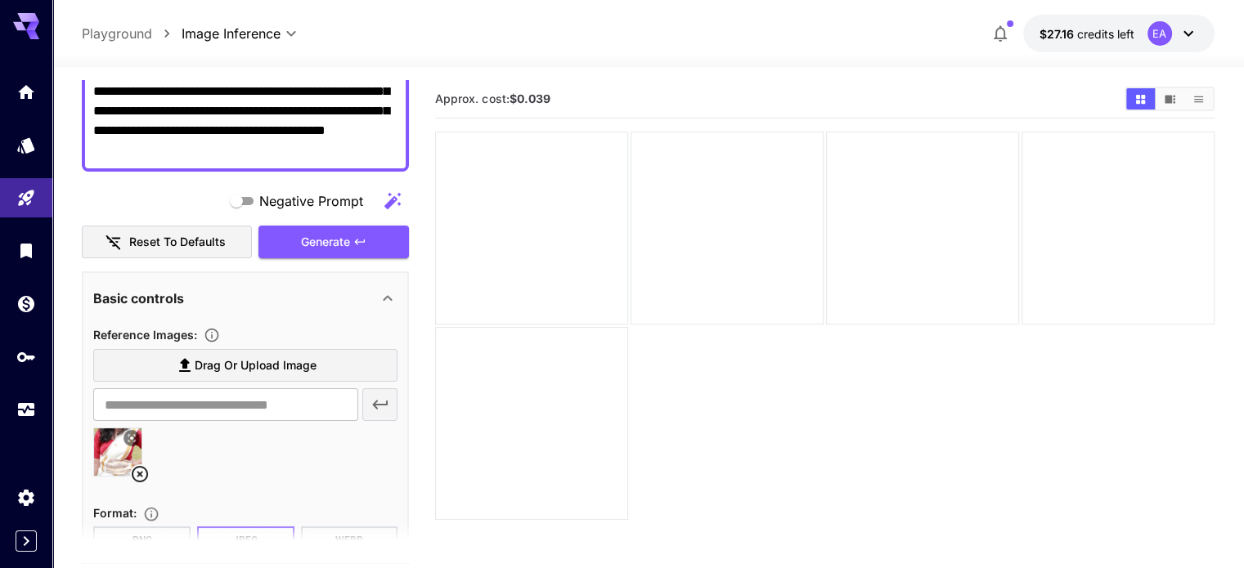
click at [135, 324] on icon at bounding box center [140, 474] width 20 height 20
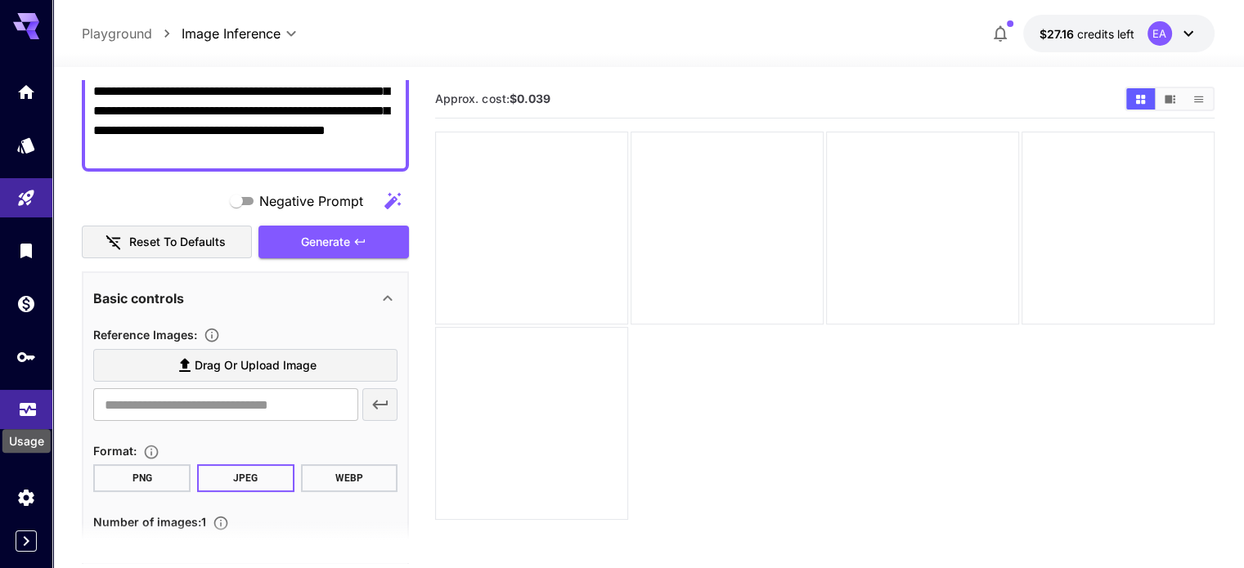
click at [25, 324] on div "Usage" at bounding box center [28, 404] width 20 height 20
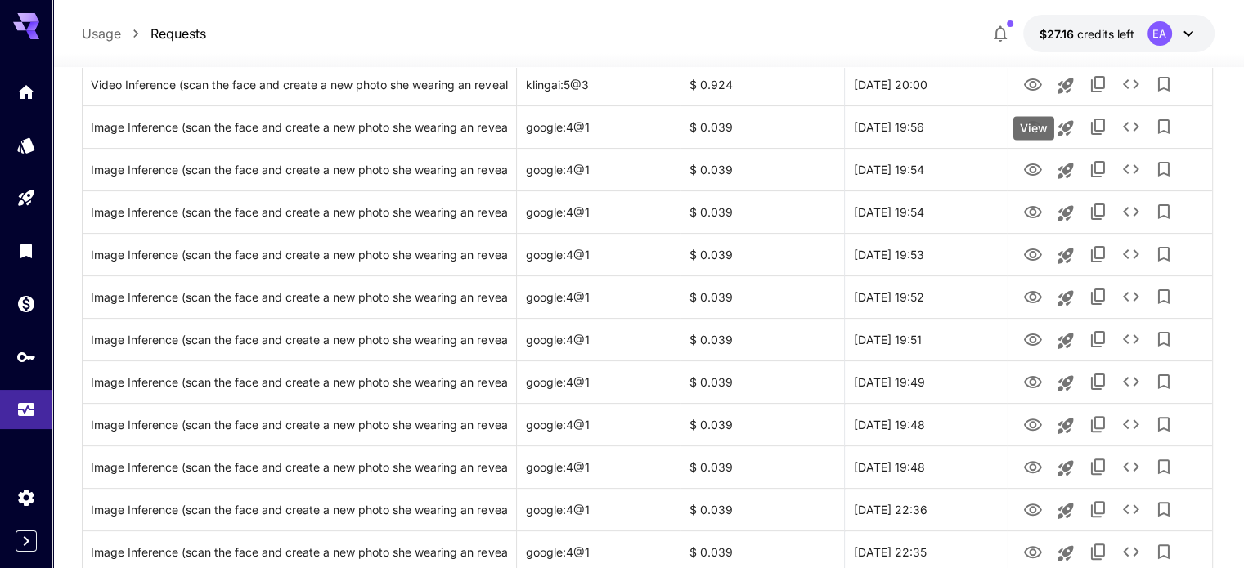
scroll to position [482, 0]
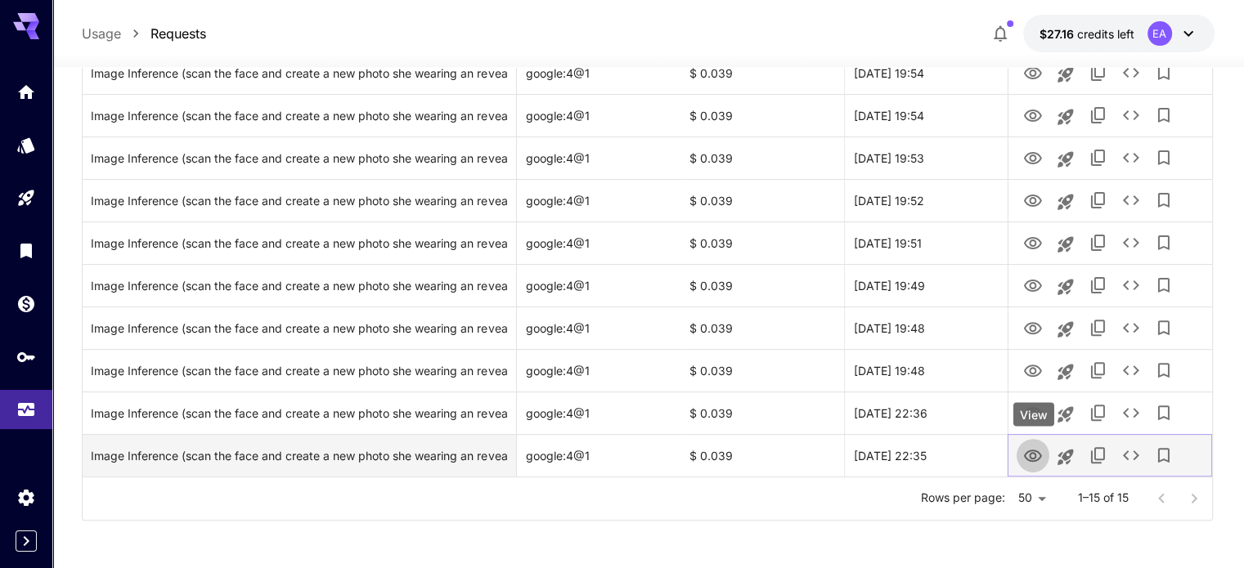
click at [716, 324] on button "View" at bounding box center [1032, 455] width 33 height 34
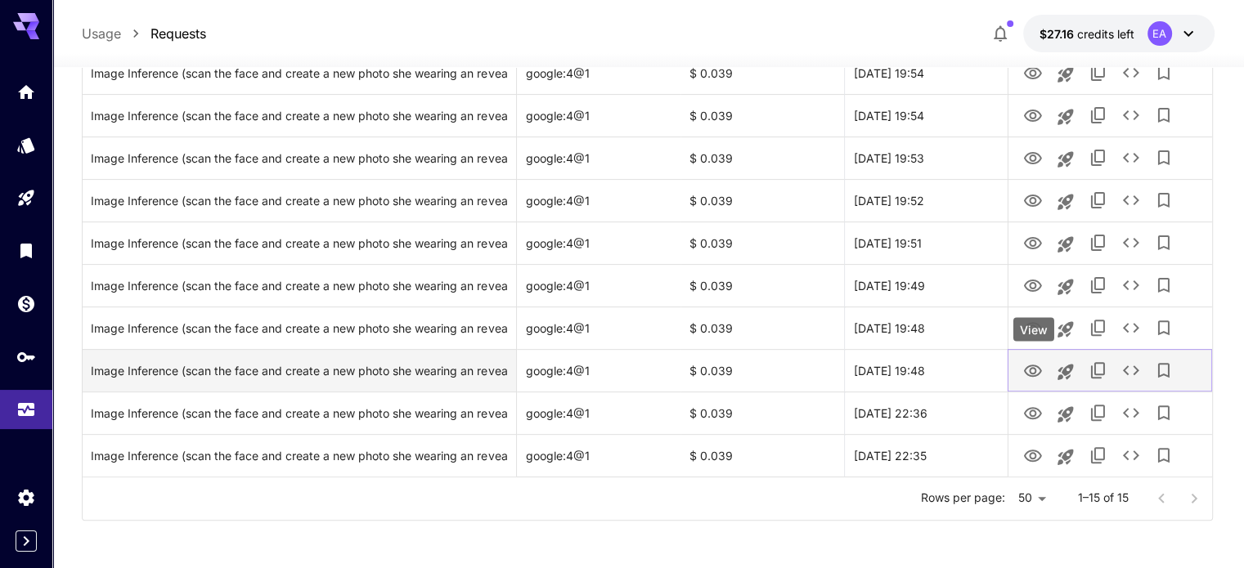
click at [716, 324] on icon "View" at bounding box center [1033, 371] width 18 height 12
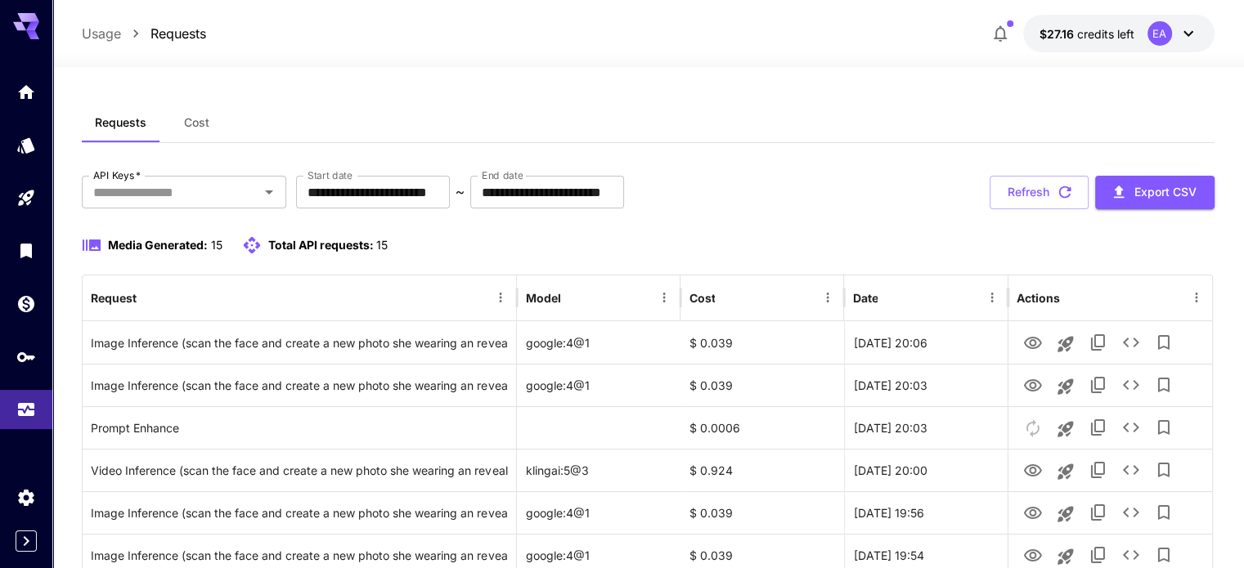
scroll to position [0, 0]
